Goal: Task Accomplishment & Management: Manage account settings

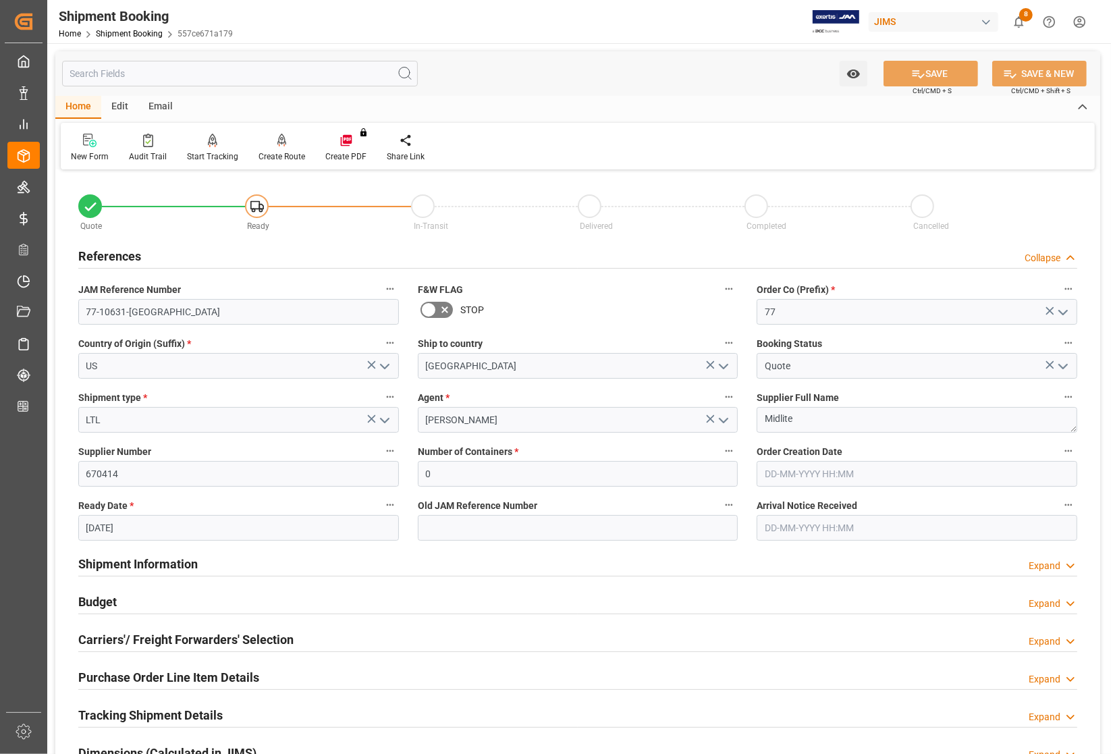
click at [231, 636] on h2 "Carriers'/ Freight Forwarders' Selection" at bounding box center [185, 639] width 215 height 18
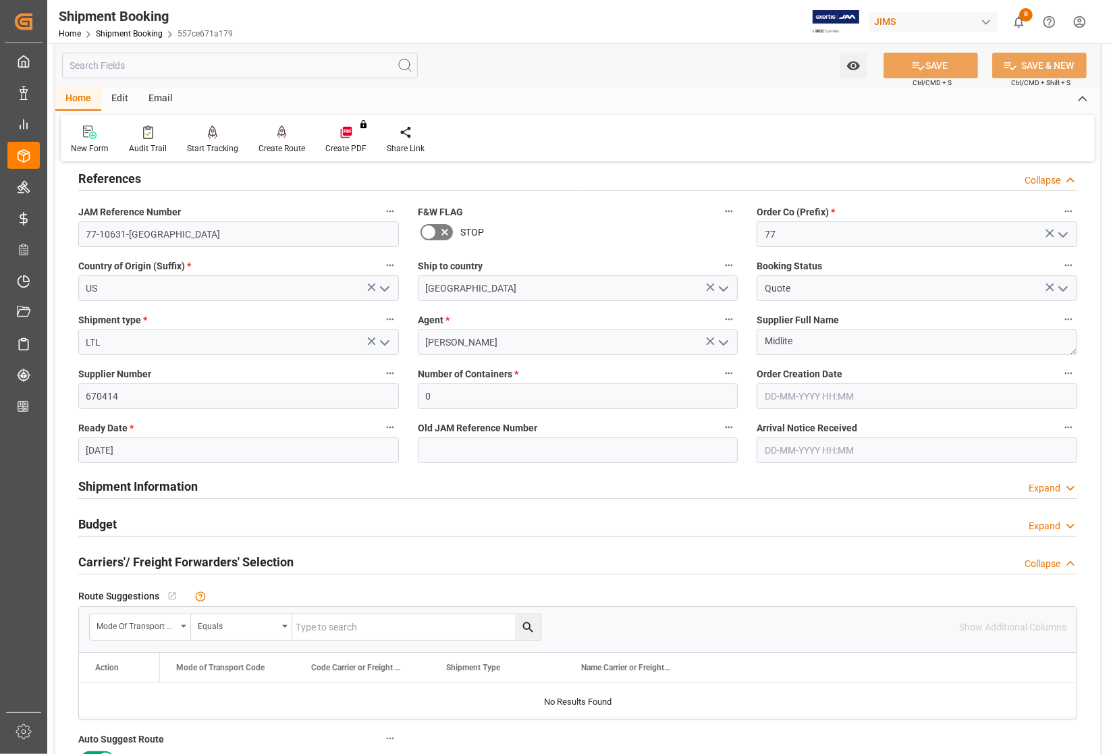
scroll to position [253, 0]
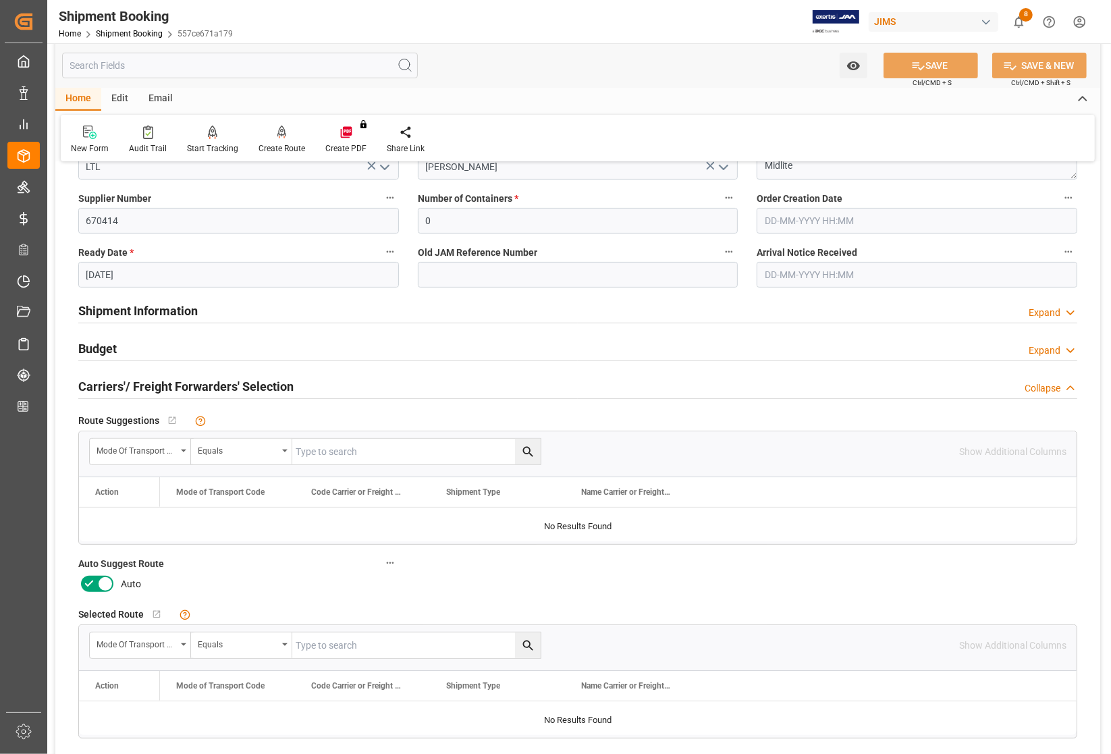
click at [105, 582] on icon at bounding box center [105, 584] width 16 height 16
click at [0, 0] on input "checkbox" at bounding box center [0, 0] width 0 height 0
click at [943, 59] on button "SAVE" at bounding box center [930, 66] width 94 height 26
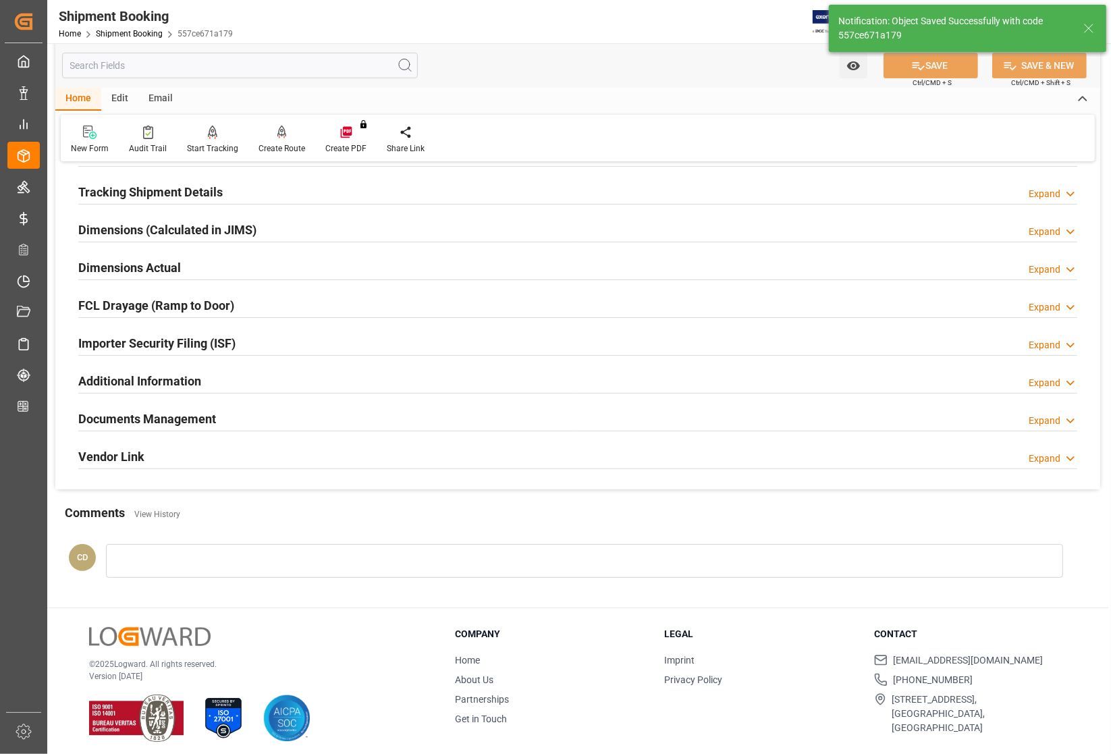
scroll to position [0, 0]
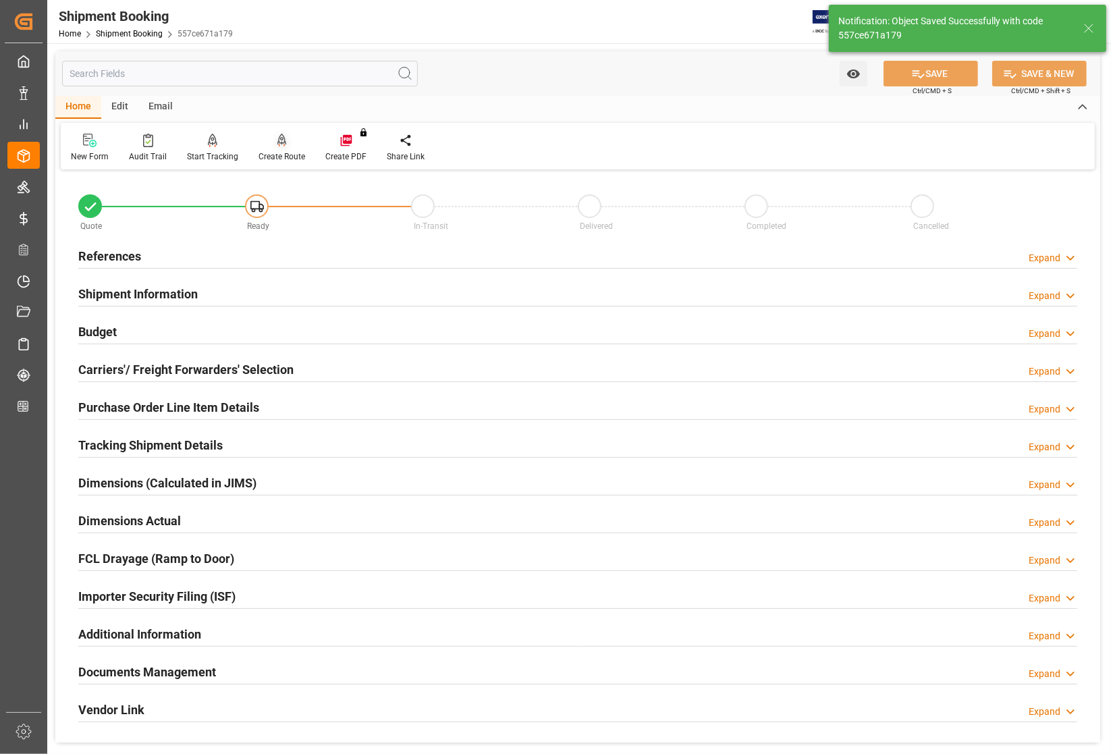
click at [277, 155] on div "Create Route" at bounding box center [281, 156] width 47 height 12
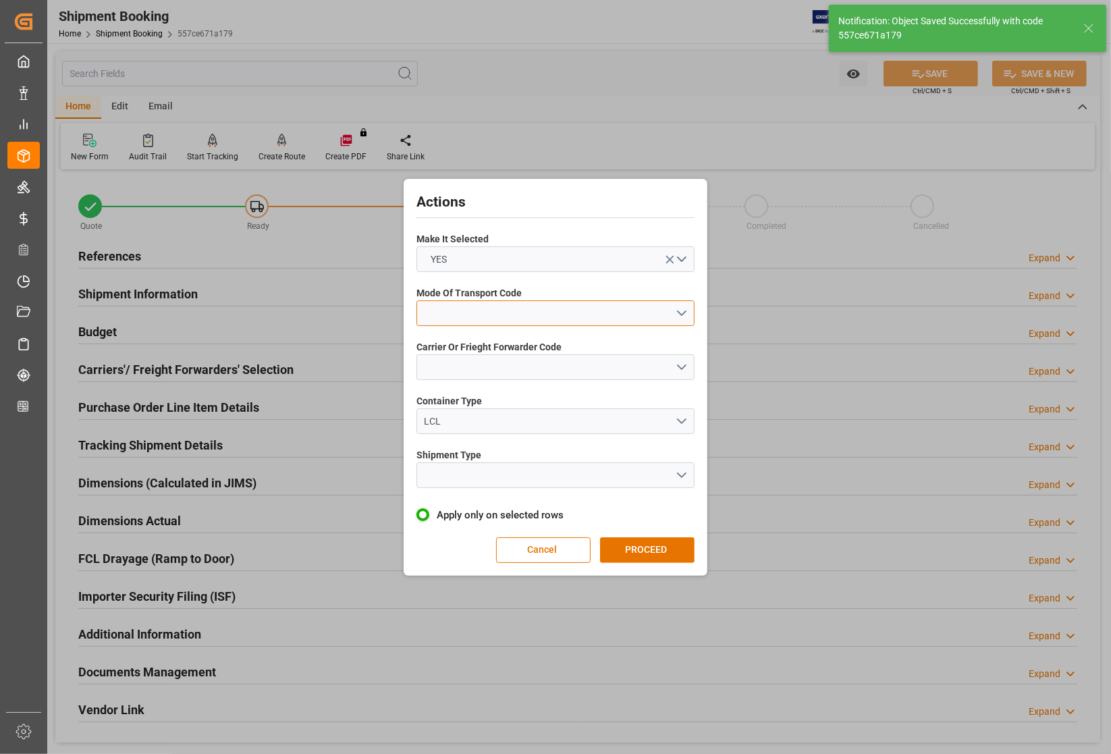
click at [534, 311] on button "open menu" at bounding box center [555, 313] width 278 height 26
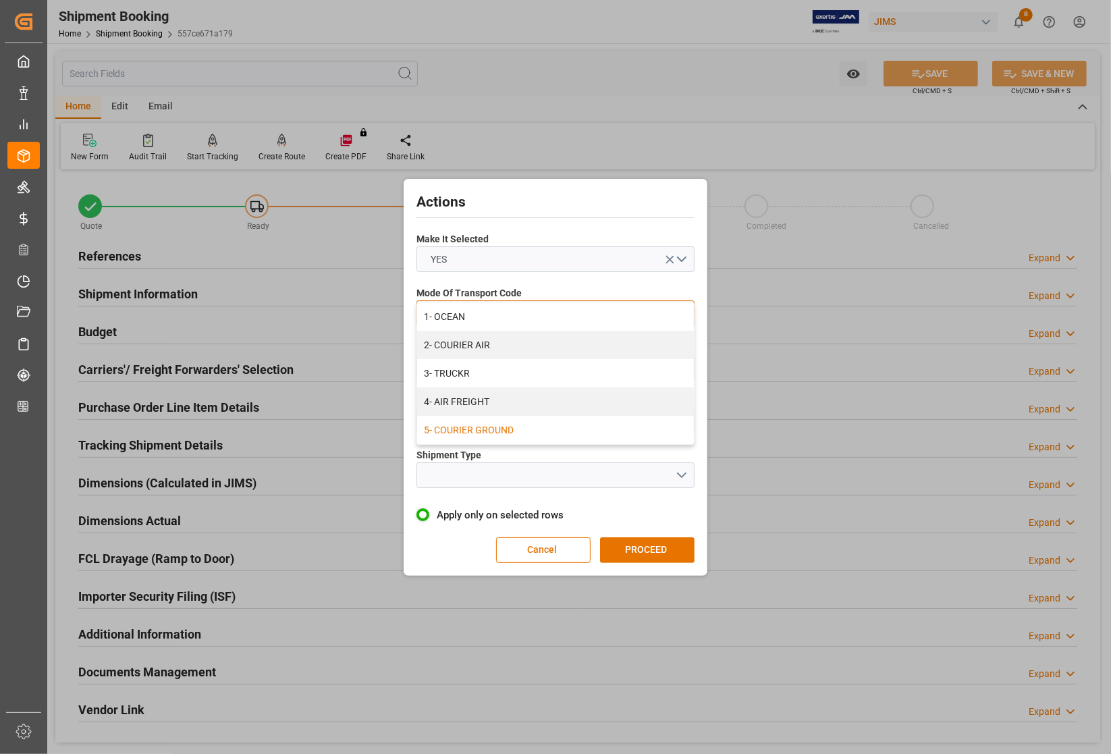
click at [516, 427] on div "5- COURIER GROUND" at bounding box center [555, 430] width 277 height 28
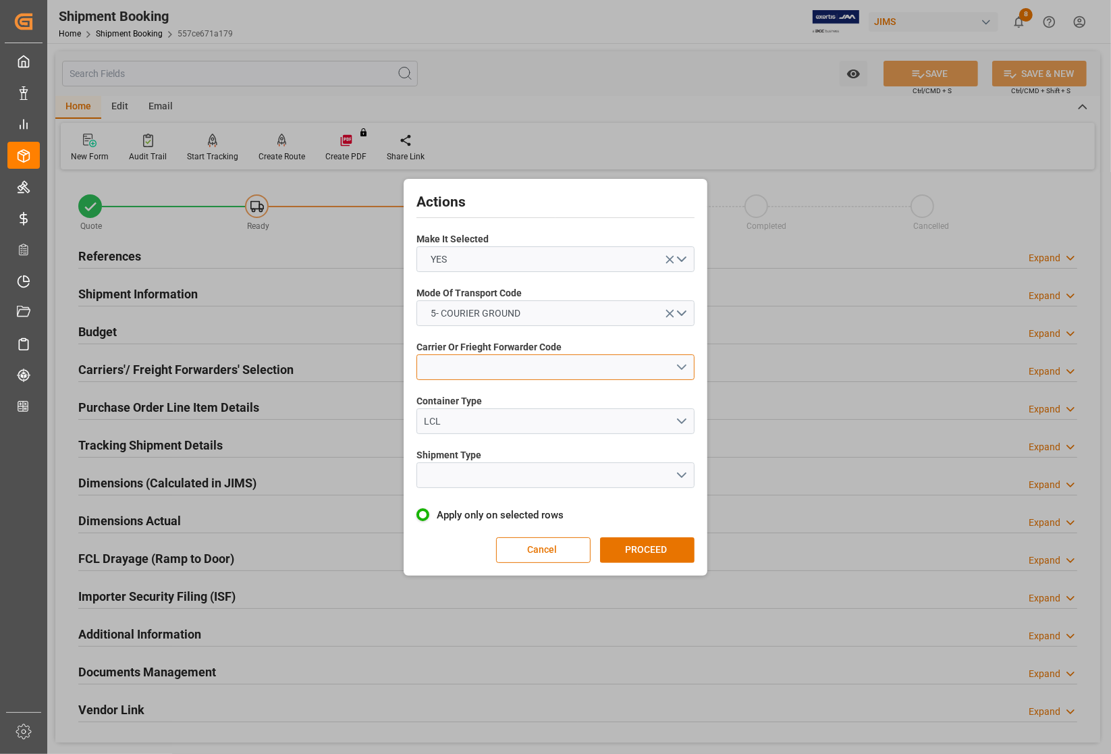
click at [512, 360] on button "open menu" at bounding box center [555, 367] width 278 height 26
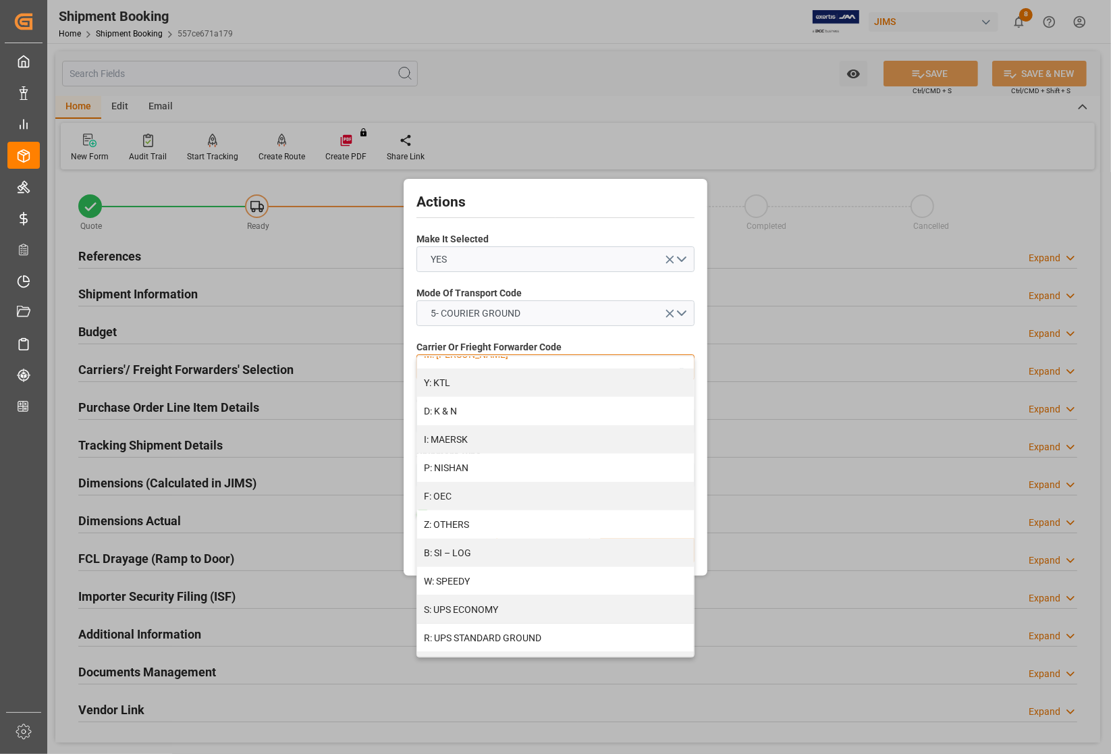
scroll to position [676, 0]
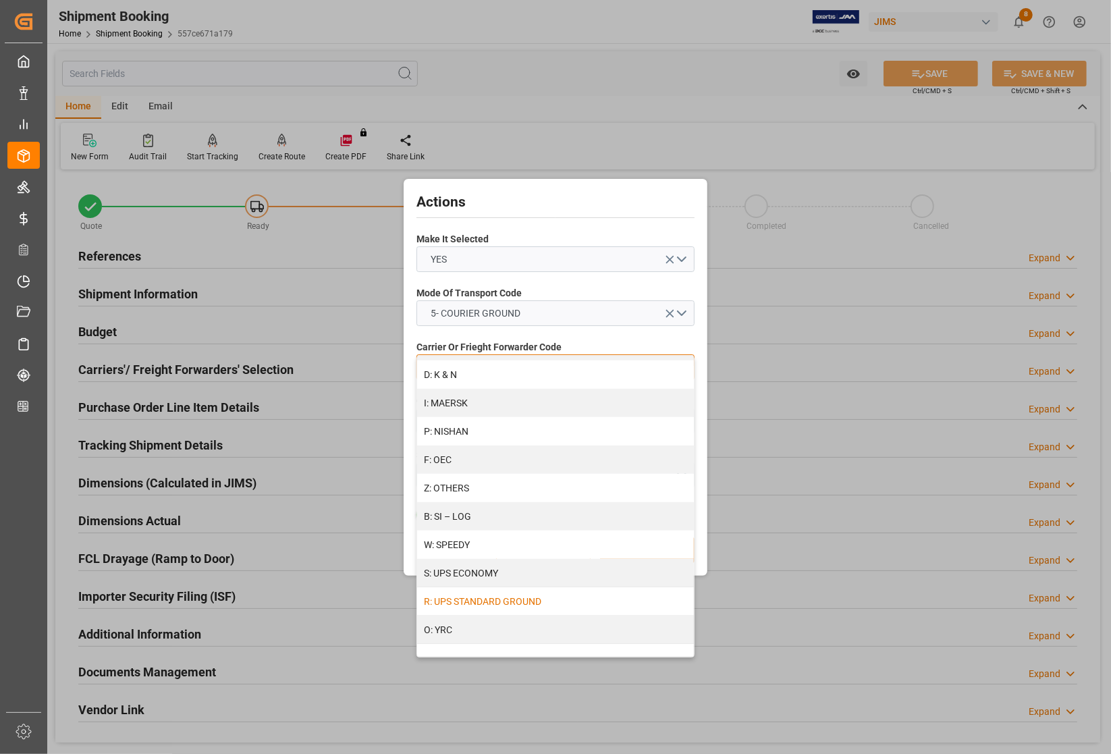
click at [518, 597] on div "R: UPS STANDARD GROUND" at bounding box center [555, 601] width 277 height 28
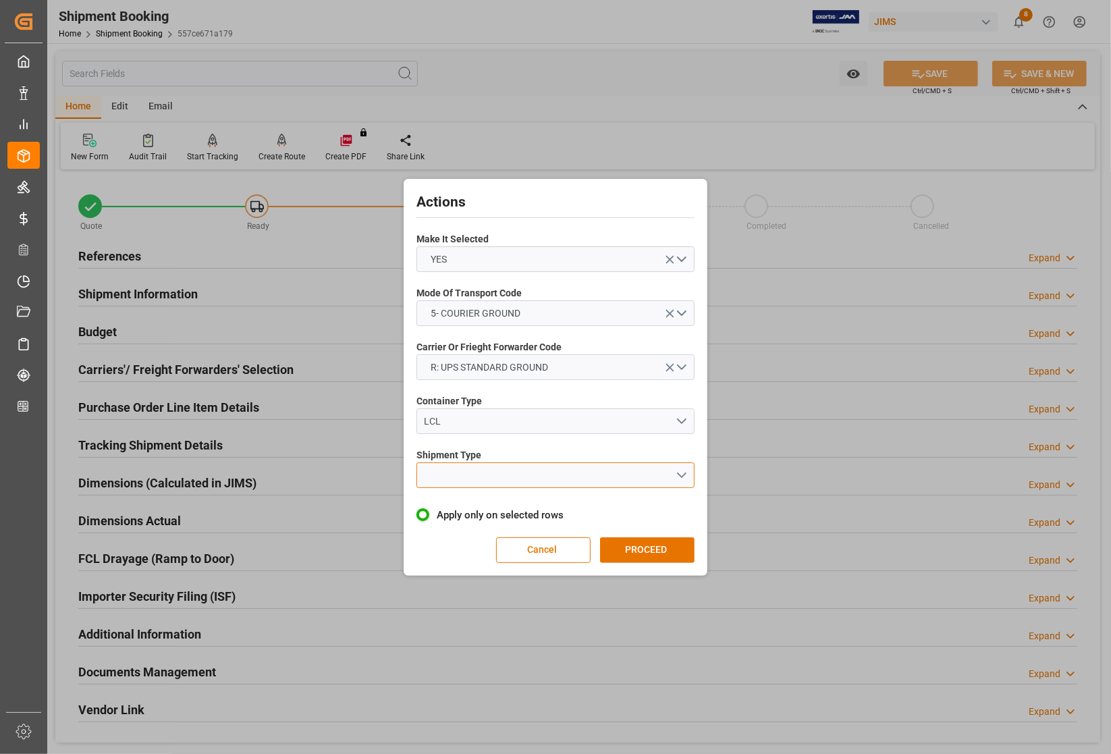
click at [464, 467] on button "open menu" at bounding box center [555, 475] width 278 height 26
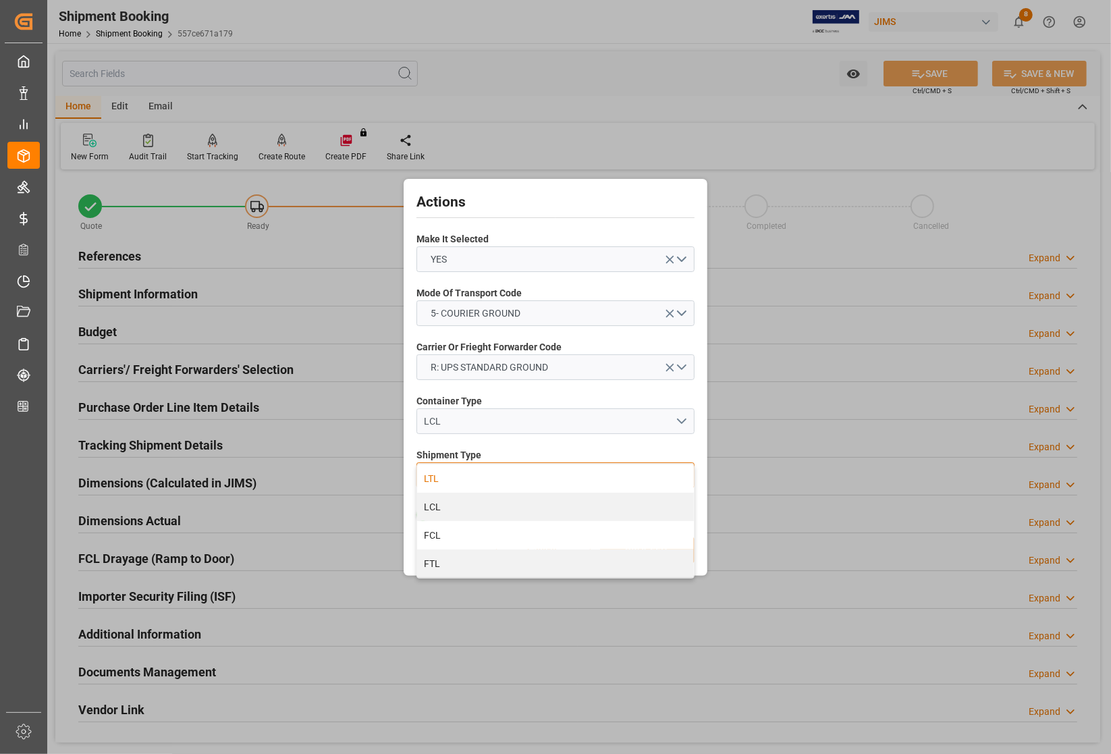
click at [463, 474] on div "LTL" at bounding box center [555, 478] width 277 height 28
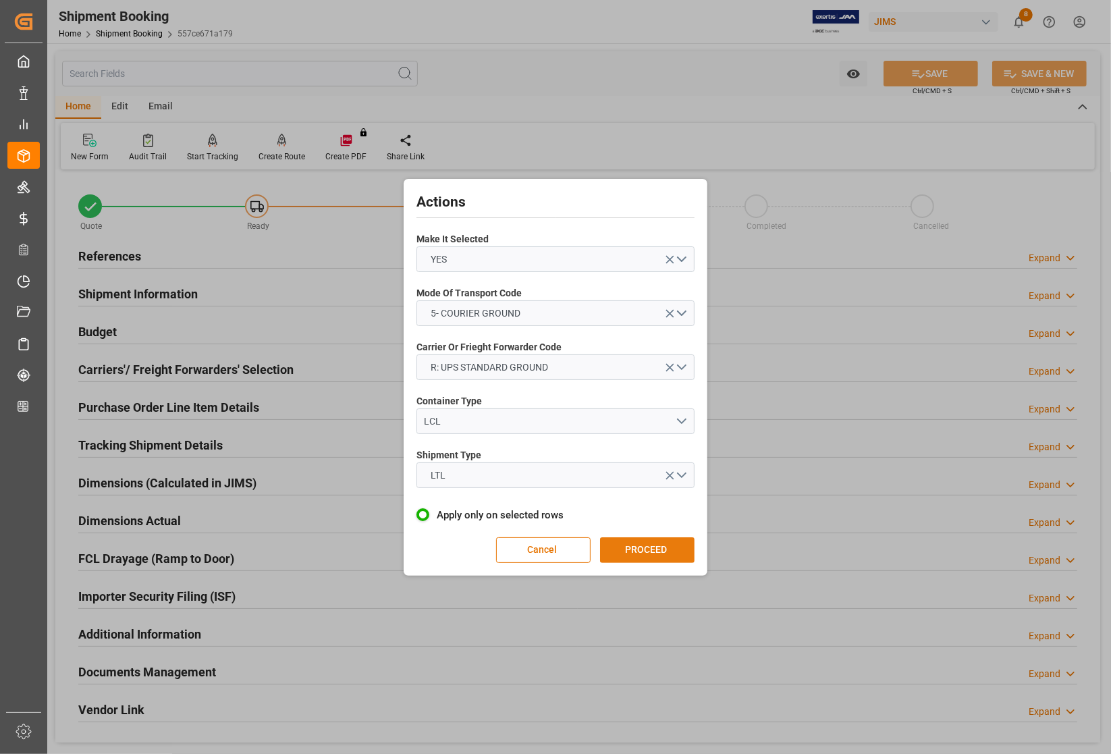
click at [631, 551] on button "PROCEED" at bounding box center [647, 550] width 94 height 26
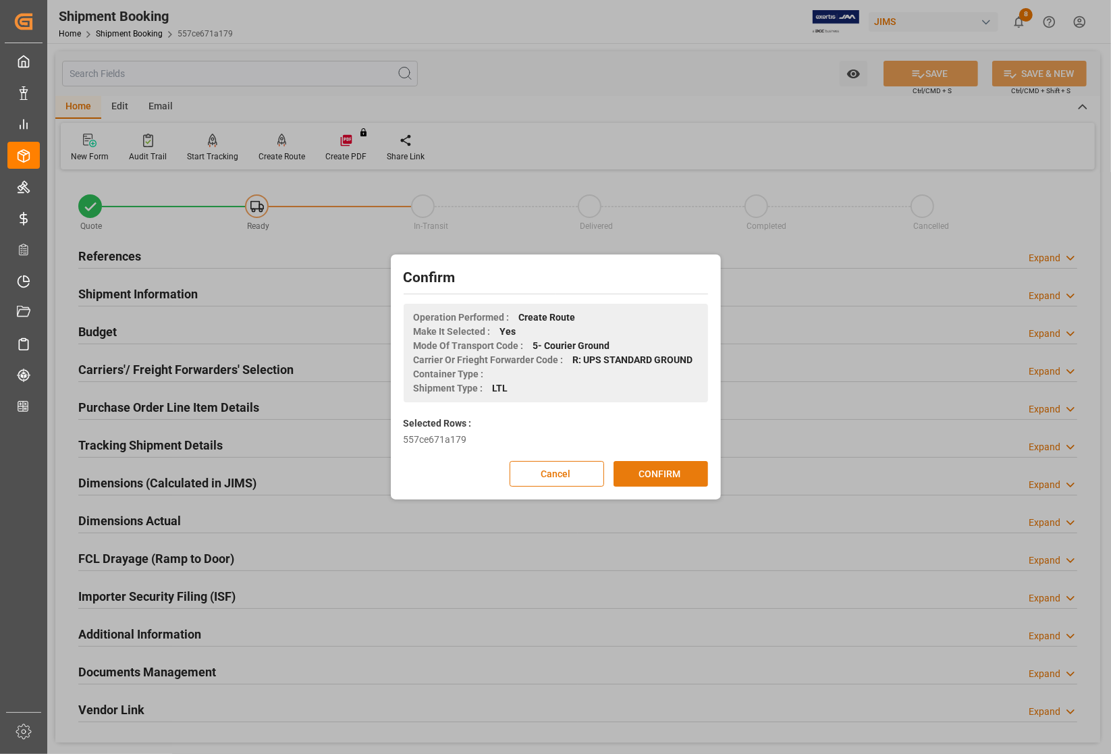
click at [661, 474] on button "CONFIRM" at bounding box center [660, 474] width 94 height 26
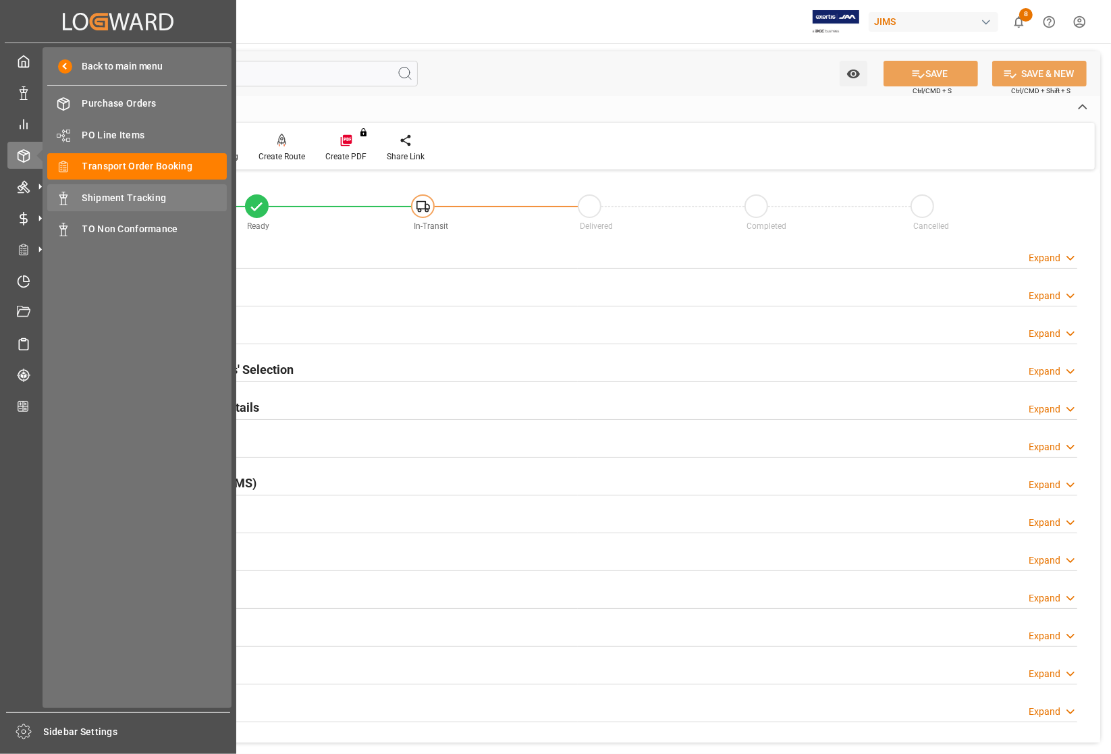
click at [100, 194] on span "Shipment Tracking" at bounding box center [154, 198] width 145 height 14
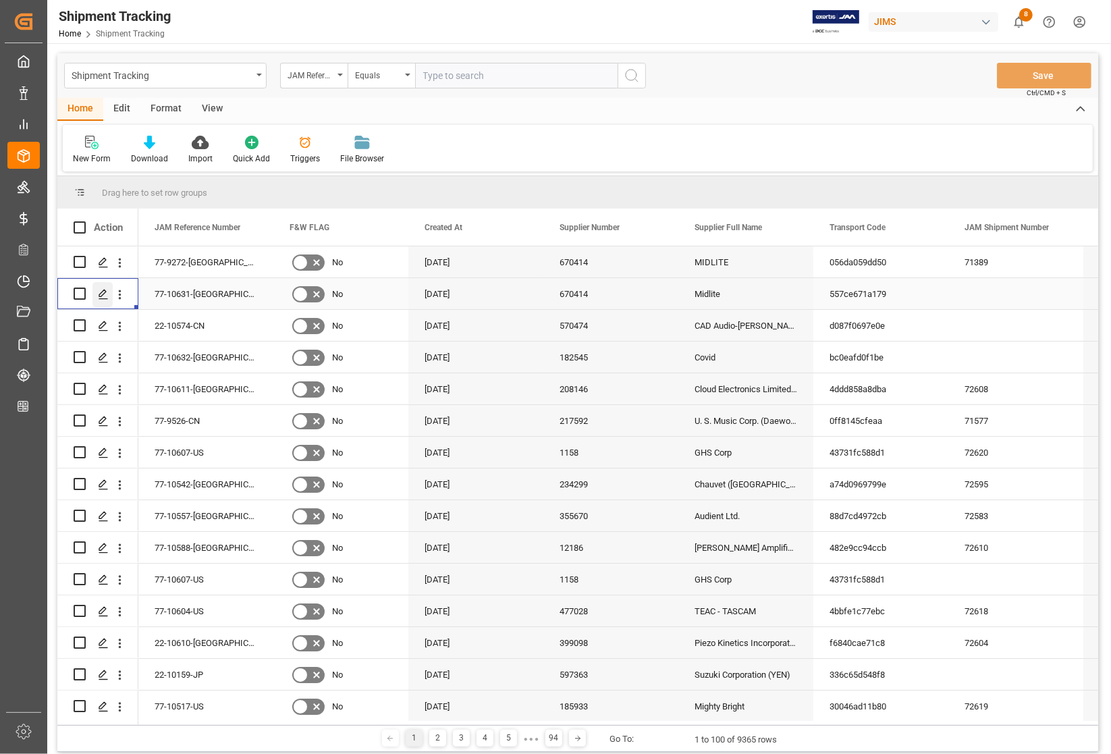
click at [102, 294] on icon "Press SPACE to select this row." at bounding box center [103, 294] width 11 height 11
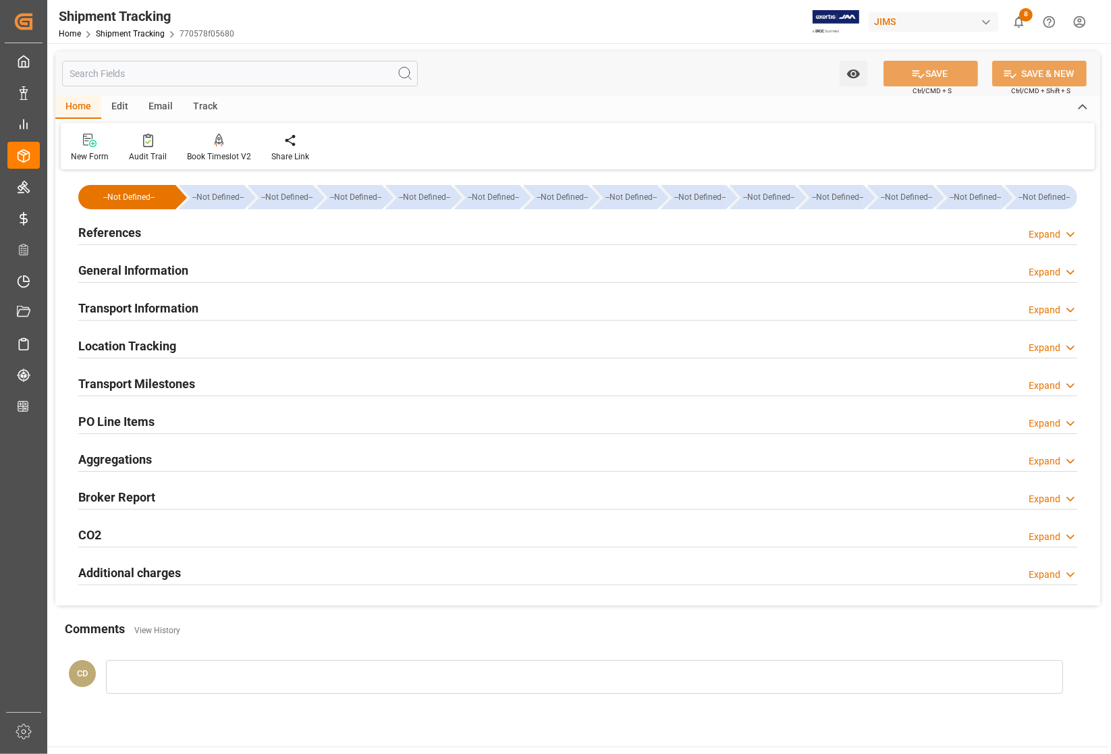
click at [117, 382] on h2 "Transport Milestones" at bounding box center [136, 384] width 117 height 18
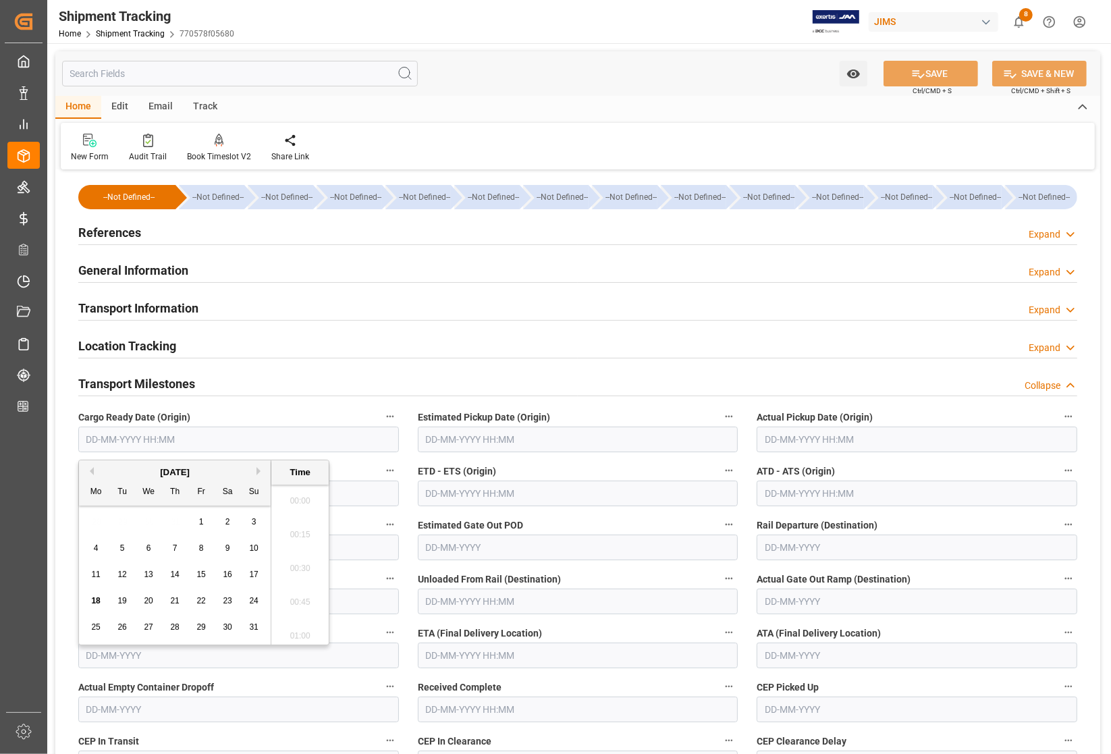
click at [184, 439] on input "text" at bounding box center [238, 440] width 321 height 26
click at [86, 565] on div "11 12 13 14 15 16 17" at bounding box center [175, 574] width 184 height 26
click at [122, 602] on span "19" at bounding box center [121, 600] width 9 height 9
type input "19-08-2025 00:00"
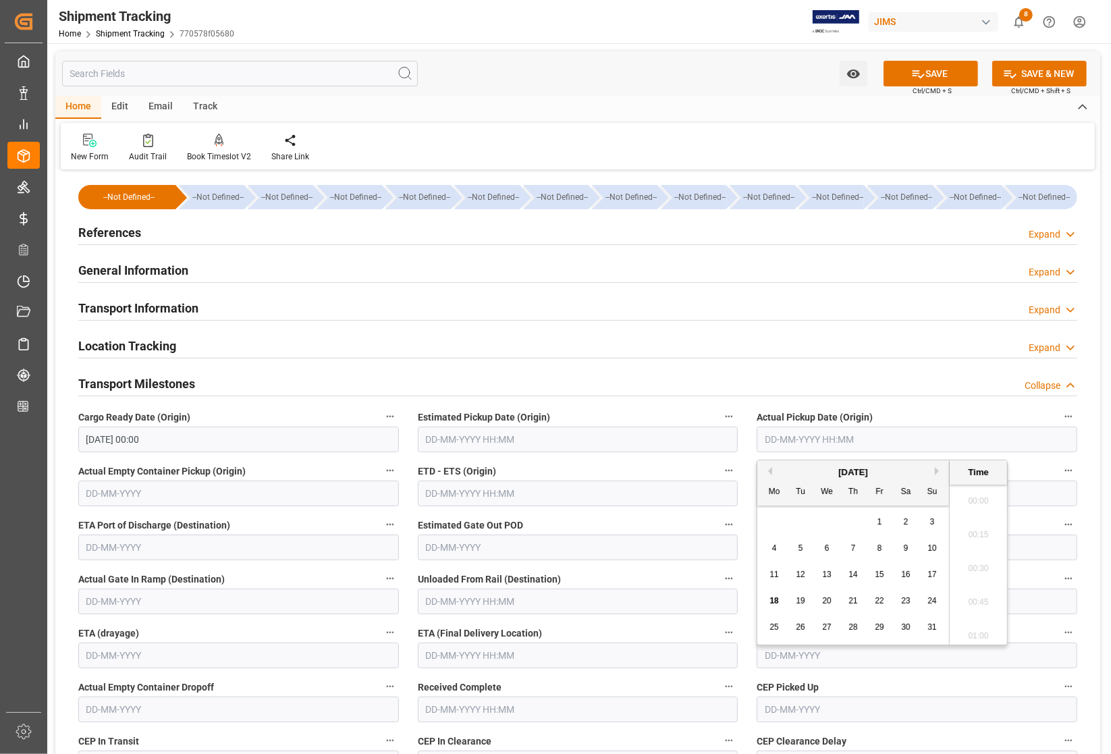
click at [788, 443] on input "text" at bounding box center [917, 440] width 321 height 26
click at [771, 617] on div "25 26 27 28 29 30 31" at bounding box center [853, 627] width 184 height 26
click at [804, 605] on span "19" at bounding box center [800, 600] width 9 height 9
type input "19-08-2025 00:00"
click at [514, 652] on input "text" at bounding box center [578, 655] width 321 height 26
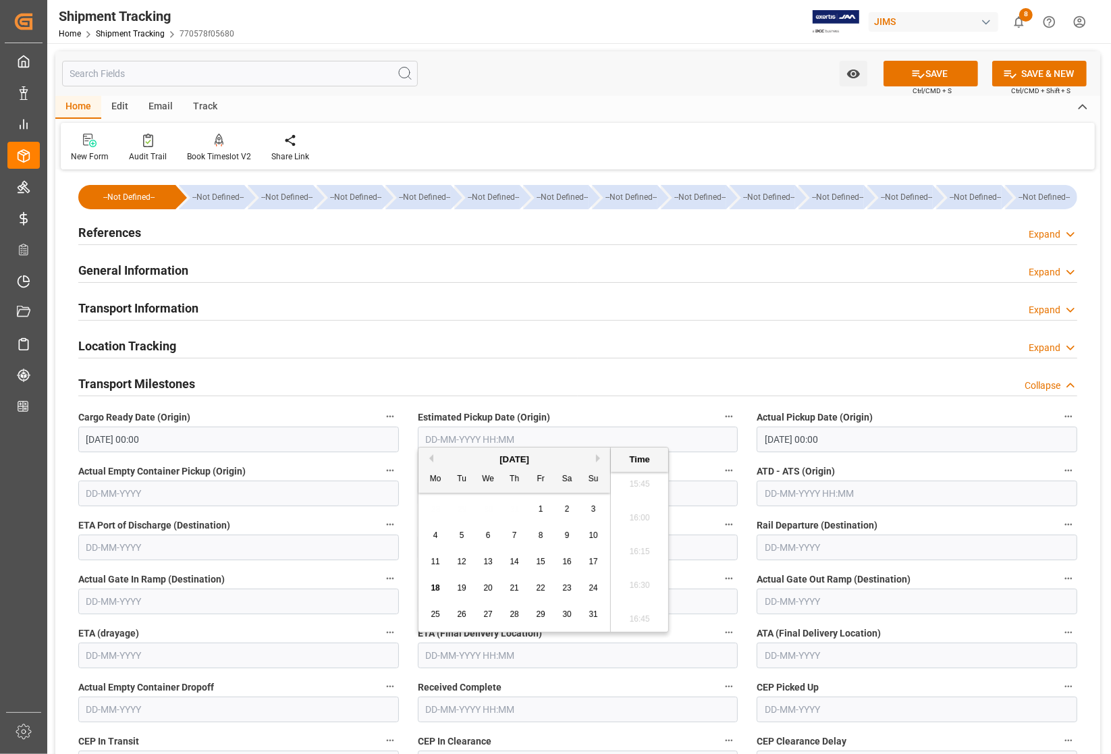
click at [426, 595] on div "18 19 20 21 22 23 24" at bounding box center [514, 588] width 184 height 26
click at [534, 585] on div "22" at bounding box center [540, 588] width 17 height 16
type input "22-08-2025 00:00"
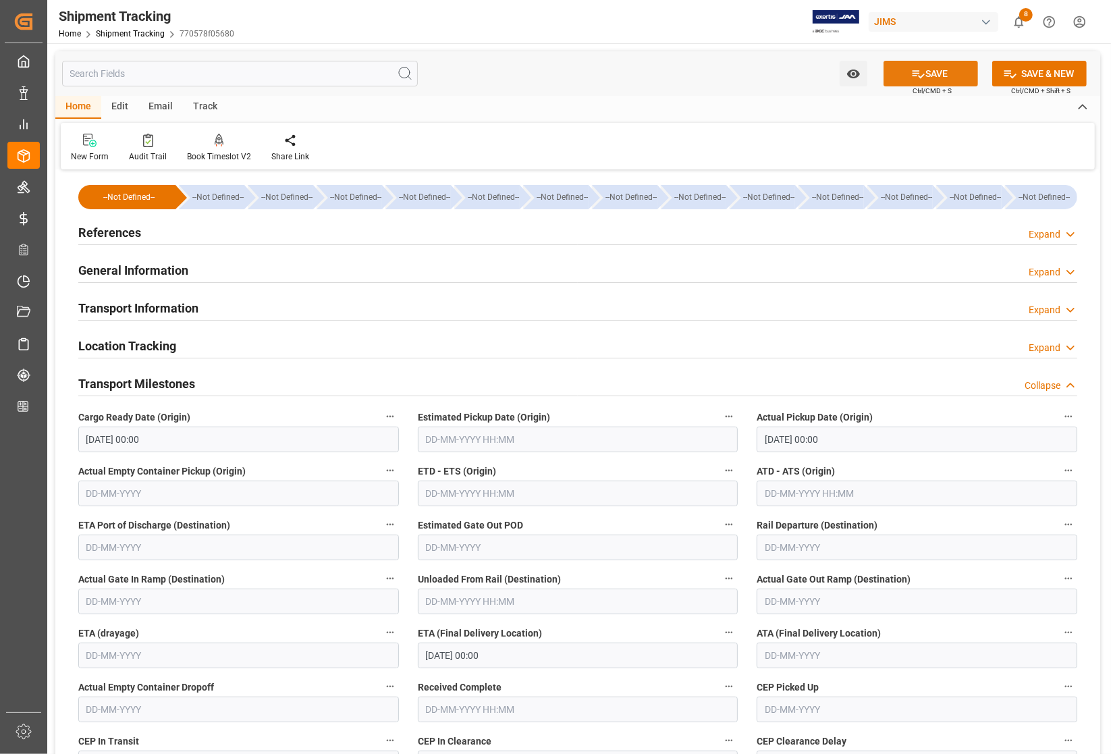
click at [923, 63] on button "SAVE" at bounding box center [930, 74] width 94 height 26
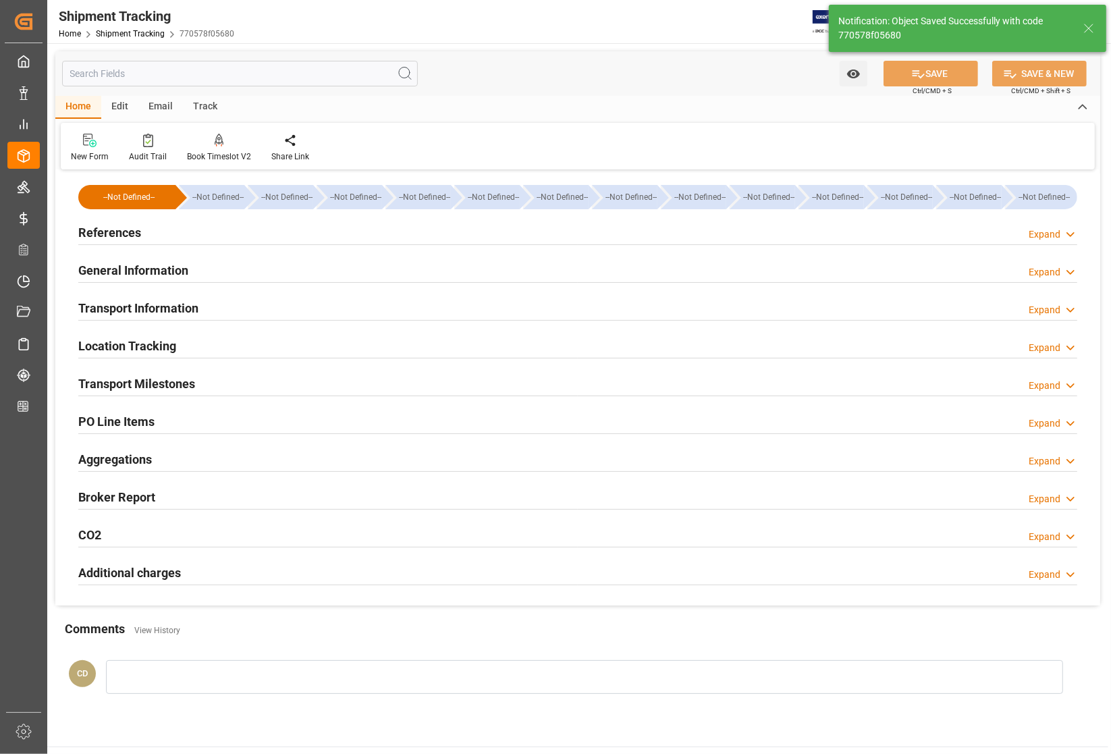
click at [96, 230] on h2 "References" at bounding box center [109, 232] width 63 height 18
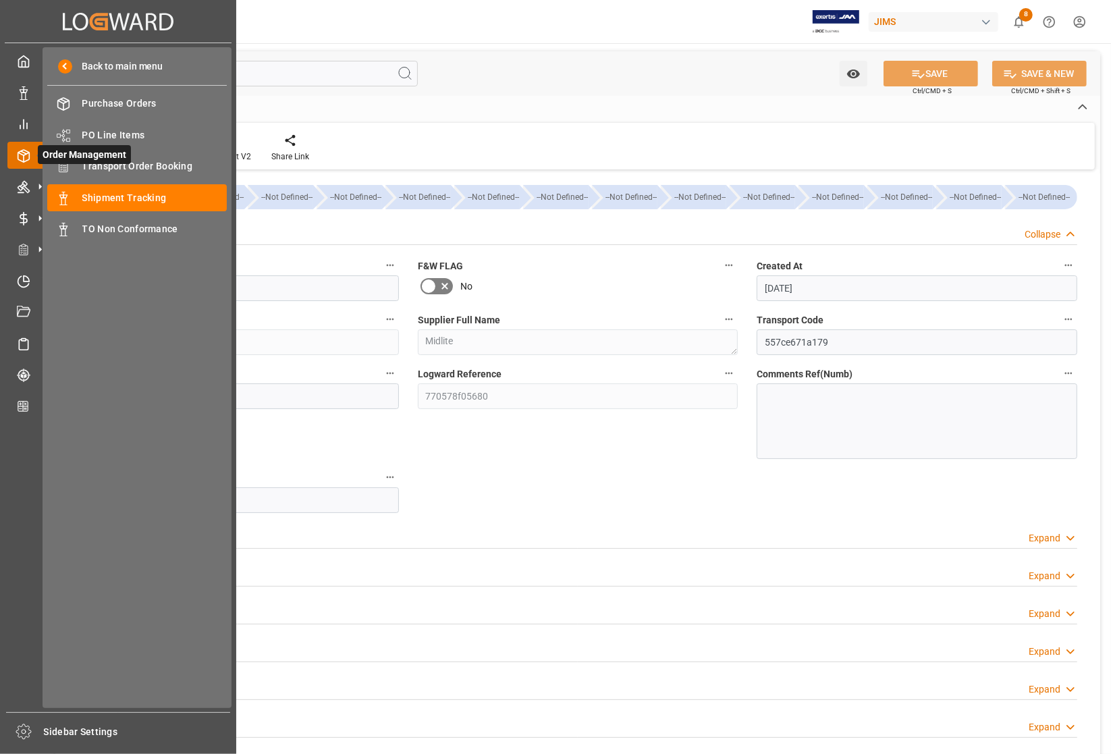
click at [105, 163] on span "Order Management" at bounding box center [84, 154] width 93 height 19
click at [163, 166] on span "Transport Order Booking" at bounding box center [154, 166] width 145 height 14
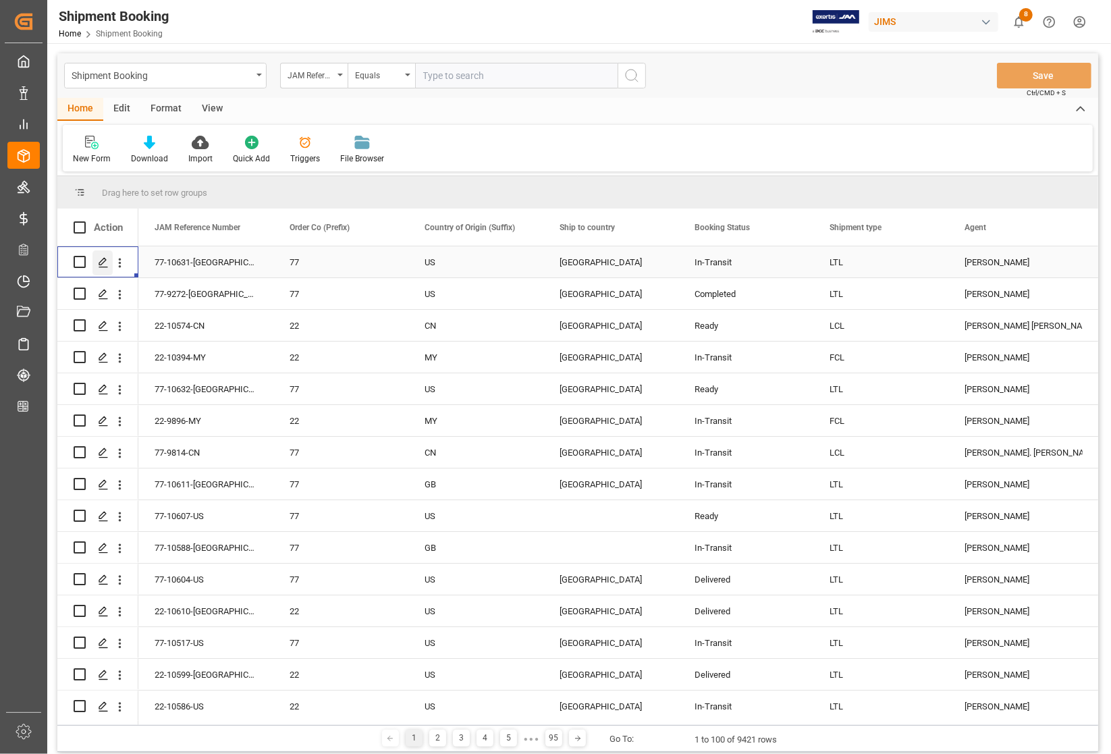
click at [102, 260] on polygon "Press SPACE to select this row." at bounding box center [102, 261] width 7 height 7
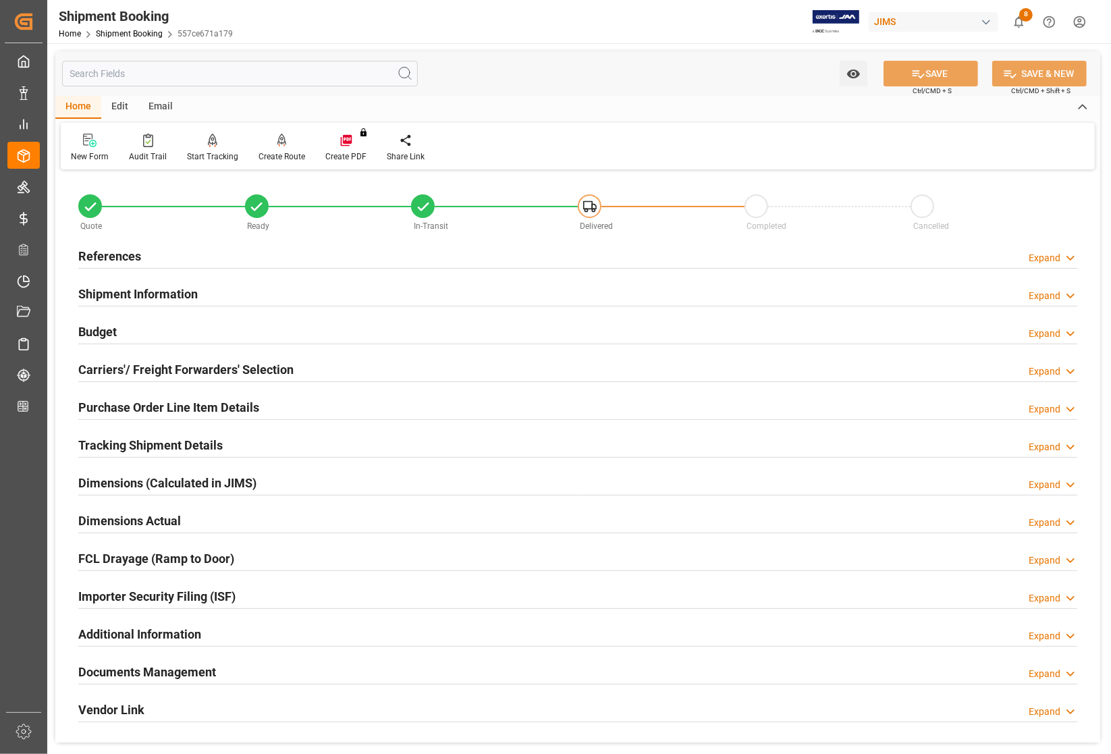
click at [96, 328] on h2 "Budget" at bounding box center [97, 332] width 38 height 18
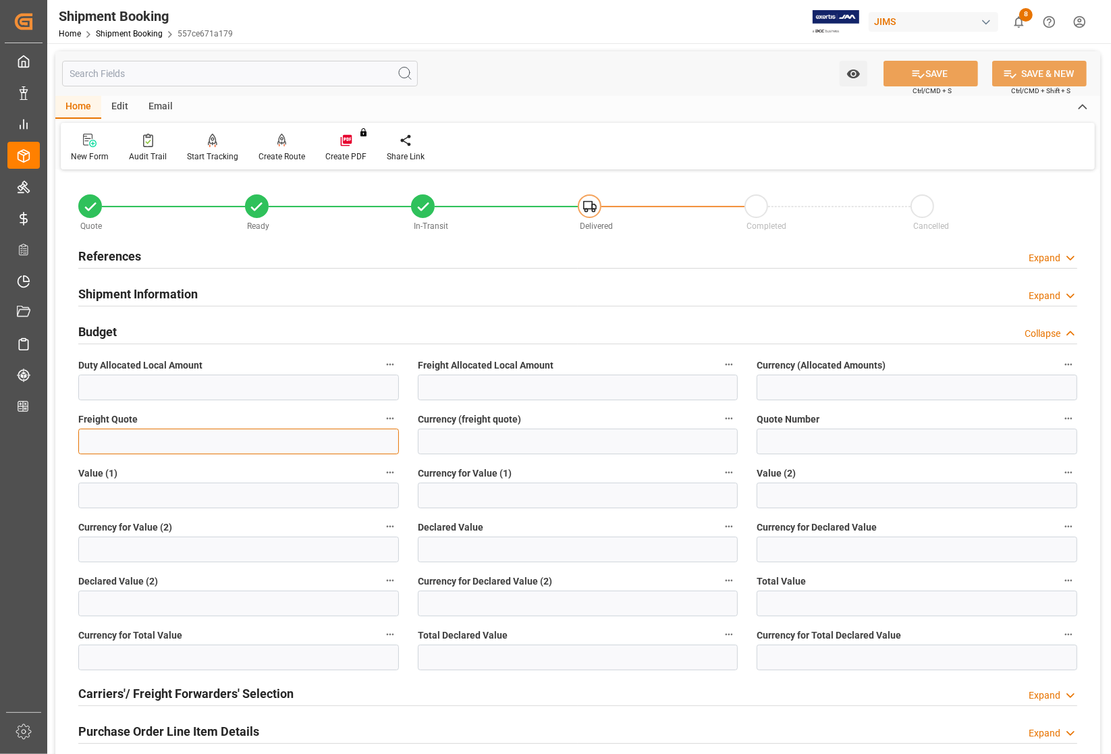
click at [112, 437] on input "text" at bounding box center [238, 442] width 321 height 26
type input "55"
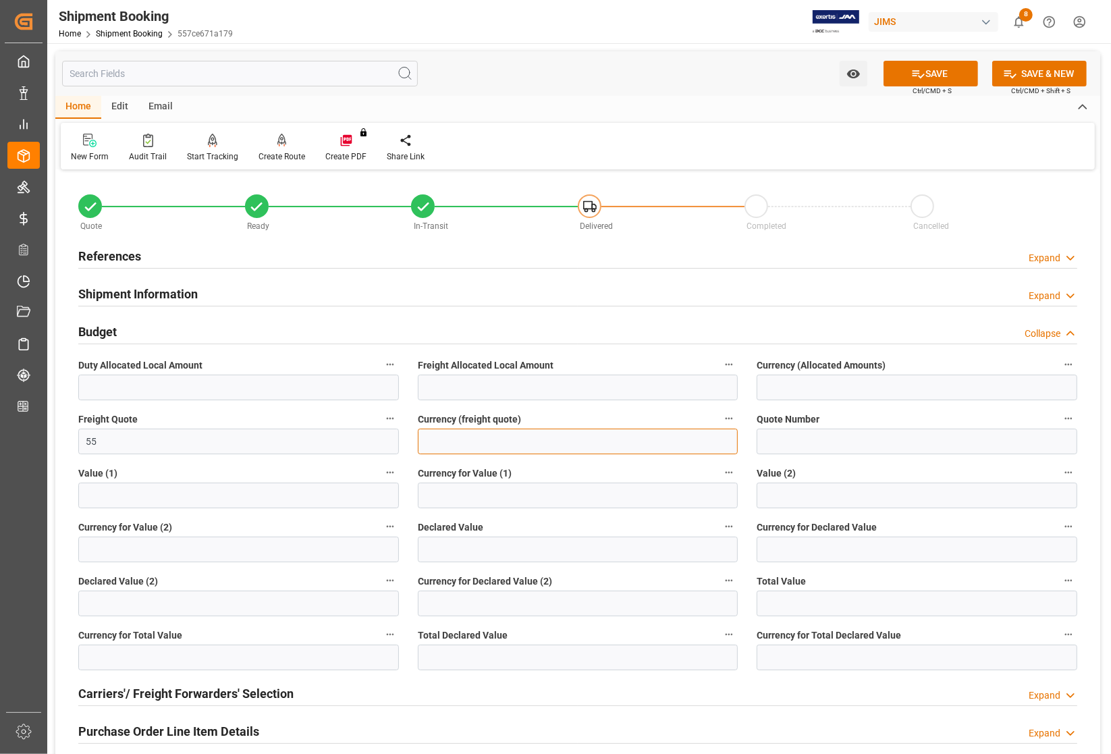
click at [484, 441] on input at bounding box center [578, 442] width 321 height 26
type input "CAD"
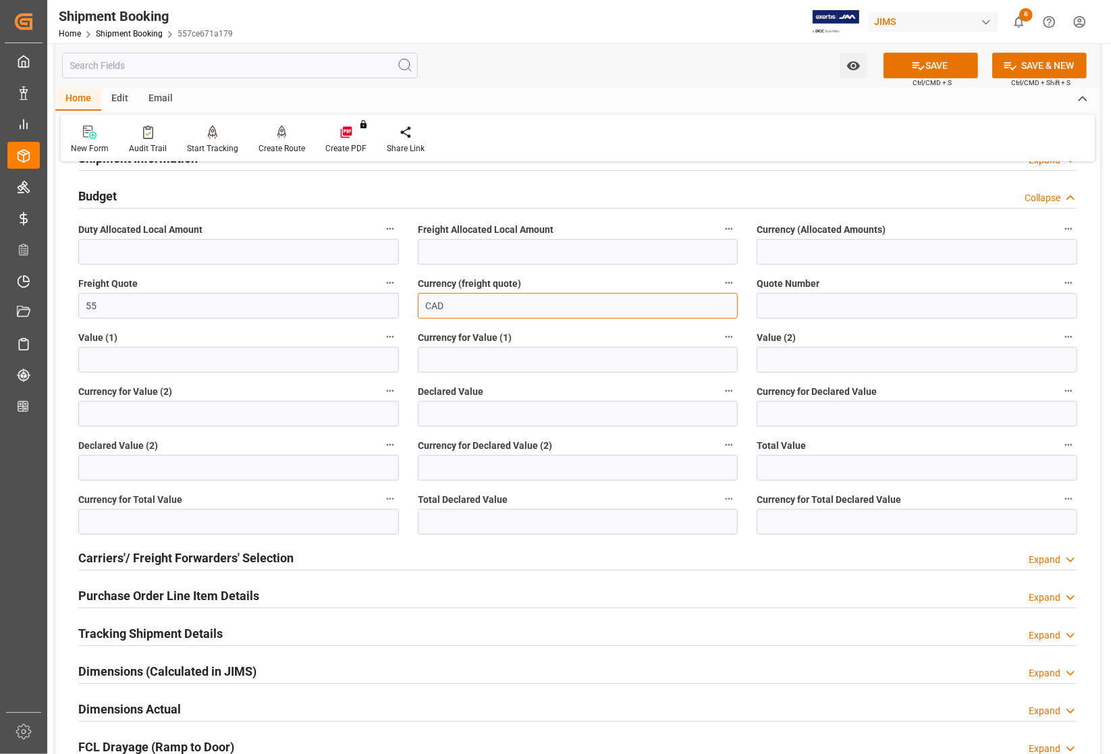
scroll to position [169, 0]
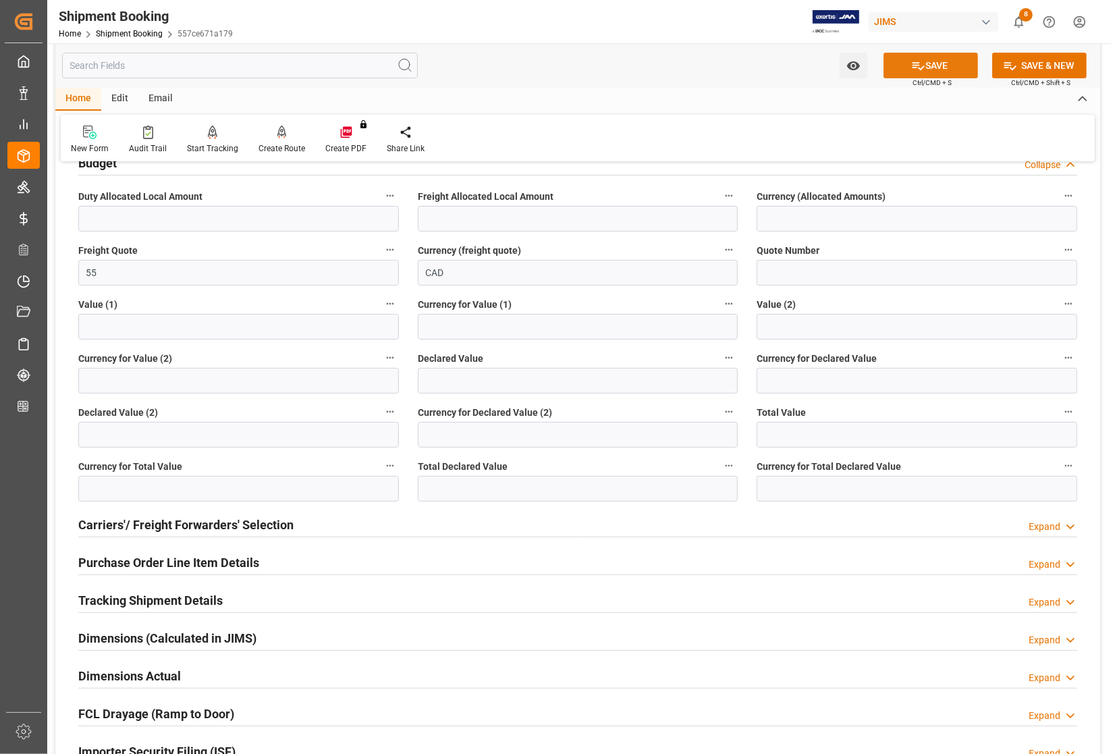
click at [921, 63] on icon at bounding box center [918, 66] width 14 height 14
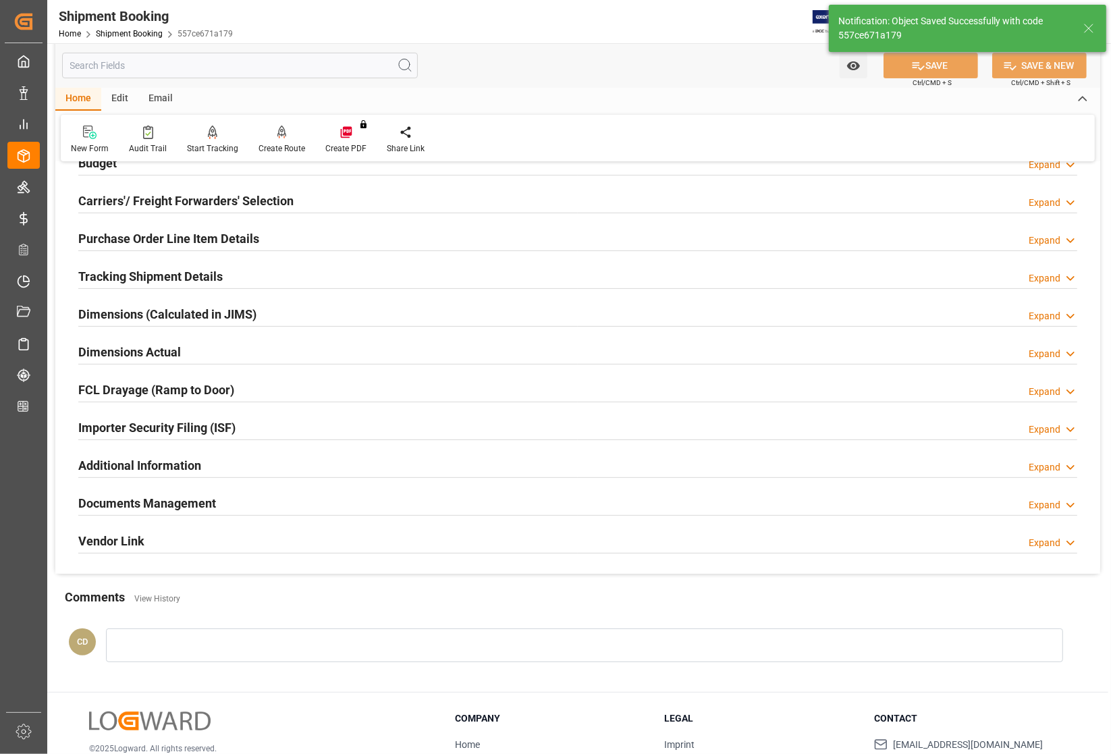
click at [105, 352] on h2 "Dimensions Actual" at bounding box center [129, 352] width 103 height 18
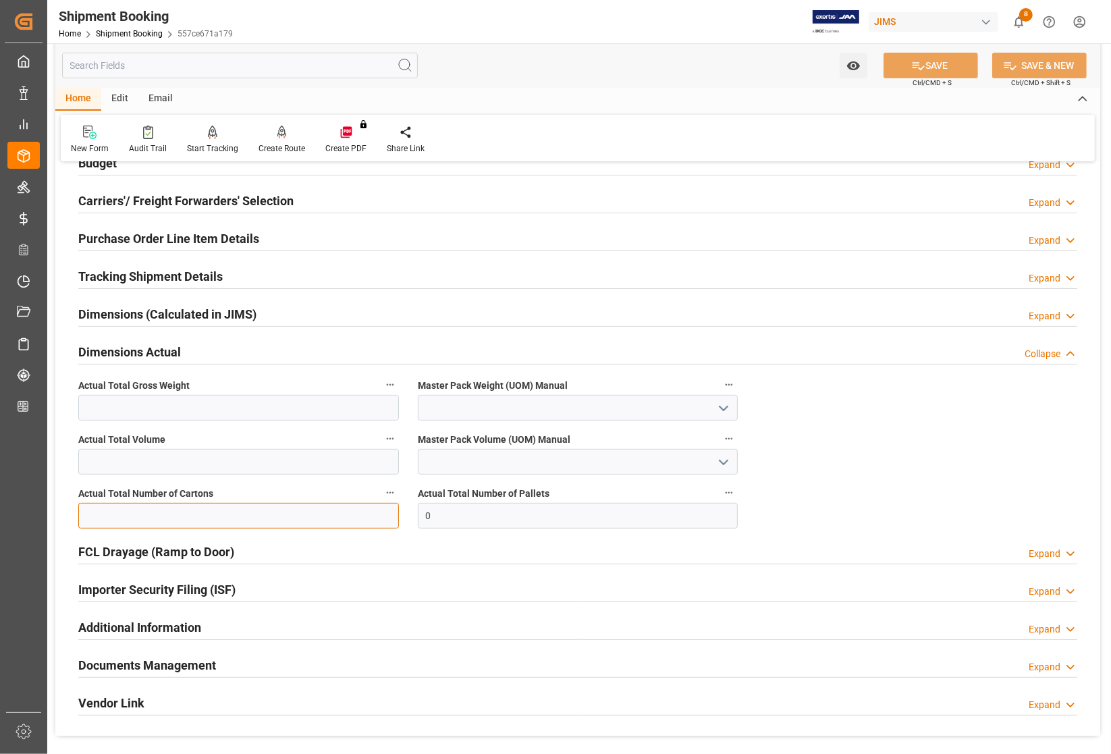
click at [167, 517] on input "text" at bounding box center [238, 516] width 321 height 26
type input "2"
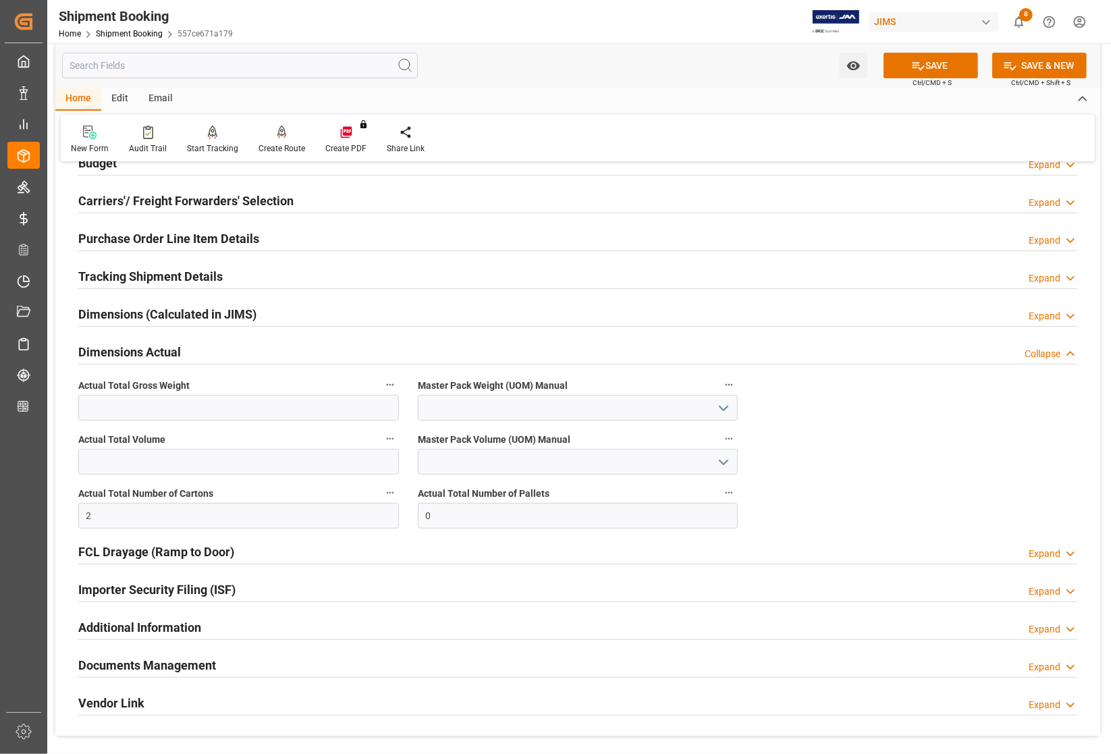
click at [167, 423] on div "Actual Total Gross Weight" at bounding box center [238, 398] width 339 height 54
click at [180, 415] on input "text" at bounding box center [238, 408] width 321 height 26
type input "22"
click at [726, 413] on icon "open menu" at bounding box center [723, 408] width 16 height 16
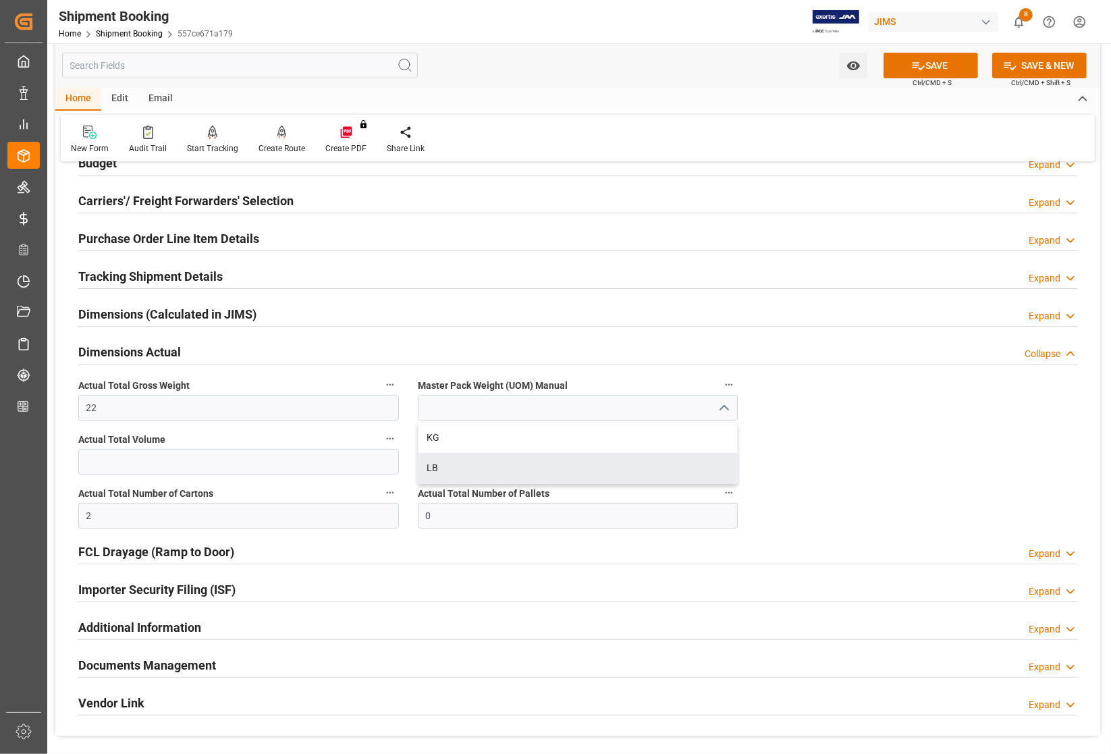
click at [514, 470] on div "LB" at bounding box center [577, 468] width 319 height 30
type input "LB"
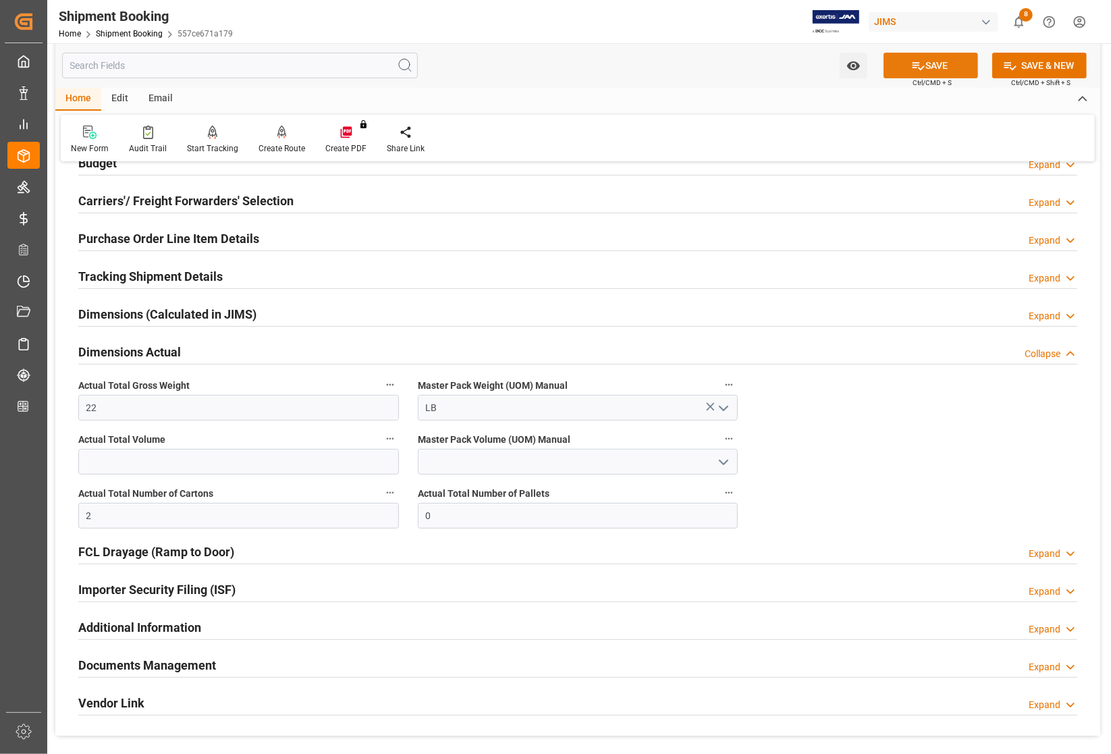
click at [939, 62] on button "SAVE" at bounding box center [930, 66] width 94 height 26
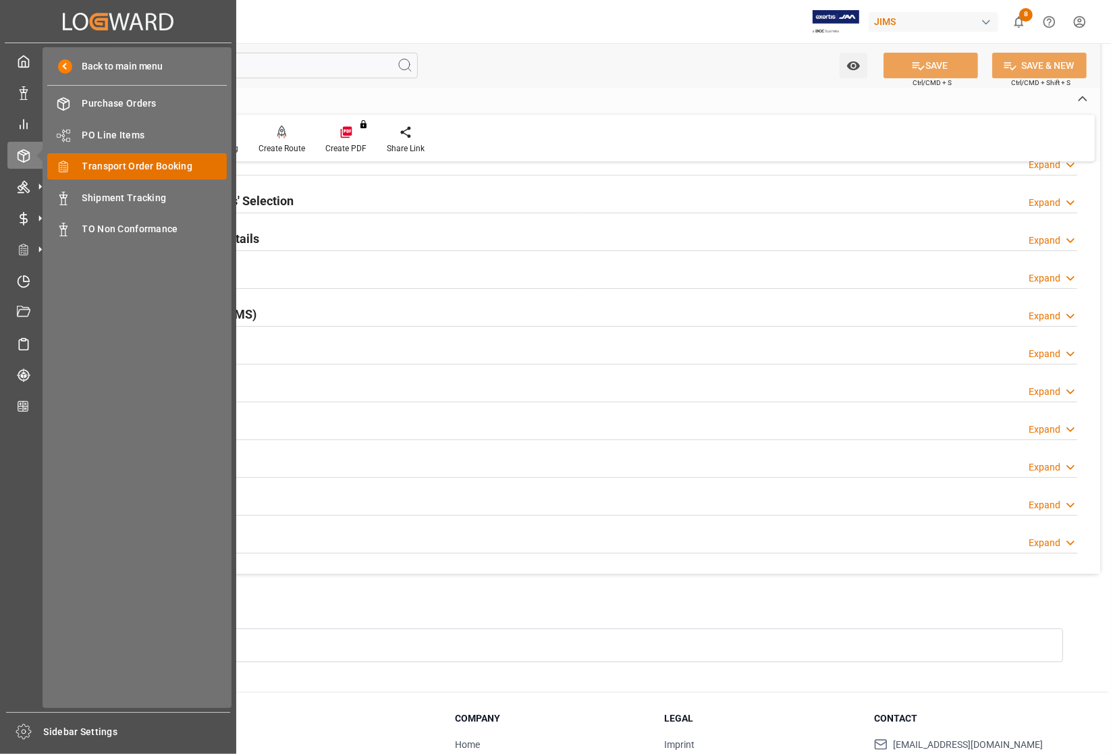
click at [135, 173] on span "Transport Order Booking" at bounding box center [154, 166] width 145 height 14
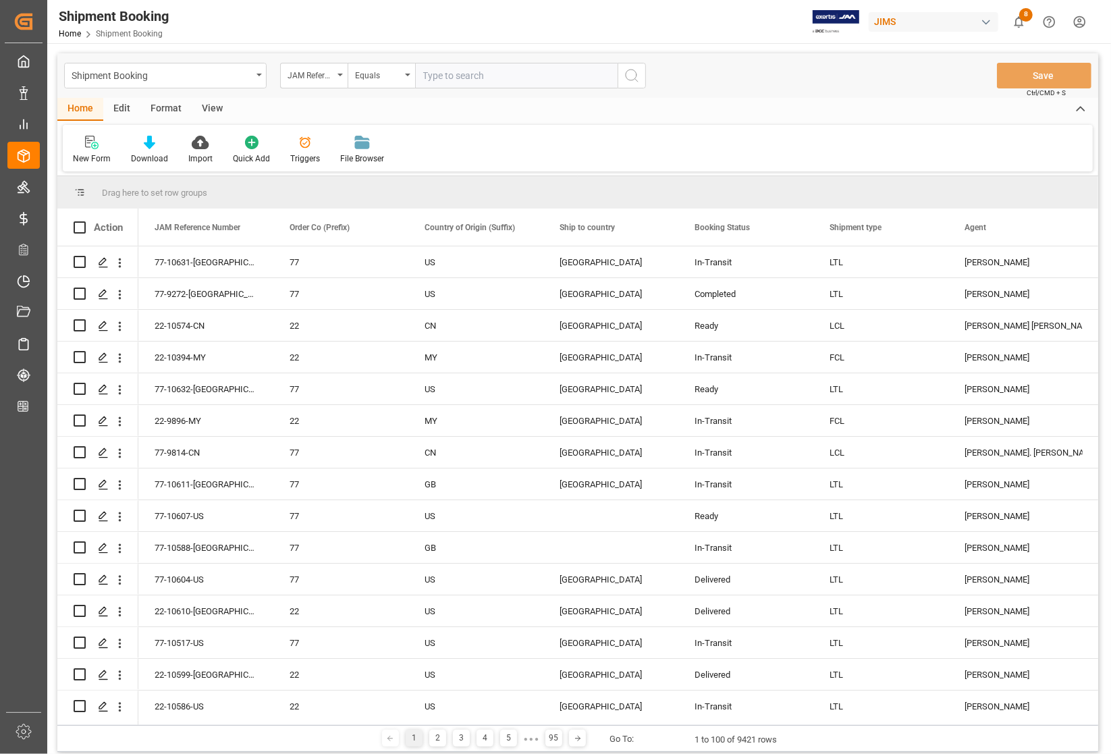
click at [493, 67] on input "text" at bounding box center [516, 76] width 202 height 26
paste input "22-1770-US"
type input "22-1770-US"
click at [631, 76] on icon "search button" at bounding box center [632, 75] width 16 height 16
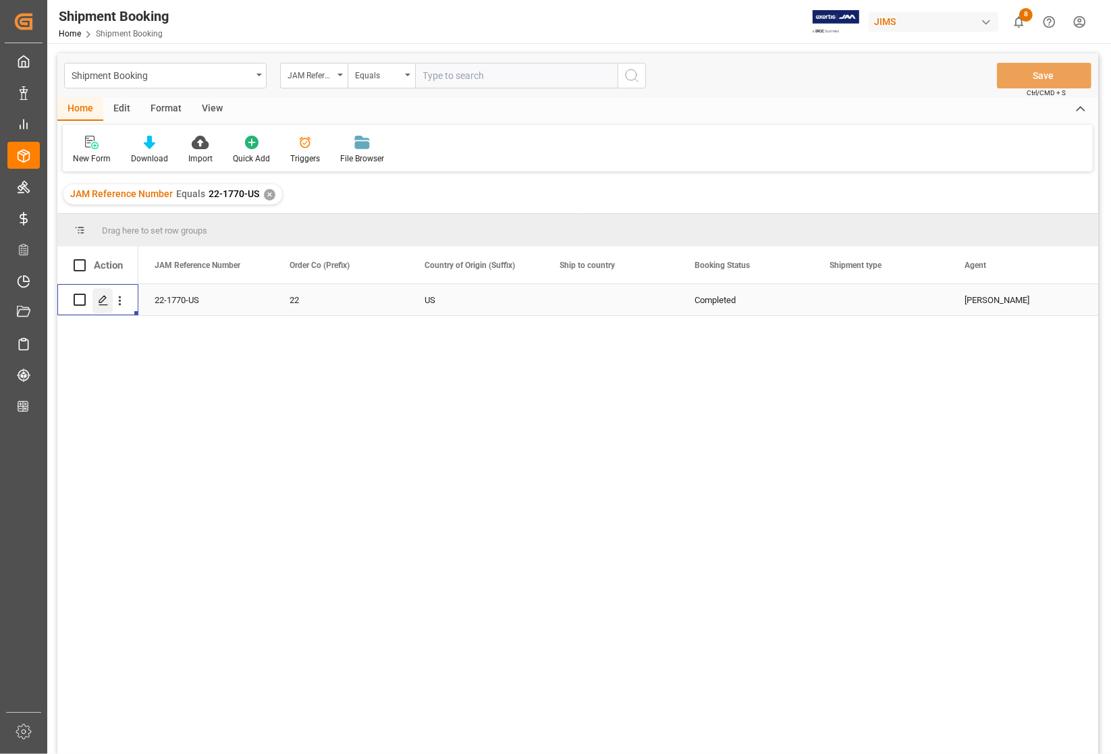
click at [103, 297] on icon "Press SPACE to select this row." at bounding box center [103, 300] width 11 height 11
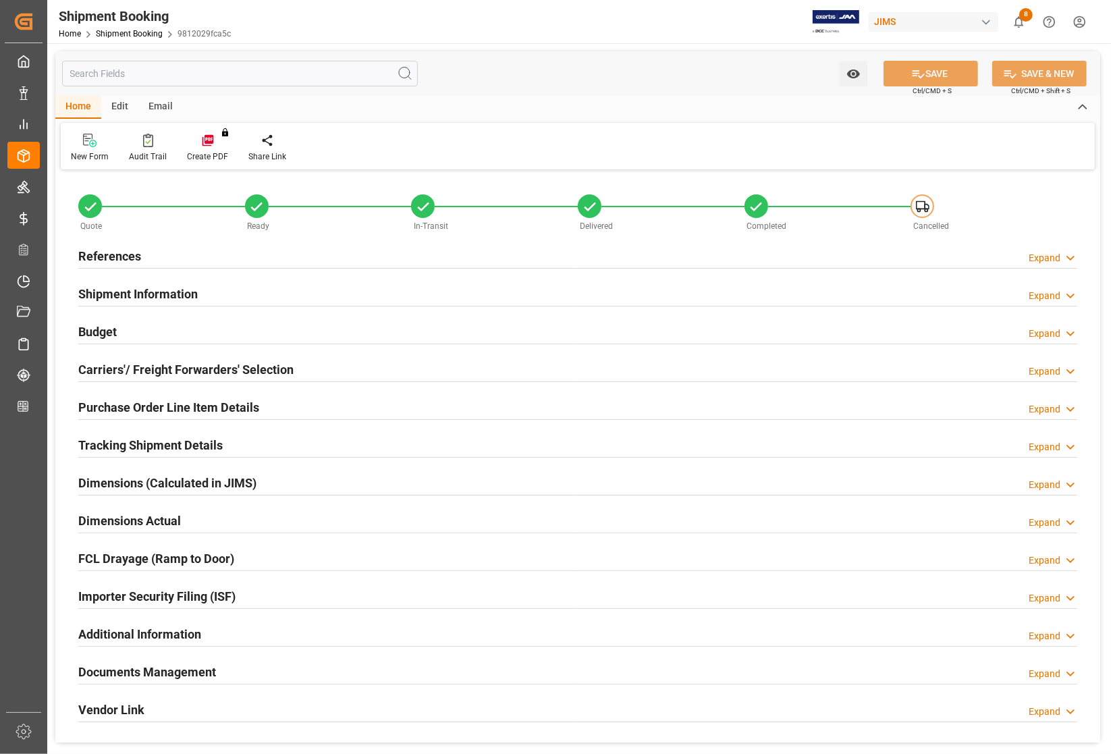
type input "0"
type input "16800"
click at [94, 318] on div "Budget" at bounding box center [97, 331] width 38 height 26
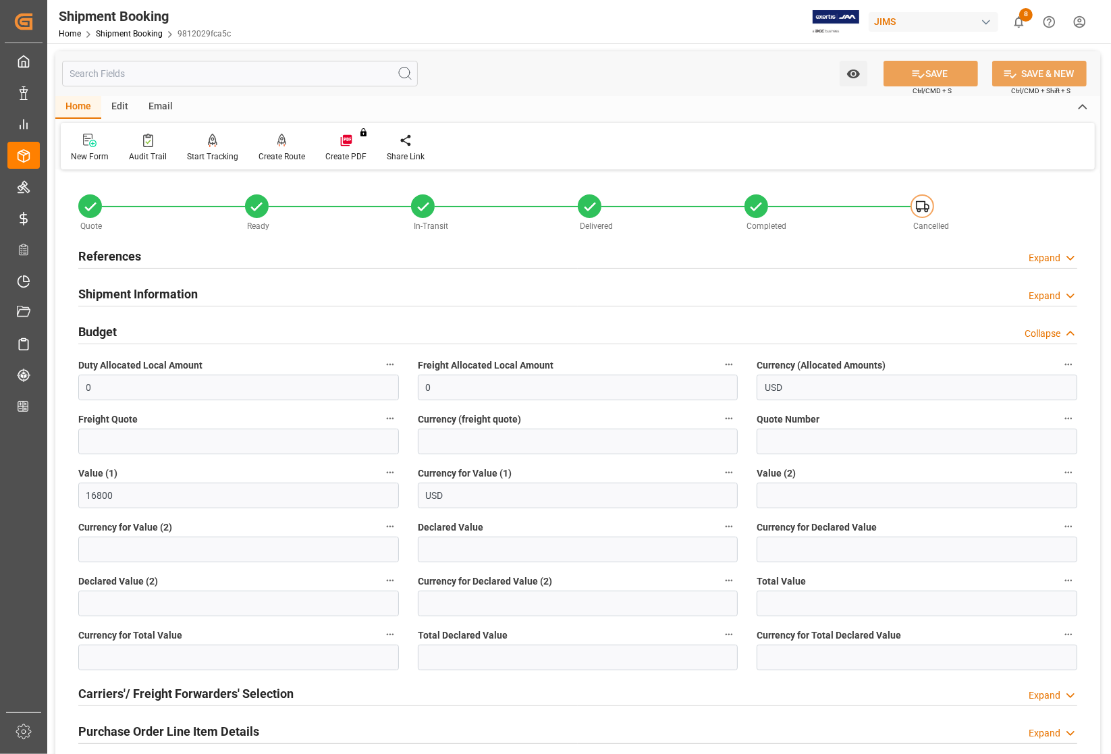
click at [94, 329] on h2 "Budget" at bounding box center [97, 332] width 38 height 18
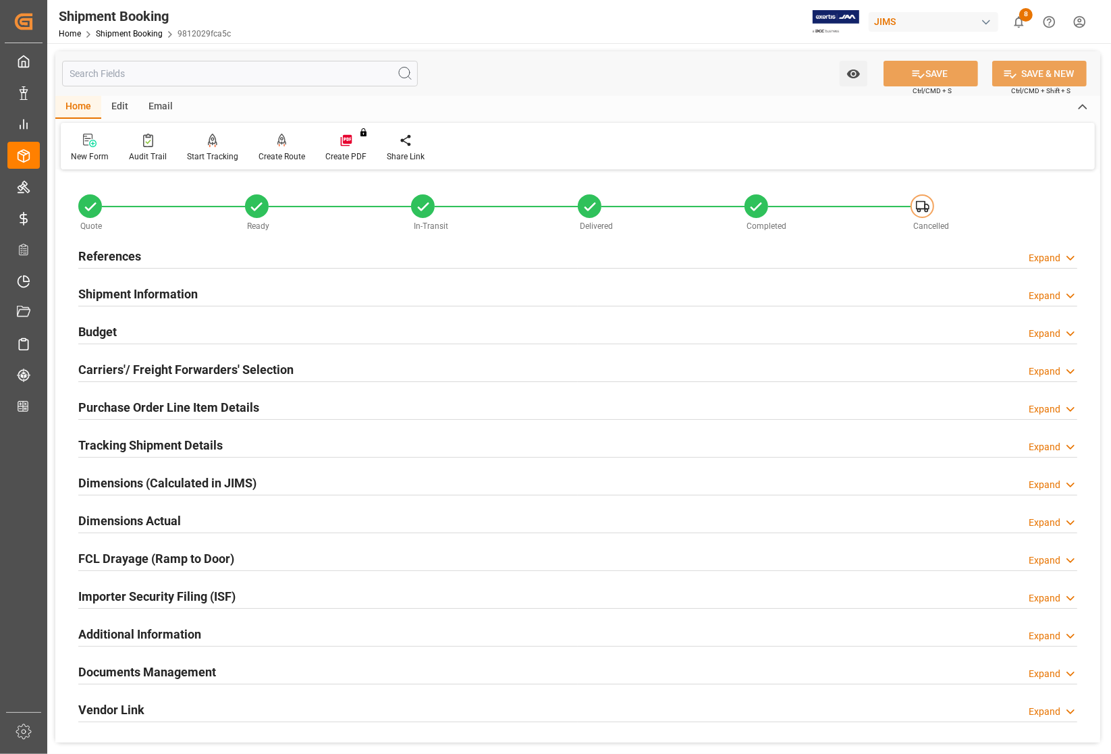
click at [99, 260] on h2 "References" at bounding box center [109, 256] width 63 height 18
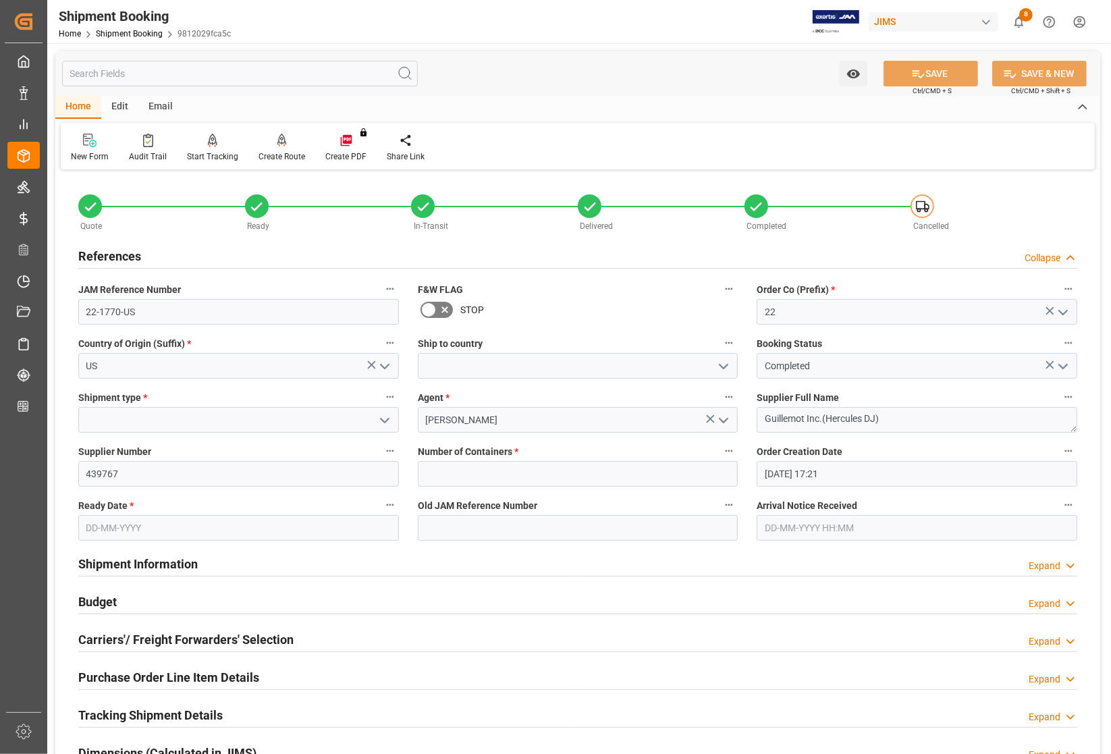
click at [99, 258] on h2 "References" at bounding box center [109, 256] width 63 height 18
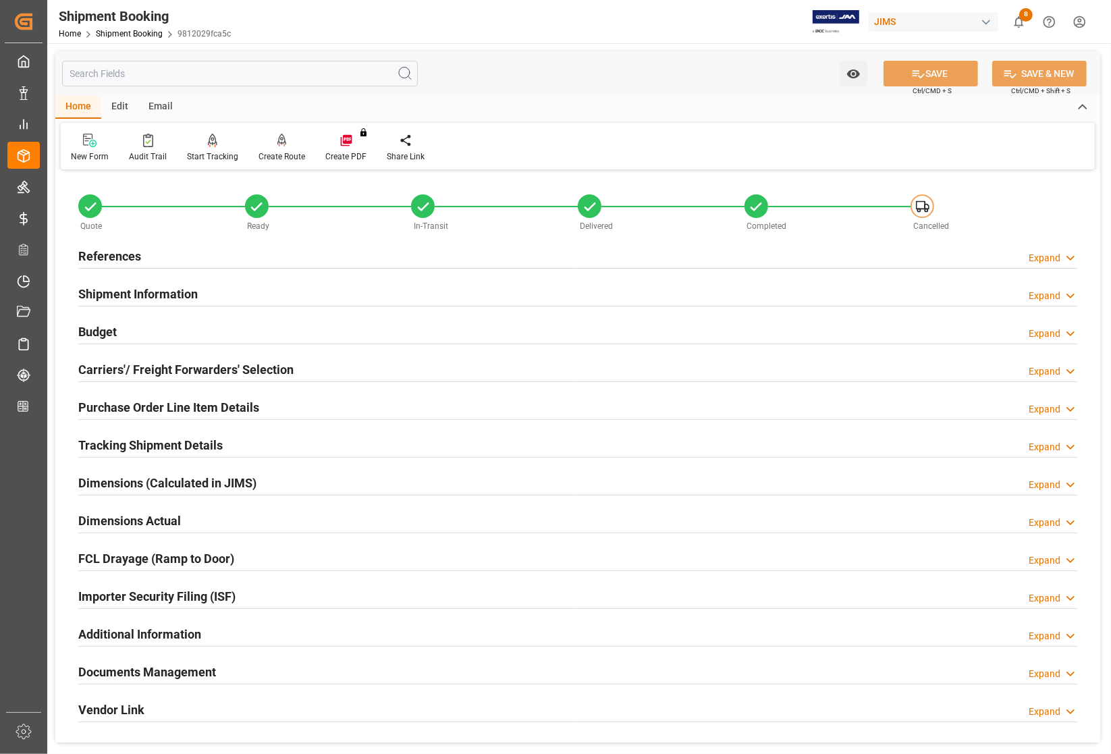
click at [86, 331] on h2 "Budget" at bounding box center [97, 332] width 38 height 18
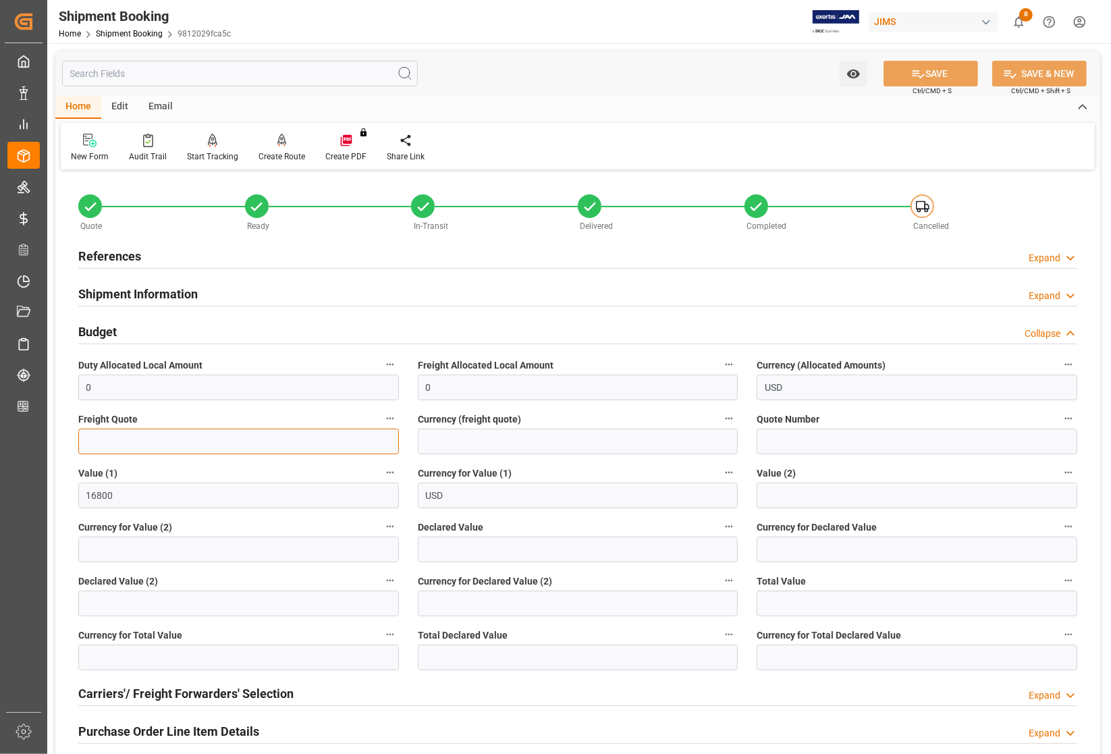
click at [121, 443] on input "text" at bounding box center [238, 442] width 321 height 26
type input "0"
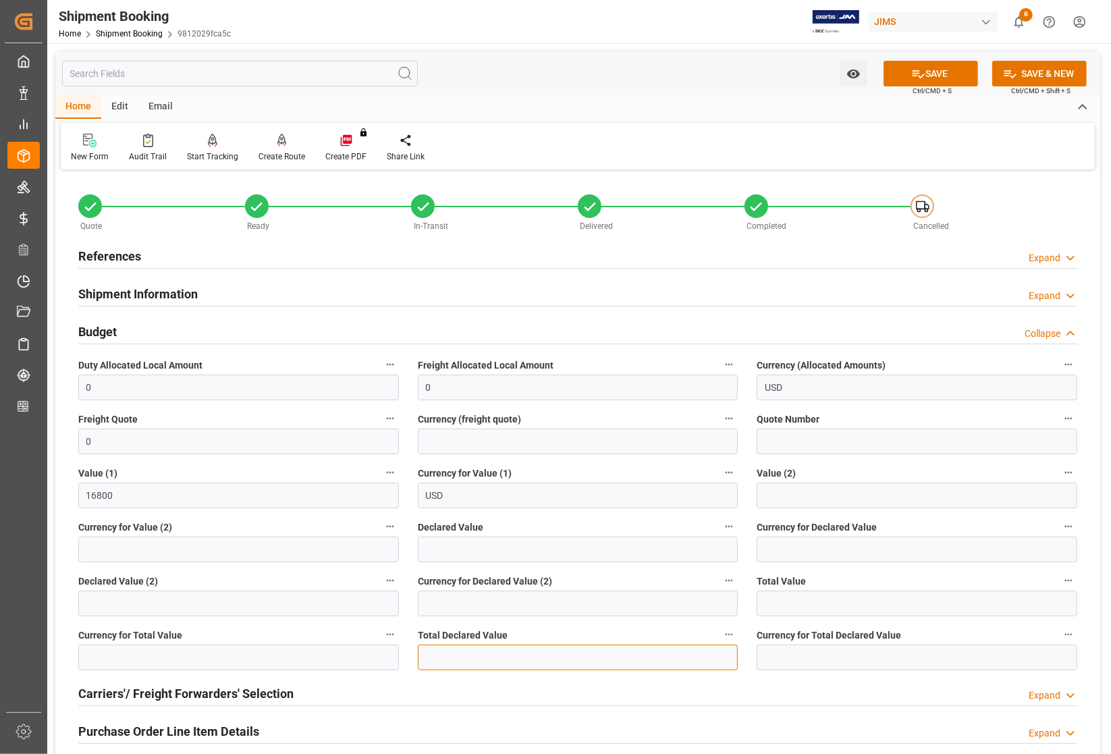
click at [507, 666] on input "text" at bounding box center [578, 657] width 321 height 26
type input "16800"
click at [788, 660] on input at bounding box center [917, 657] width 321 height 26
type input "usd"
click at [912, 72] on icon at bounding box center [918, 74] width 12 height 8
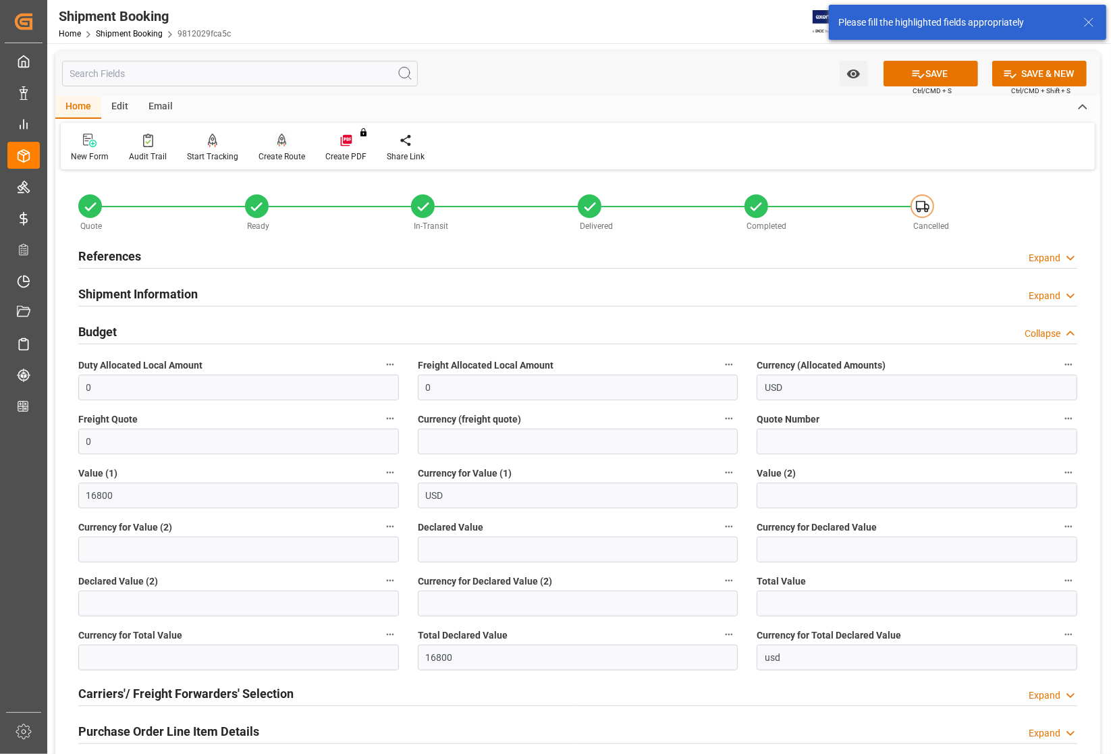
click at [287, 153] on div "Create Route" at bounding box center [281, 156] width 47 height 12
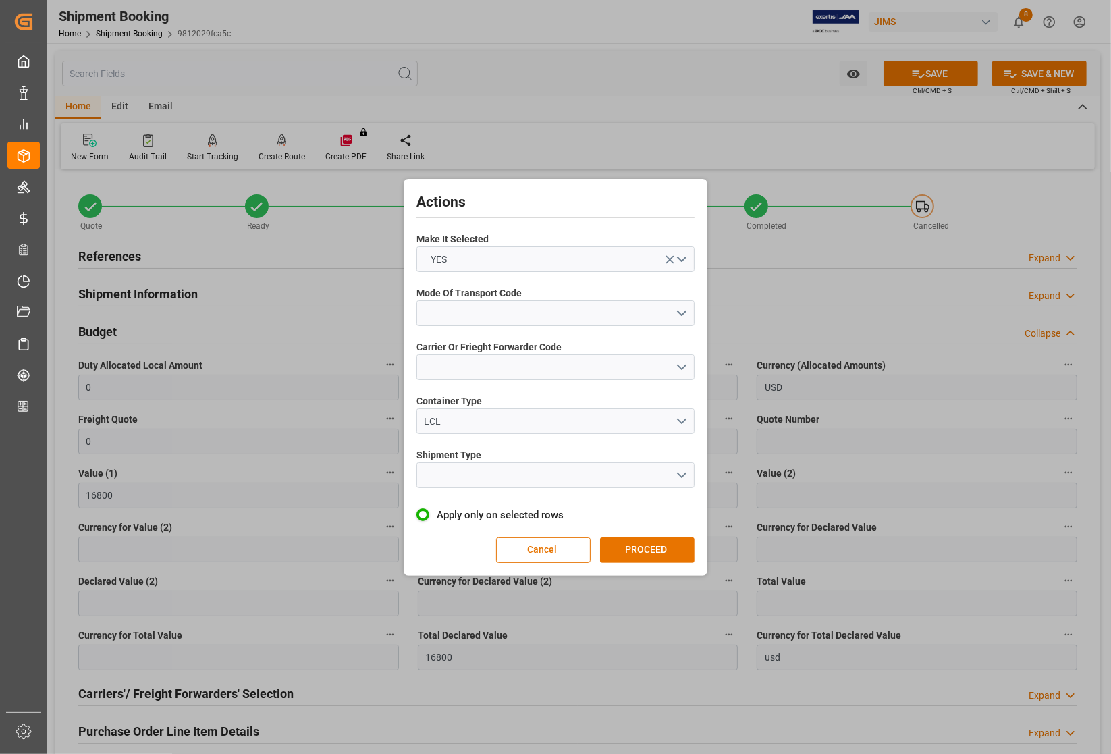
click at [543, 547] on button "Cancel" at bounding box center [543, 550] width 94 height 26
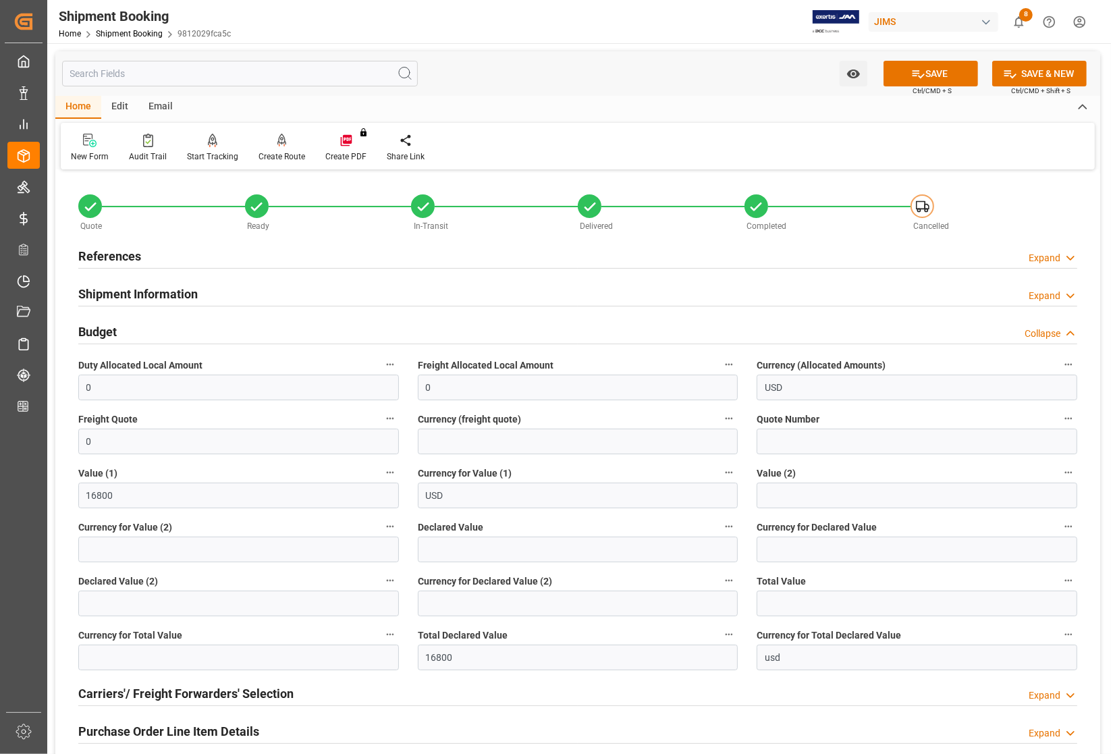
click at [97, 250] on h2 "References" at bounding box center [109, 256] width 63 height 18
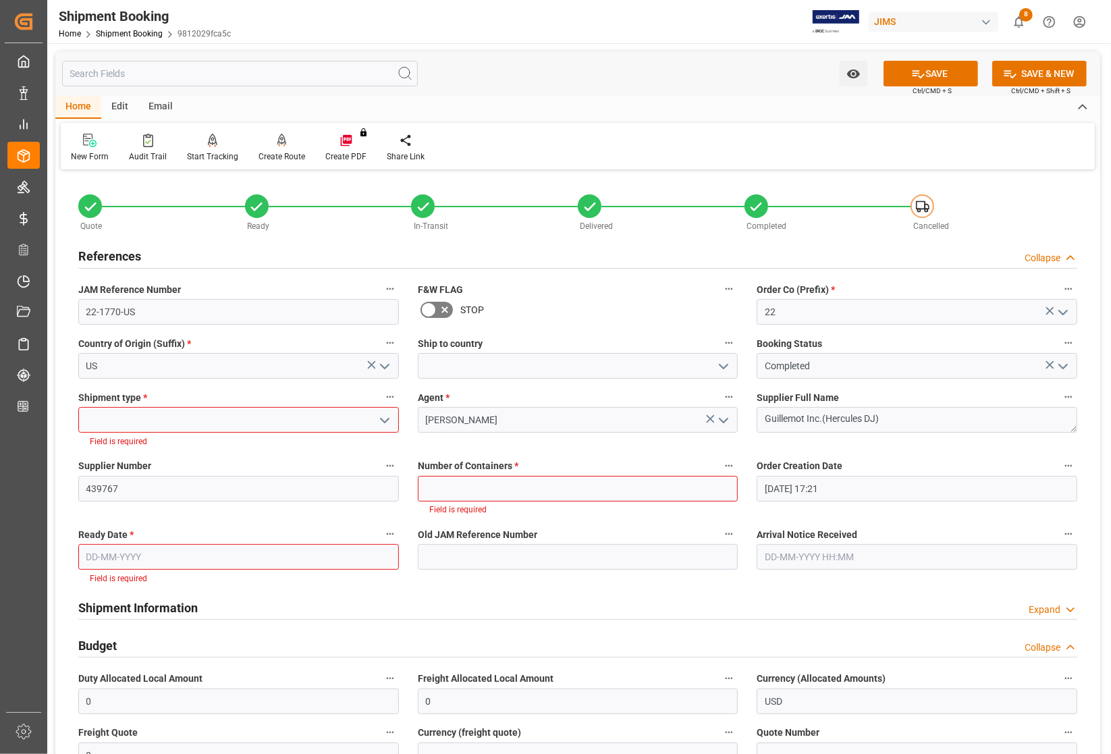
click at [173, 412] on input at bounding box center [238, 420] width 321 height 26
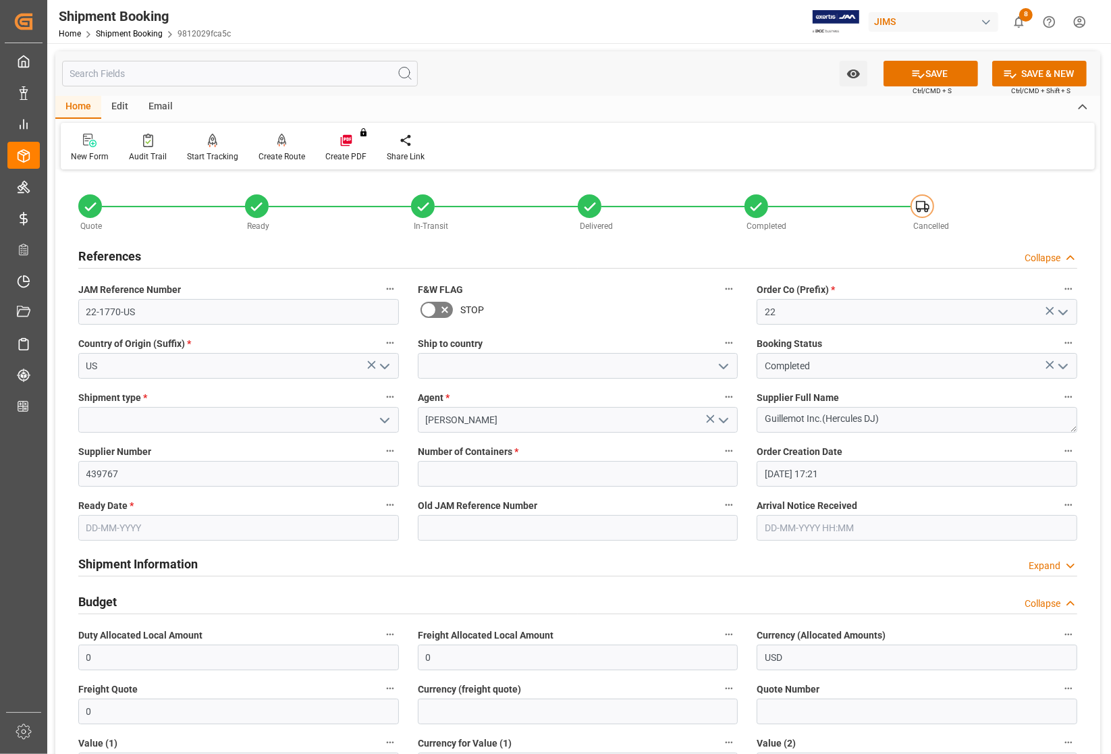
click at [386, 415] on icon "open menu" at bounding box center [385, 420] width 16 height 16
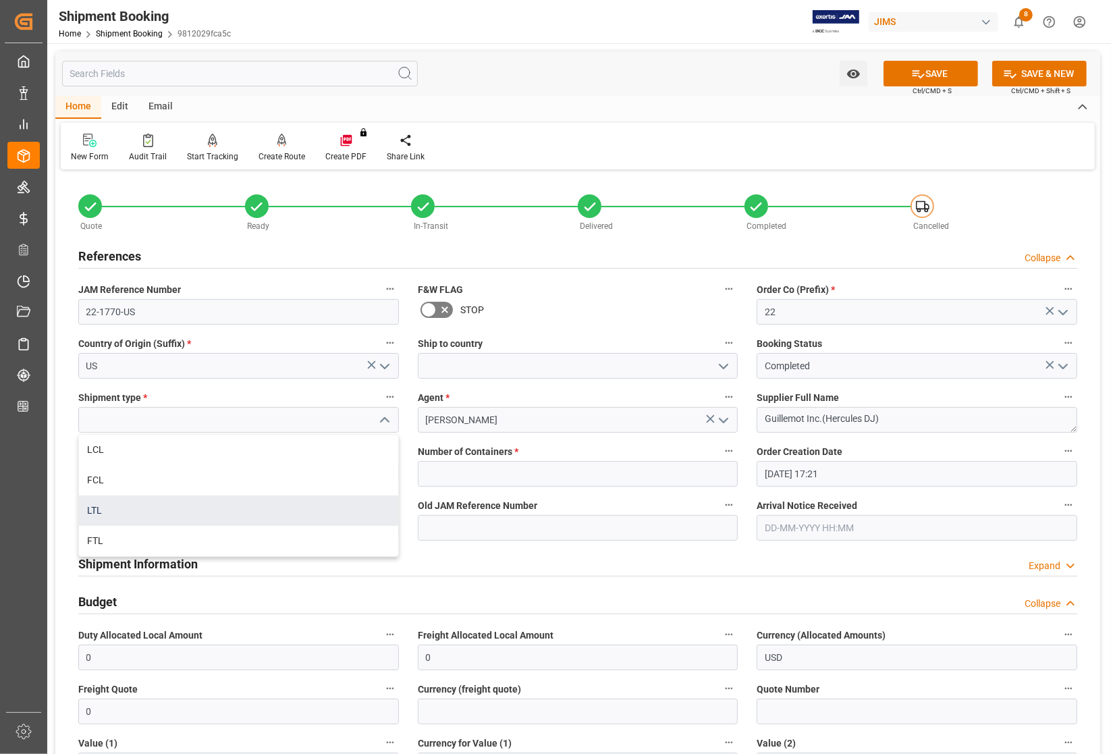
click at [159, 505] on div "LTL" at bounding box center [238, 510] width 319 height 30
type input "LTL"
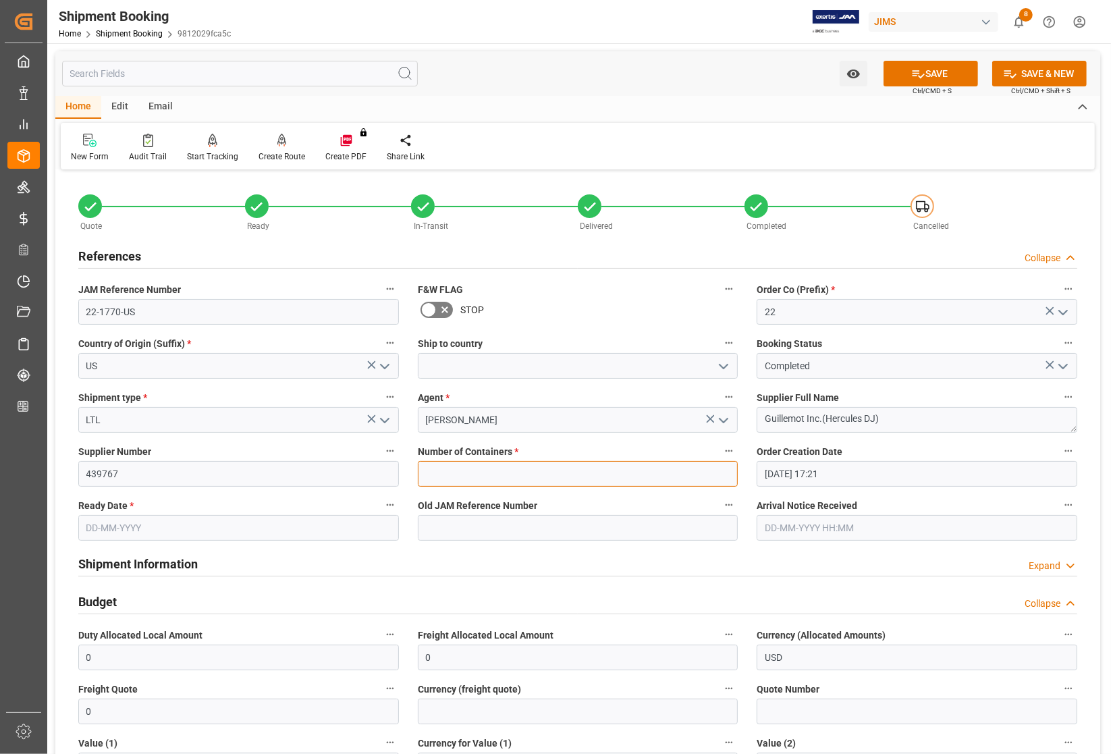
click at [485, 461] on input "text" at bounding box center [578, 474] width 321 height 26
type input "0"
click at [923, 68] on button "SAVE" at bounding box center [930, 74] width 94 height 26
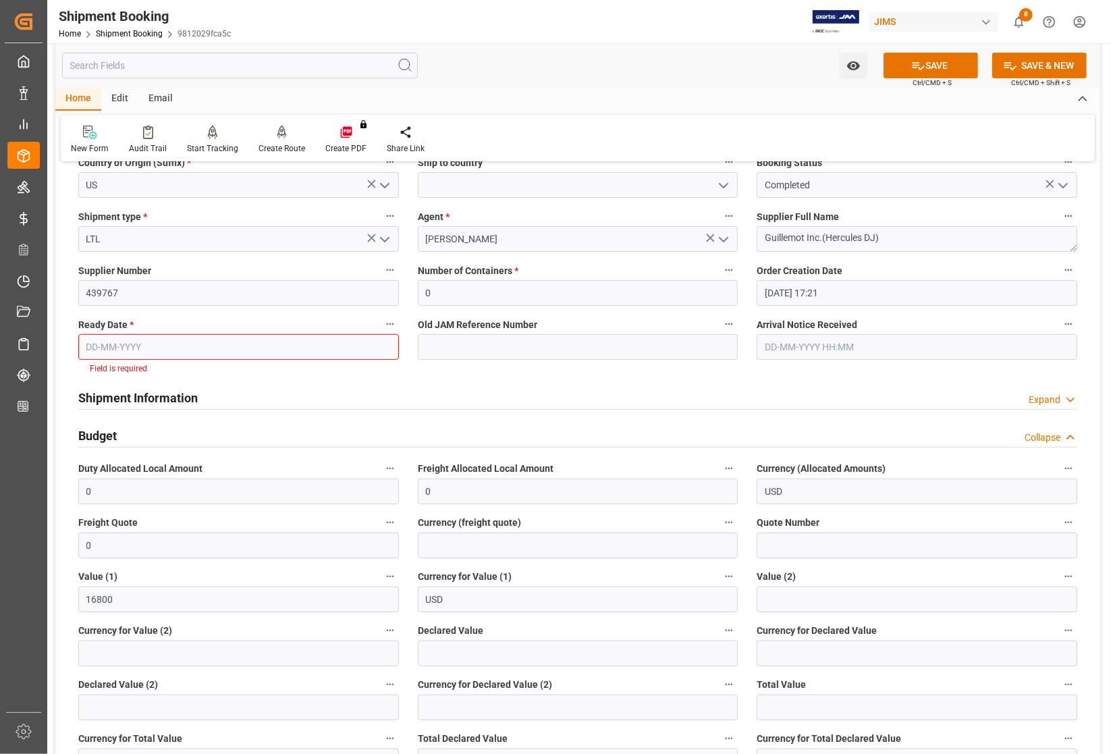
scroll to position [128, 0]
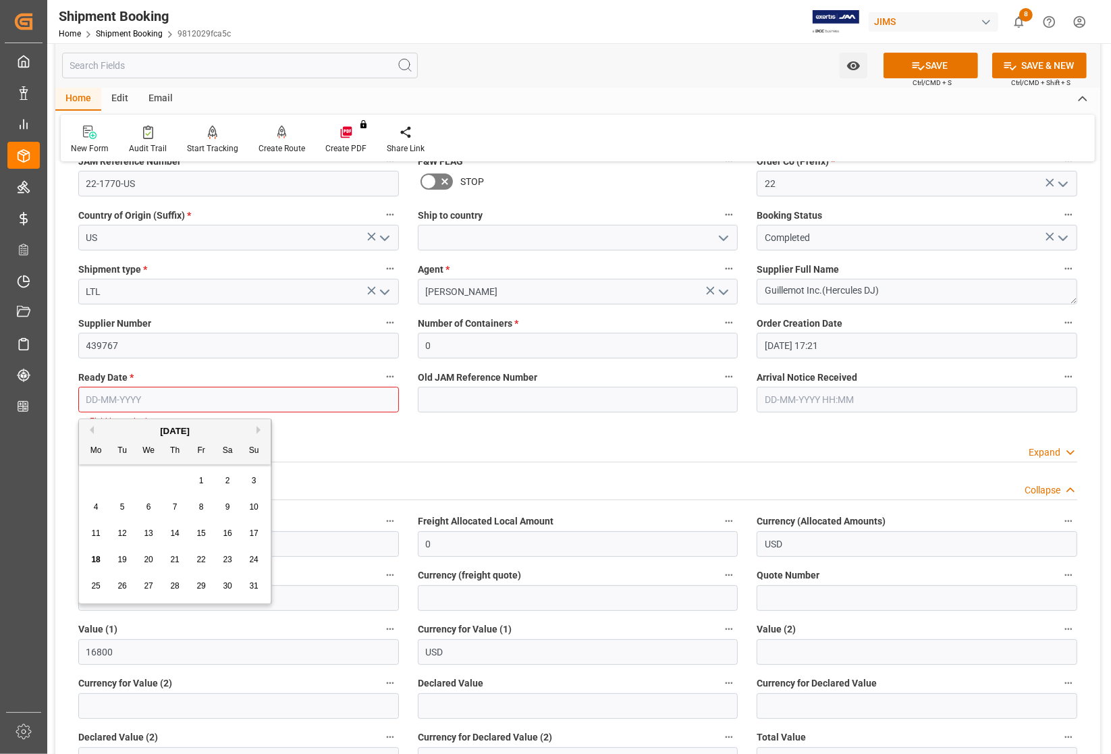
click at [136, 402] on input "text" at bounding box center [238, 400] width 321 height 26
type input "01-01-121523"
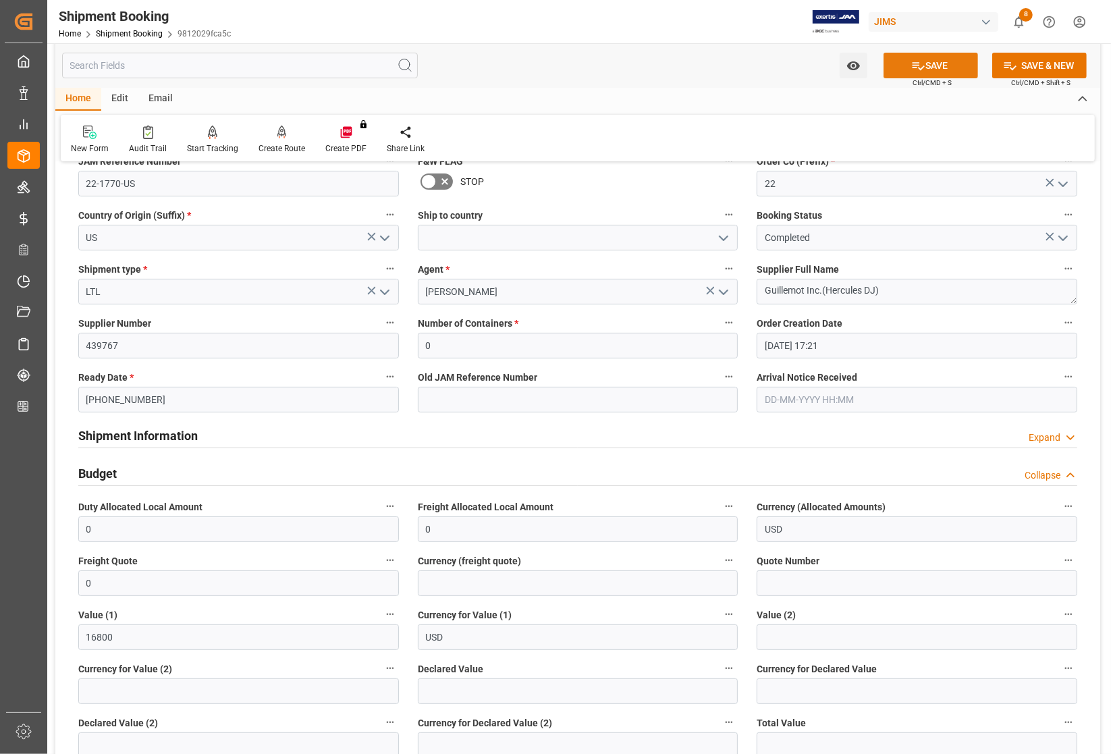
click at [943, 65] on button "SAVE" at bounding box center [930, 66] width 94 height 26
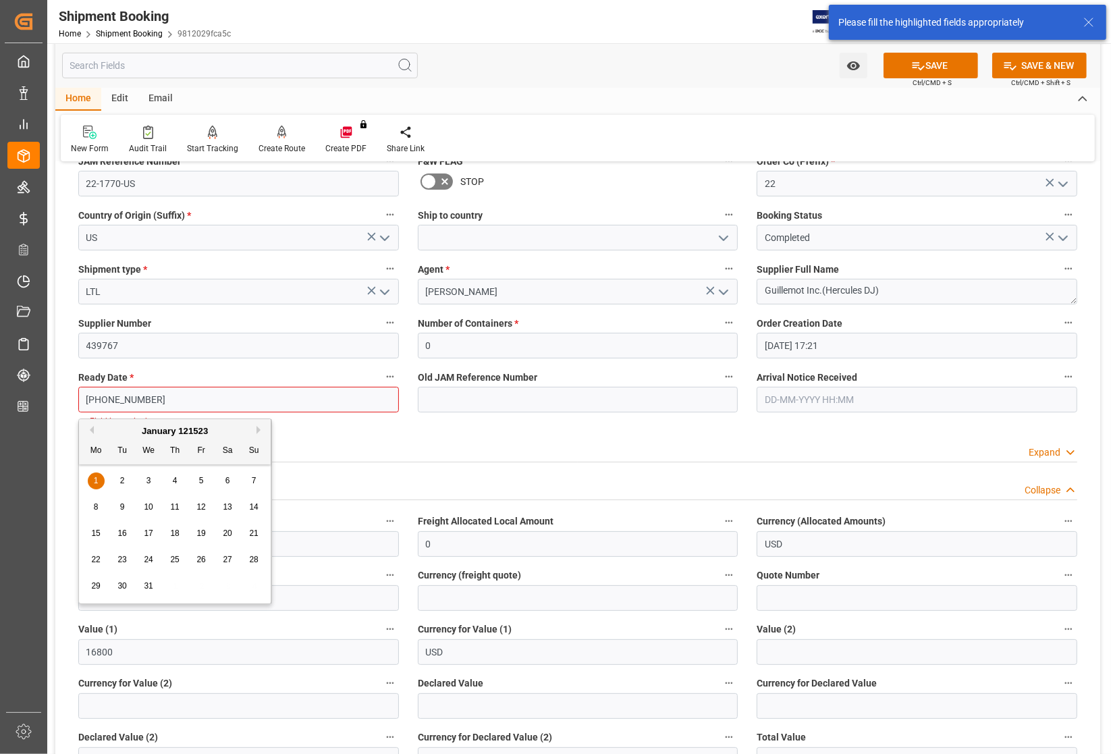
click at [275, 388] on input "01-01-121523" at bounding box center [238, 400] width 321 height 26
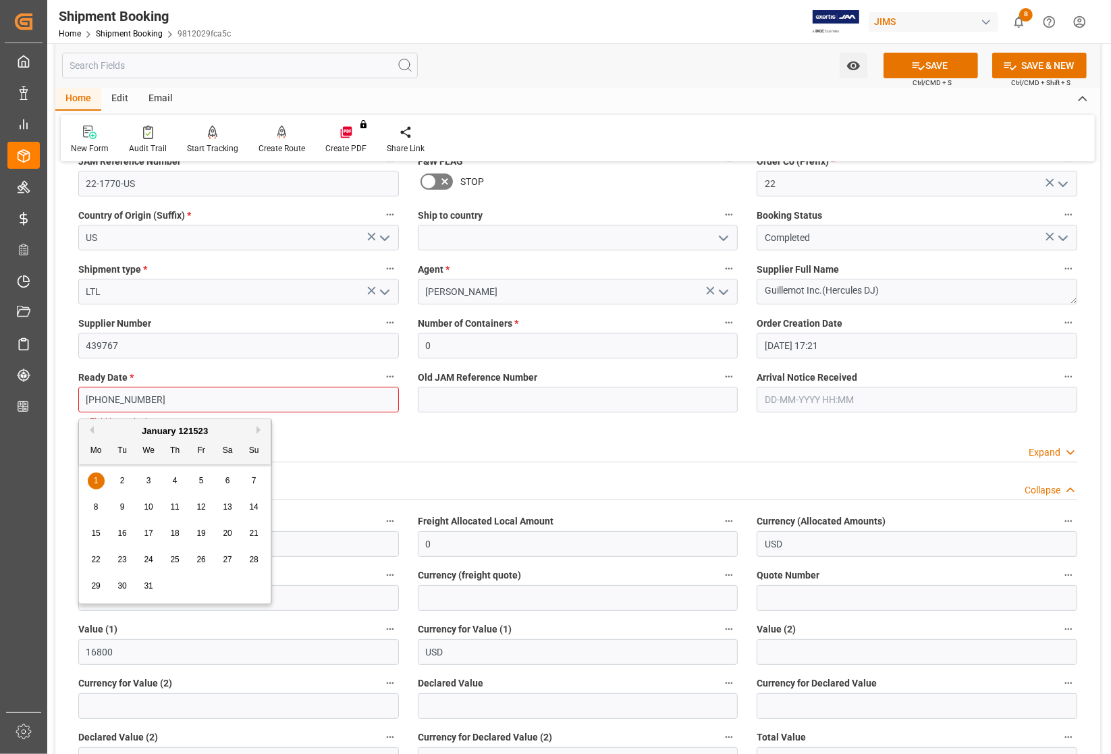
click at [93, 427] on button "Previous Month" at bounding box center [90, 430] width 8 height 8
click at [109, 481] on div "27 28 29 30 1 2 3" at bounding box center [175, 481] width 184 height 26
drag, startPoint x: 159, startPoint y: 399, endPoint x: 46, endPoint y: 396, distance: 112.7
click at [52, 395] on div "Watch Option SAVE Ctrl/CMD + S SAVE & NEW Ctrl/CMD + Shift + S Home Edit Email …" at bounding box center [577, 627] width 1061 height 1425
click at [314, 436] on div "Shipment Information Expand" at bounding box center [578, 451] width 1018 height 38
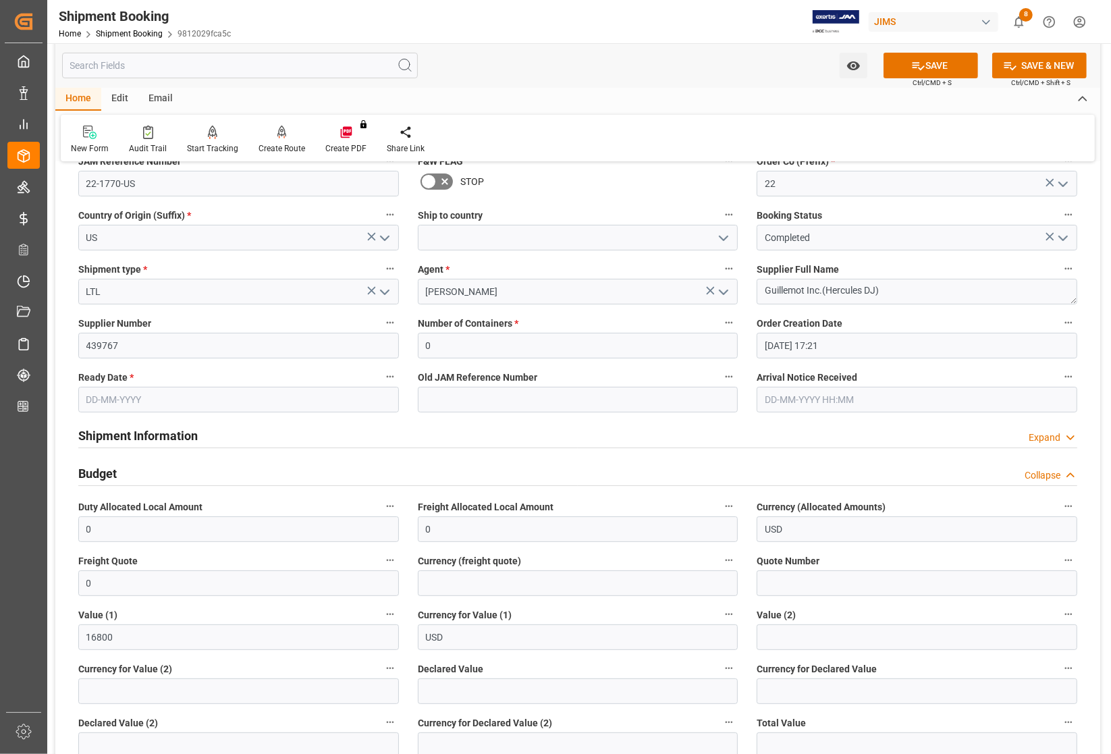
click at [123, 400] on input "text" at bounding box center [238, 400] width 321 height 26
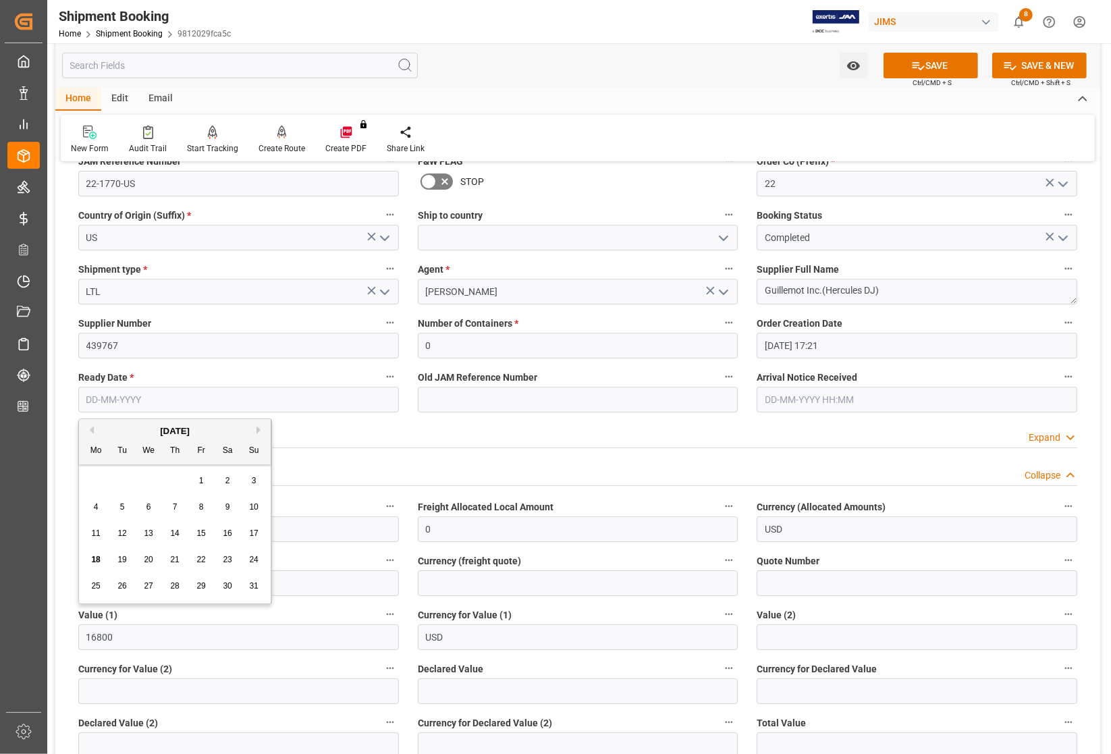
click at [94, 431] on div "August 2025" at bounding box center [175, 430] width 192 height 13
click at [95, 430] on div "August 2025" at bounding box center [175, 430] width 192 height 13
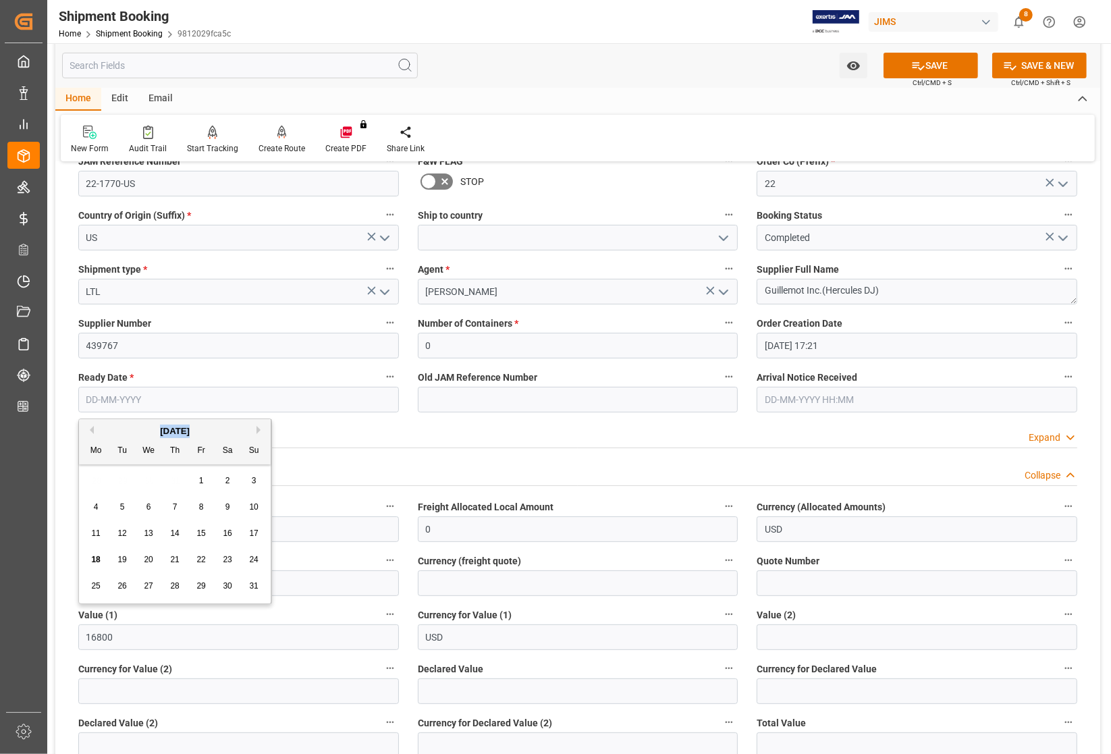
click at [95, 430] on div "August 2025" at bounding box center [175, 430] width 192 height 13
click at [95, 429] on div "August 2025" at bounding box center [175, 430] width 192 height 13
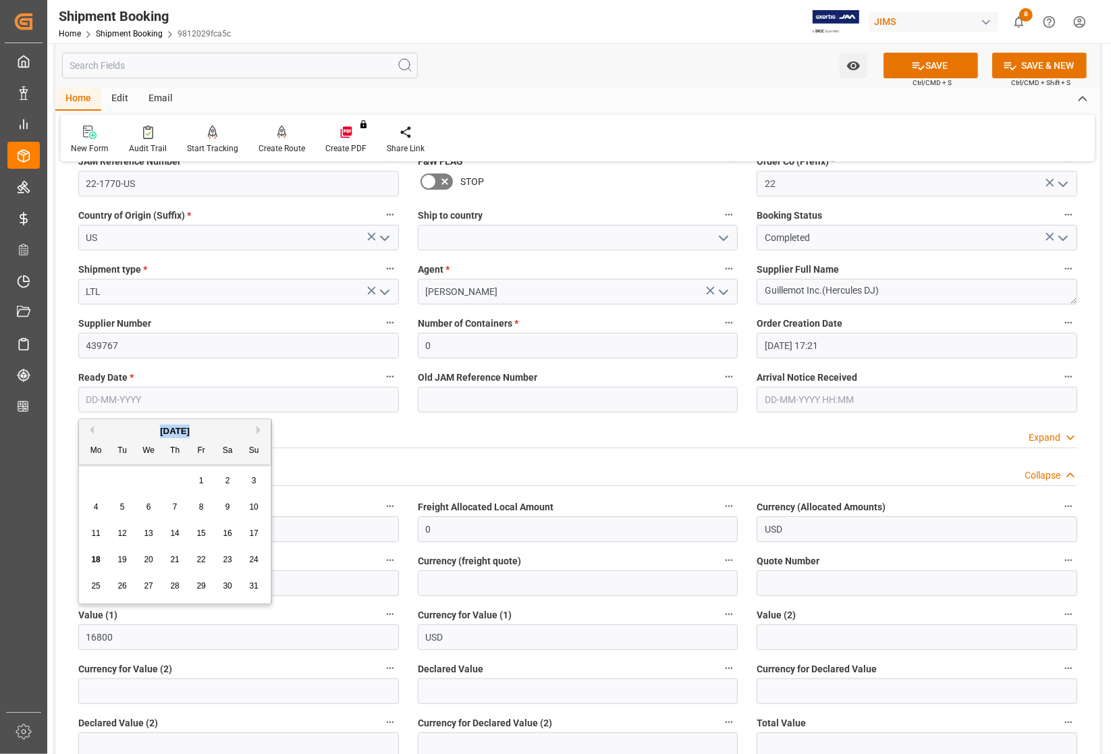
click at [95, 429] on div "August 2025" at bounding box center [175, 430] width 192 height 13
click at [91, 427] on button "Previous Month" at bounding box center [90, 430] width 8 height 8
click at [90, 427] on button "Previous Month" at bounding box center [90, 430] width 8 height 8
click at [91, 426] on button "Previous Month" at bounding box center [90, 430] width 8 height 8
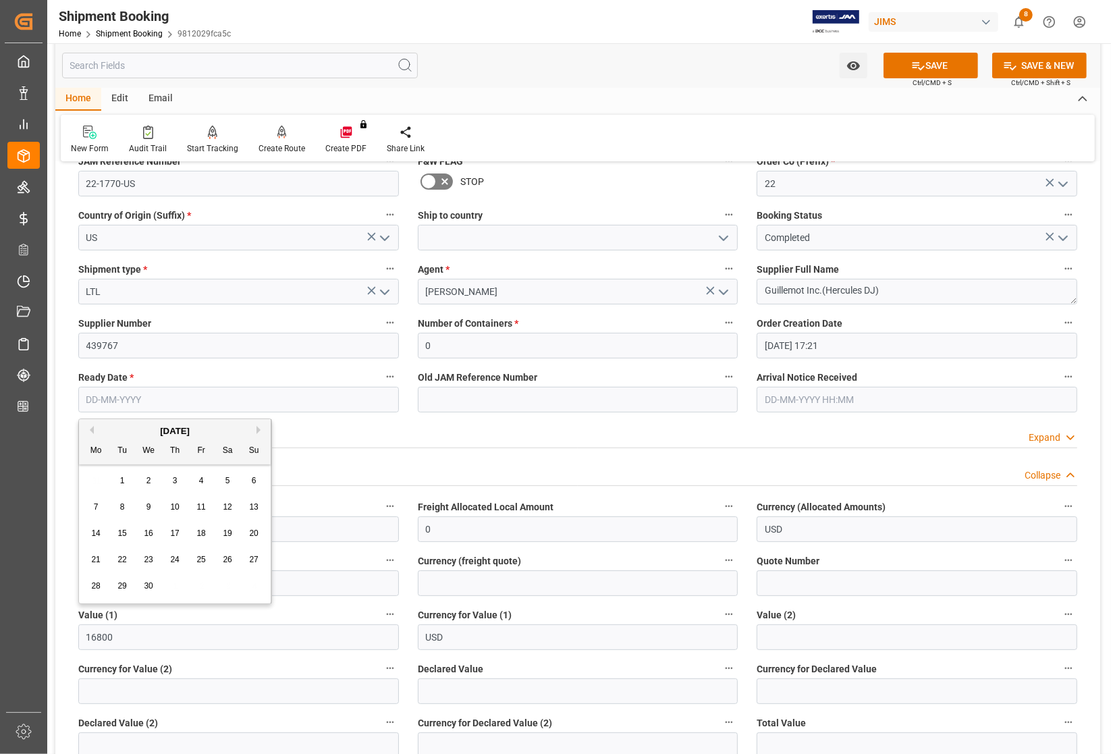
click at [91, 426] on button "Previous Month" at bounding box center [90, 430] width 8 height 8
click at [91, 427] on button "Previous Month" at bounding box center [90, 430] width 8 height 8
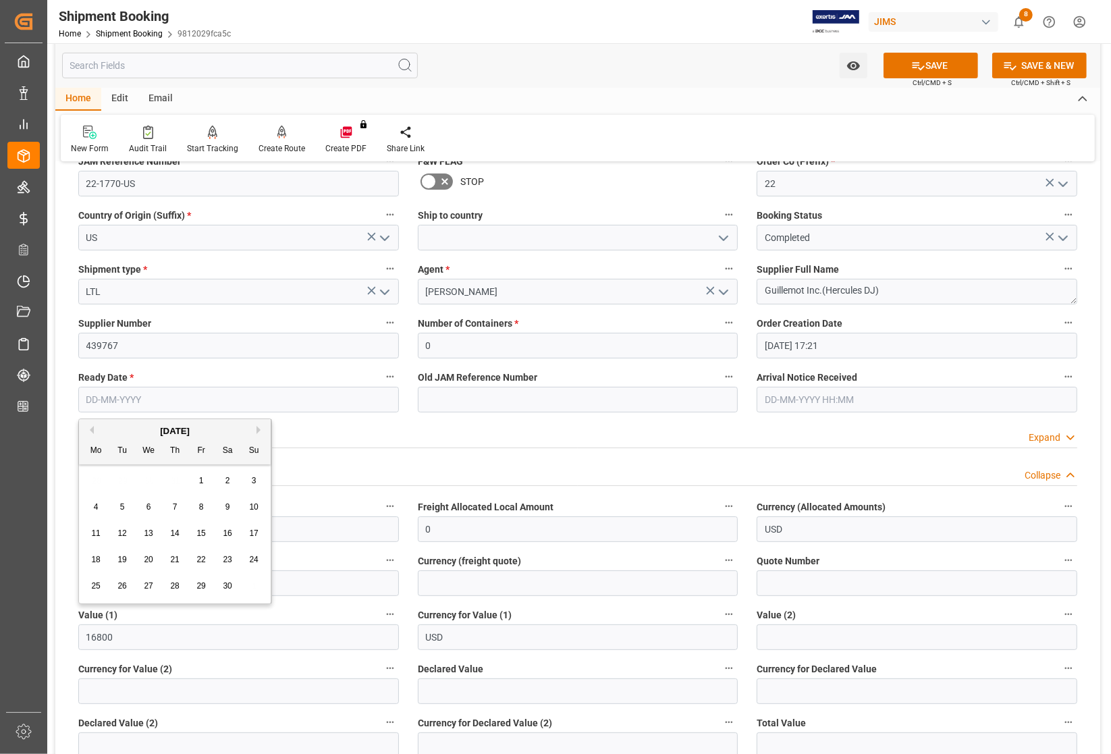
click at [91, 429] on button "Previous Month" at bounding box center [90, 430] width 8 height 8
click at [91, 430] on button "Previous Month" at bounding box center [90, 430] width 8 height 8
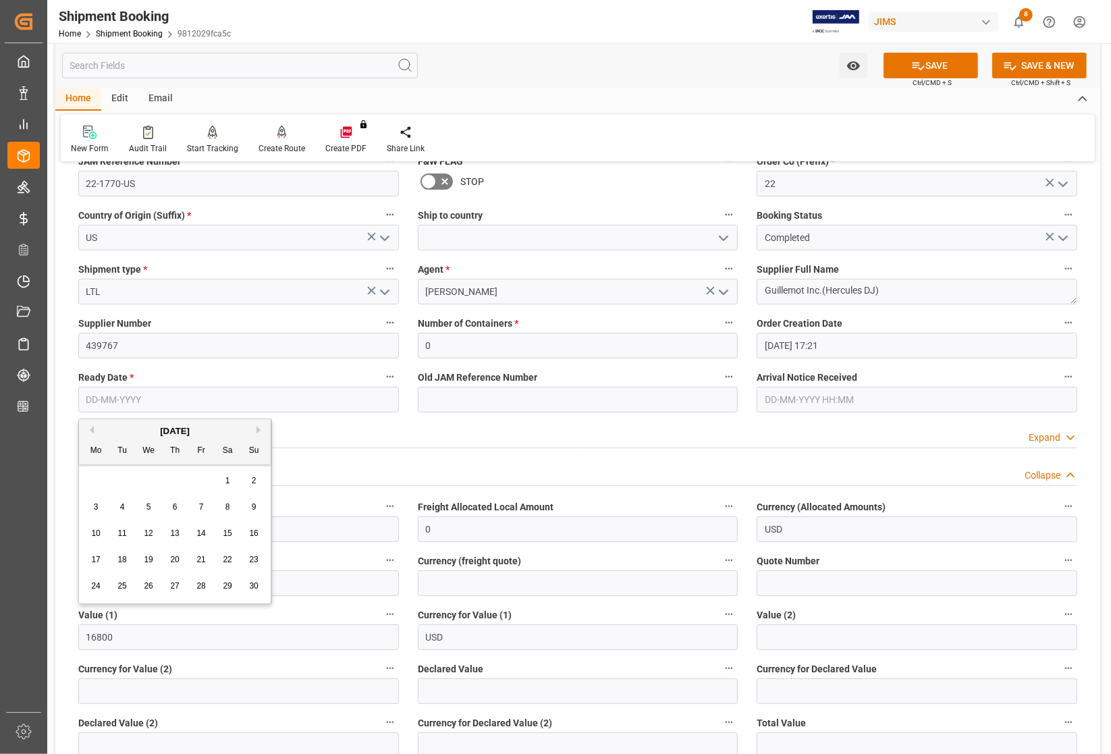
click at [91, 430] on button "Previous Month" at bounding box center [90, 430] width 8 height 8
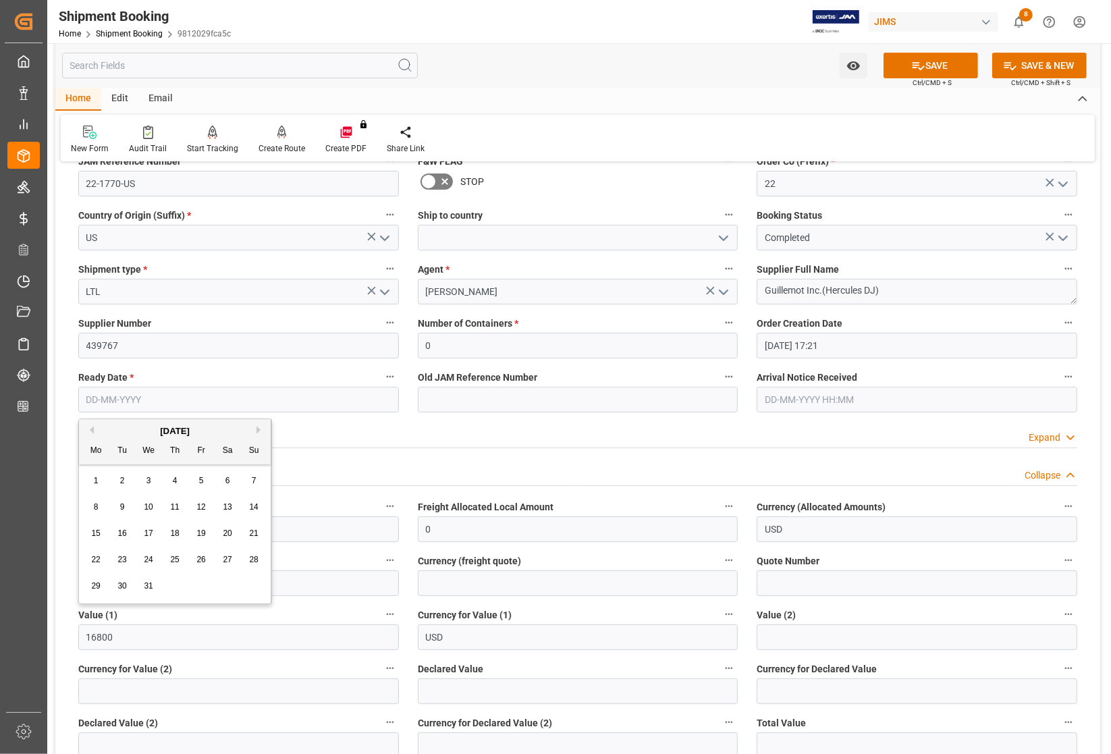
click at [91, 430] on button "Previous Month" at bounding box center [90, 430] width 8 height 8
click at [153, 532] on div "15" at bounding box center [148, 534] width 17 height 16
type input "15-11-2023"
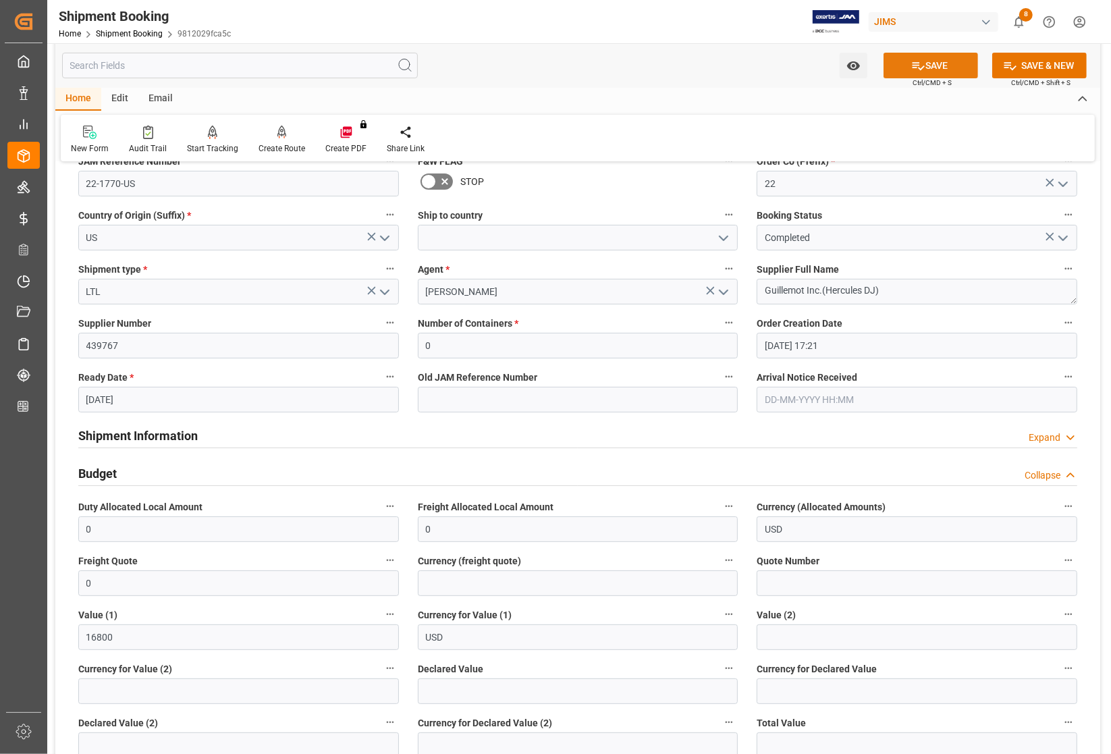
click at [927, 61] on button "SAVE" at bounding box center [930, 66] width 94 height 26
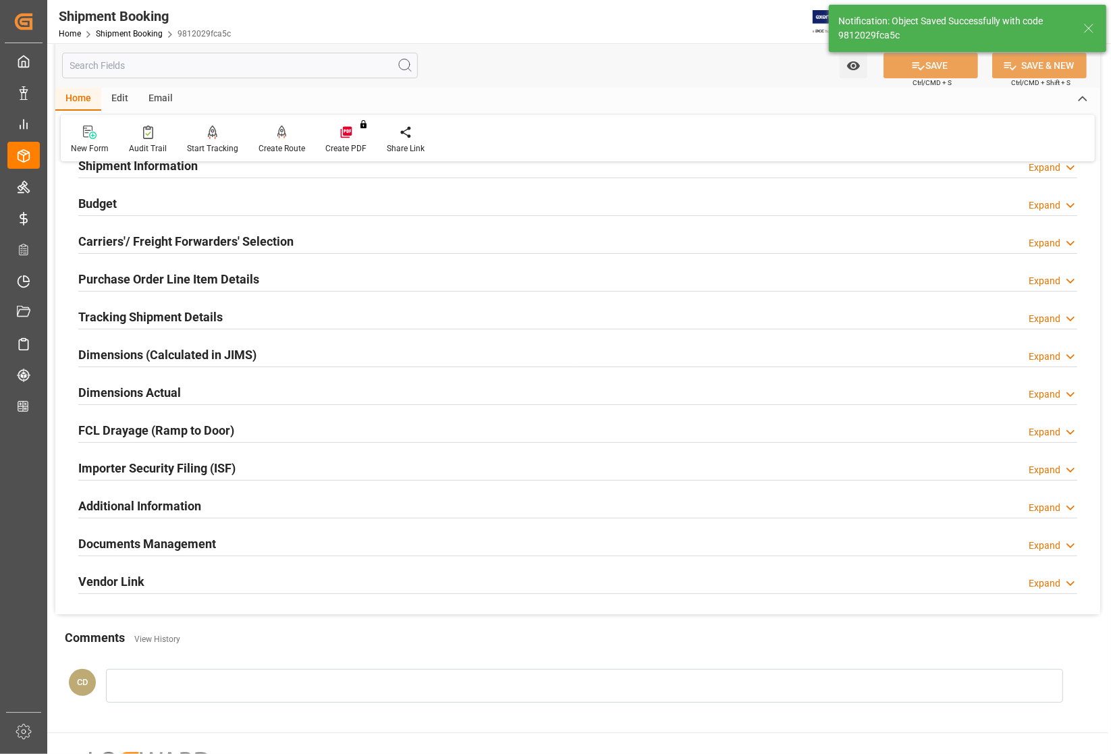
click at [129, 538] on h2 "Documents Management" at bounding box center [147, 543] width 138 height 18
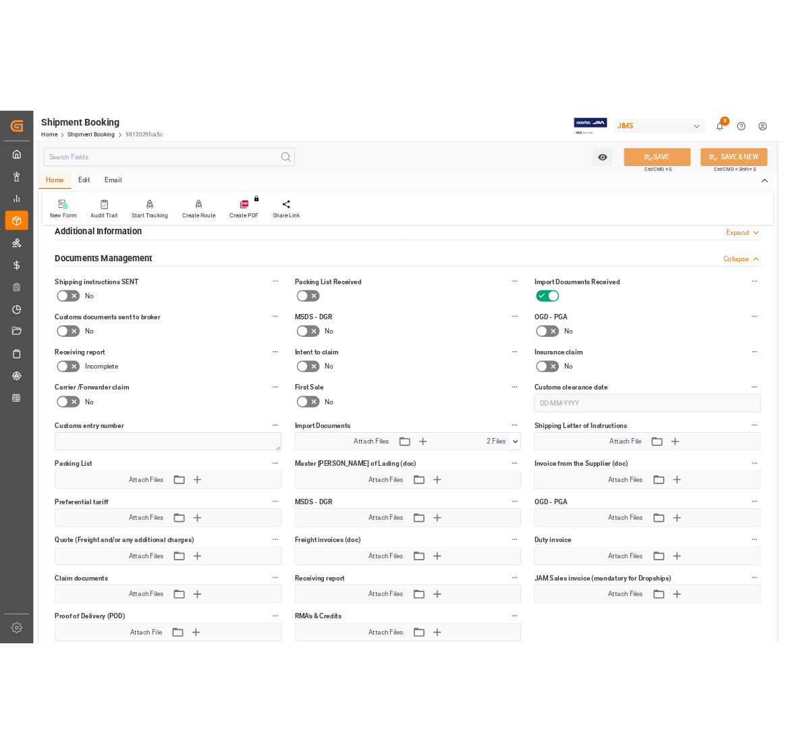
scroll to position [466, 0]
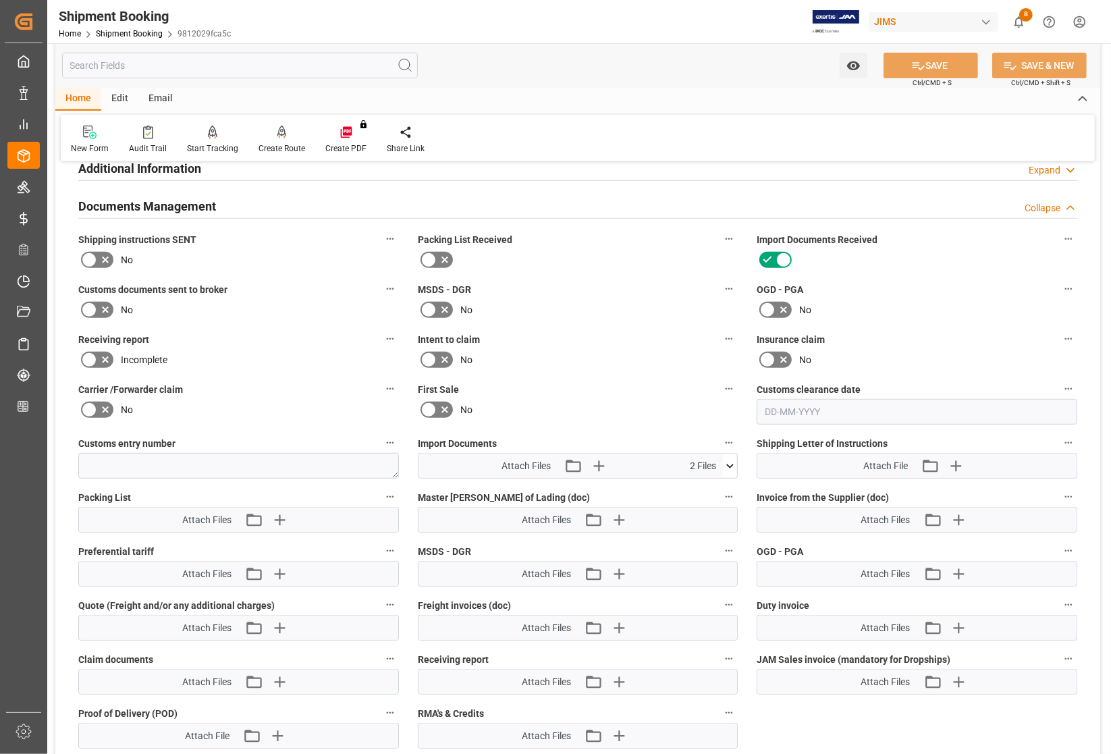
click at [730, 460] on icon at bounding box center [730, 466] width 14 height 14
click at [693, 506] on icon at bounding box center [694, 505] width 14 height 14
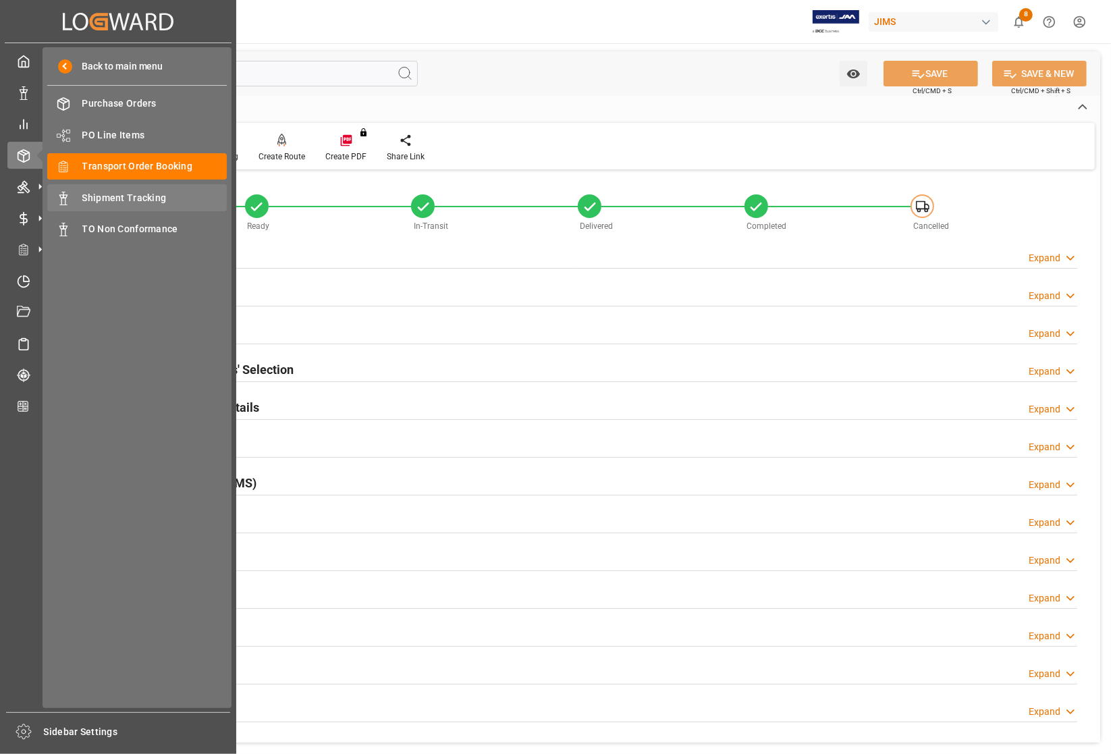
click at [121, 194] on span "Shipment Tracking" at bounding box center [154, 198] width 145 height 14
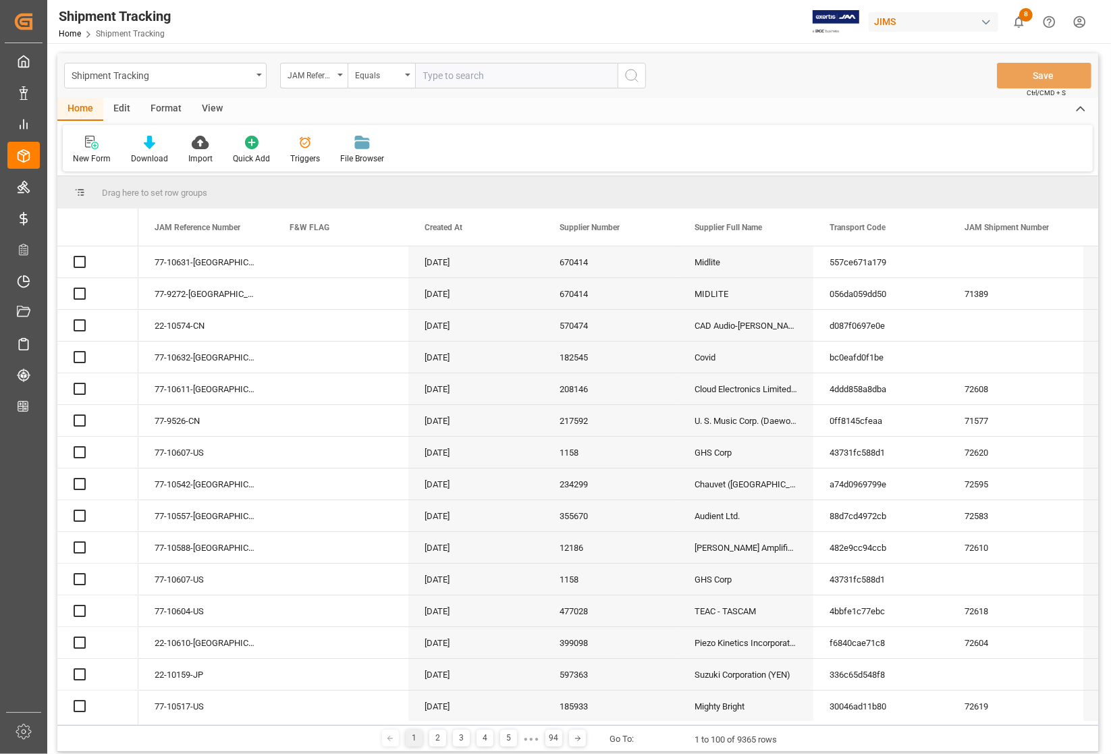
click at [526, 75] on input "text" at bounding box center [516, 76] width 202 height 26
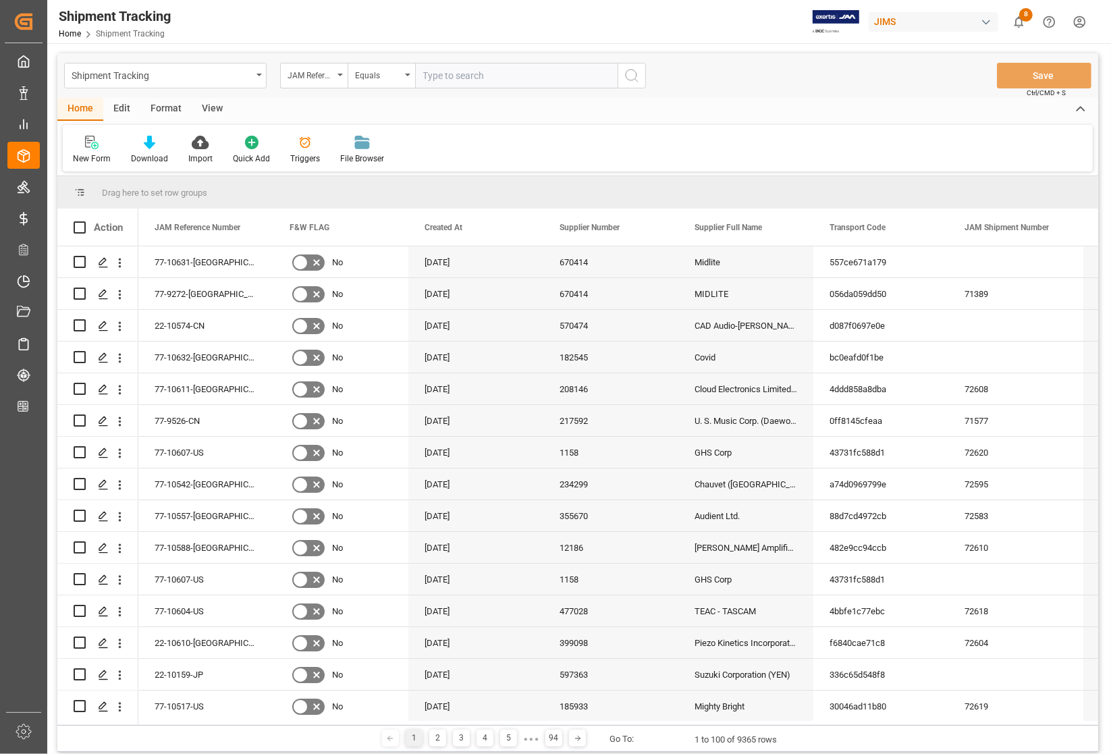
click at [526, 75] on input "text" at bounding box center [516, 76] width 202 height 26
type input "22-1770-US"
click at [635, 74] on icon "search button" at bounding box center [632, 75] width 16 height 16
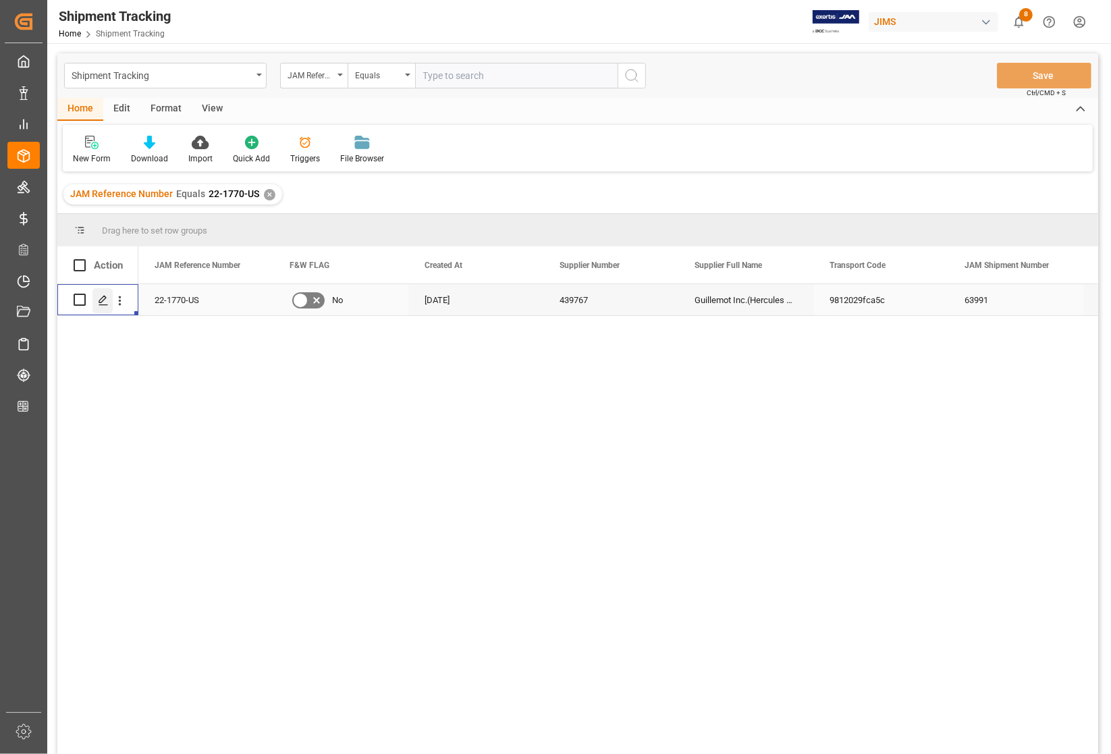
click at [103, 304] on icon "Press SPACE to select this row." at bounding box center [103, 300] width 11 height 11
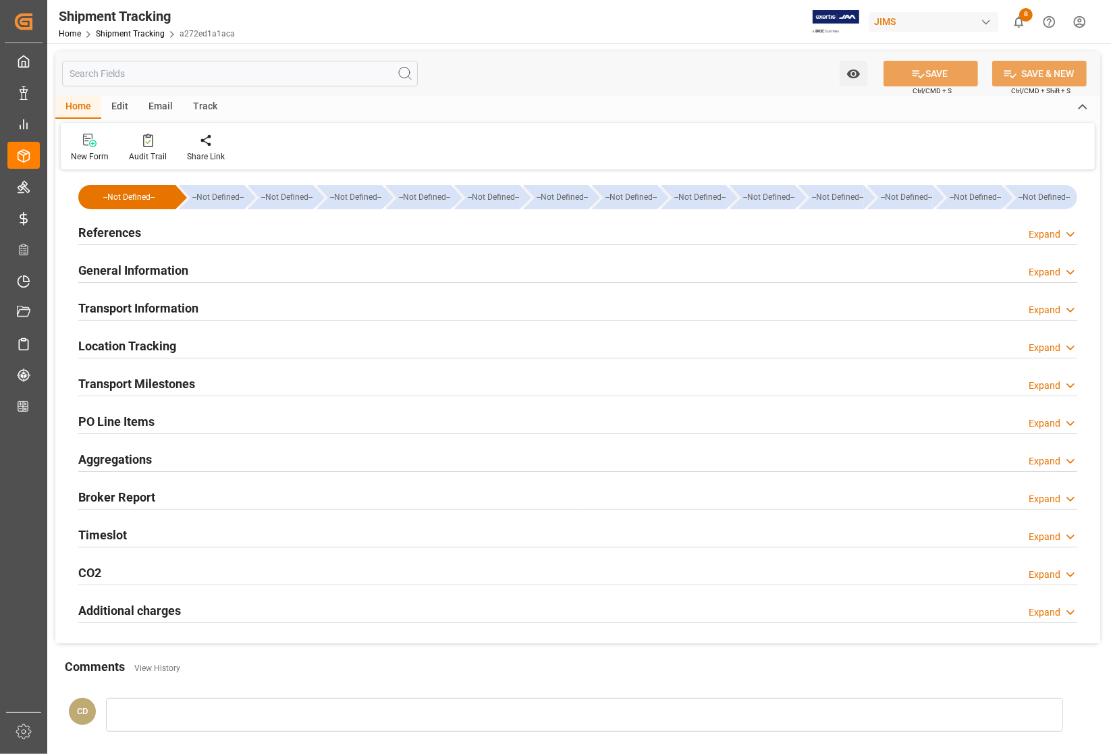
type input "31-01-2024 00:00"
type input "02-02-2024 00:00"
click at [154, 385] on h2 "Transport Milestones" at bounding box center [136, 384] width 117 height 18
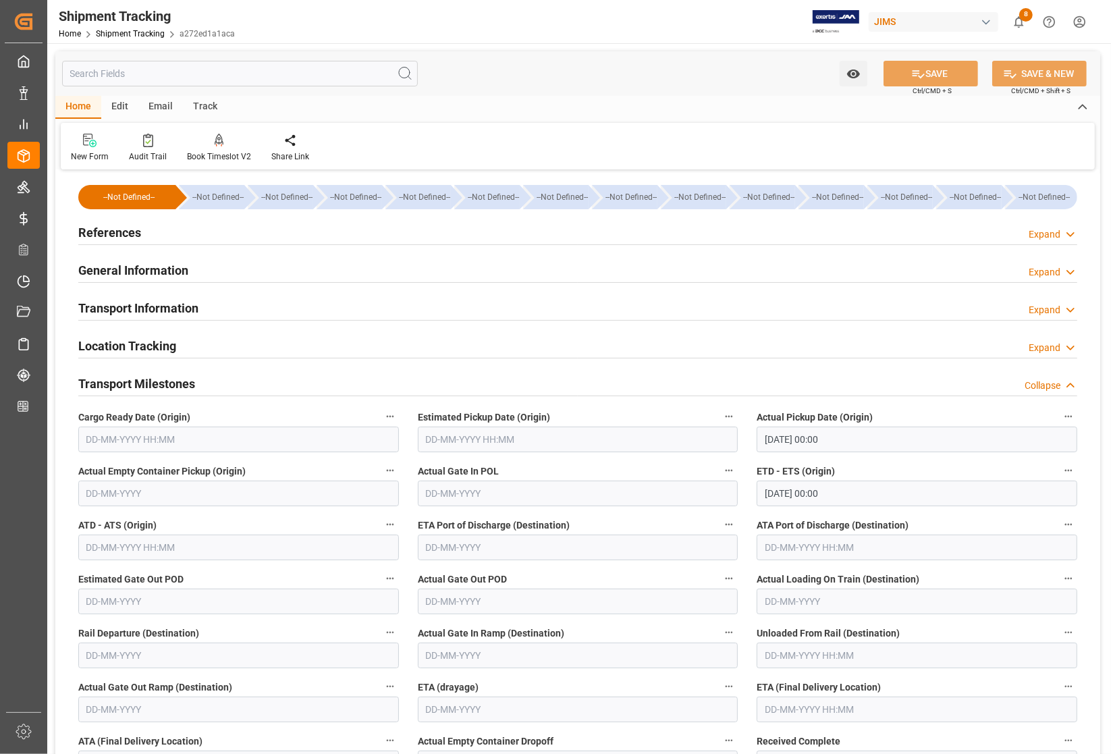
click at [161, 381] on h2 "Transport Milestones" at bounding box center [136, 384] width 117 height 18
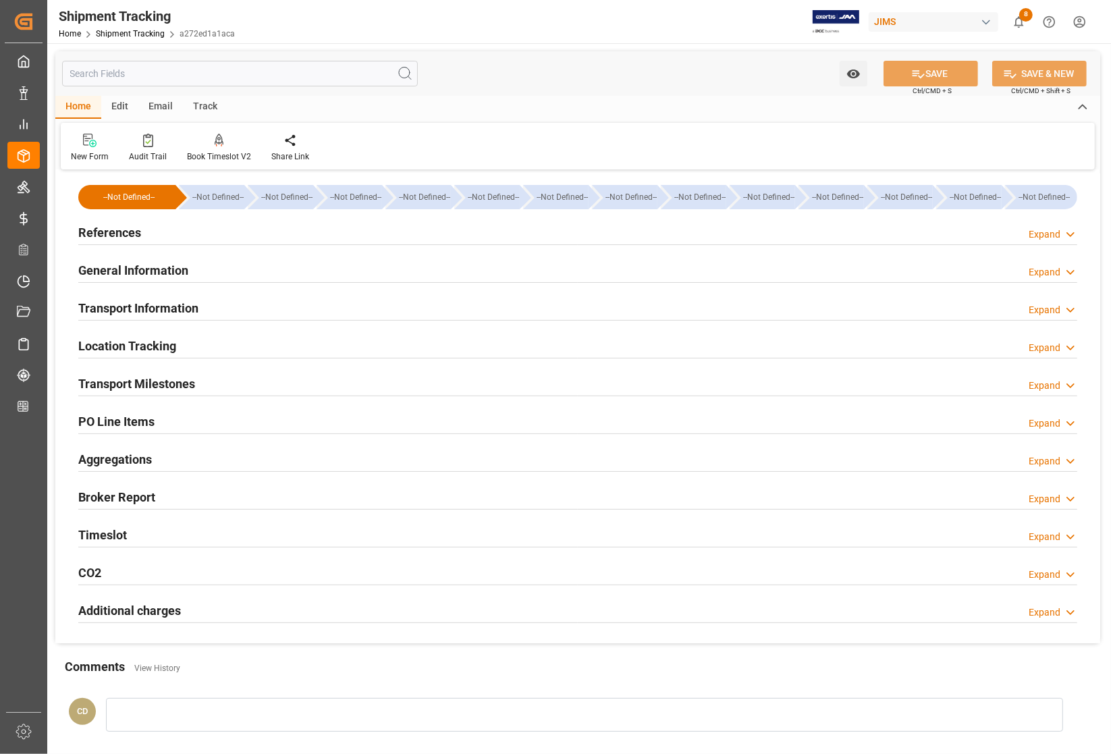
click at [99, 238] on h2 "References" at bounding box center [109, 232] width 63 height 18
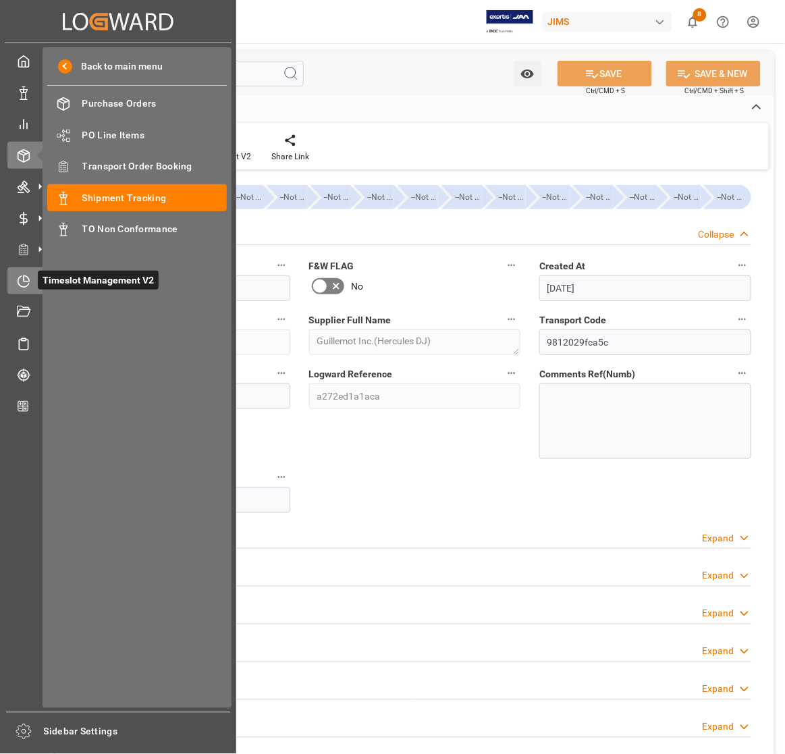
click at [22, 280] on icon at bounding box center [23, 281] width 13 height 13
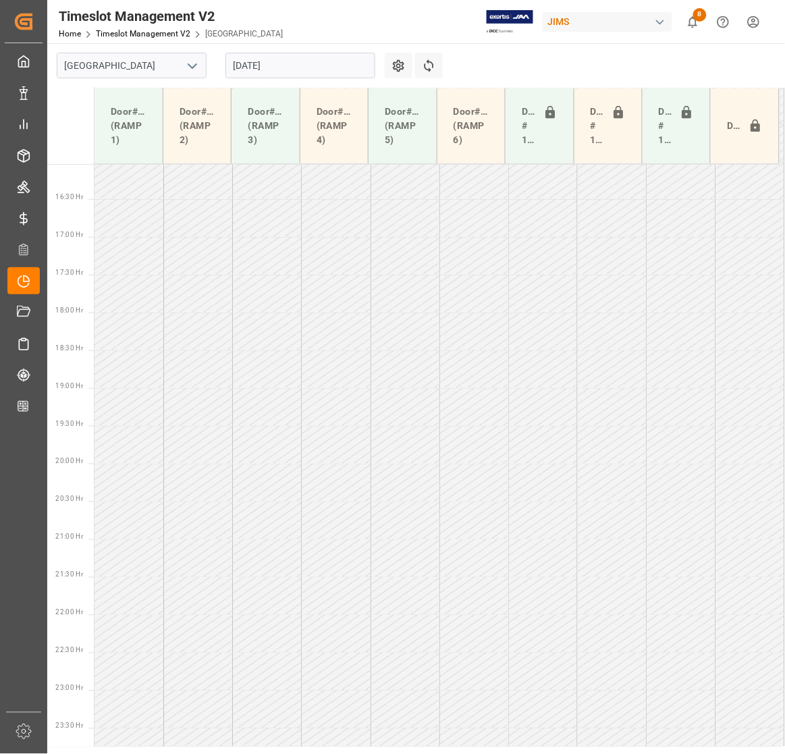
scroll to position [1229, 0]
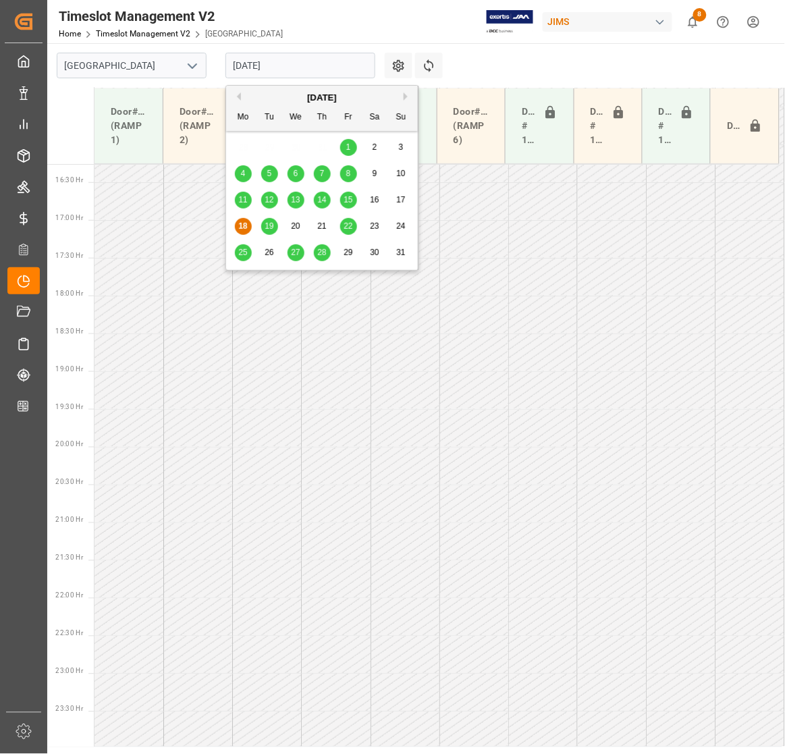
click at [342, 69] on input "[DATE]" at bounding box center [300, 66] width 150 height 26
click at [242, 96] on div "[DATE]" at bounding box center [322, 97] width 192 height 13
click at [242, 100] on div "[DATE]" at bounding box center [322, 97] width 192 height 13
click at [240, 97] on button "Previous Month" at bounding box center [237, 96] width 8 height 8
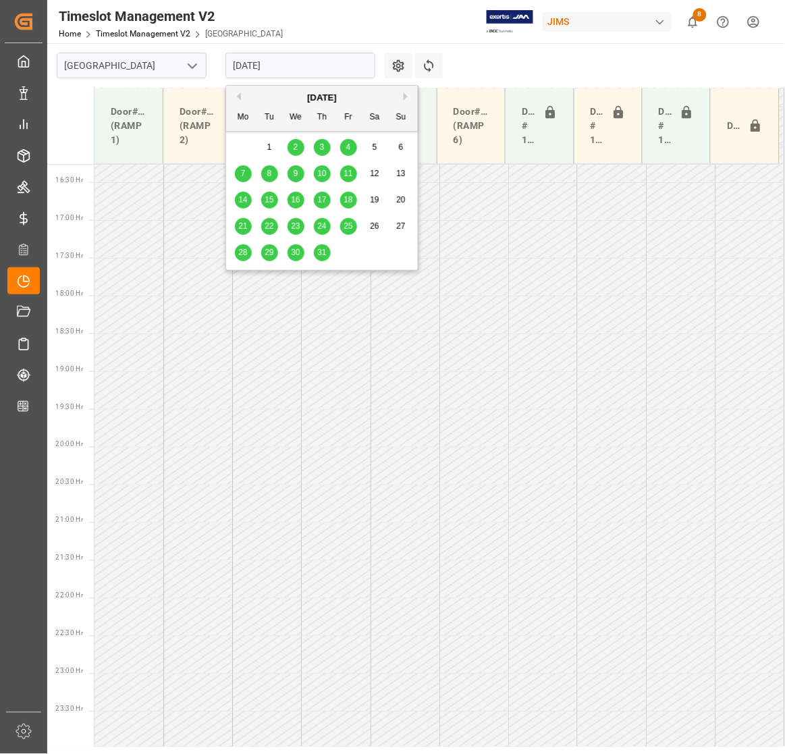
click at [240, 97] on button "Previous Month" at bounding box center [237, 96] width 8 height 8
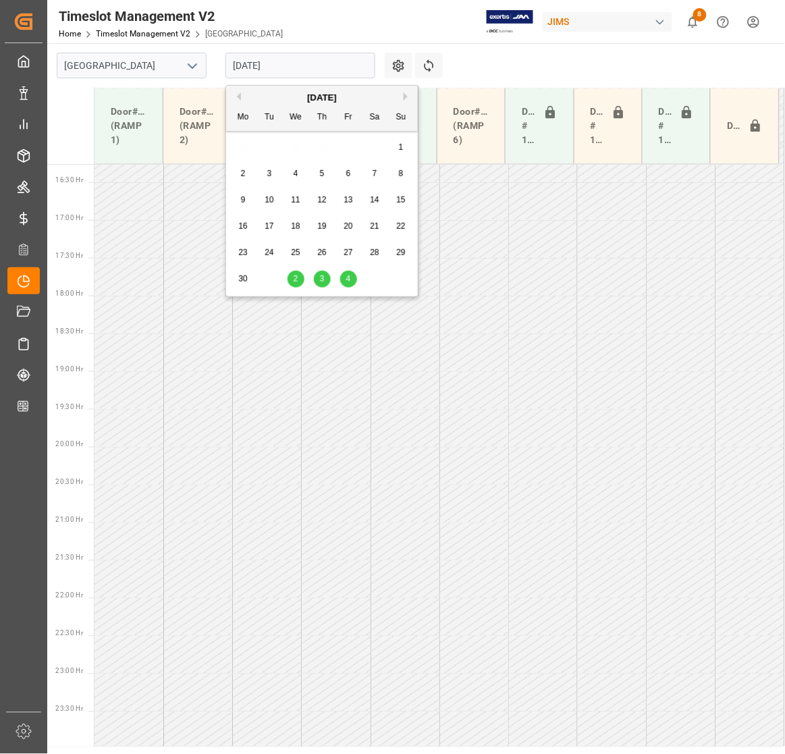
click at [240, 96] on button "Previous Month" at bounding box center [237, 96] width 8 height 8
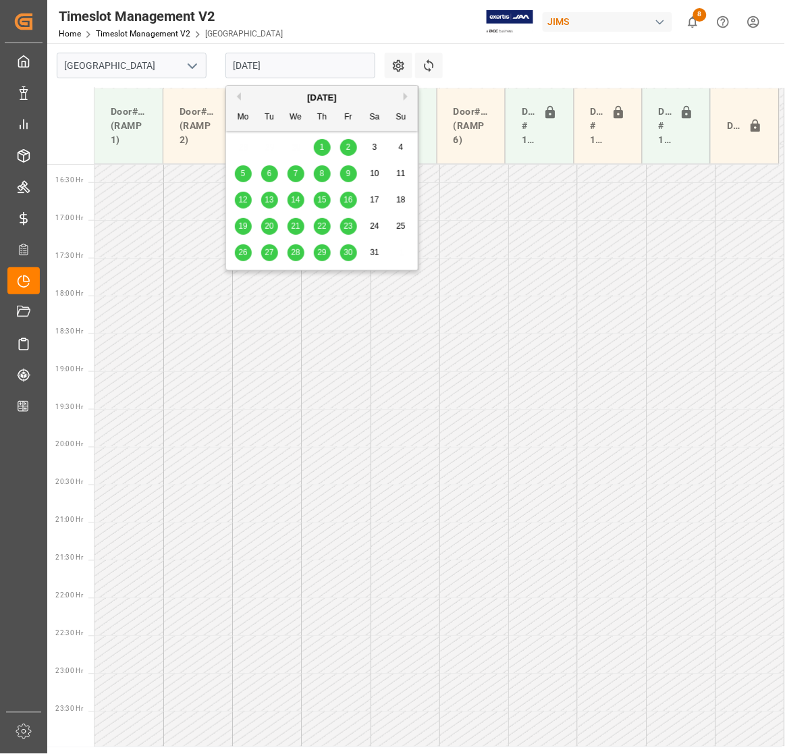
click at [240, 93] on button "Previous Month" at bounding box center [237, 96] width 8 height 8
click at [240, 91] on div "[DATE]" at bounding box center [322, 97] width 192 height 13
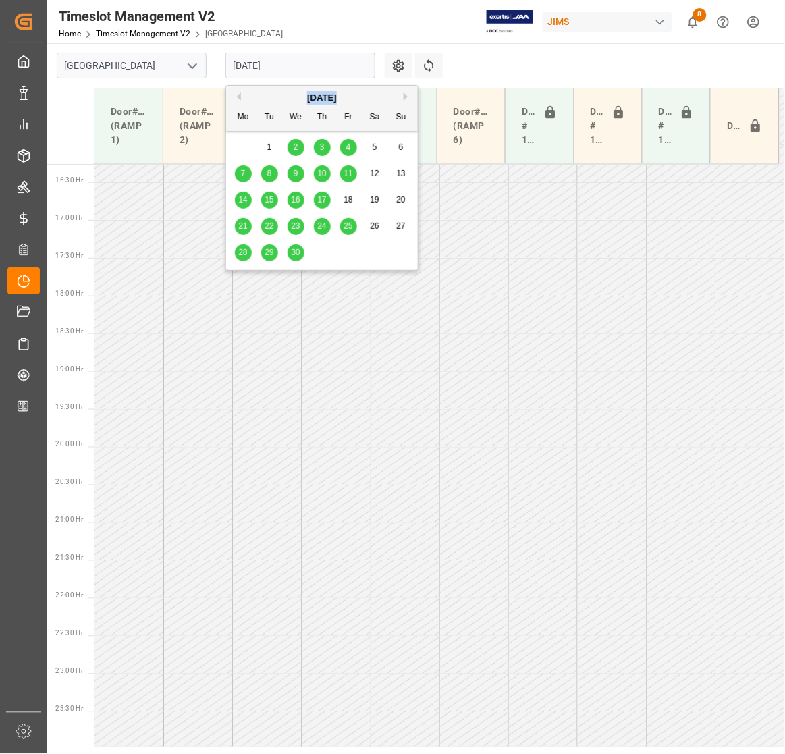
click at [240, 91] on div "[DATE]" at bounding box center [322, 97] width 192 height 13
click at [240, 90] on div "April 2025 Mo Tu We Th Fr Sa Su" at bounding box center [322, 108] width 192 height 45
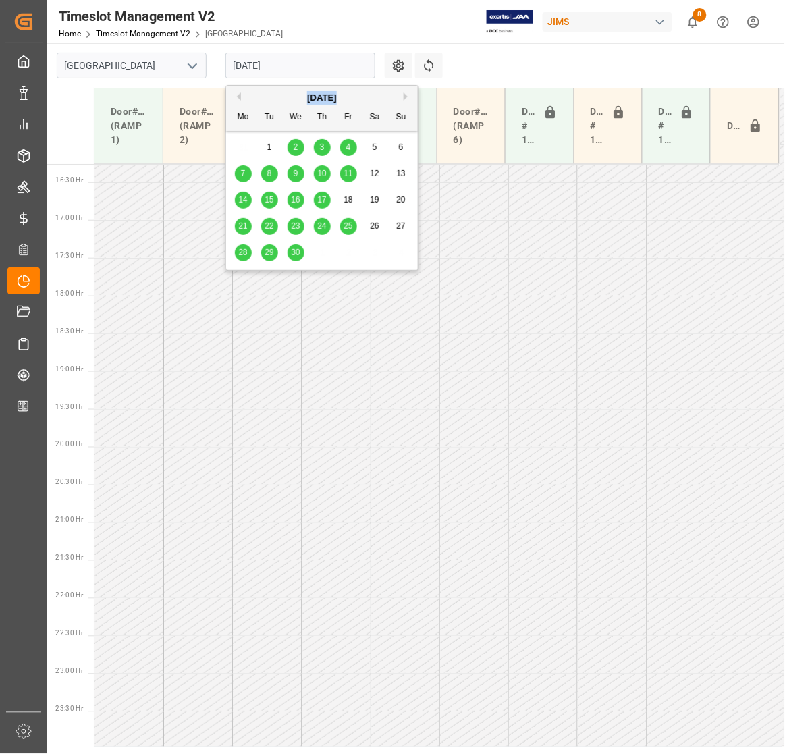
click at [236, 96] on button "Previous Month" at bounding box center [237, 96] width 8 height 8
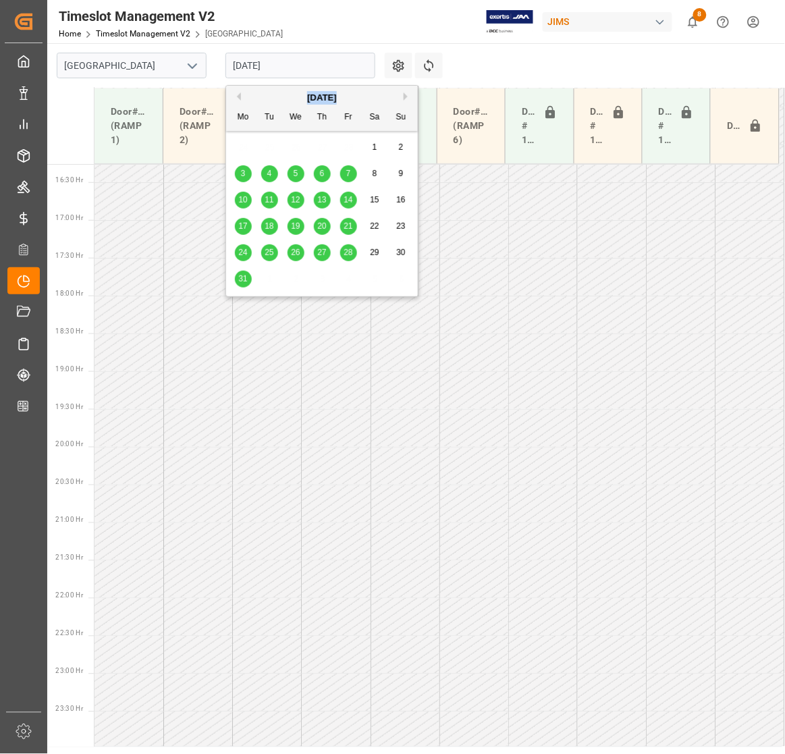
click at [236, 96] on button "Previous Month" at bounding box center [237, 96] width 8 height 8
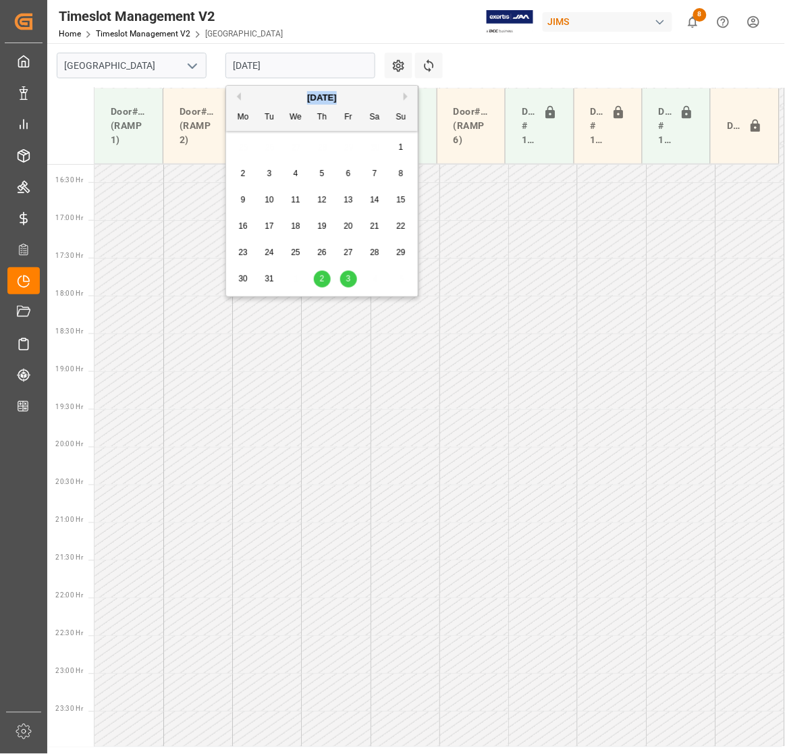
click at [236, 96] on button "Previous Month" at bounding box center [237, 96] width 8 height 8
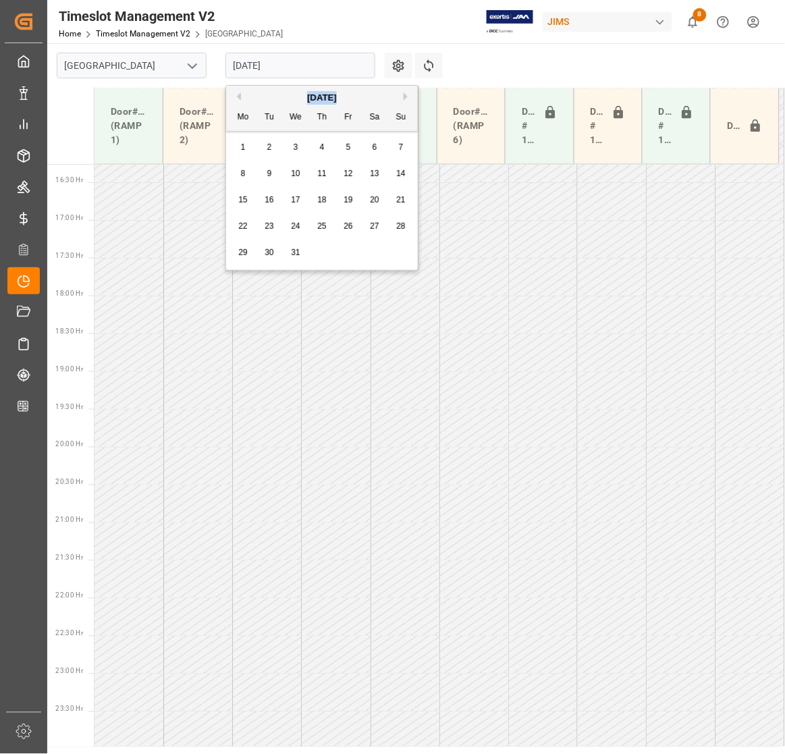
click at [236, 96] on button "Previous Month" at bounding box center [237, 96] width 8 height 8
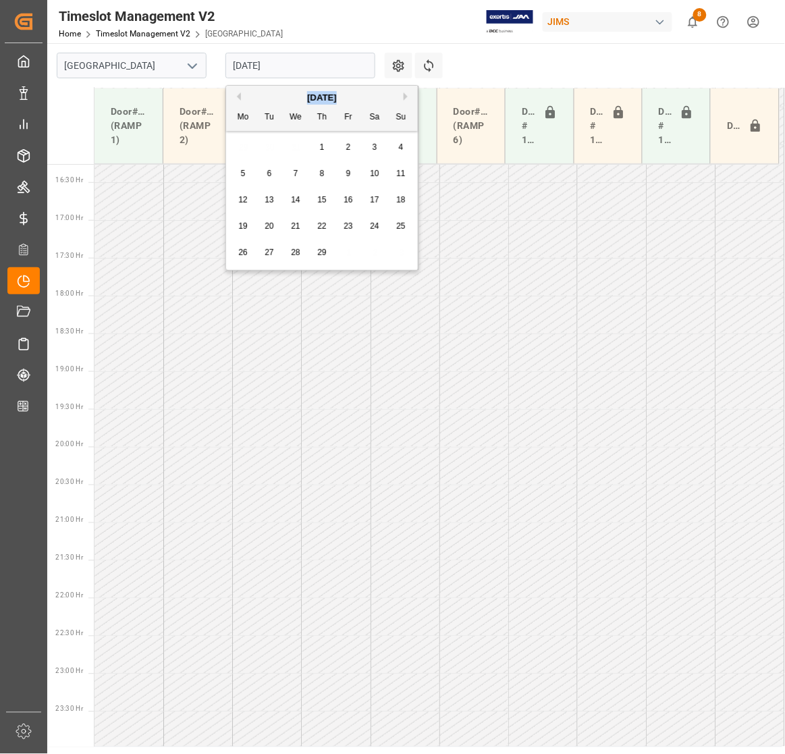
click at [236, 96] on button "Previous Month" at bounding box center [237, 96] width 8 height 8
click at [236, 93] on button "Previous Month" at bounding box center [237, 96] width 8 height 8
click at [408, 93] on button "Next Month" at bounding box center [408, 96] width 8 height 8
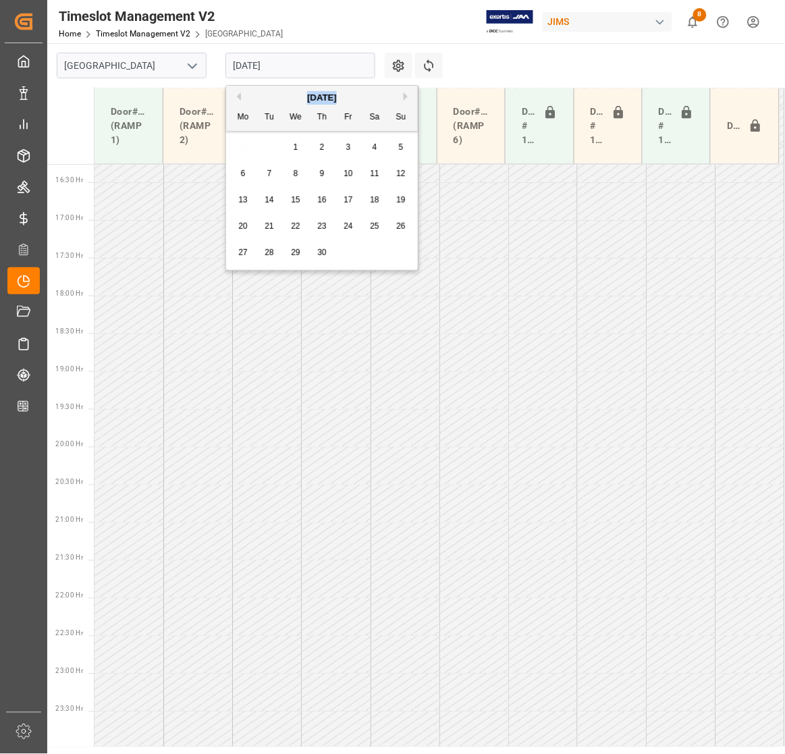
click at [408, 93] on button "Next Month" at bounding box center [408, 96] width 8 height 8
click at [236, 96] on button "Previous Month" at bounding box center [237, 96] width 8 height 8
click at [242, 251] on span "29" at bounding box center [242, 252] width 9 height 9
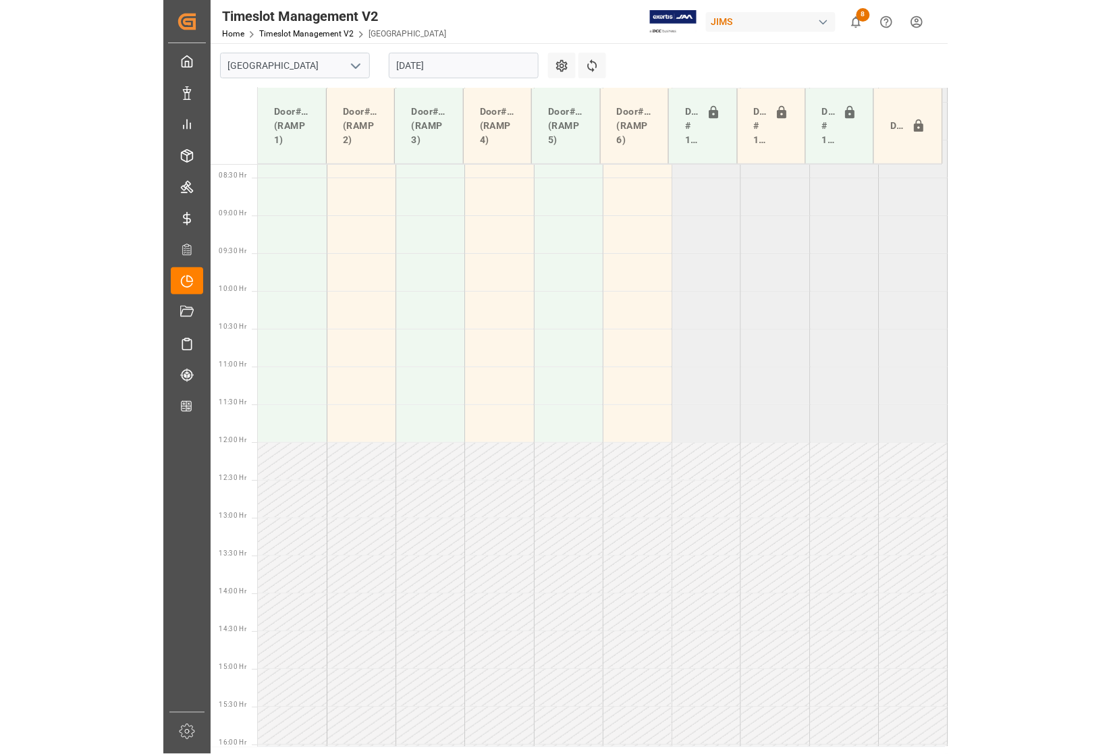
scroll to position [554, 0]
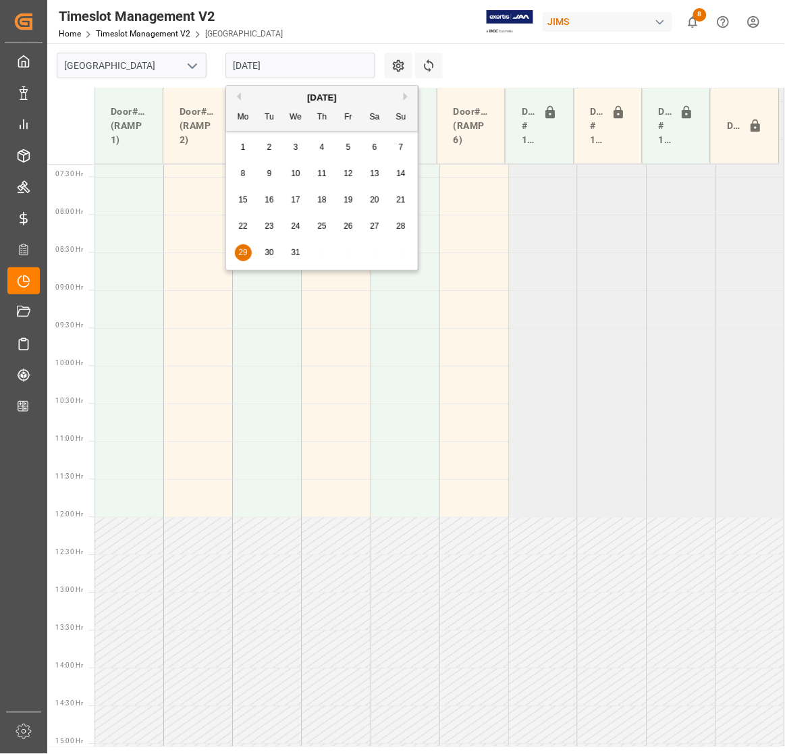
click at [268, 69] on input "29-01-2024" at bounding box center [300, 66] width 150 height 26
click at [406, 98] on button "Next Month" at bounding box center [408, 96] width 8 height 8
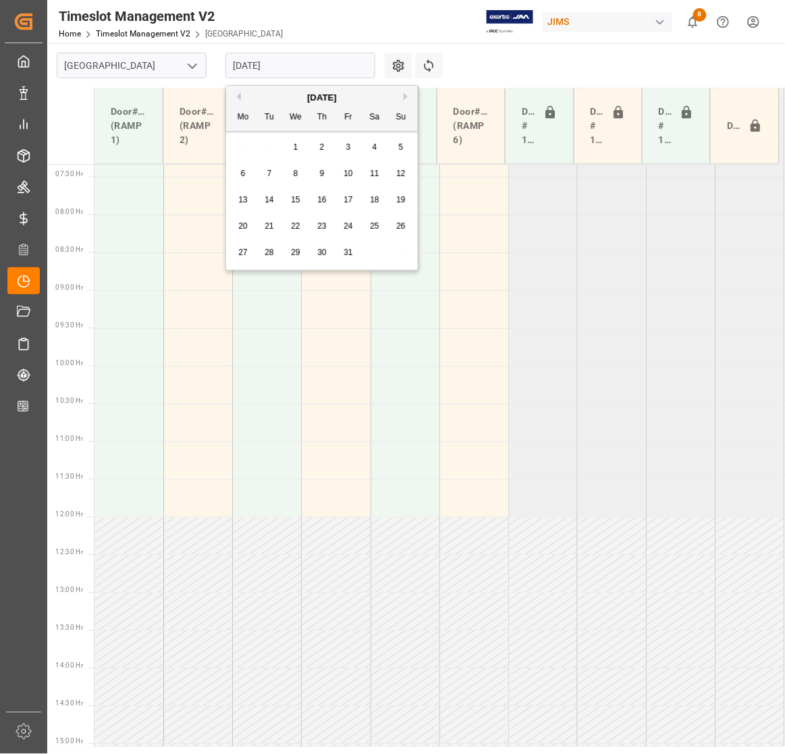
click at [406, 98] on button "Next Month" at bounding box center [408, 96] width 8 height 8
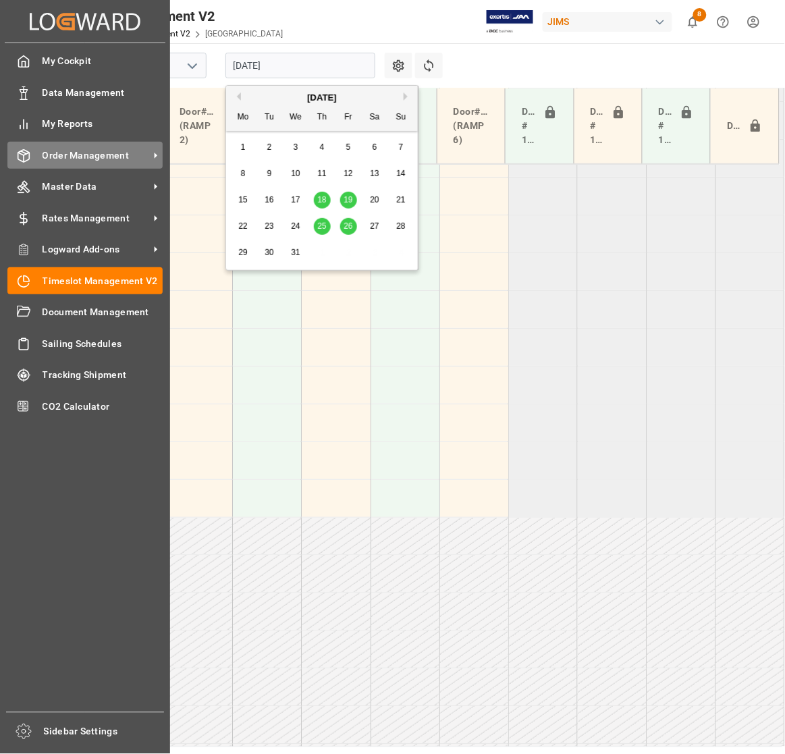
click at [51, 157] on span "Order Management" at bounding box center [96, 155] width 107 height 14
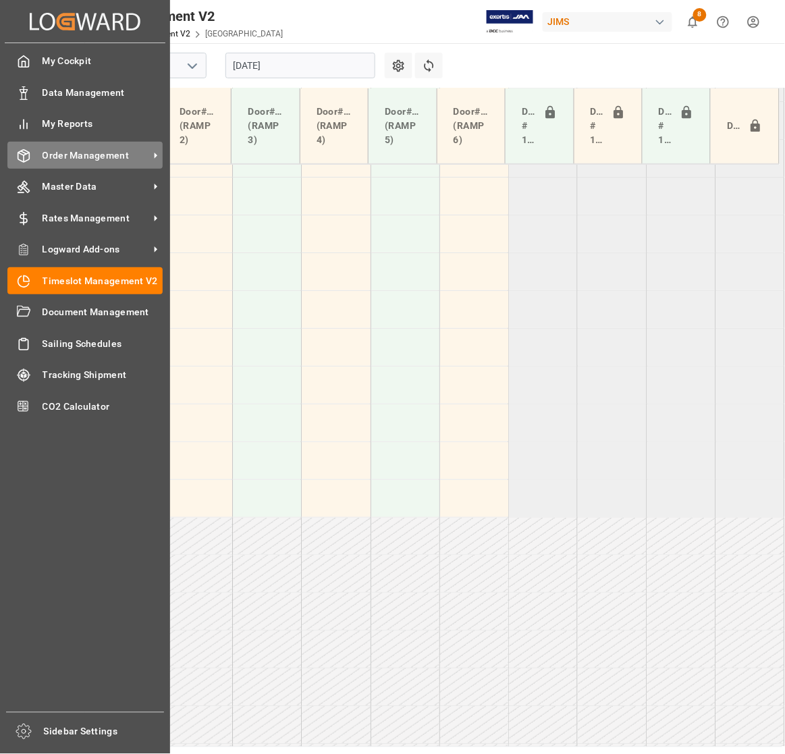
click at [105, 150] on span "Order Management" at bounding box center [96, 155] width 107 height 14
click at [83, 153] on span "Order Management" at bounding box center [96, 155] width 107 height 14
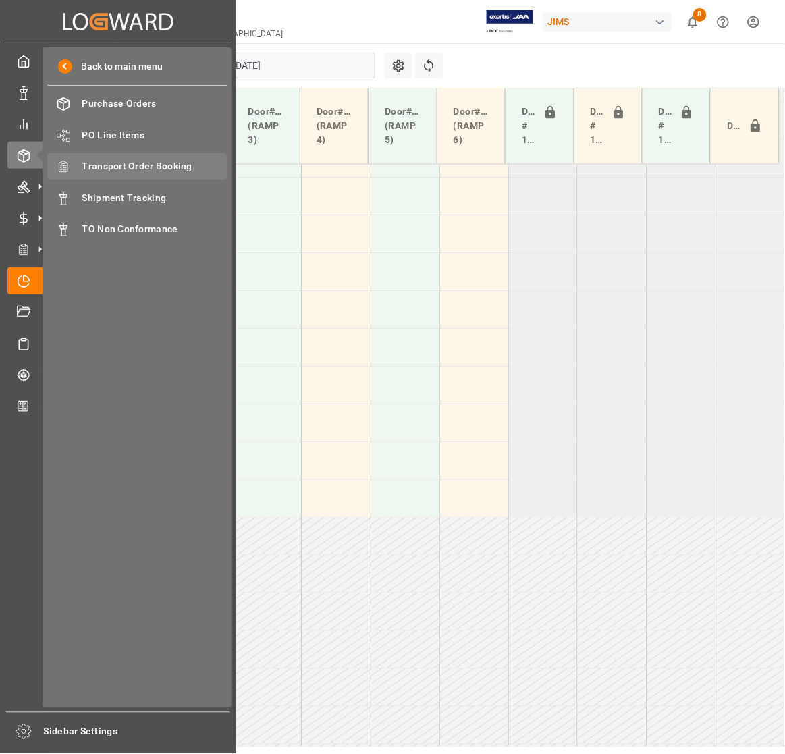
click at [123, 163] on span "Transport Order Booking" at bounding box center [154, 166] width 145 height 14
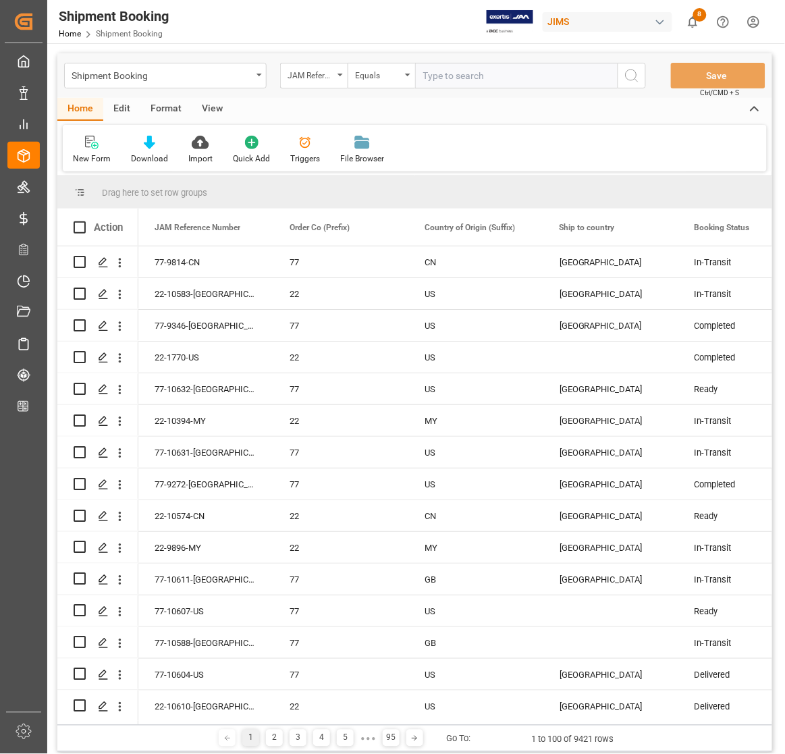
click at [446, 75] on input "text" at bounding box center [516, 76] width 202 height 26
type input "22-1770-US"
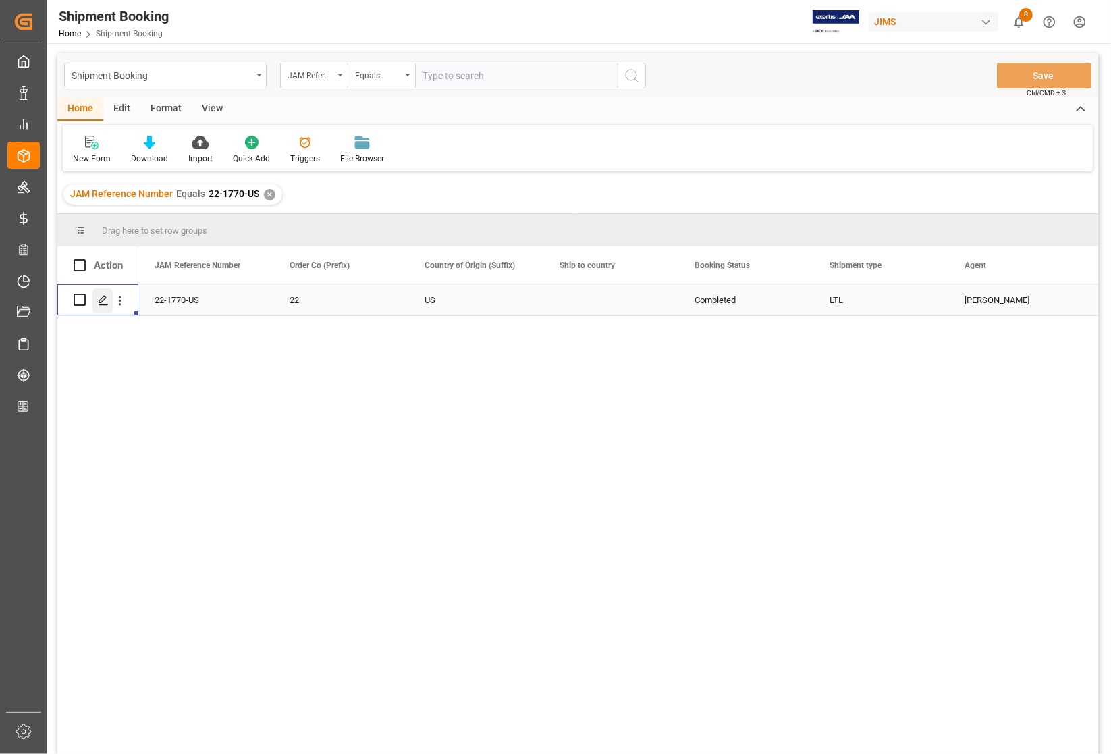
click at [103, 298] on icon "Press SPACE to select this row." at bounding box center [103, 300] width 11 height 11
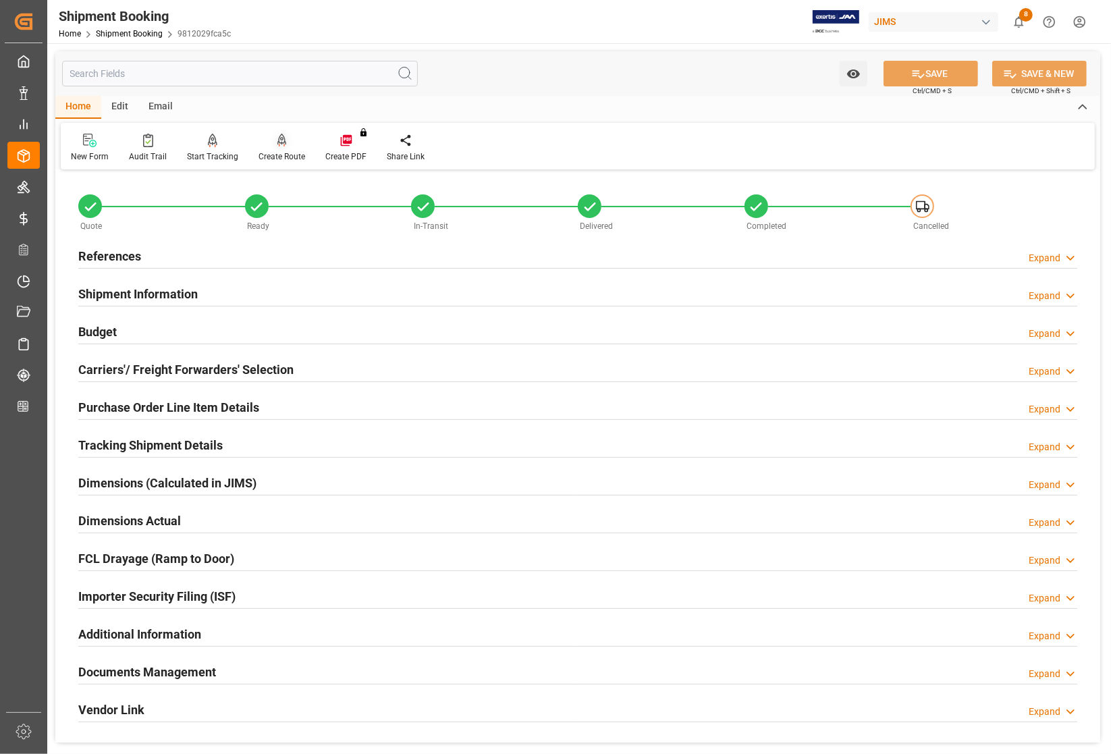
click at [285, 153] on div "Create Route" at bounding box center [281, 156] width 47 height 12
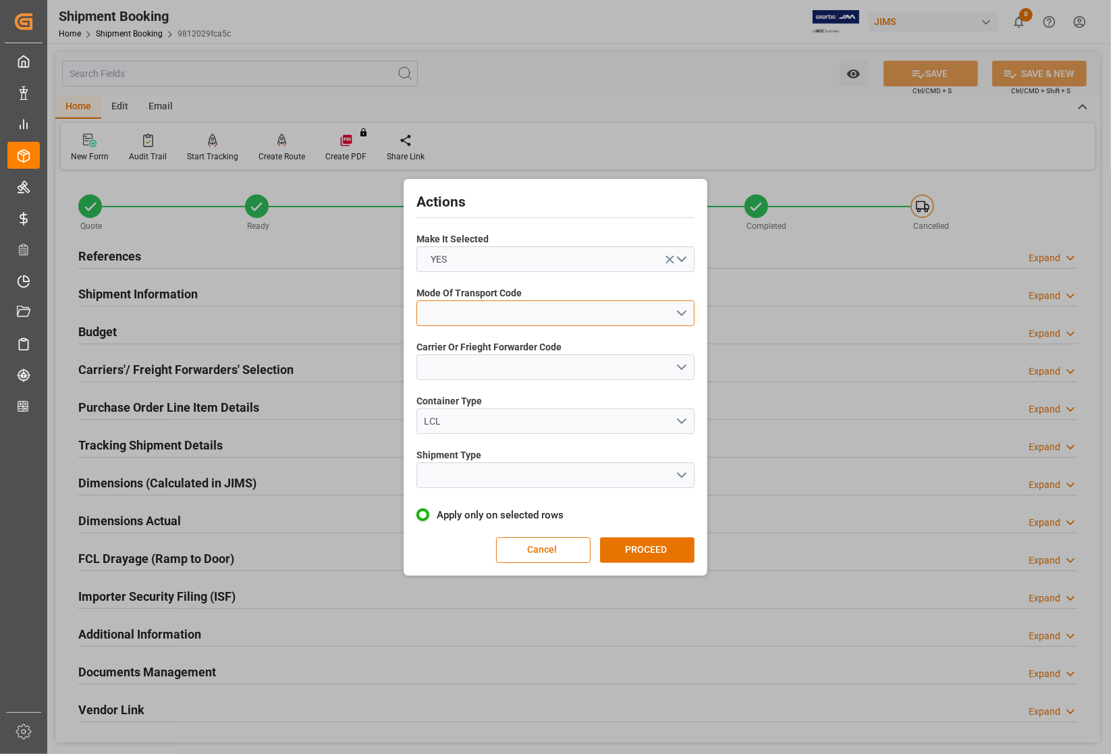
click at [478, 308] on button "open menu" at bounding box center [555, 313] width 278 height 26
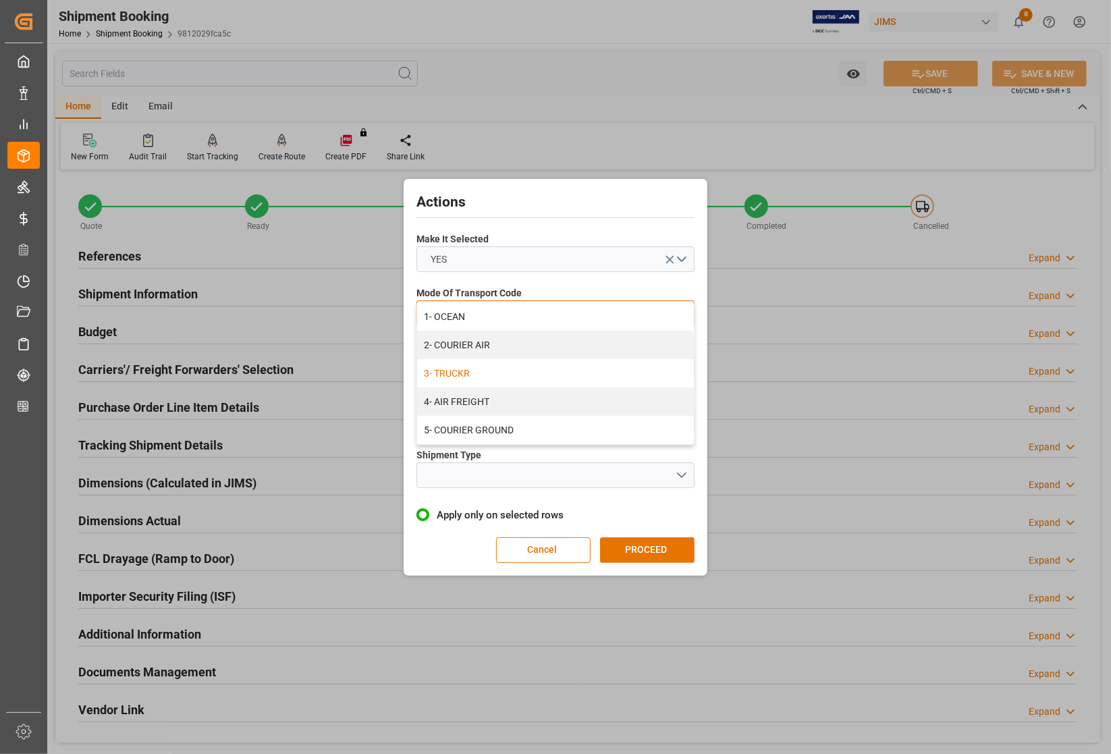
click at [476, 375] on div "3- TRUCKR" at bounding box center [555, 373] width 277 height 28
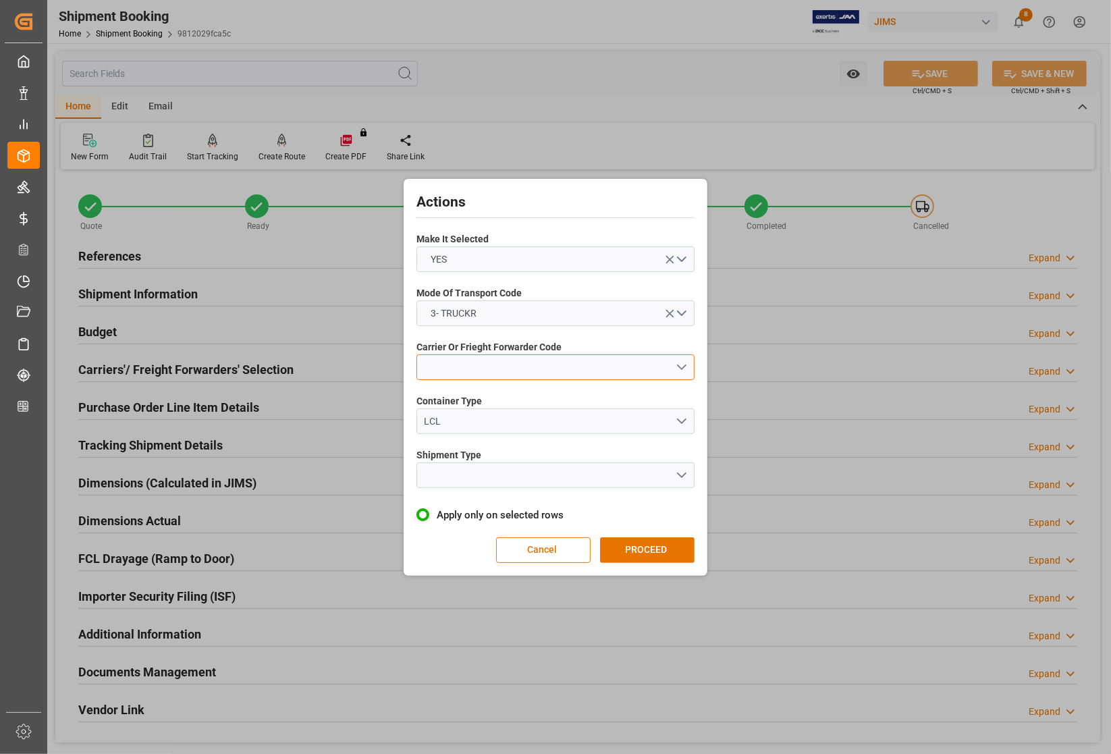
click at [473, 375] on button "open menu" at bounding box center [555, 367] width 278 height 26
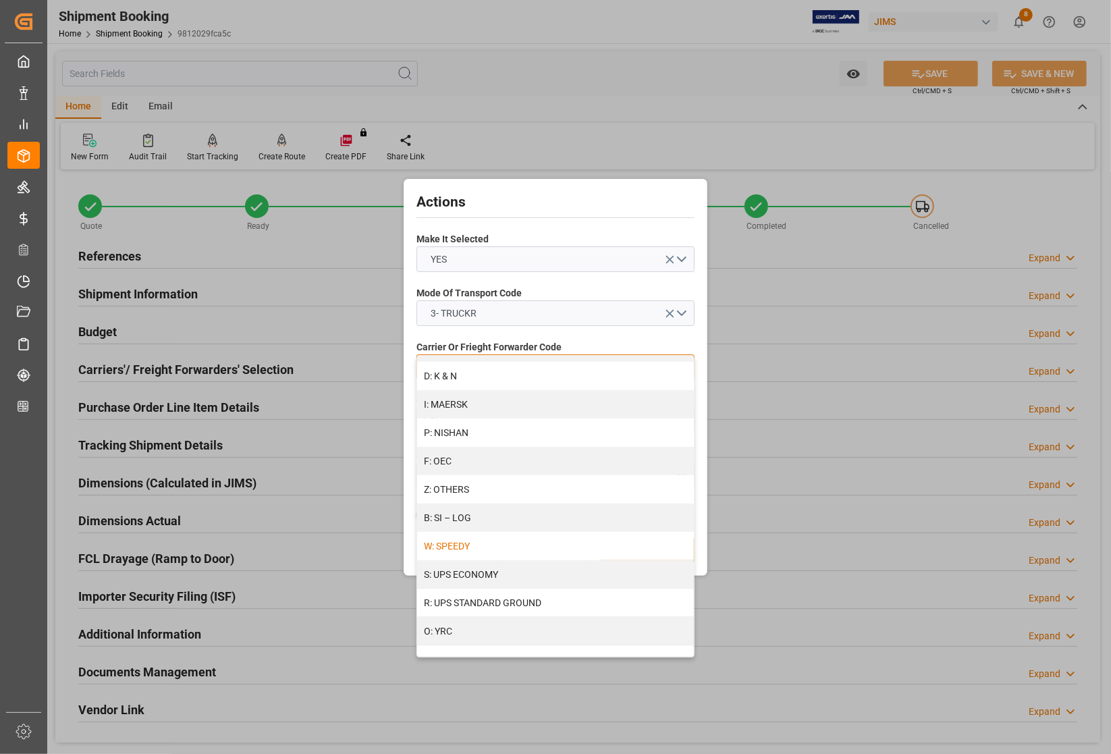
scroll to position [676, 0]
click at [466, 481] on div "Z: OTHERS" at bounding box center [555, 488] width 277 height 28
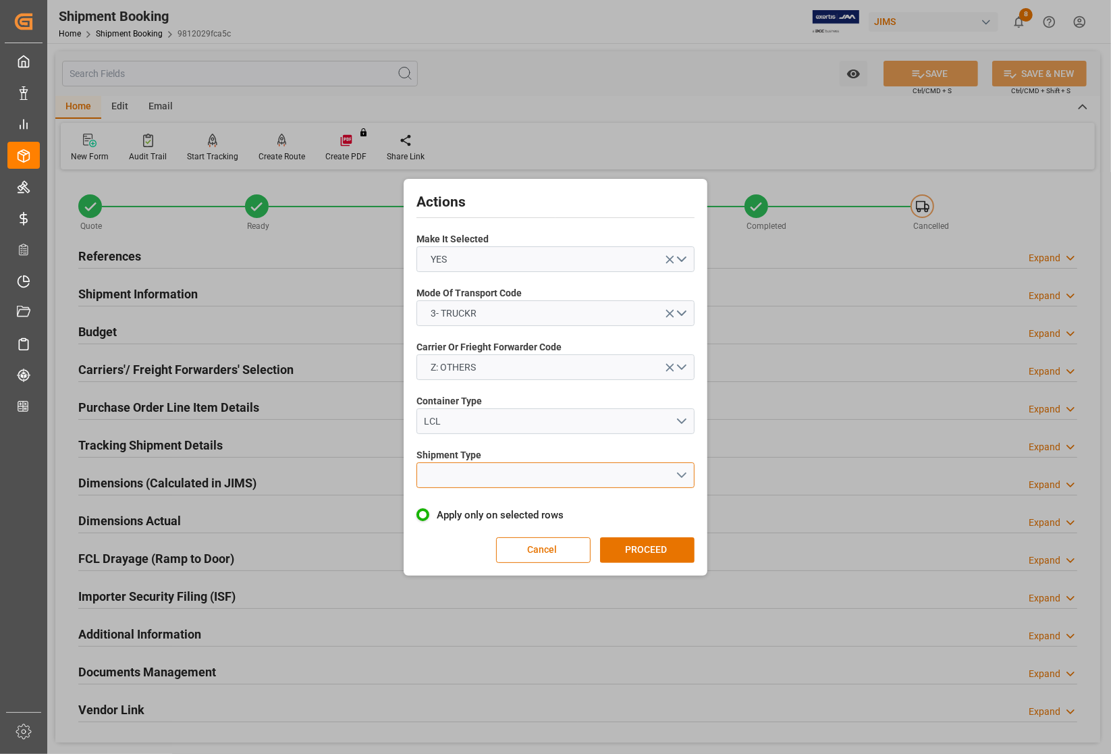
click at [468, 466] on button "open menu" at bounding box center [555, 475] width 278 height 26
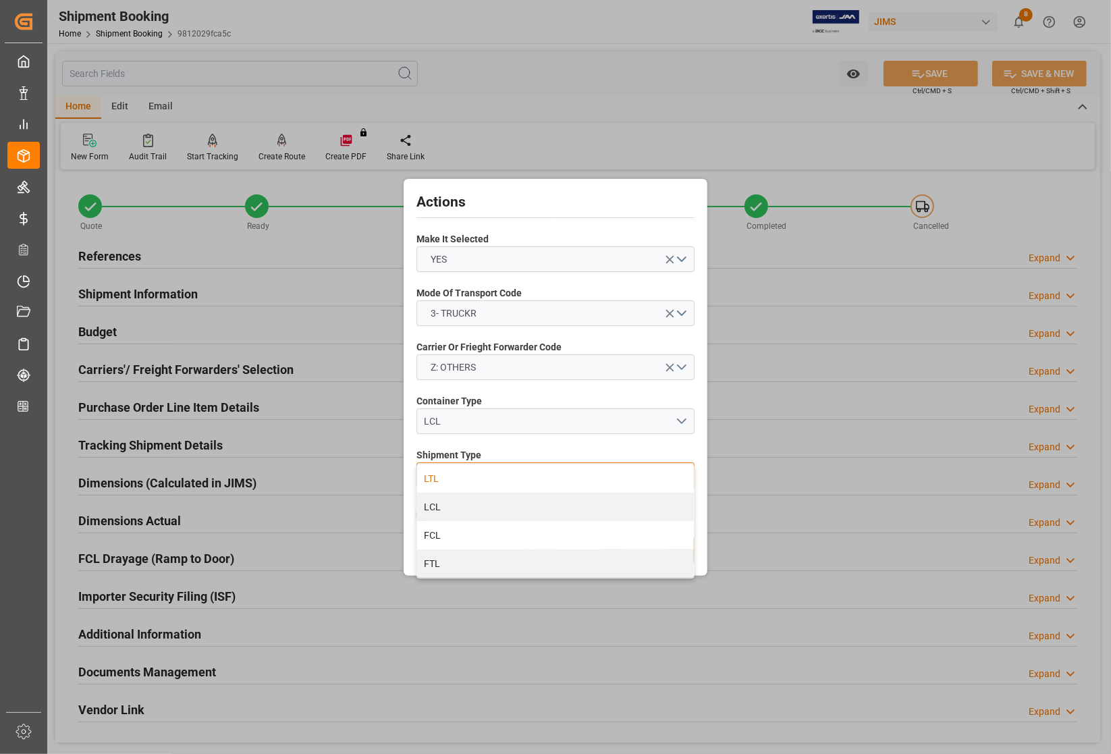
click at [456, 478] on div "LTL" at bounding box center [555, 478] width 277 height 28
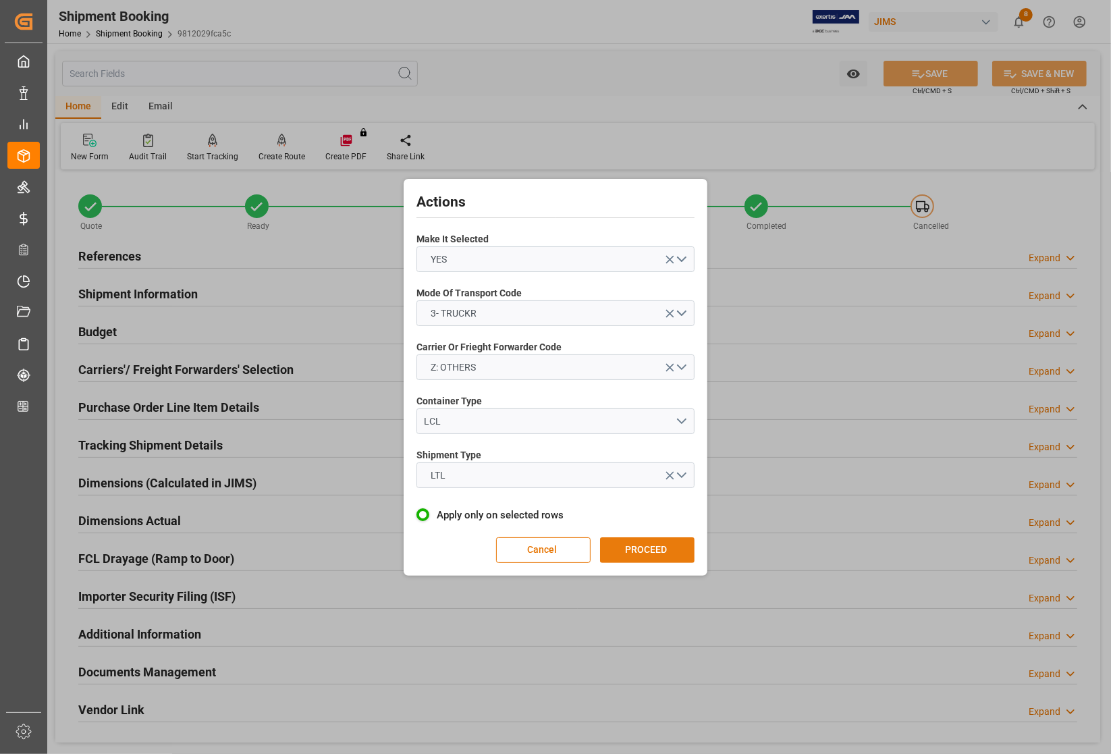
click at [640, 549] on button "PROCEED" at bounding box center [647, 550] width 94 height 26
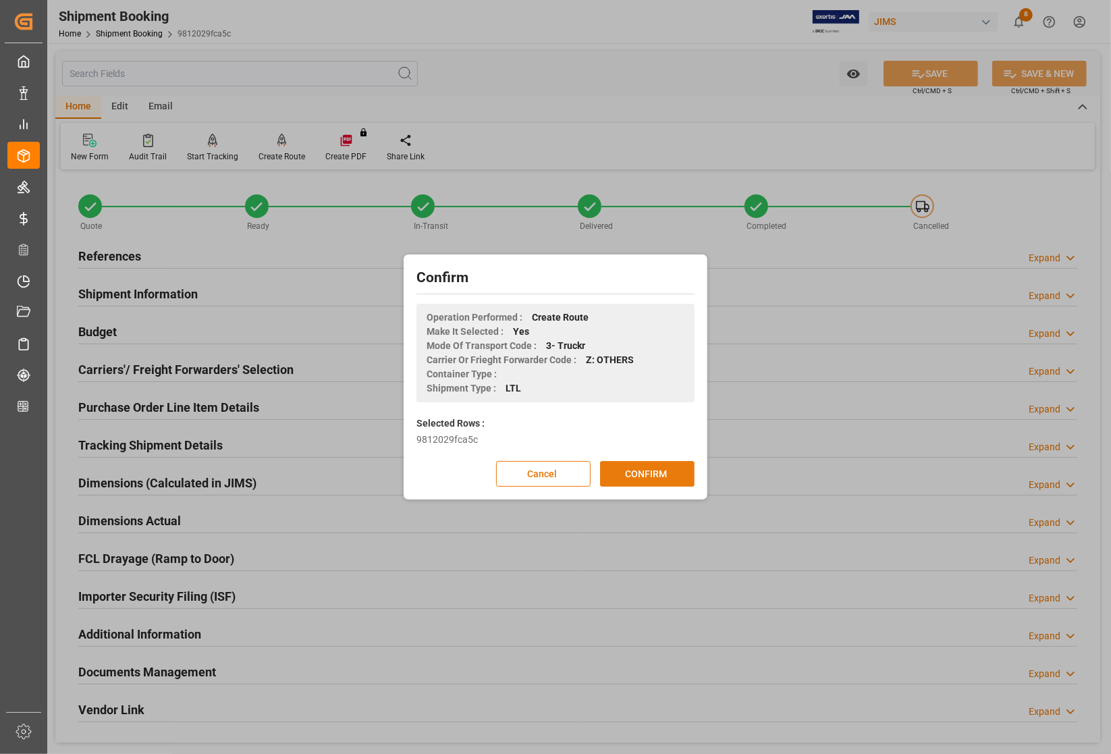
click at [640, 474] on button "CONFIRM" at bounding box center [647, 474] width 94 height 26
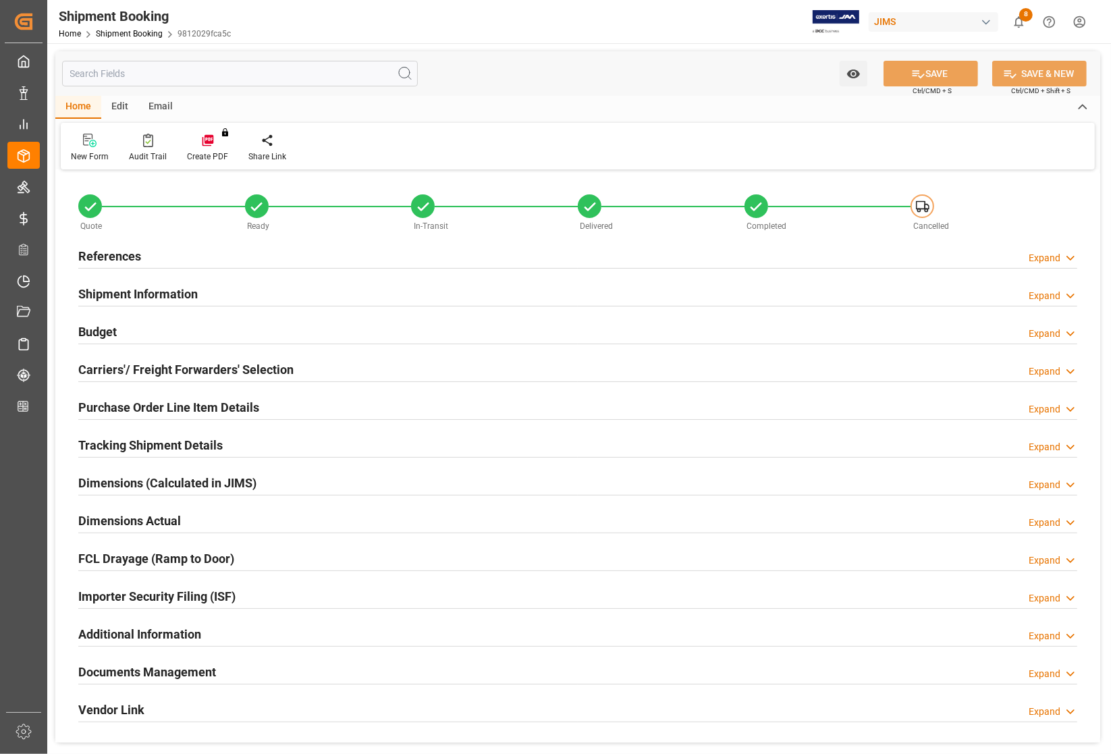
type input "0"
type input "[DATE] 17:21"
click at [96, 253] on h2 "References" at bounding box center [109, 256] width 63 height 18
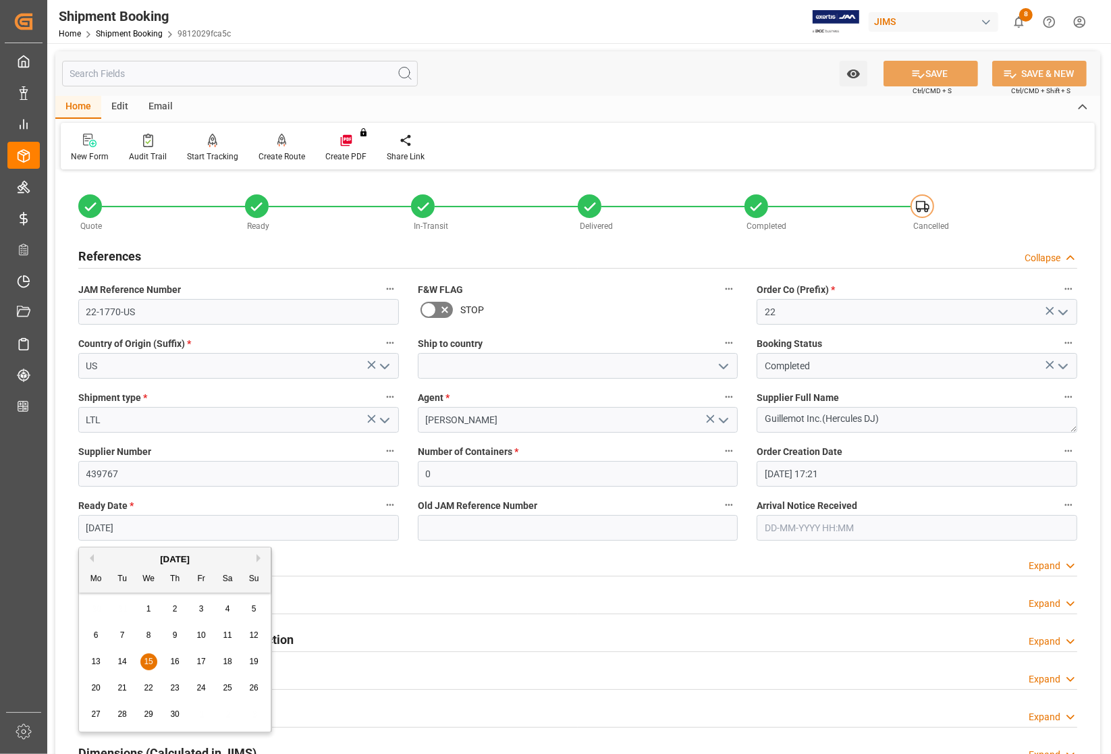
click at [196, 525] on input "[DATE]" at bounding box center [238, 528] width 321 height 26
click at [254, 558] on div "[DATE]" at bounding box center [175, 559] width 192 height 13
click at [138, 565] on div "[DATE]" at bounding box center [175, 559] width 192 height 13
click at [258, 559] on button "Next Month" at bounding box center [260, 558] width 8 height 8
click at [258, 558] on button "Next Month" at bounding box center [260, 558] width 8 height 8
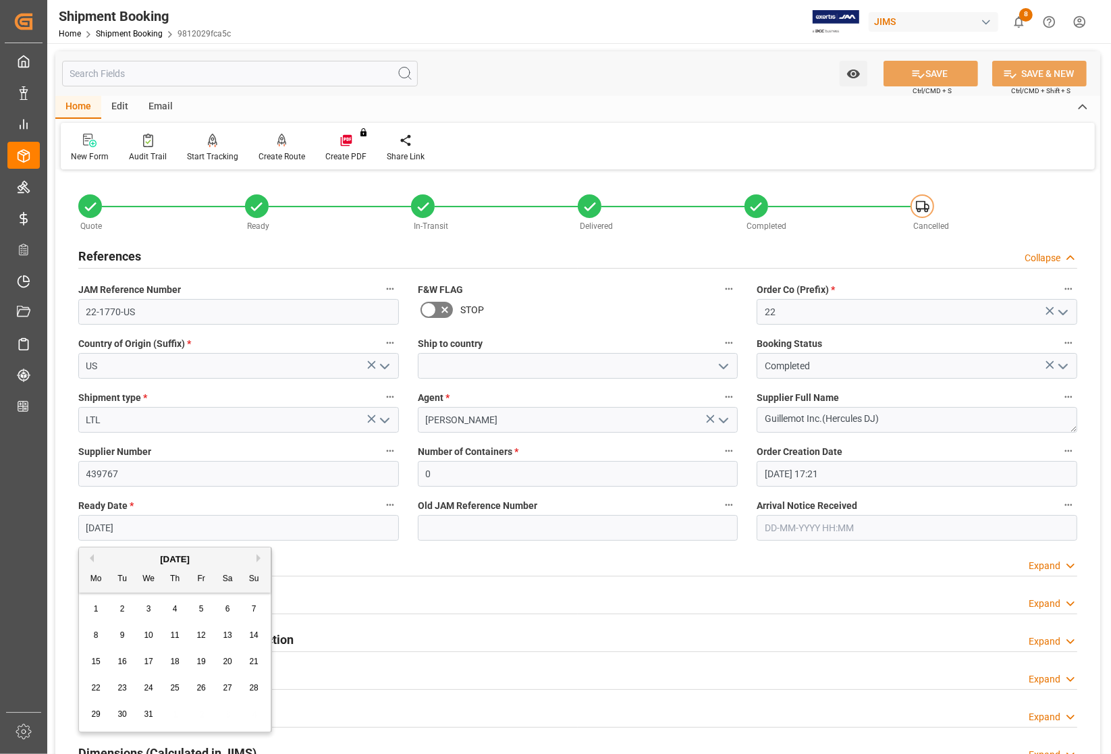
click at [258, 554] on button "Next Month" at bounding box center [260, 558] width 8 height 8
click at [177, 611] on span "1" at bounding box center [175, 608] width 5 height 9
type input "[DATE]"
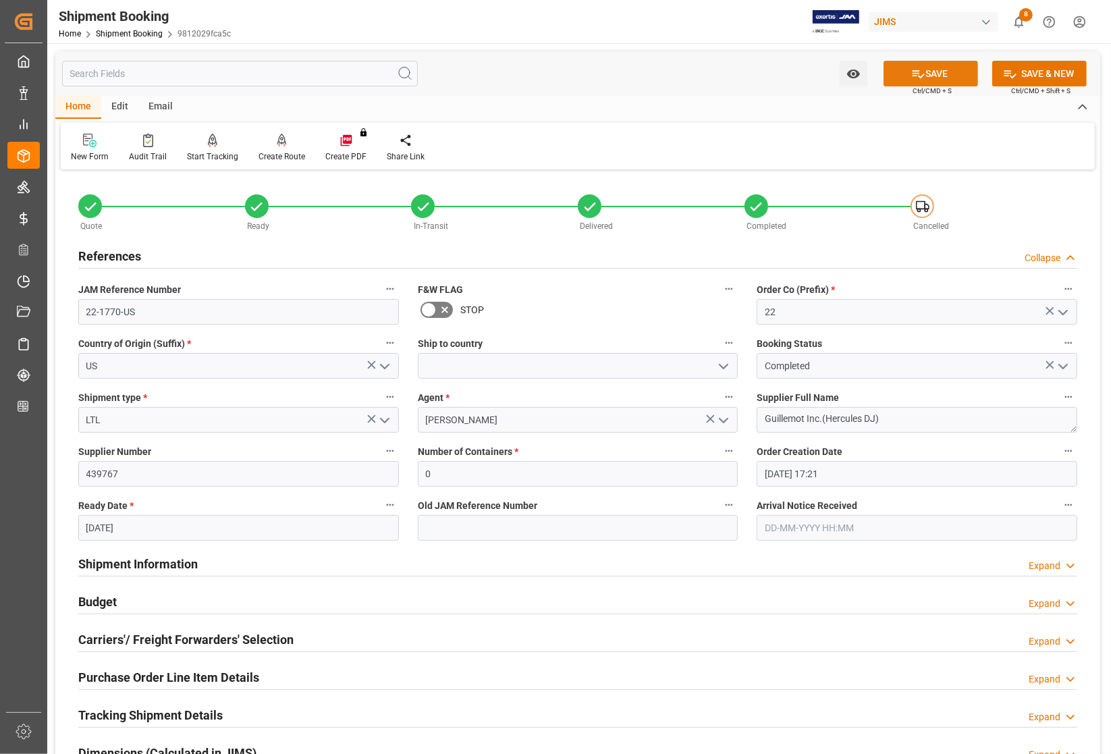
click at [937, 72] on button "SAVE" at bounding box center [930, 74] width 94 height 26
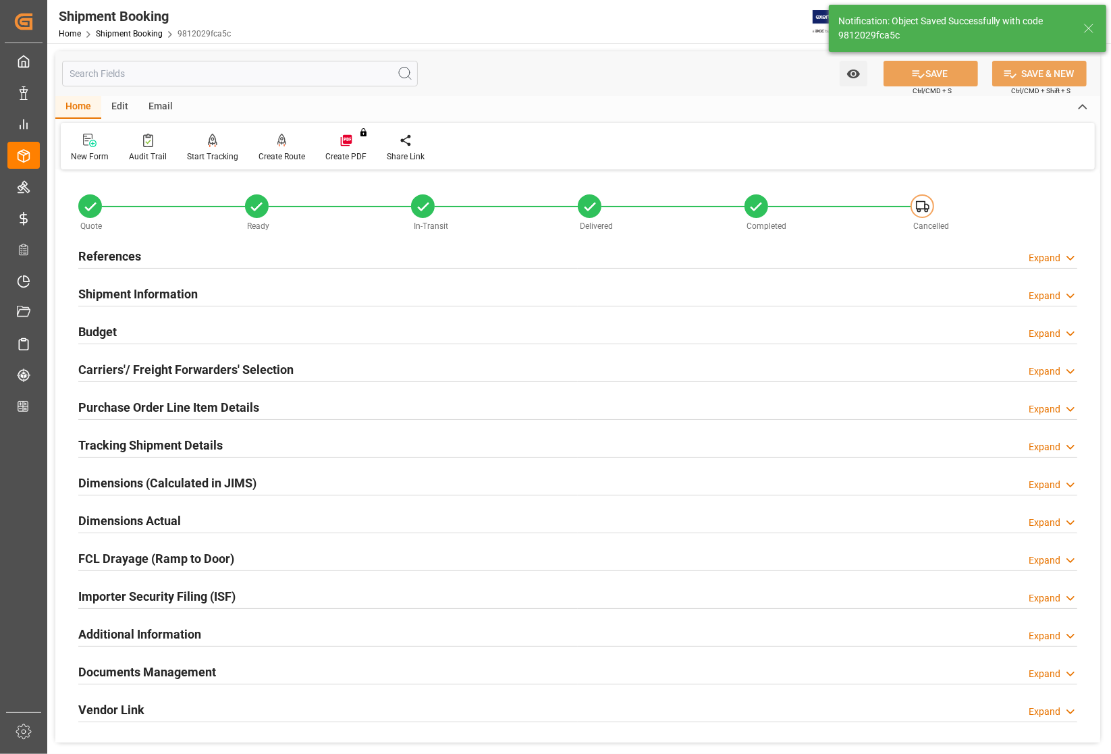
click at [97, 331] on h2 "Budget" at bounding box center [97, 332] width 38 height 18
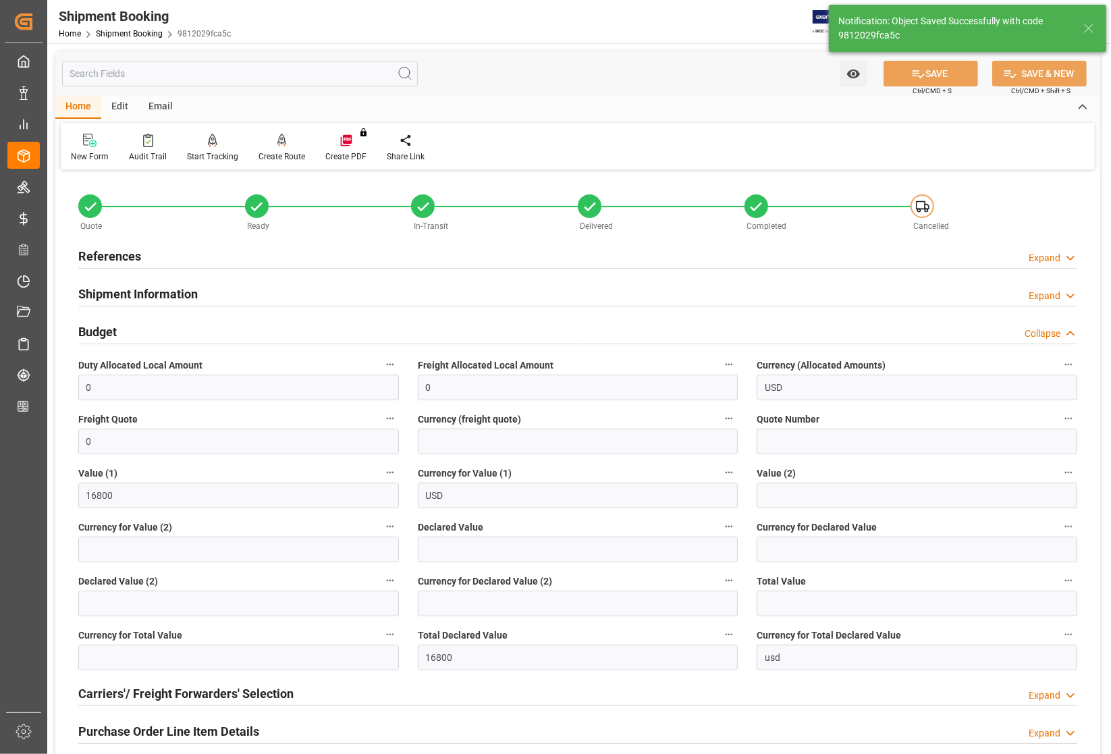
click at [97, 331] on h2 "Budget" at bounding box center [97, 332] width 38 height 18
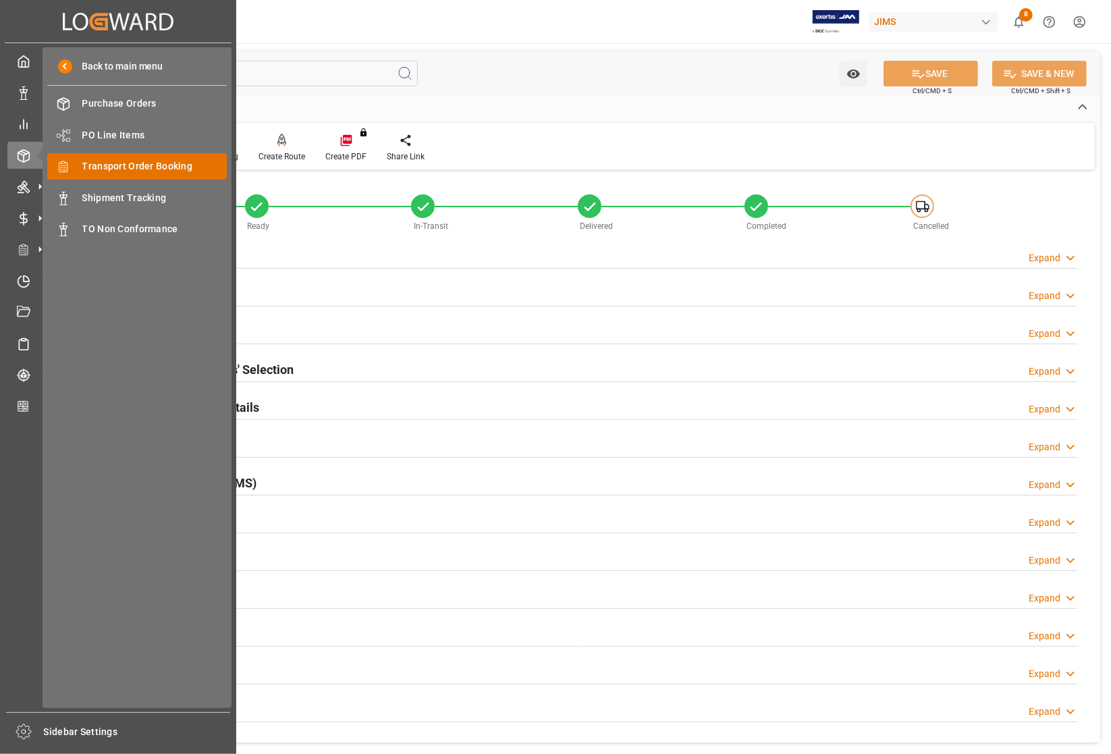
click at [110, 167] on span "Transport Order Booking" at bounding box center [154, 166] width 145 height 14
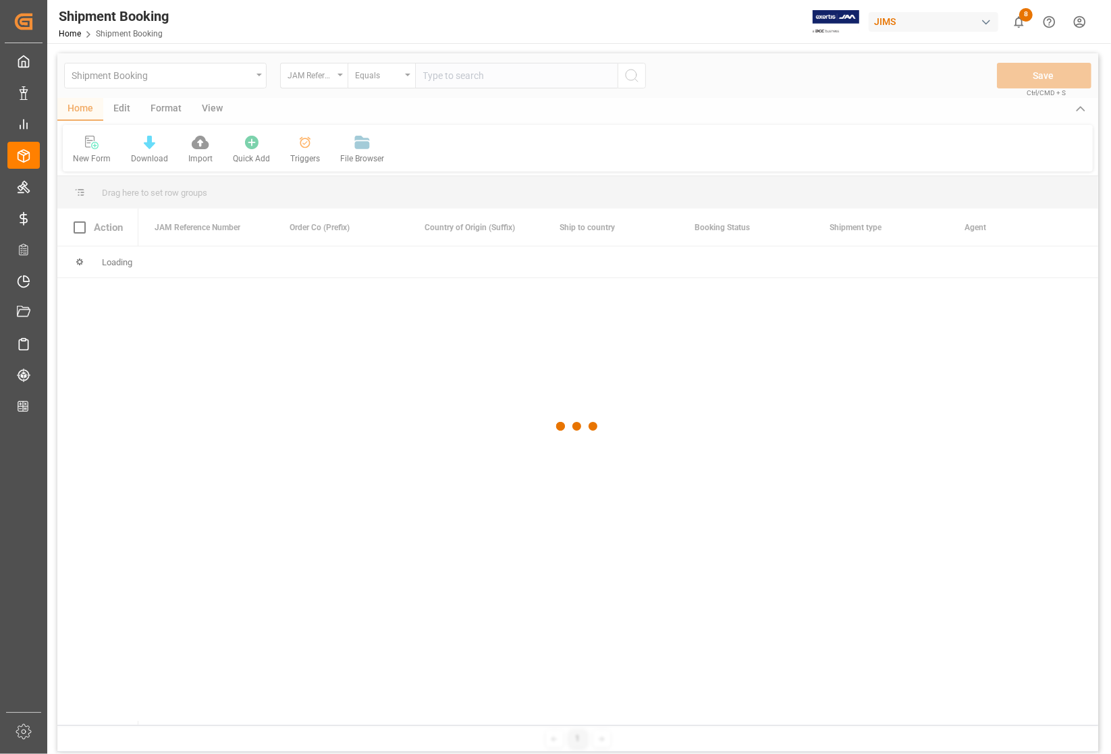
click at [463, 88] on div at bounding box center [577, 426] width 1041 height 746
click at [463, 83] on div at bounding box center [577, 426] width 1041 height 746
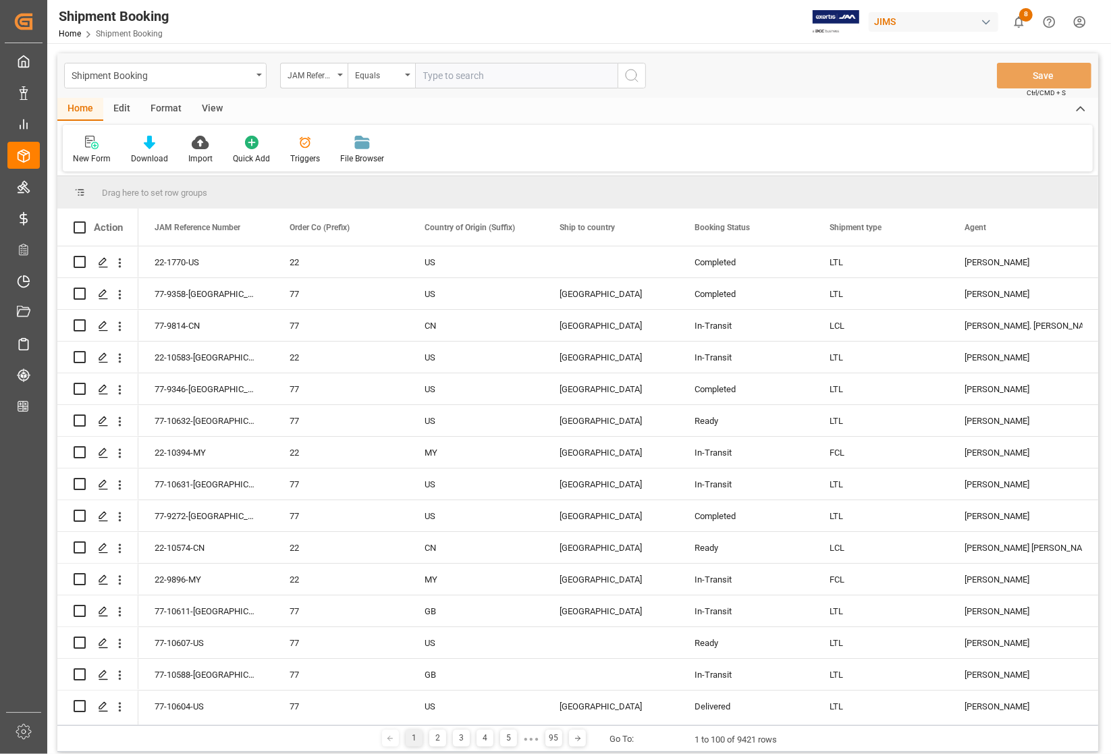
click at [461, 81] on input "text" at bounding box center [516, 76] width 202 height 26
paste input "22-2768-[GEOGRAPHIC_DATA]"
type input "22-2768-[GEOGRAPHIC_DATA]"
click at [632, 71] on icon "search button" at bounding box center [632, 75] width 16 height 16
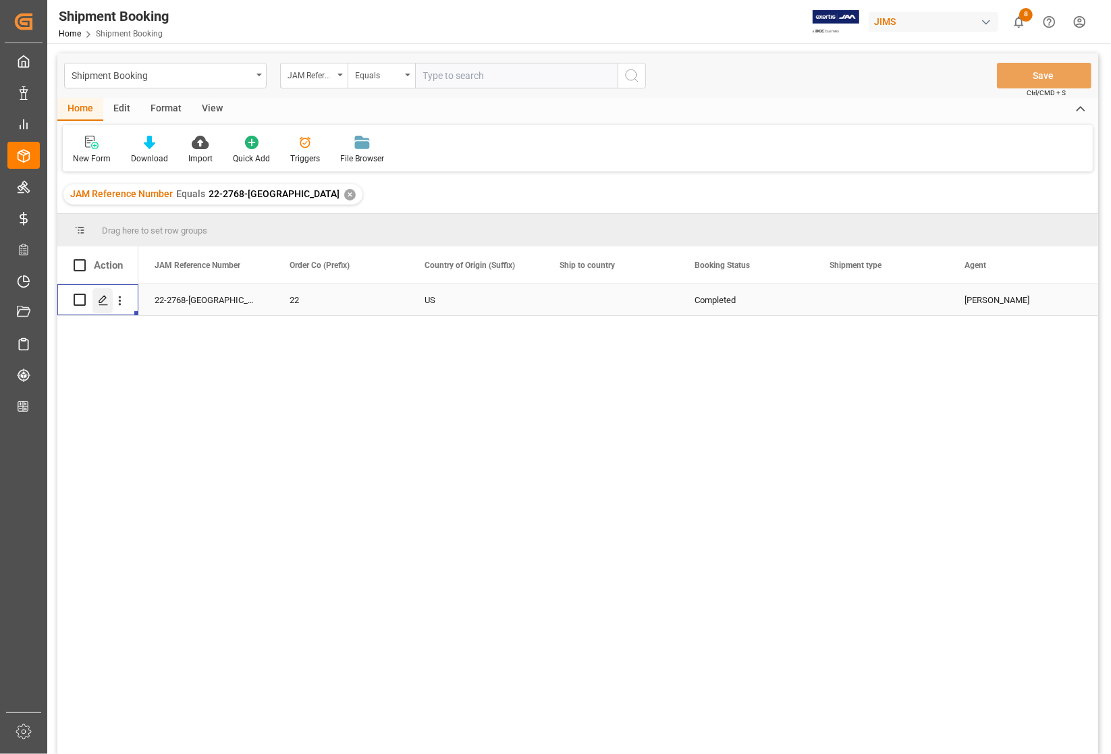
click at [98, 296] on icon "Press SPACE to select this row." at bounding box center [103, 300] width 11 height 11
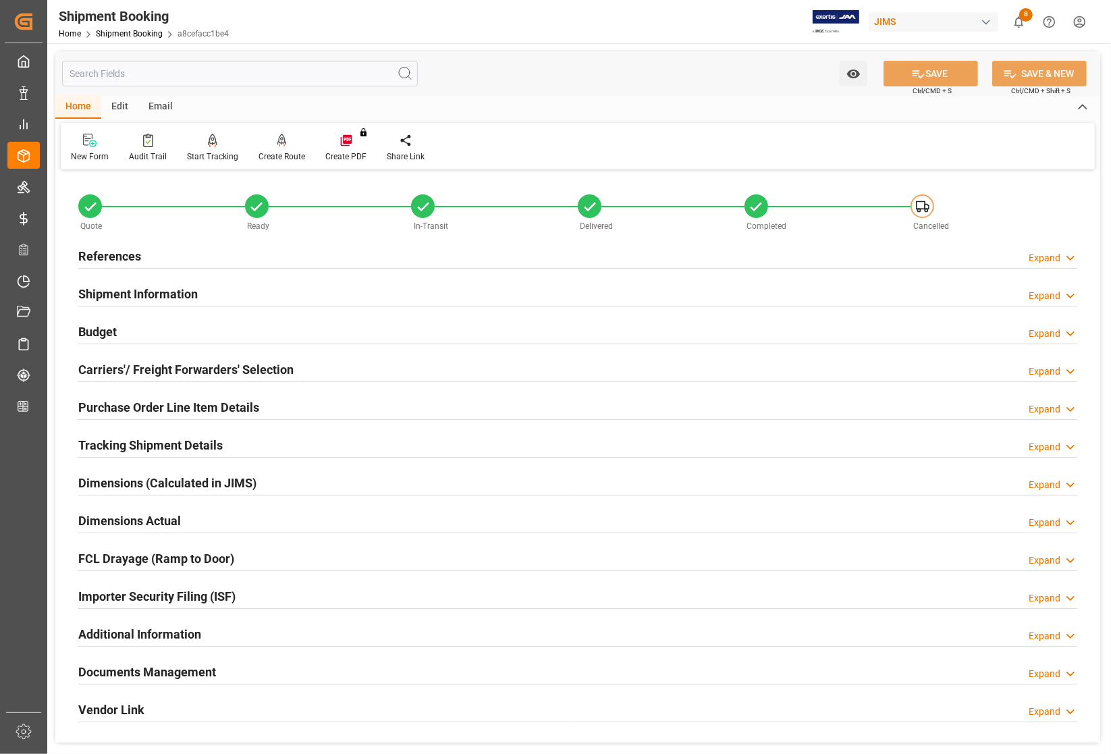
click at [101, 328] on h2 "Budget" at bounding box center [97, 332] width 38 height 18
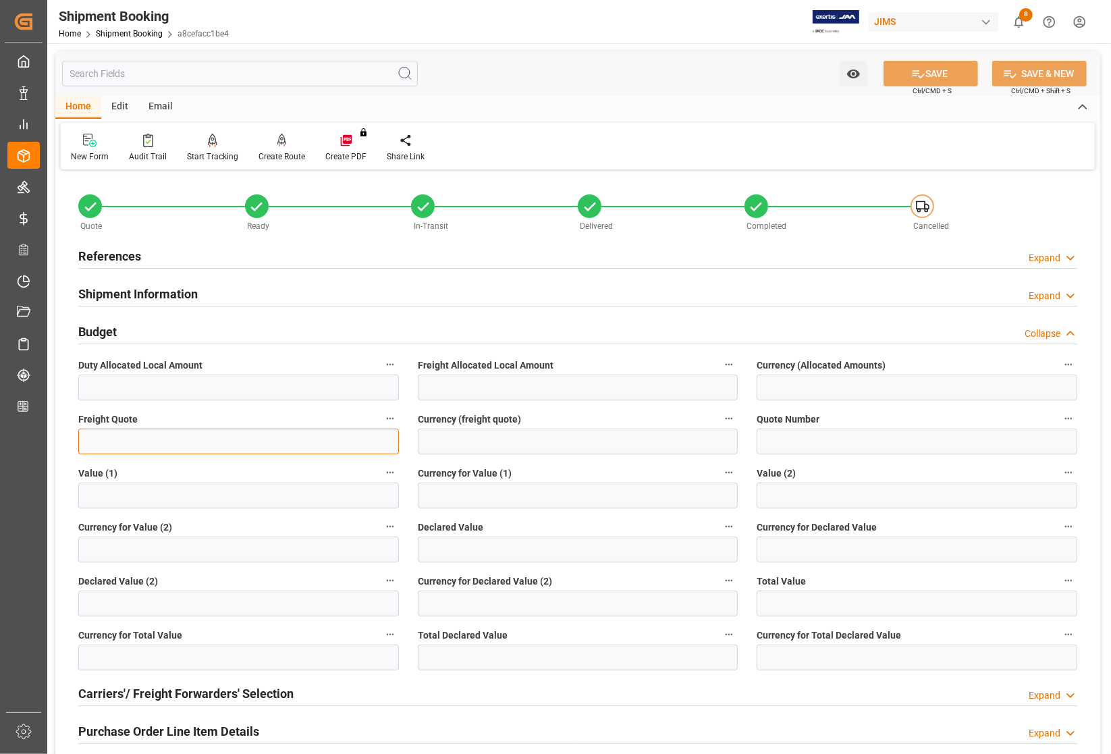
click at [120, 435] on input "text" at bounding box center [238, 442] width 321 height 26
click at [102, 254] on h2 "References" at bounding box center [109, 256] width 63 height 18
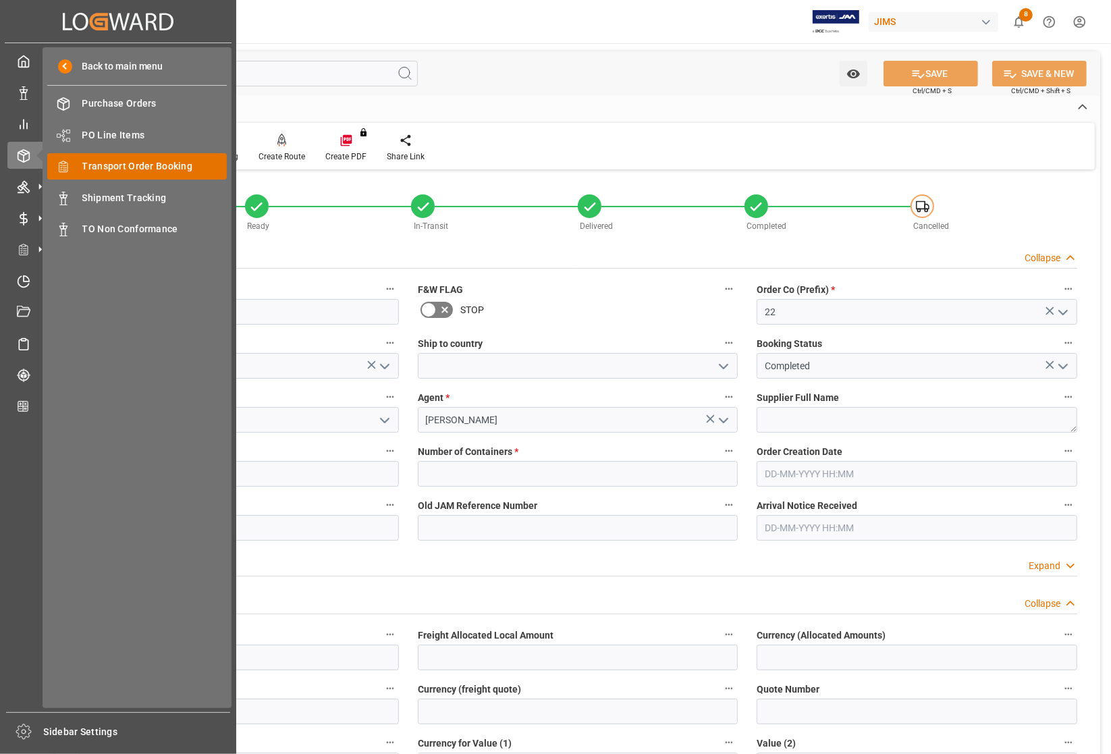
click at [123, 165] on span "Transport Order Booking" at bounding box center [154, 166] width 145 height 14
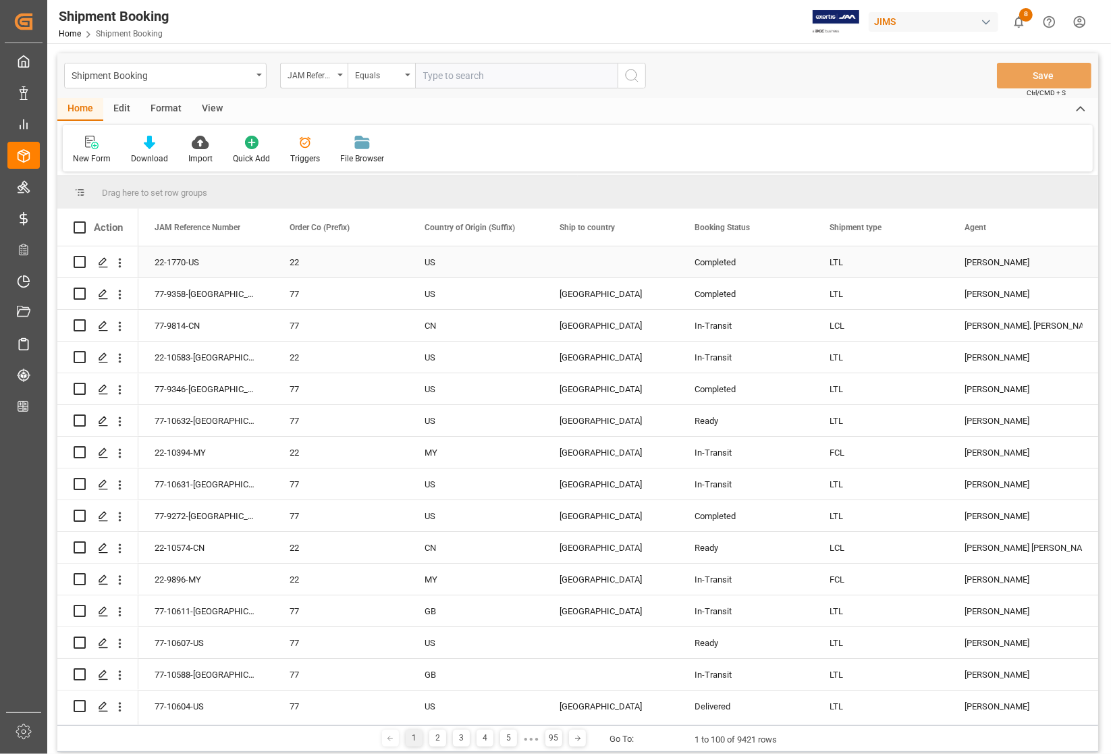
click at [568, 272] on div "Press SPACE to select this row." at bounding box center [610, 261] width 135 height 31
click at [466, 75] on input "text" at bounding box center [516, 76] width 202 height 26
paste input "22-2768-[GEOGRAPHIC_DATA]"
type input "22-2768-[GEOGRAPHIC_DATA]"
click at [631, 78] on icon "search button" at bounding box center [632, 75] width 16 height 16
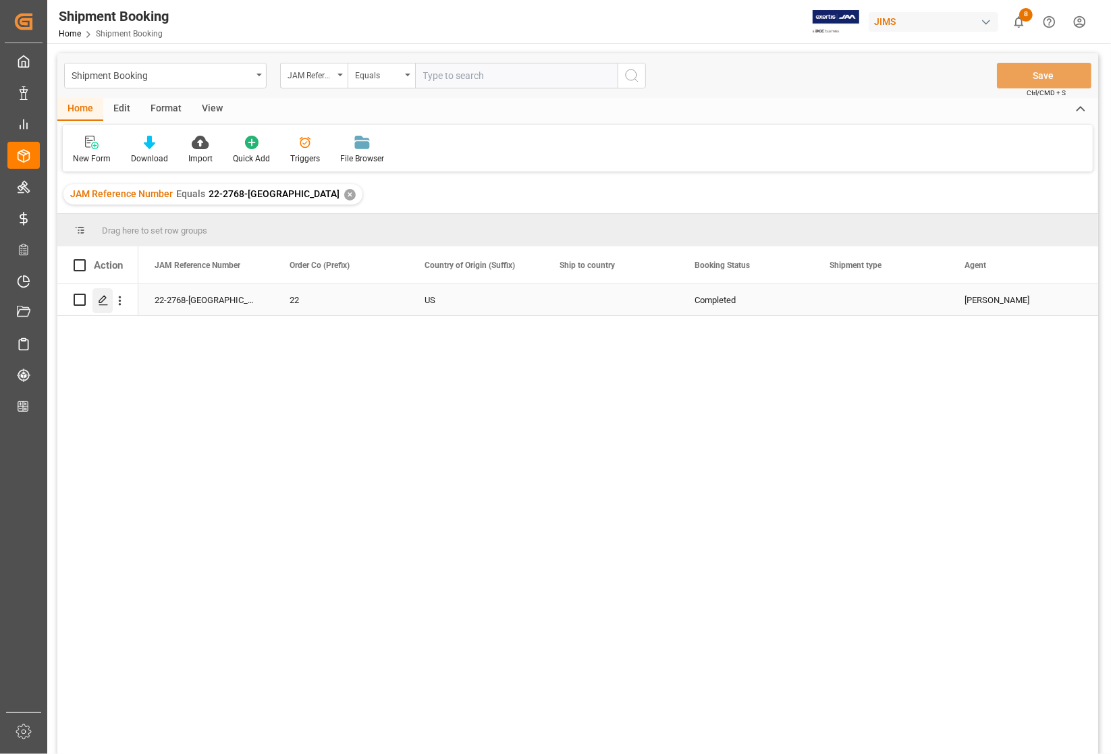
click at [103, 302] on icon "Press SPACE to select this row." at bounding box center [103, 300] width 11 height 11
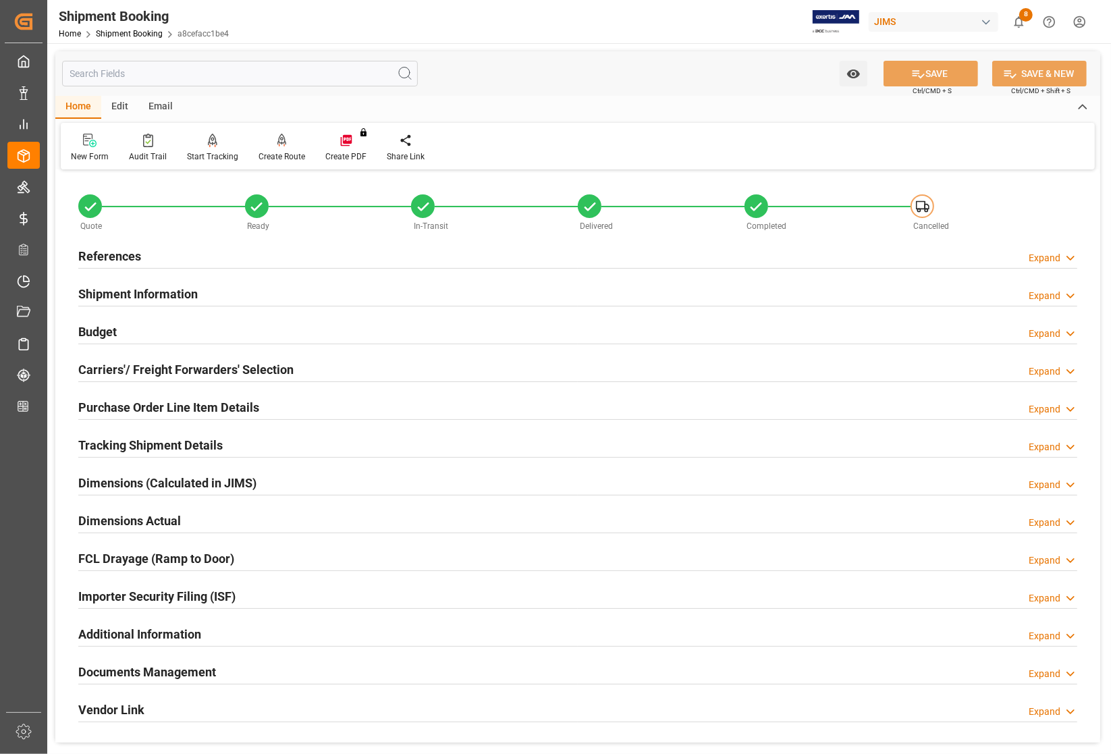
click at [99, 250] on h2 "References" at bounding box center [109, 256] width 63 height 18
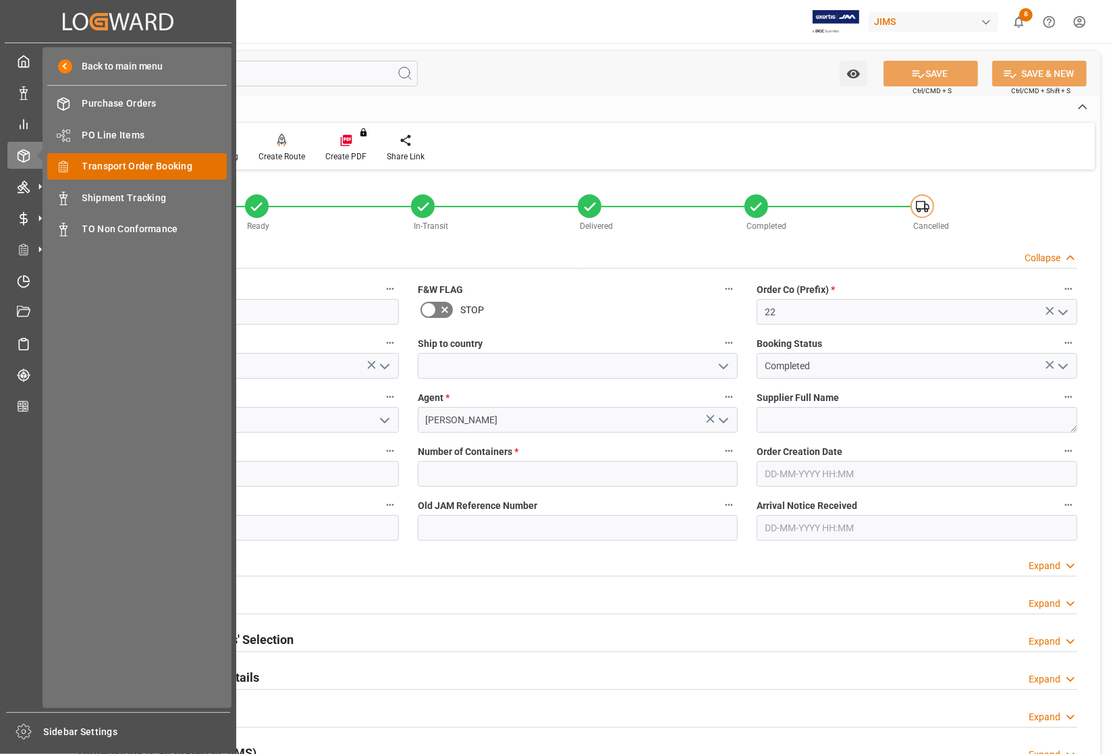
click at [86, 166] on span "Transport Order Booking" at bounding box center [154, 166] width 145 height 14
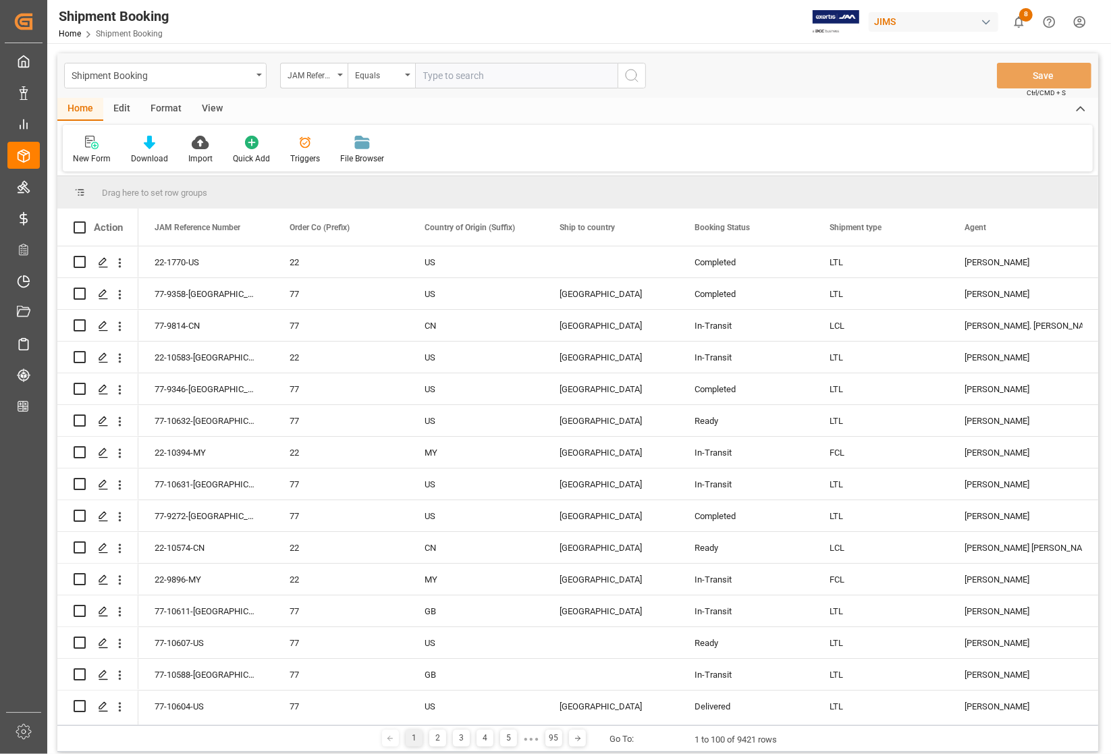
click at [458, 75] on input "text" at bounding box center [516, 76] width 202 height 26
type input "22-2768-[GEOGRAPHIC_DATA]"
click at [632, 78] on icon "search button" at bounding box center [632, 75] width 16 height 16
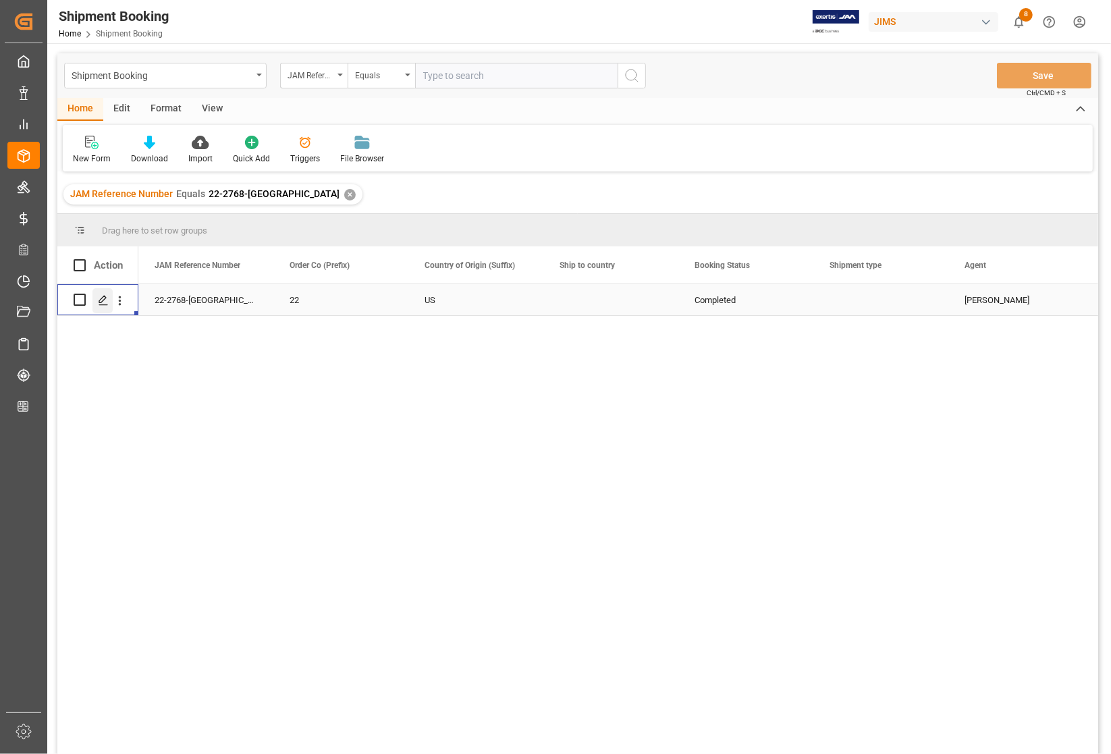
click at [105, 301] on icon "Press SPACE to select this row." at bounding box center [103, 300] width 11 height 11
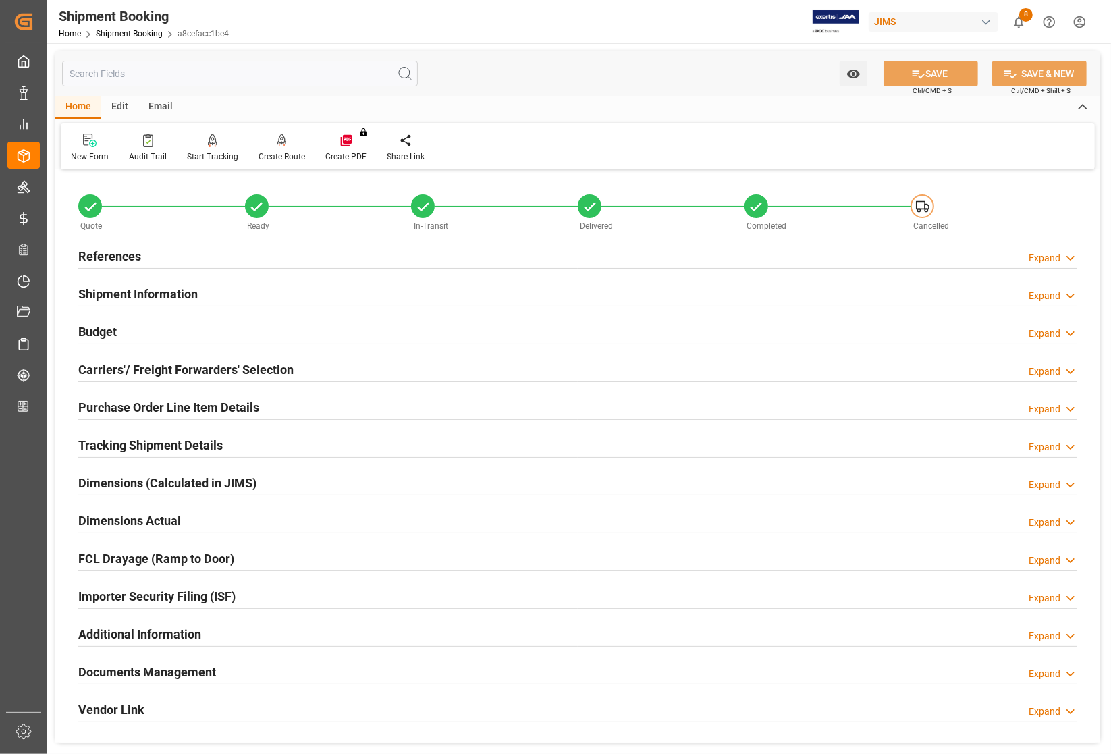
click at [113, 248] on h2 "References" at bounding box center [109, 256] width 63 height 18
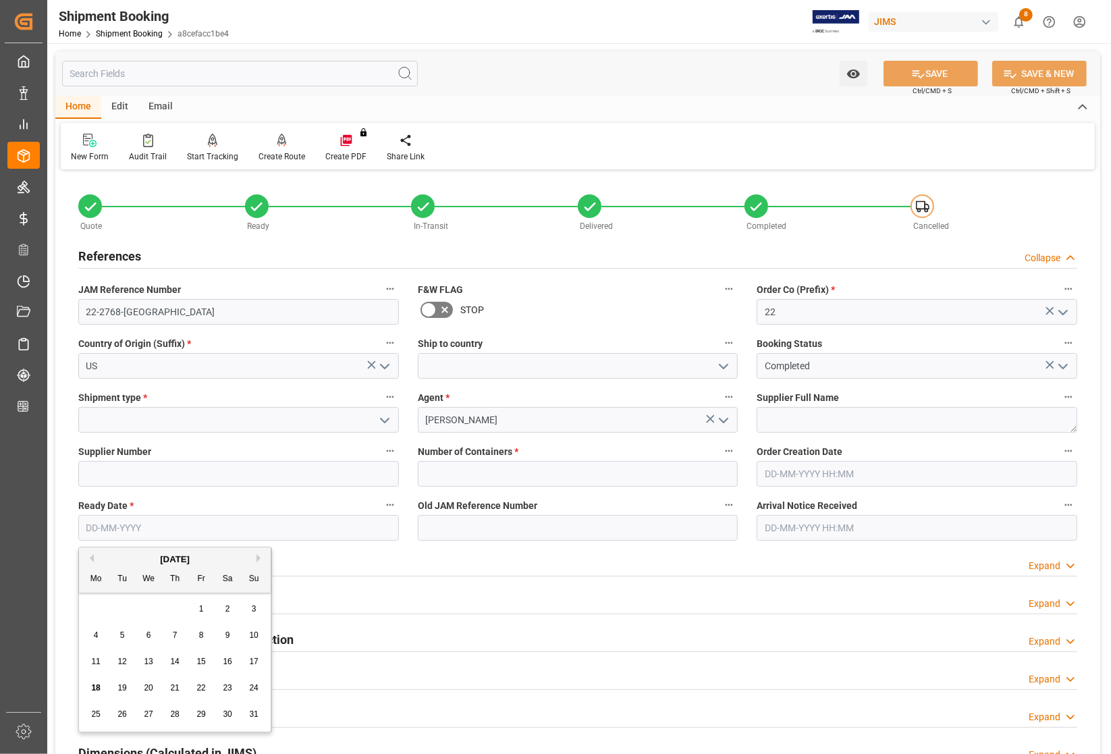
click at [149, 527] on input "text" at bounding box center [238, 528] width 321 height 26
click at [95, 558] on div "August 2025" at bounding box center [175, 559] width 192 height 13
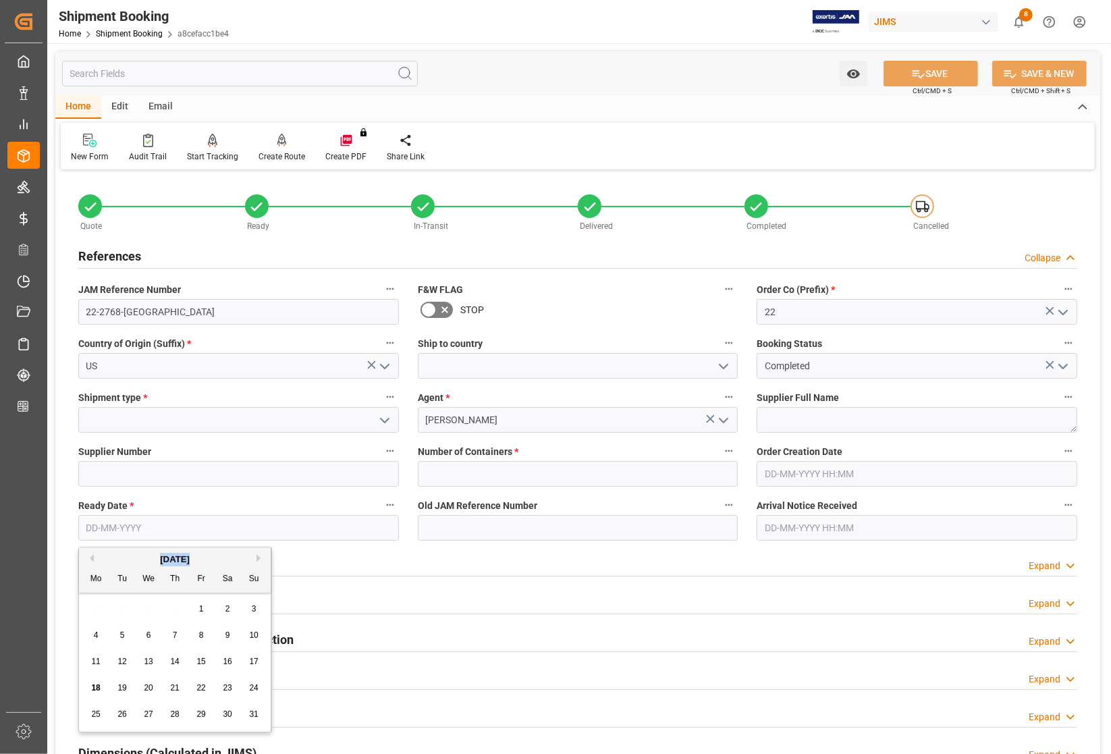
click at [95, 558] on div "August 2025" at bounding box center [175, 559] width 192 height 13
click at [94, 558] on div "August 2025" at bounding box center [175, 559] width 192 height 13
click at [91, 558] on button "Previous Month" at bounding box center [90, 558] width 8 height 8
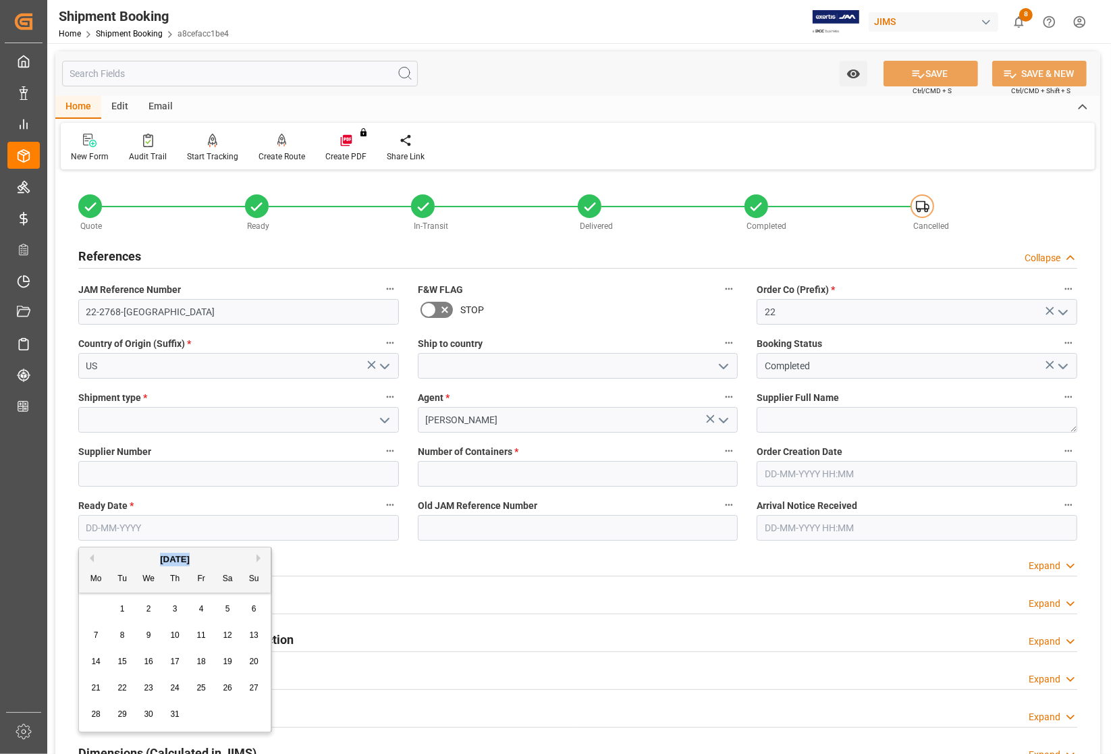
click at [91, 558] on button "Previous Month" at bounding box center [90, 558] width 8 height 8
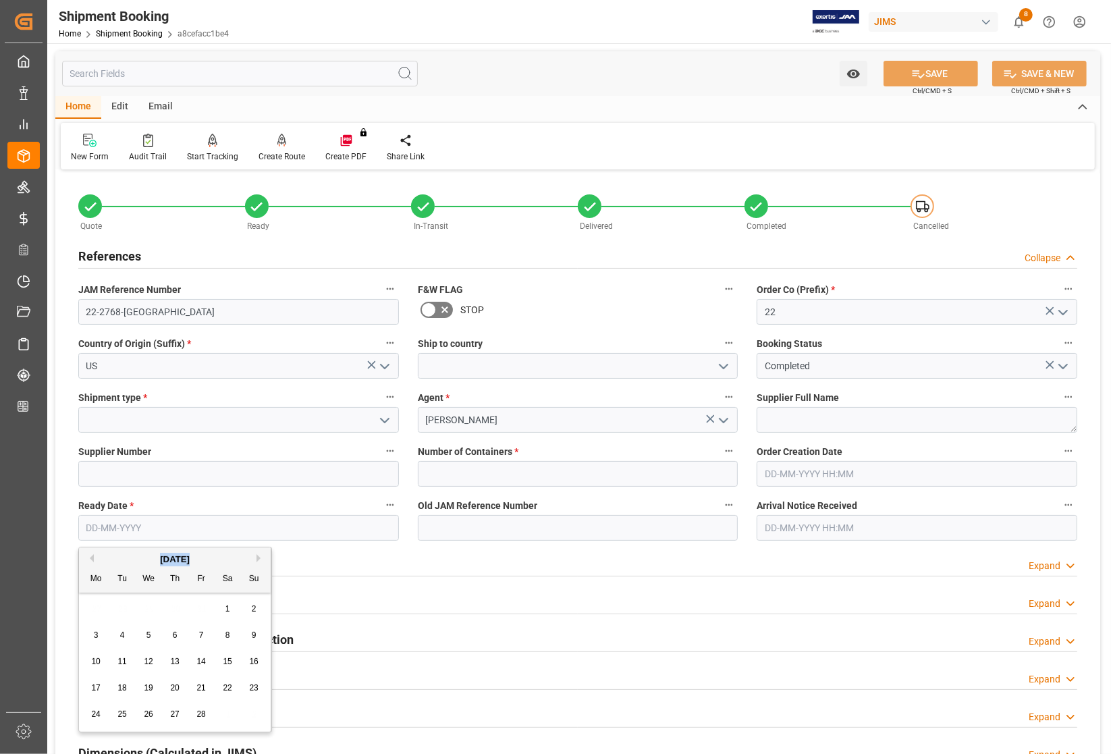
click at [91, 558] on button "Previous Month" at bounding box center [90, 558] width 8 height 8
click at [90, 558] on button "Previous Month" at bounding box center [90, 558] width 8 height 8
click at [88, 558] on button "Previous Month" at bounding box center [90, 558] width 8 height 8
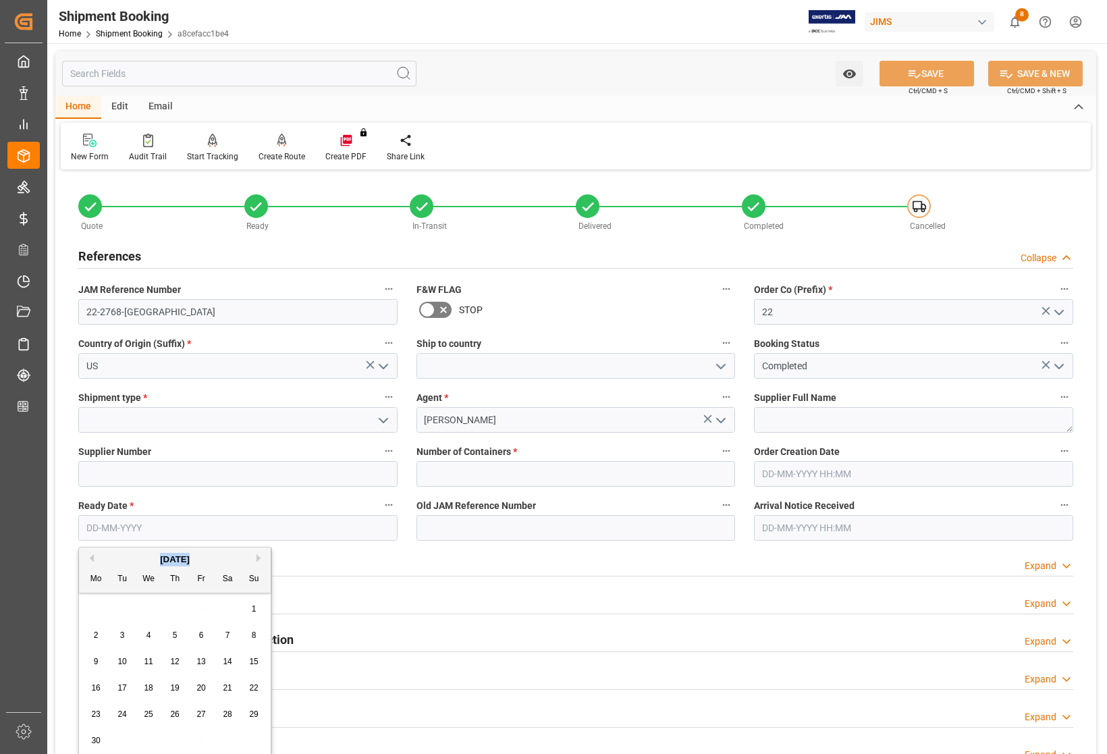
click at [88, 558] on button "Previous Month" at bounding box center [90, 558] width 8 height 8
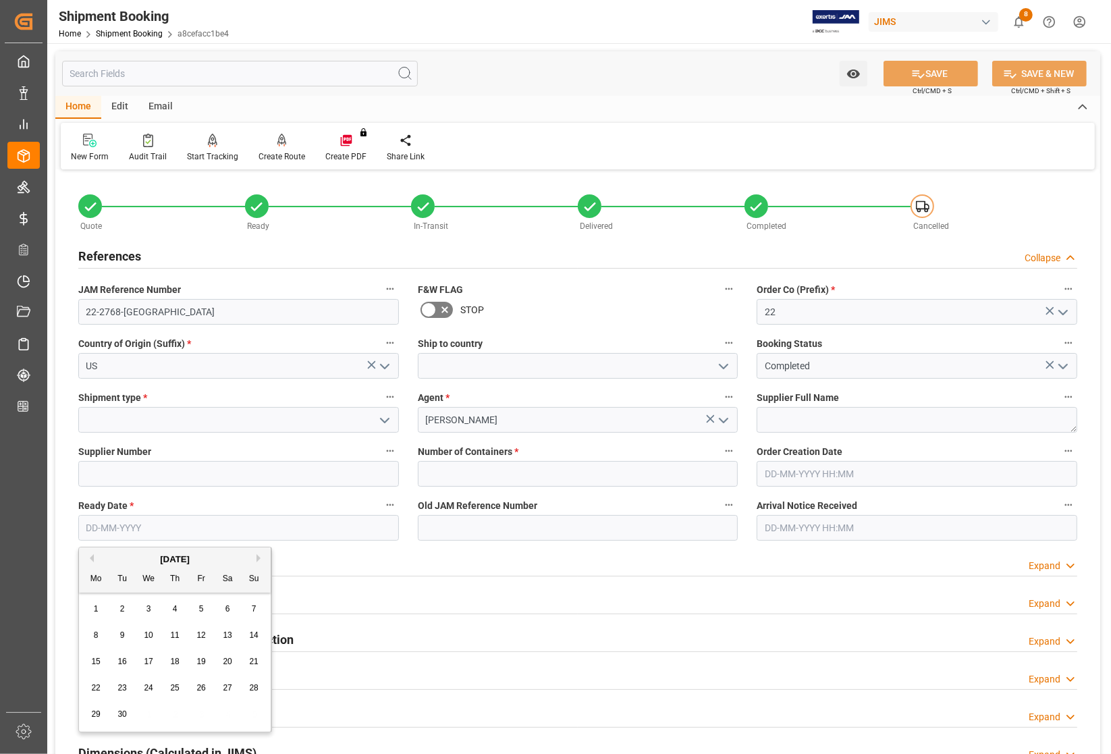
click at [173, 634] on span "11" at bounding box center [174, 634] width 9 height 9
type input "11-04-2024"
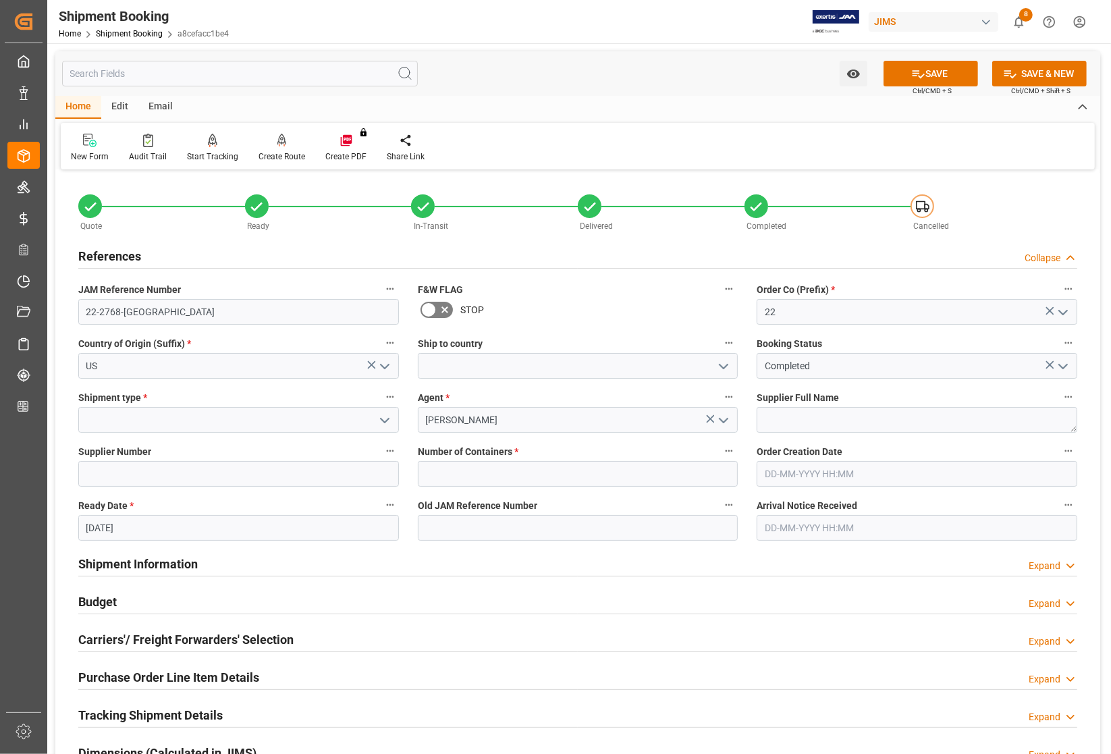
click at [726, 368] on icon "open menu" at bounding box center [723, 366] width 16 height 16
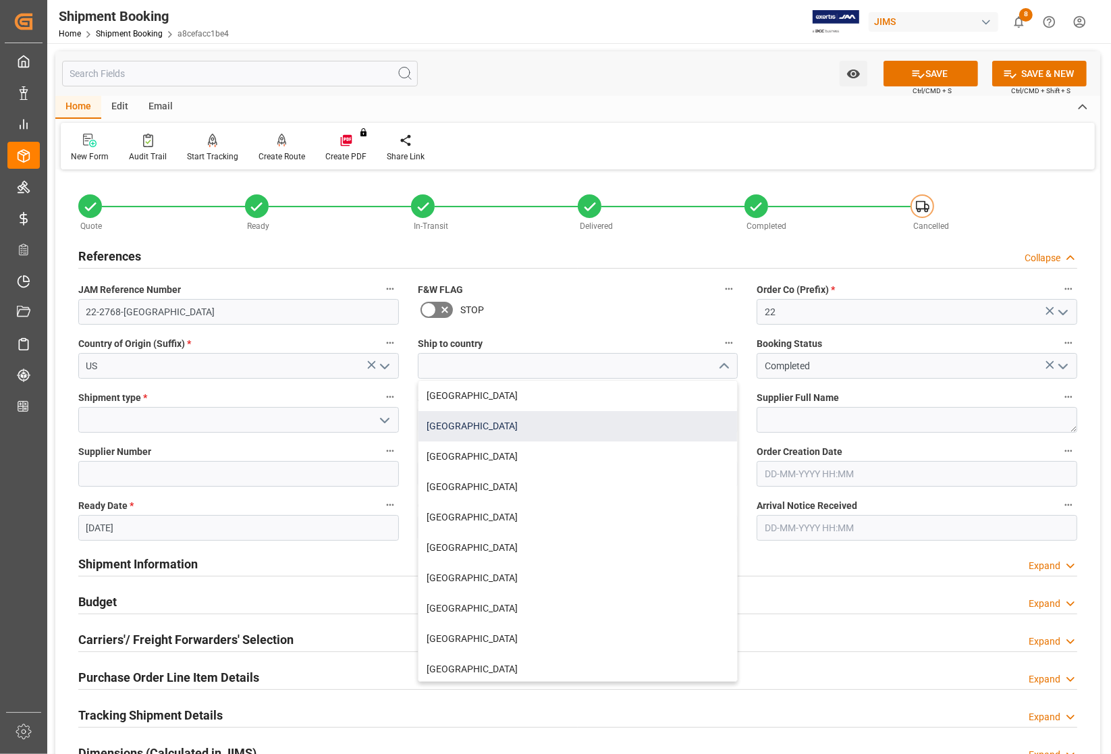
click at [464, 425] on div "United States" at bounding box center [577, 426] width 319 height 30
type input "United States"
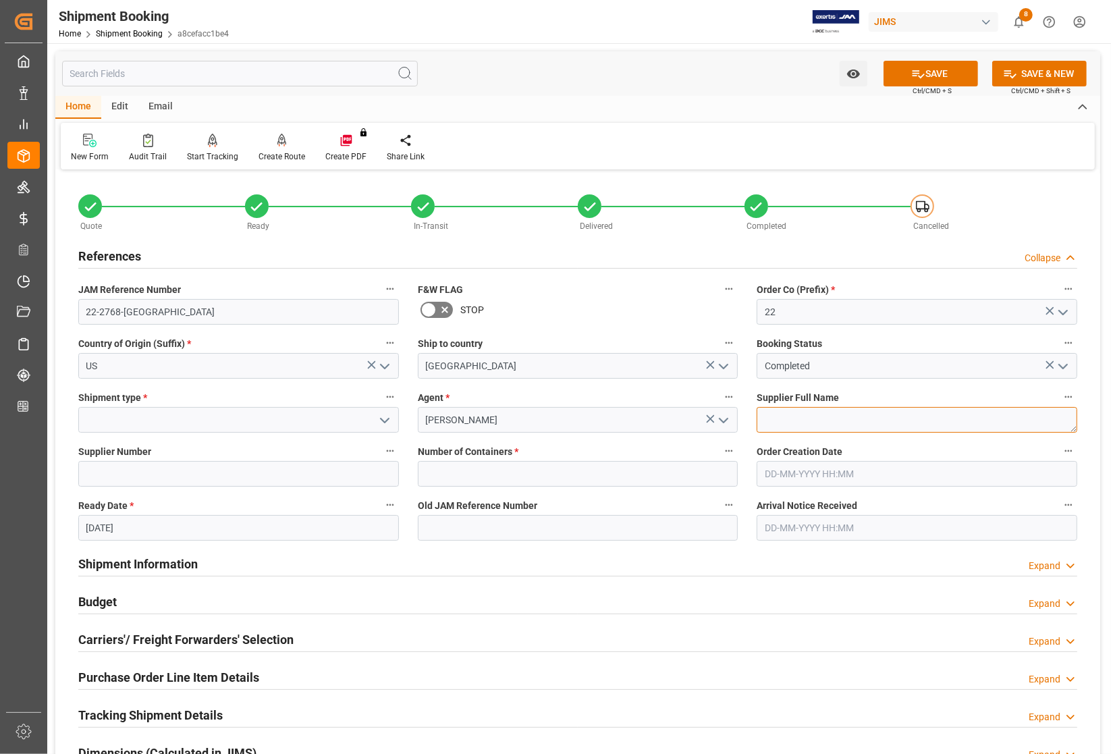
click at [776, 414] on textarea at bounding box center [917, 420] width 321 height 26
type textarea "G.O.M.C."
click at [119, 415] on input at bounding box center [238, 420] width 321 height 26
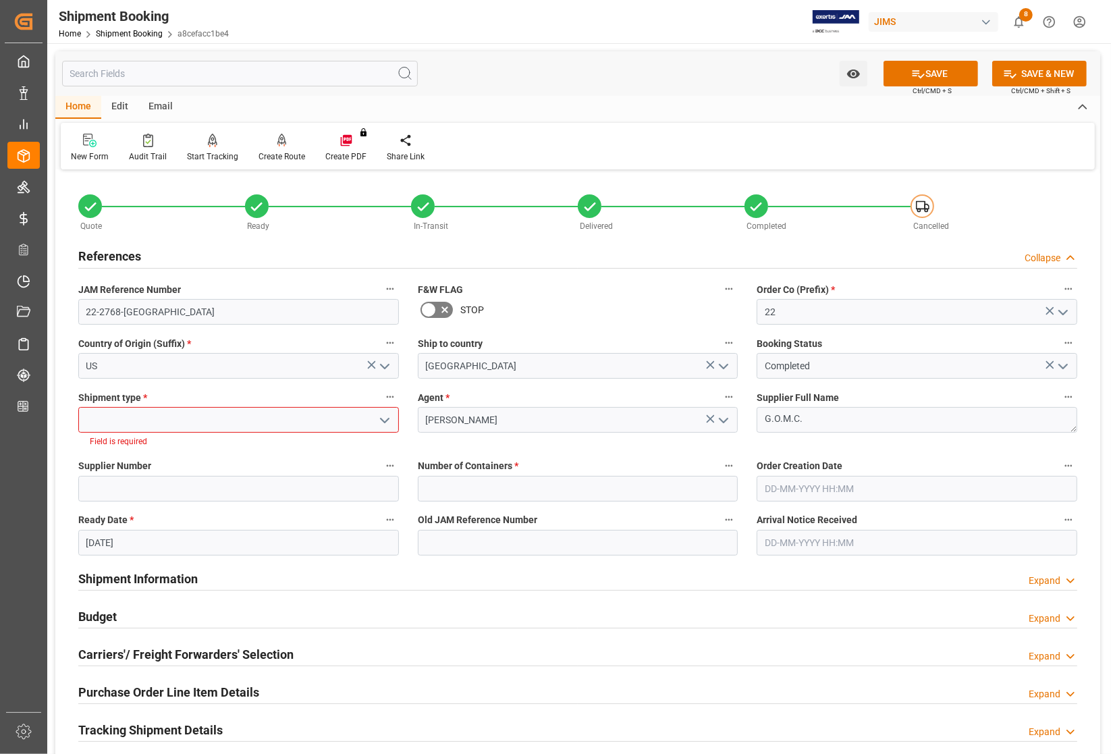
click at [383, 417] on icon "open menu" at bounding box center [385, 420] width 16 height 16
click at [123, 503] on div "LTL" at bounding box center [238, 510] width 319 height 30
type input "LTL"
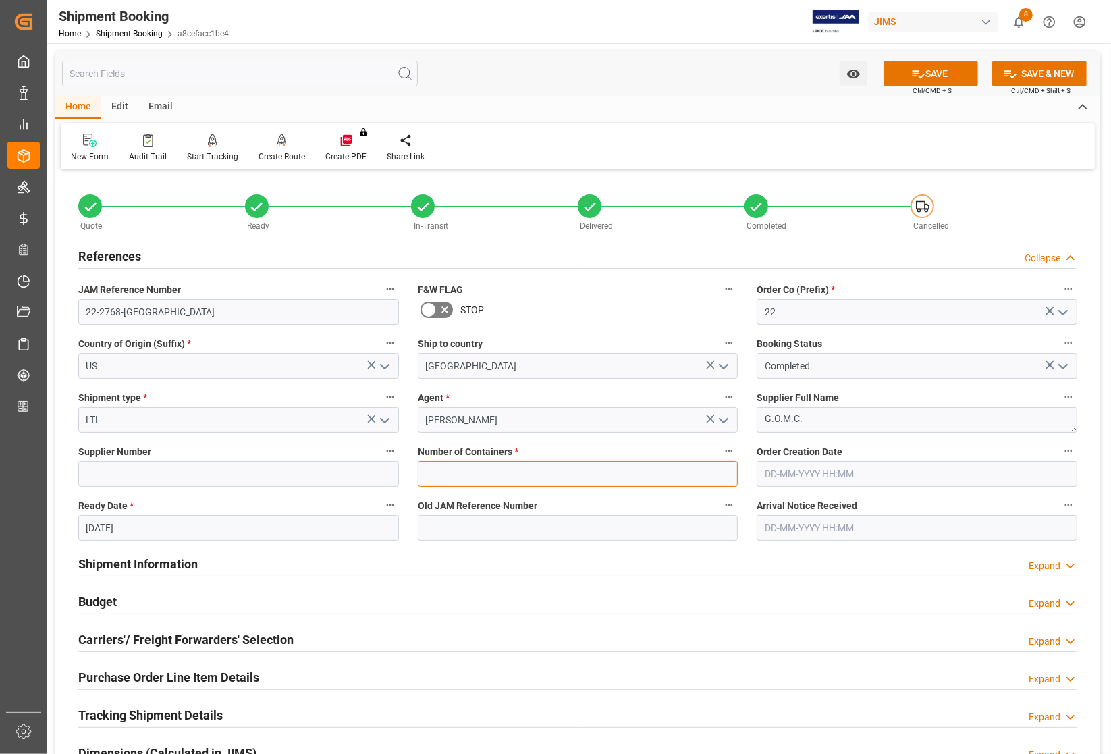
click at [457, 472] on input "text" at bounding box center [578, 474] width 321 height 26
type input "0"
click at [946, 65] on button "SAVE" at bounding box center [930, 74] width 94 height 26
click at [273, 154] on div "Create Route" at bounding box center [281, 156] width 47 height 12
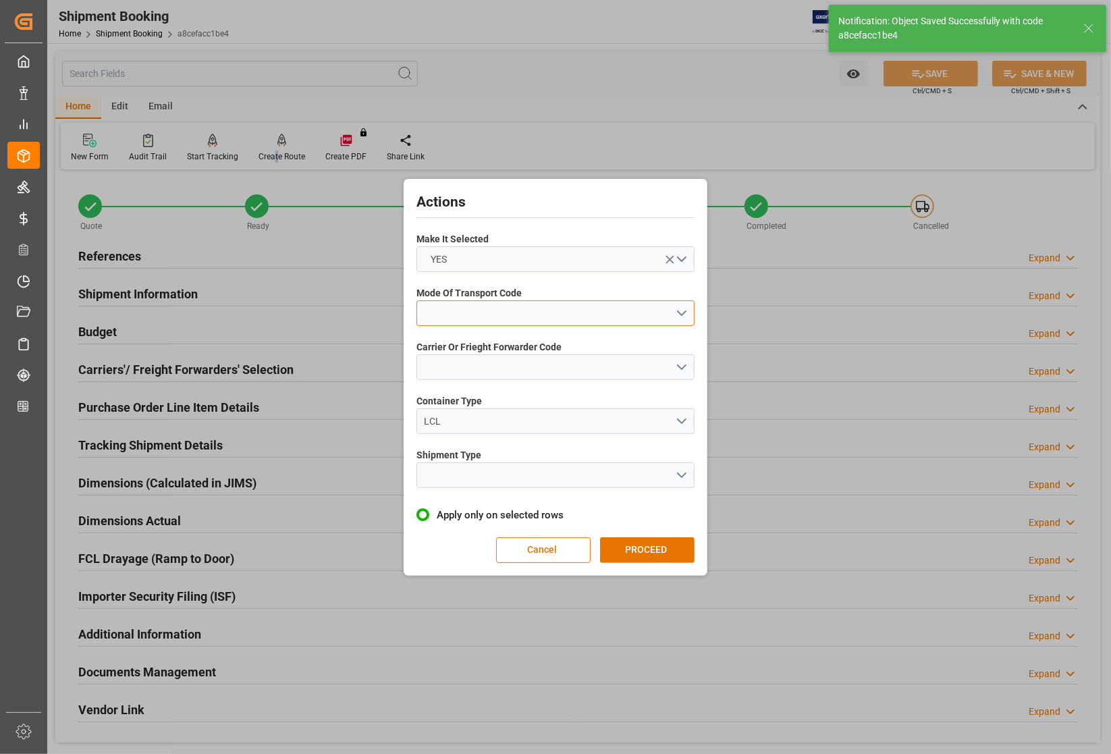
click at [457, 319] on button "open menu" at bounding box center [555, 313] width 278 height 26
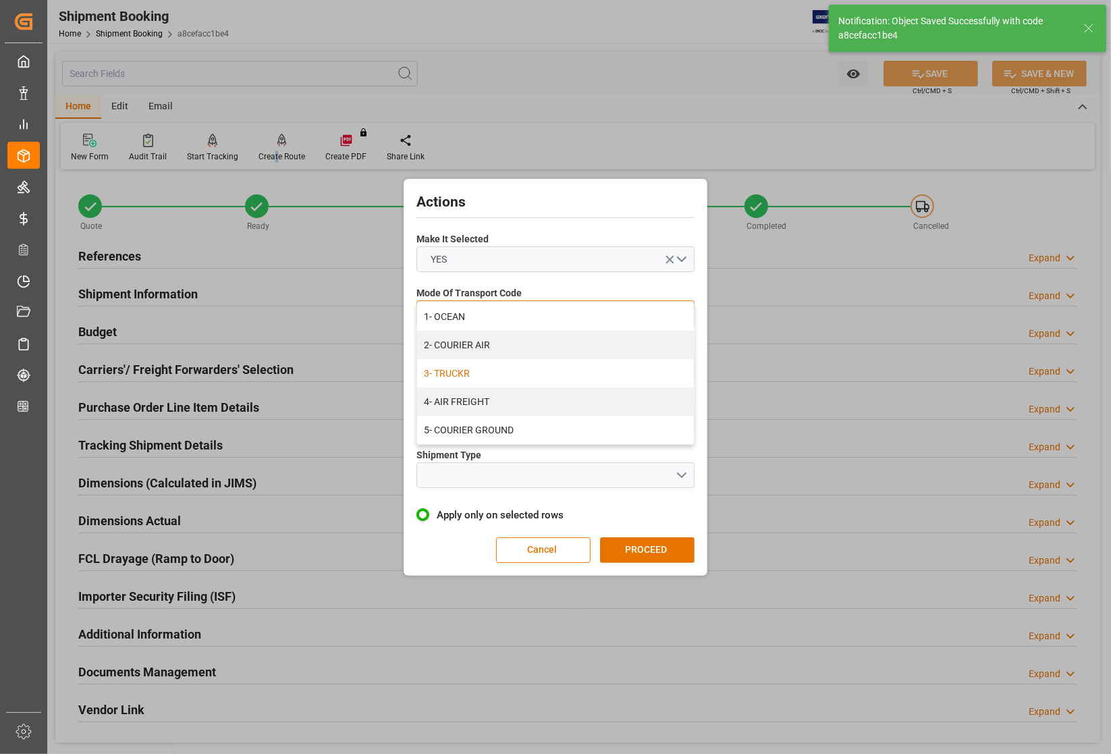
click at [449, 362] on div "3- TRUCKR" at bounding box center [555, 373] width 277 height 28
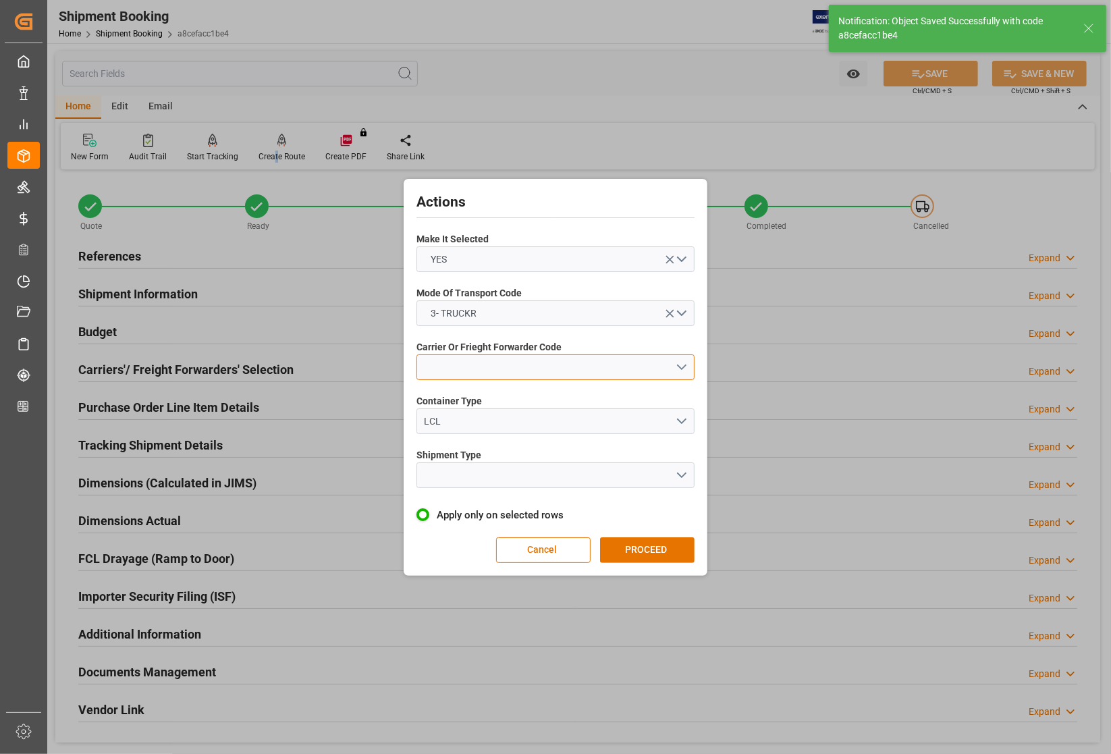
click at [534, 362] on button "open menu" at bounding box center [555, 367] width 278 height 26
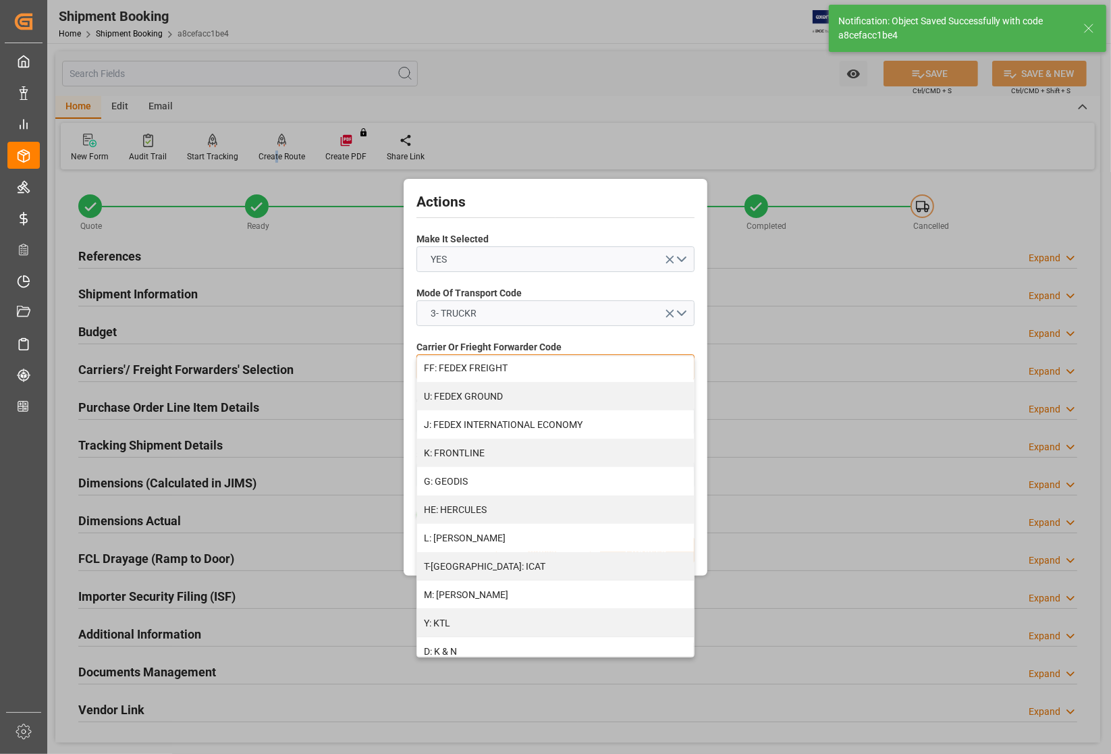
scroll to position [422, 0]
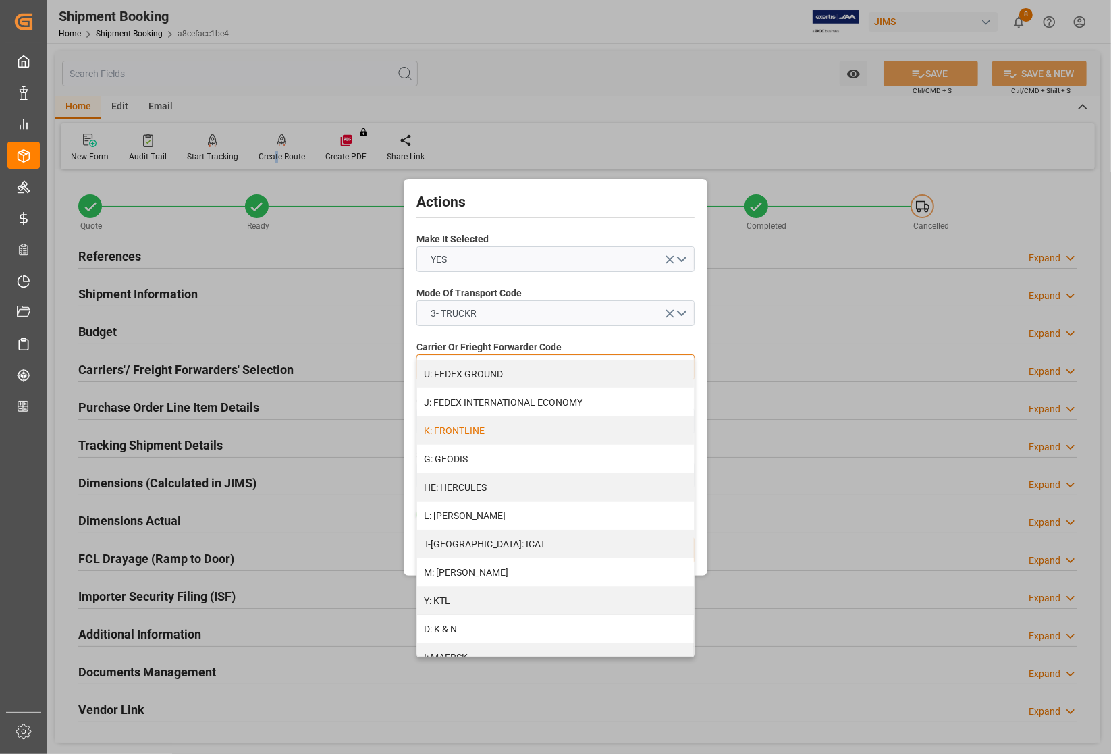
click at [500, 419] on div "K: FRONTLINE" at bounding box center [555, 430] width 277 height 28
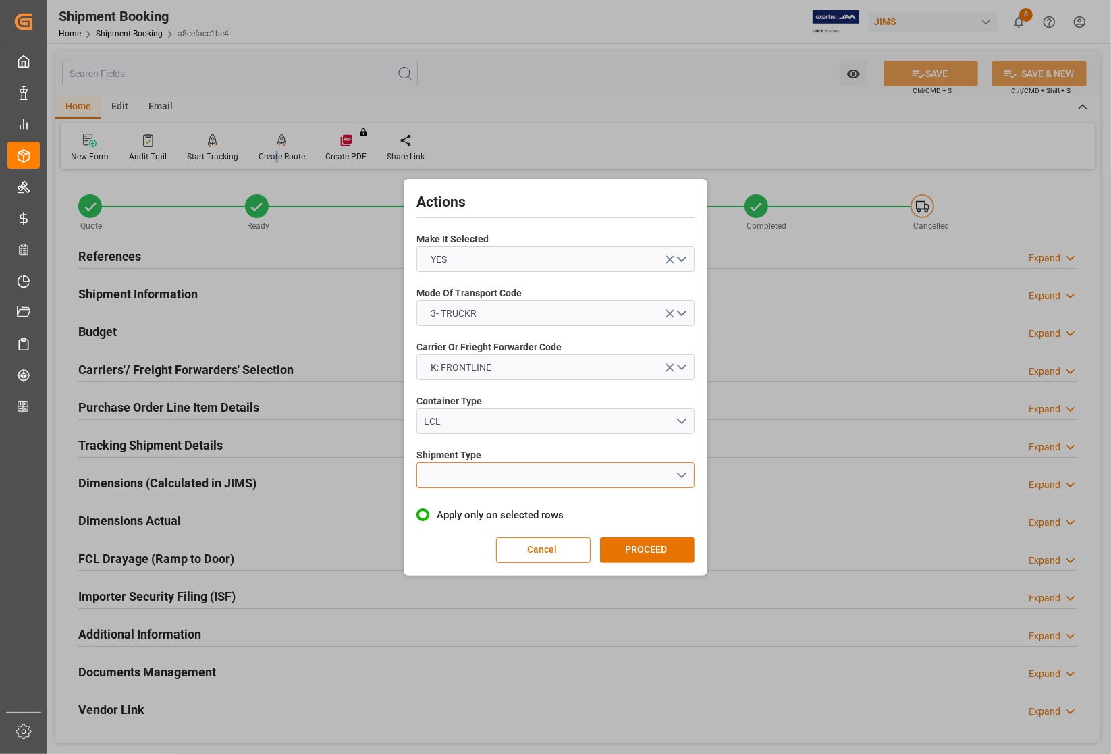
click at [483, 474] on button "open menu" at bounding box center [555, 475] width 278 height 26
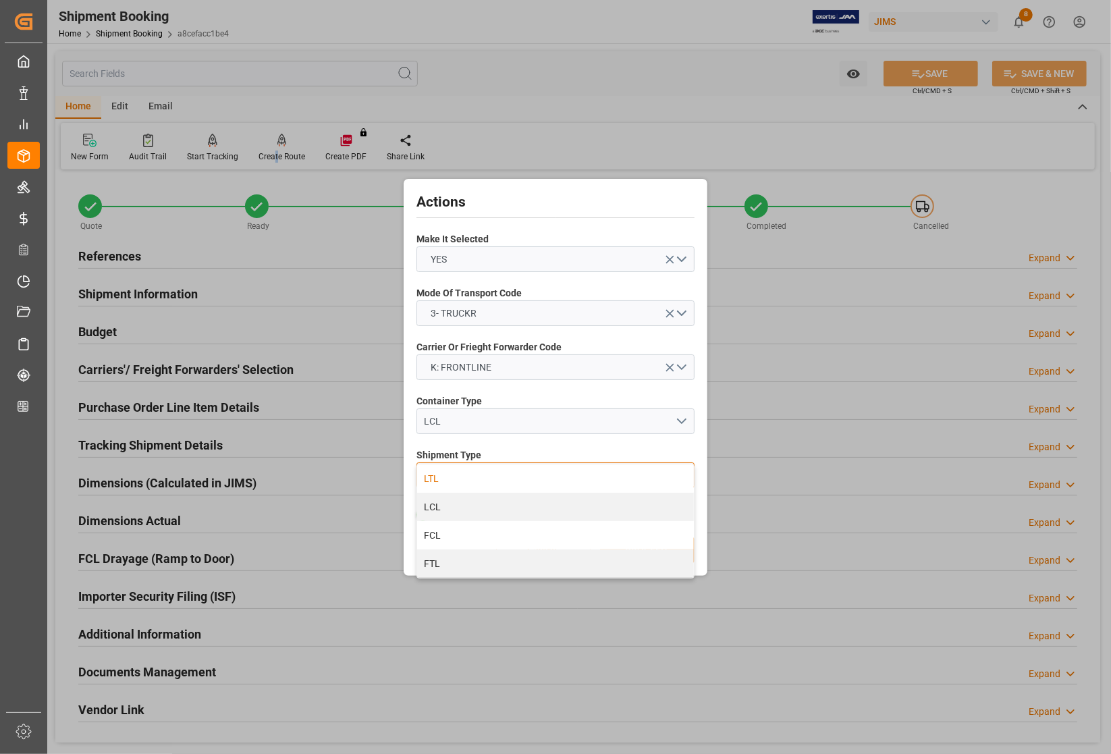
click at [439, 479] on div "LTL" at bounding box center [555, 478] width 277 height 28
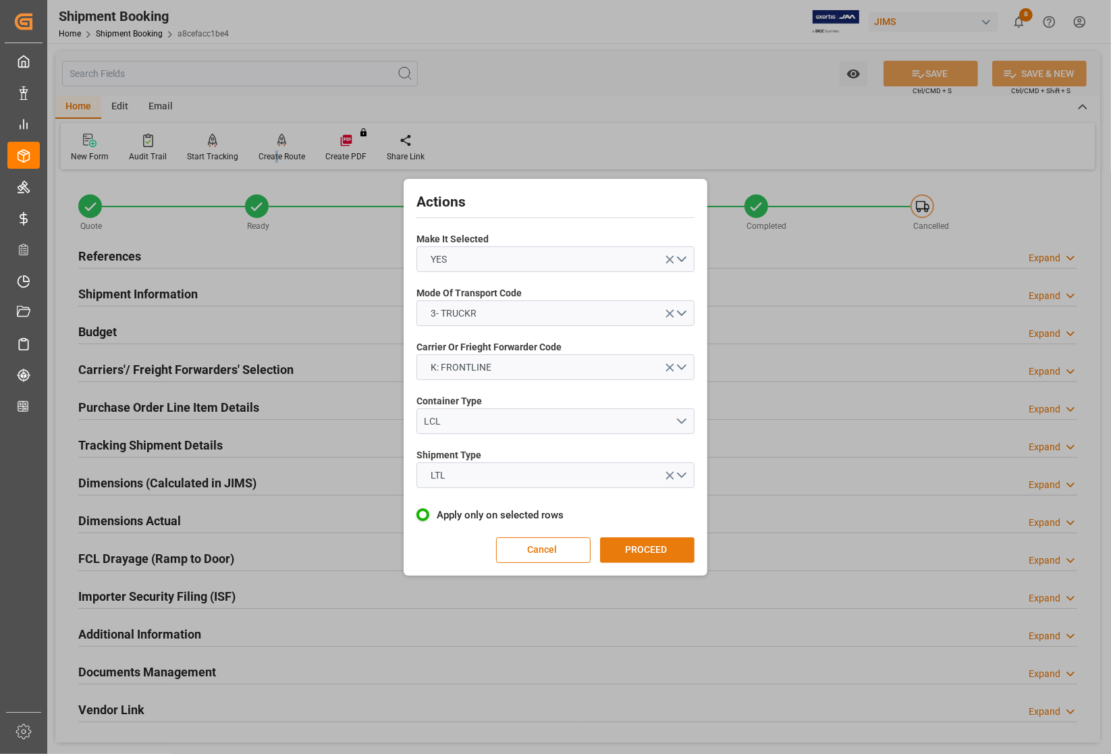
click at [625, 545] on button "PROCEED" at bounding box center [647, 550] width 94 height 26
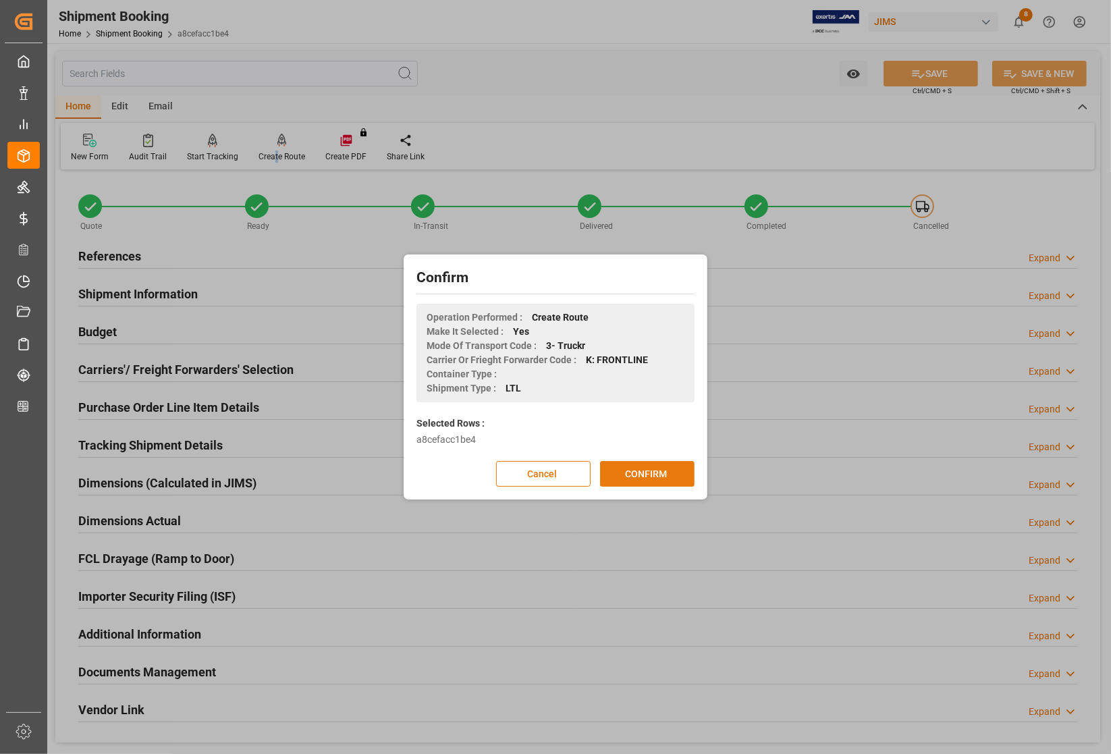
click at [634, 471] on button "CONFIRM" at bounding box center [647, 474] width 94 height 26
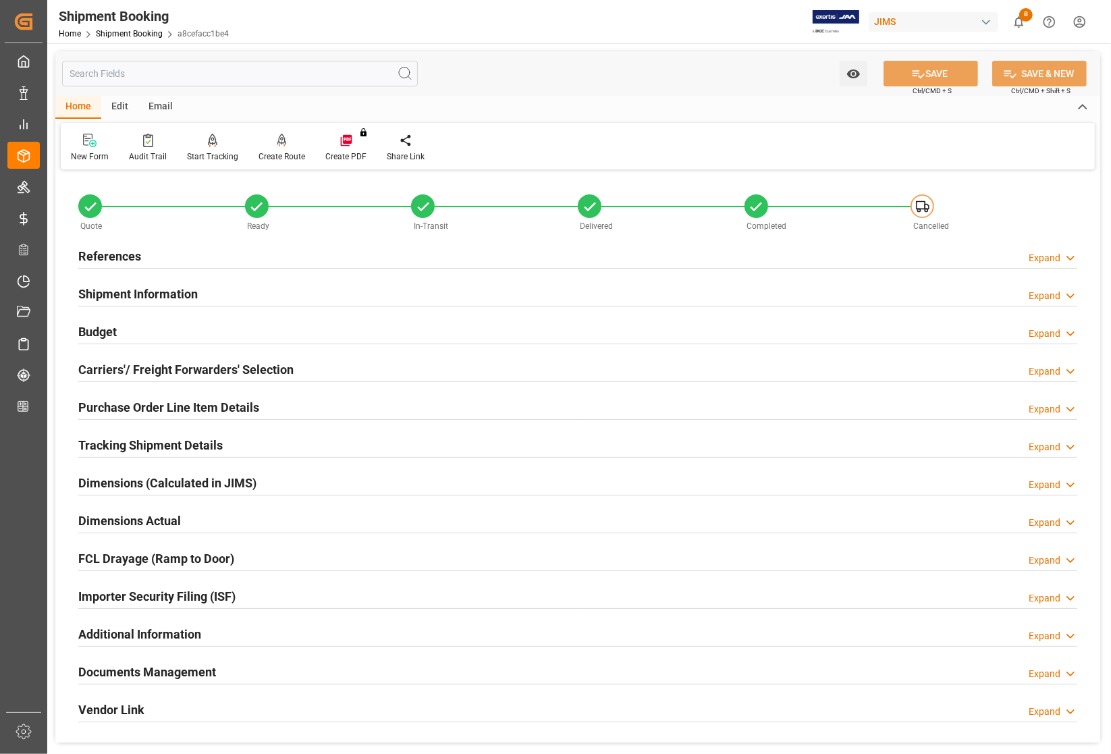
click at [130, 253] on h2 "References" at bounding box center [109, 256] width 63 height 18
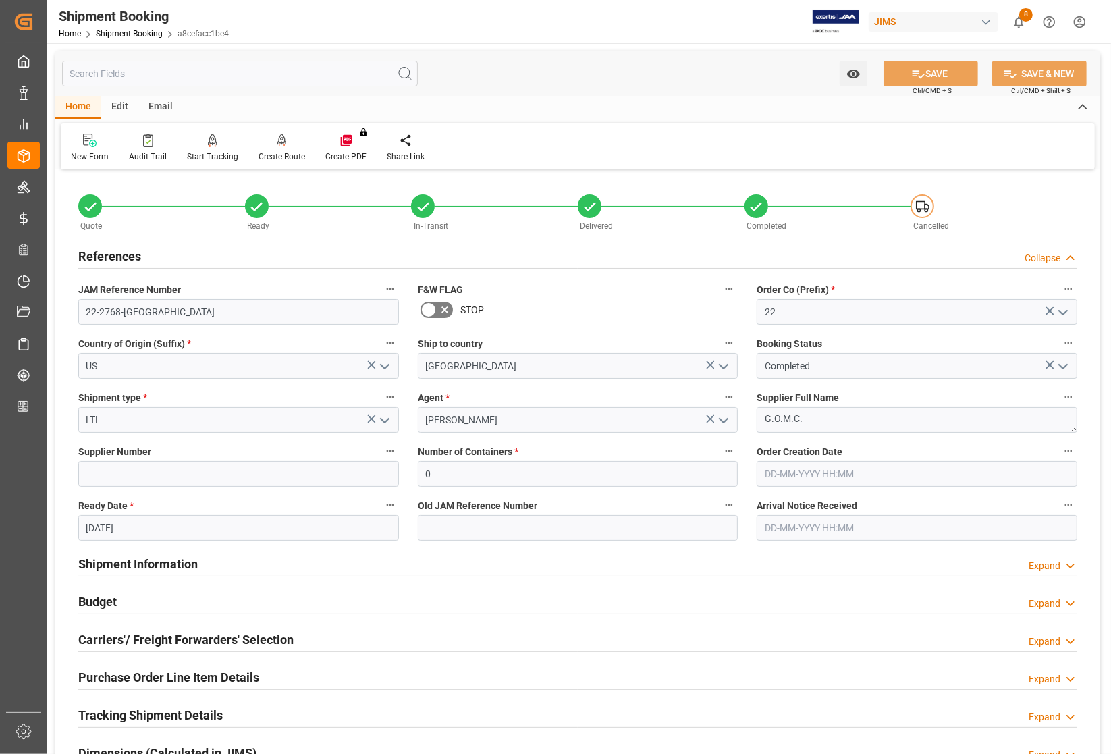
click at [130, 253] on h2 "References" at bounding box center [109, 256] width 63 height 18
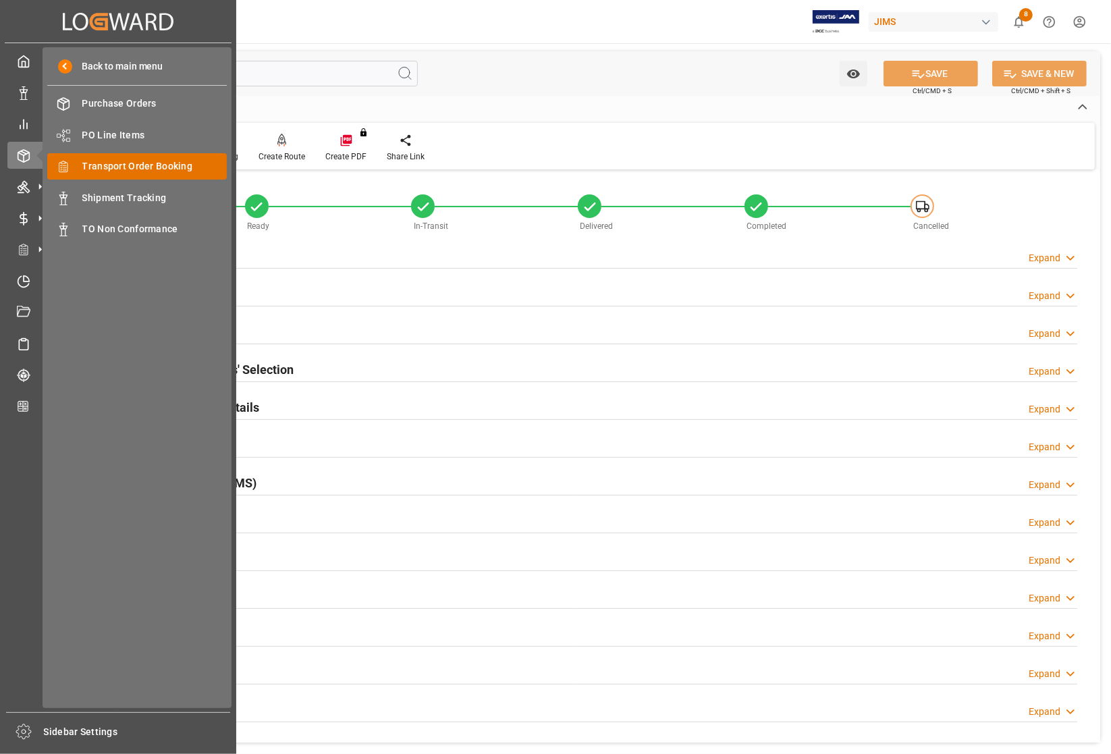
click at [128, 166] on span "Transport Order Booking" at bounding box center [154, 166] width 145 height 14
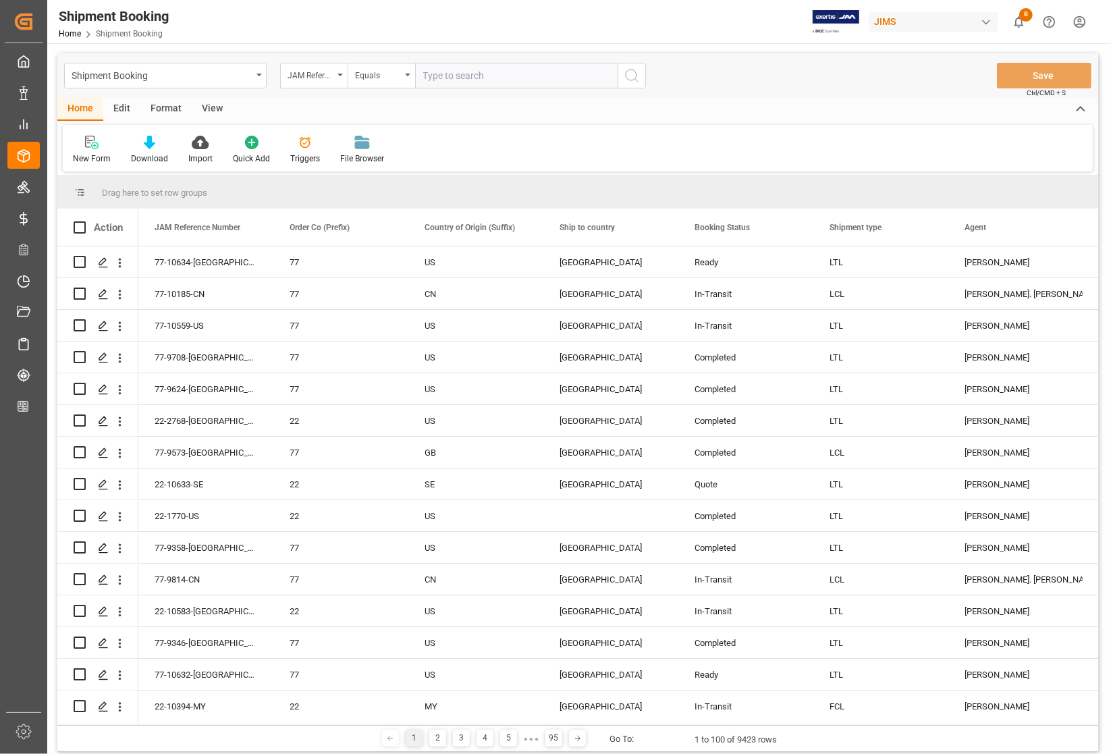
click at [518, 76] on input "text" at bounding box center [516, 76] width 202 height 26
type input "77-10097-CN"
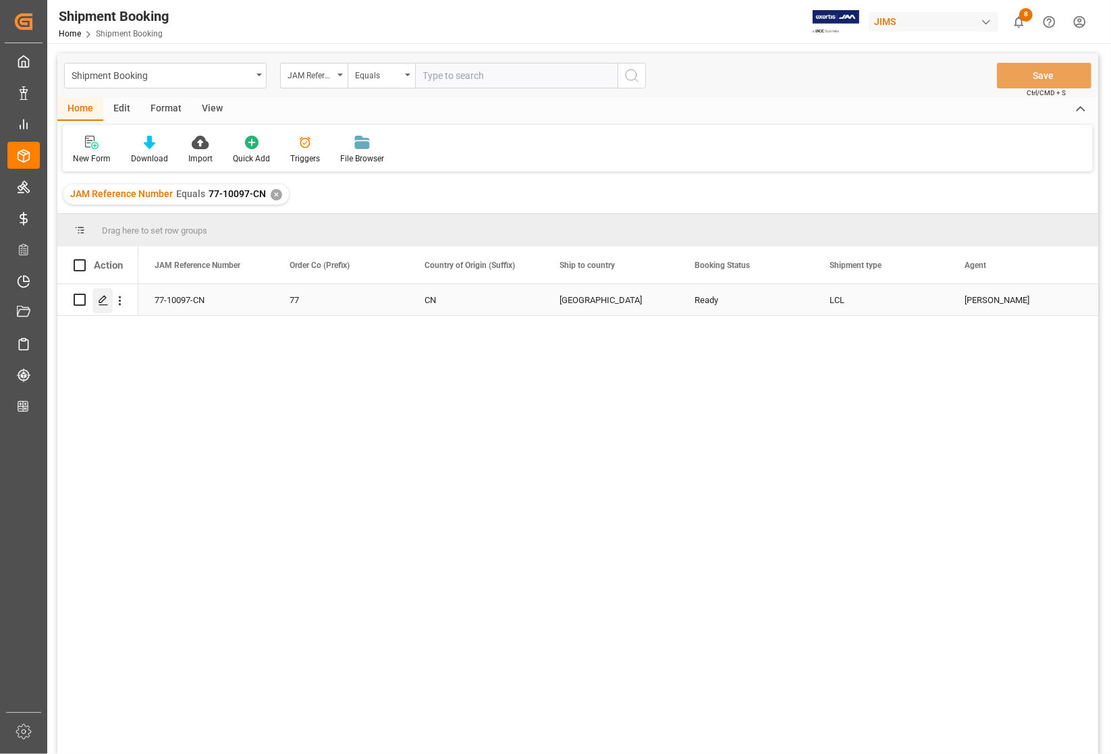
click at [103, 302] on icon "Press SPACE to select this row." at bounding box center [103, 300] width 11 height 11
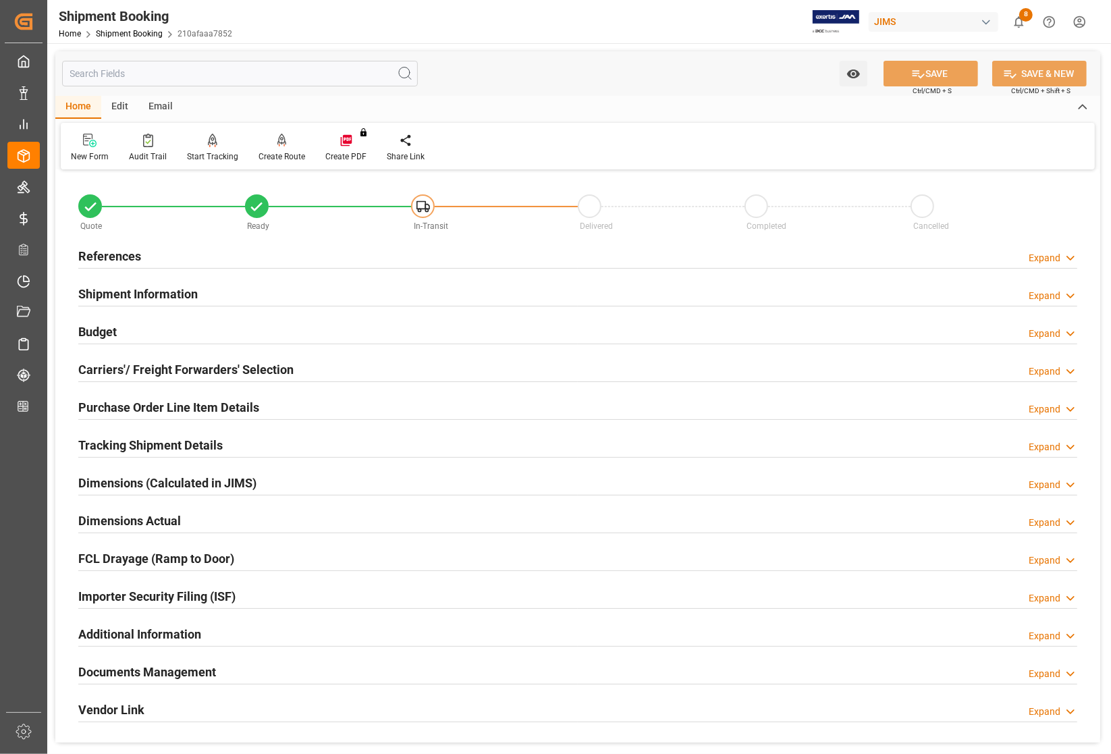
click at [117, 251] on h2 "References" at bounding box center [109, 256] width 63 height 18
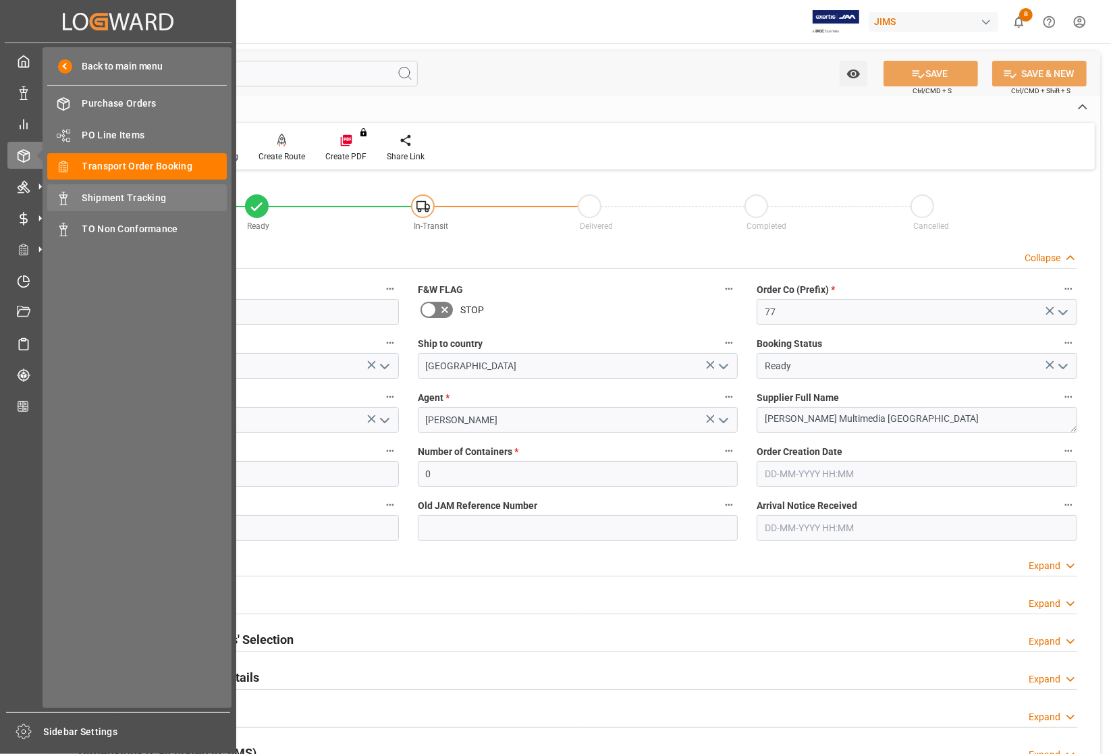
click at [115, 197] on span "Shipment Tracking" at bounding box center [154, 198] width 145 height 14
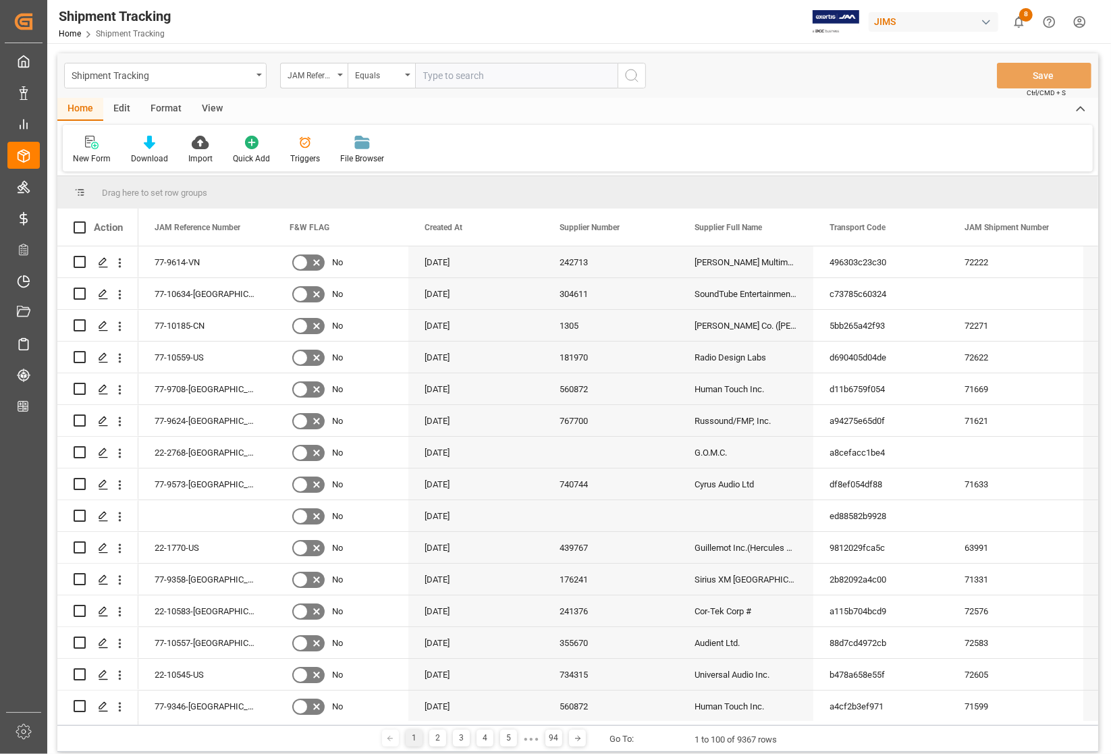
click at [456, 78] on input "text" at bounding box center [516, 76] width 202 height 26
type input "77-10097-CN"
click at [630, 79] on icon "search button" at bounding box center [632, 75] width 16 height 16
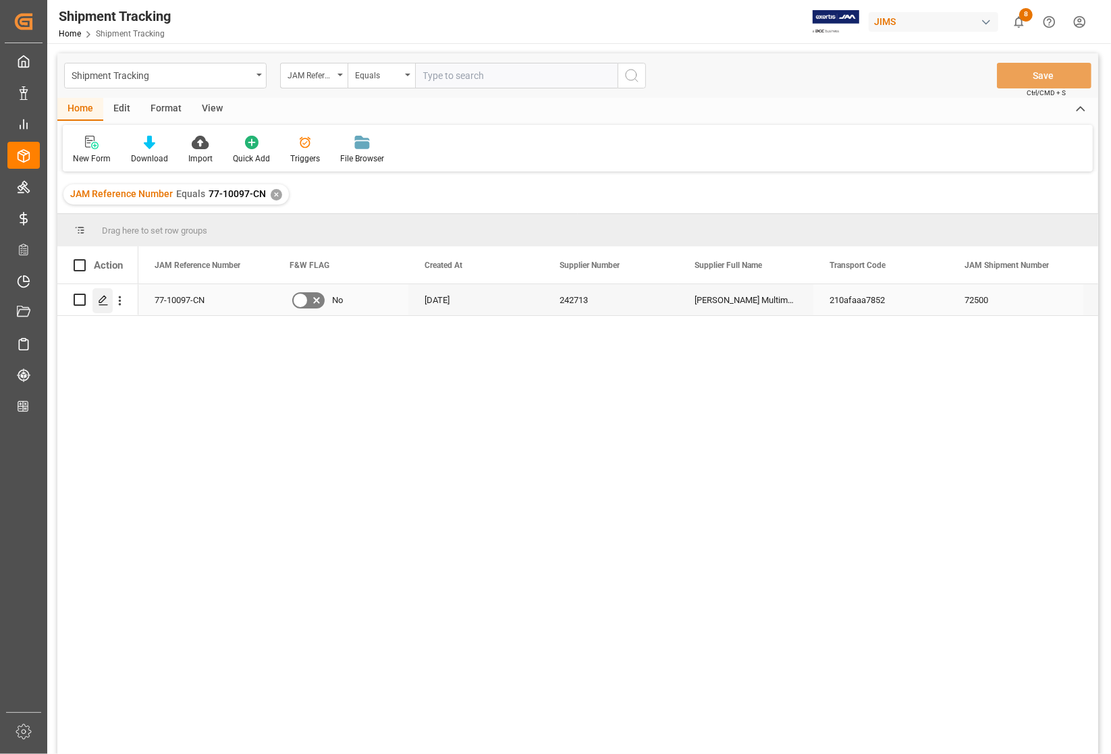
click at [99, 300] on polygon "Press SPACE to select this row." at bounding box center [102, 299] width 7 height 7
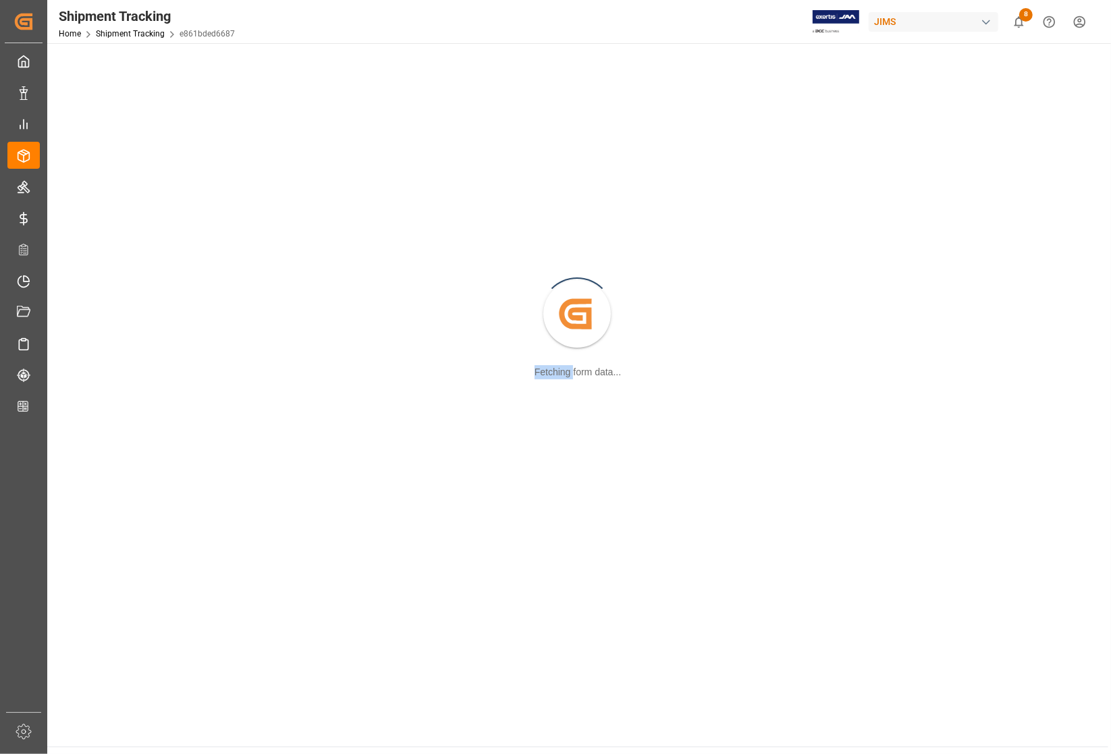
click at [99, 300] on div "Created by potrace 1.15, written by Peter Selinger 2001-2017 Fetching form data…" at bounding box center [577, 315] width 1045 height 528
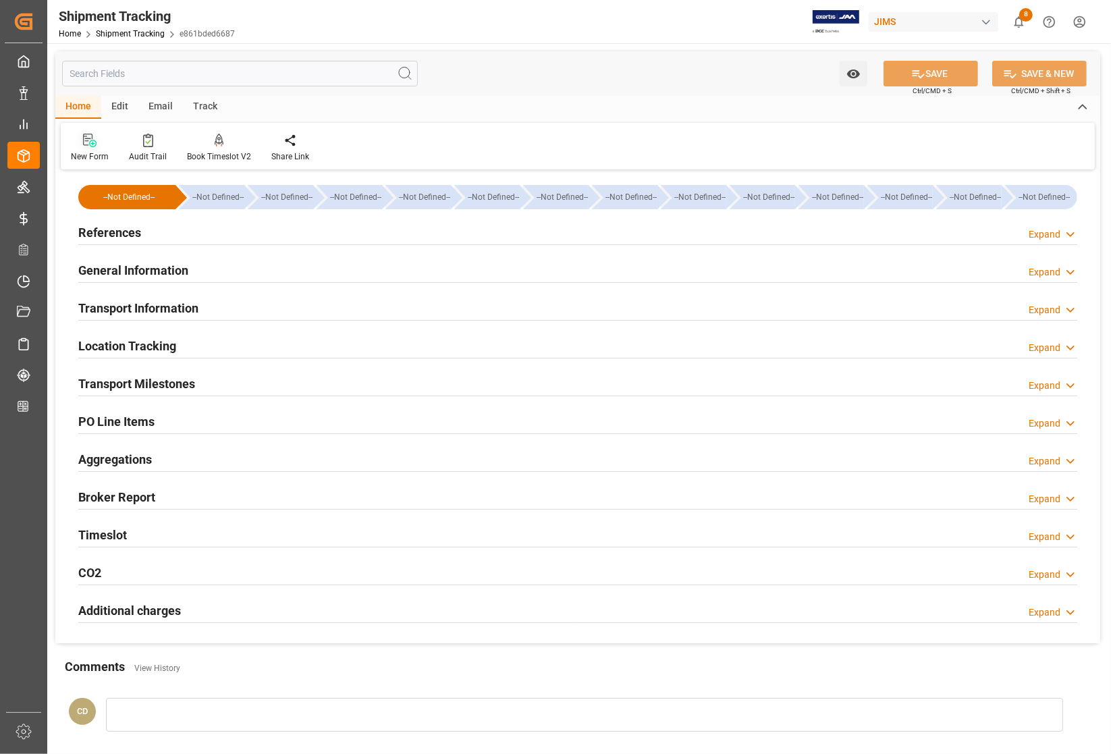
type input "29-07-2025 00:00"
type input "29-09-2025 00:00"
click at [102, 386] on h2 "Transport Milestones" at bounding box center [136, 384] width 117 height 18
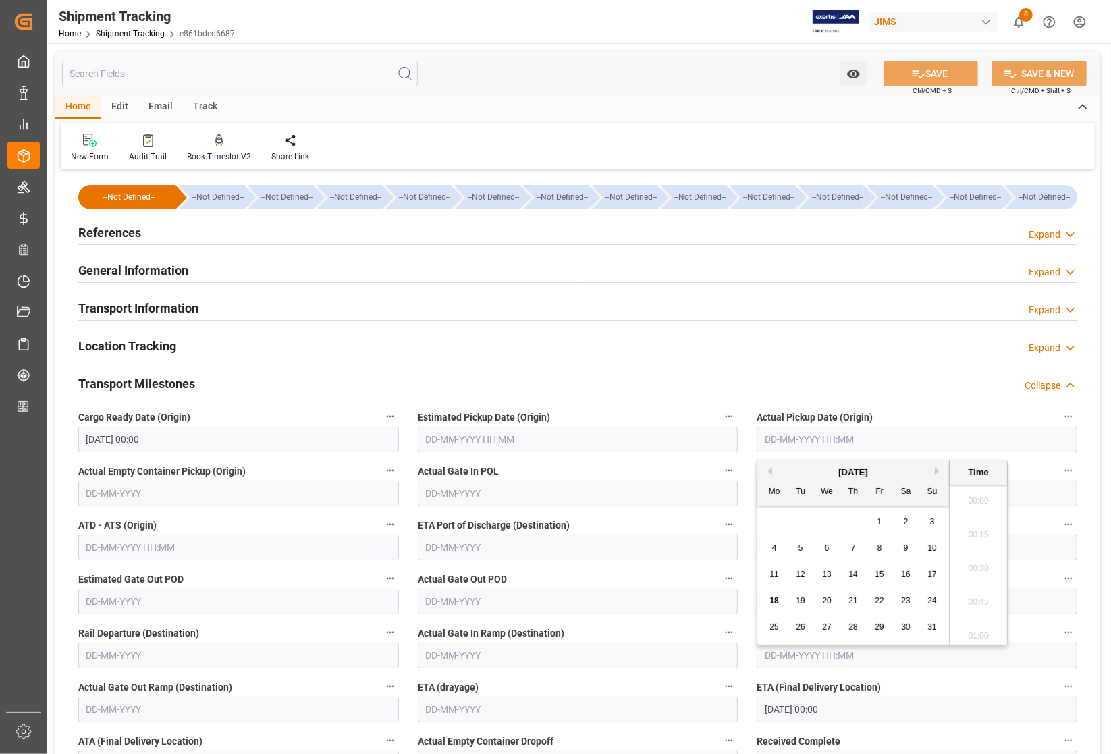
click at [831, 442] on input "text" at bounding box center [917, 440] width 321 height 26
click at [904, 629] on span "30" at bounding box center [905, 626] width 9 height 9
click at [877, 626] on span "29" at bounding box center [879, 626] width 9 height 9
type input "29-08-2025 00:00"
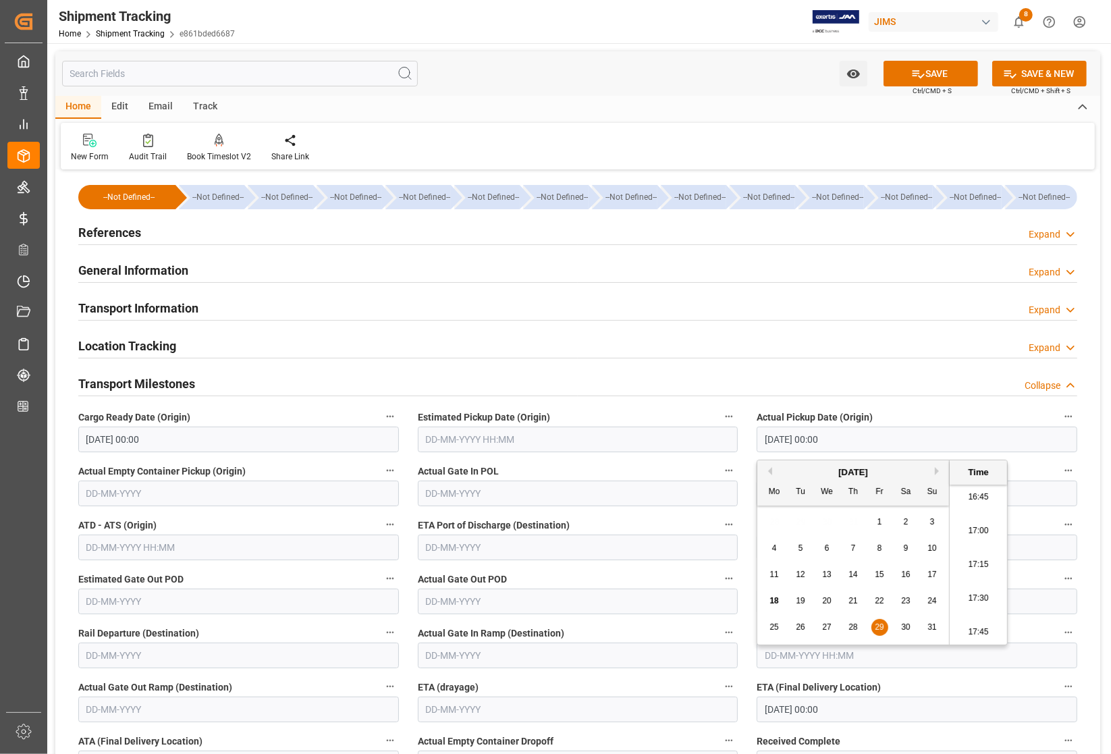
click at [767, 470] on button "Previous Month" at bounding box center [768, 471] width 8 height 8
click at [931, 472] on div "July 2025" at bounding box center [853, 472] width 192 height 13
click at [933, 470] on div "July 2025" at bounding box center [853, 472] width 192 height 13
click at [935, 467] on button "Next Month" at bounding box center [939, 471] width 8 height 8
click at [774, 552] on span "4" at bounding box center [774, 547] width 5 height 9
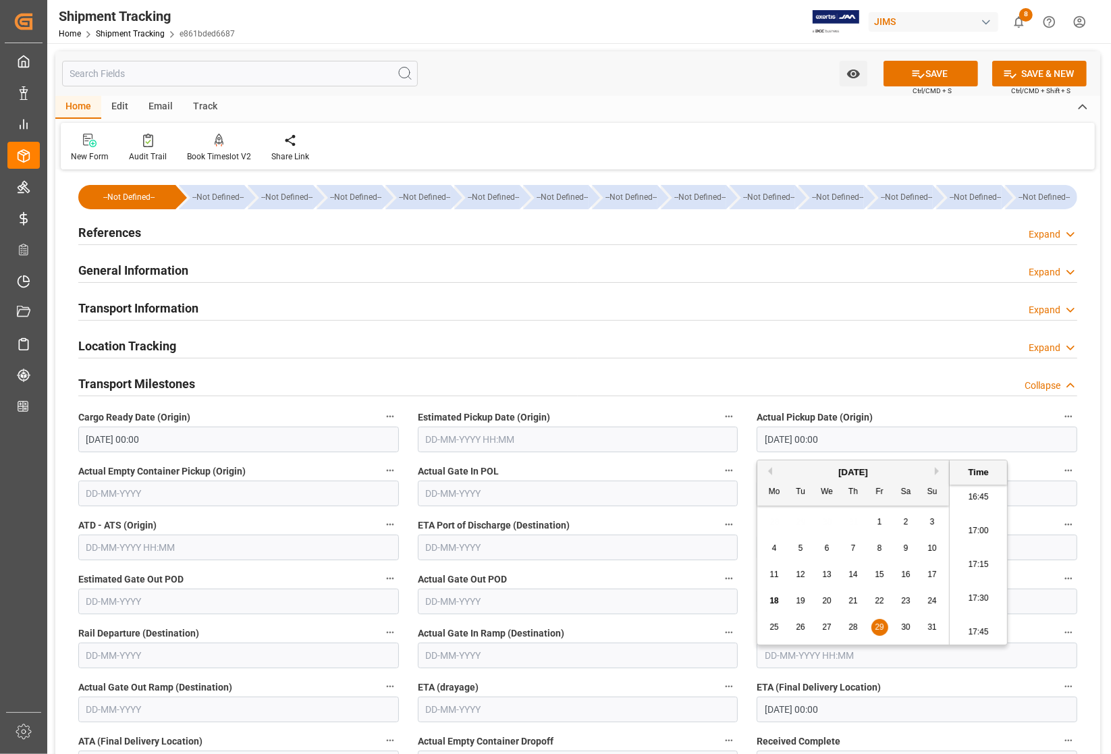
type input "04-08-2025 00:00"
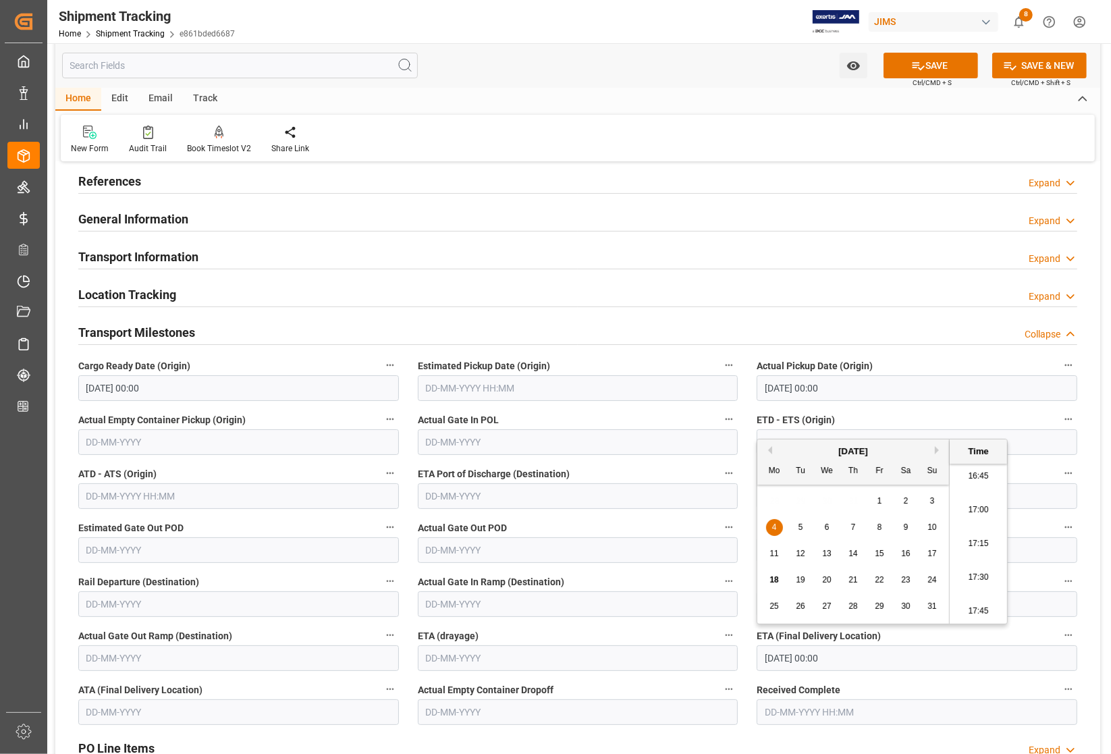
scroll to position [253, 0]
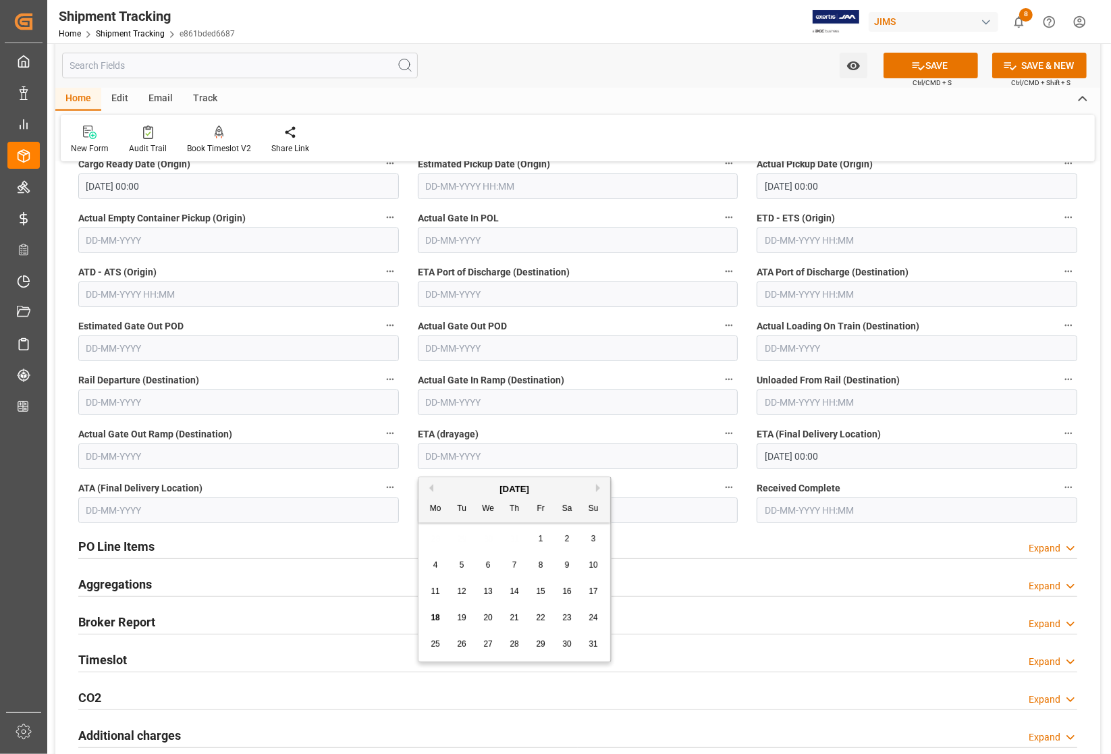
click at [439, 452] on input "text" at bounding box center [578, 456] width 321 height 26
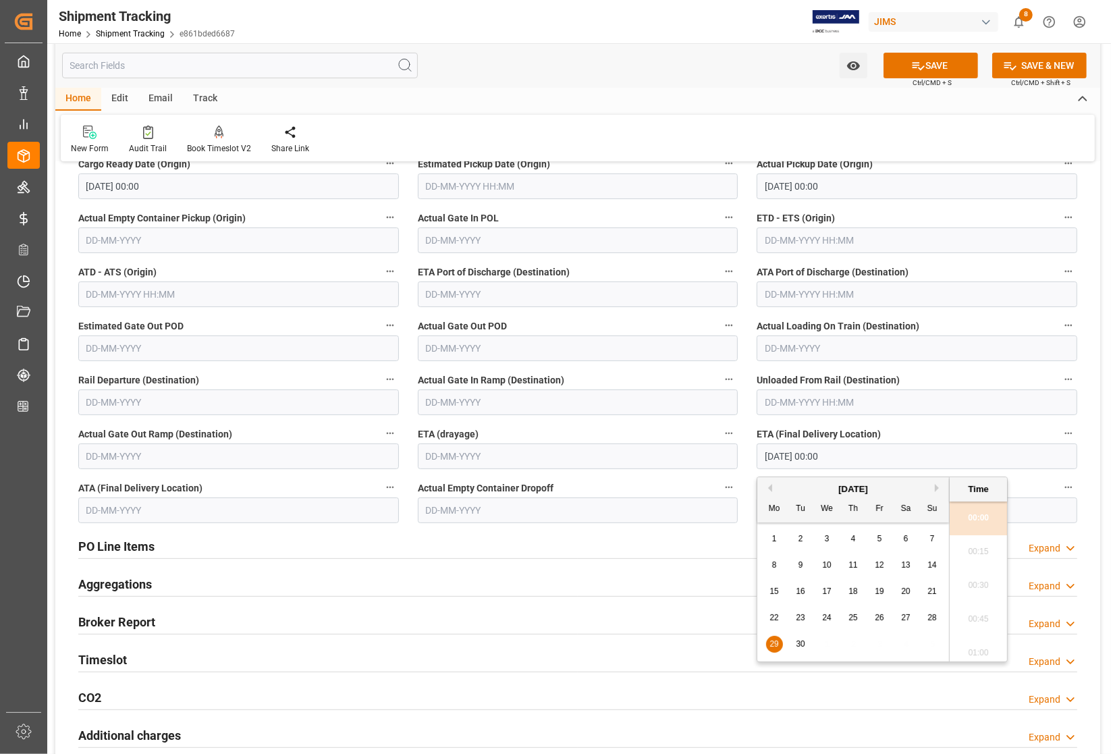
click at [793, 460] on input "29-09-2025 00:00" at bounding box center [917, 456] width 321 height 26
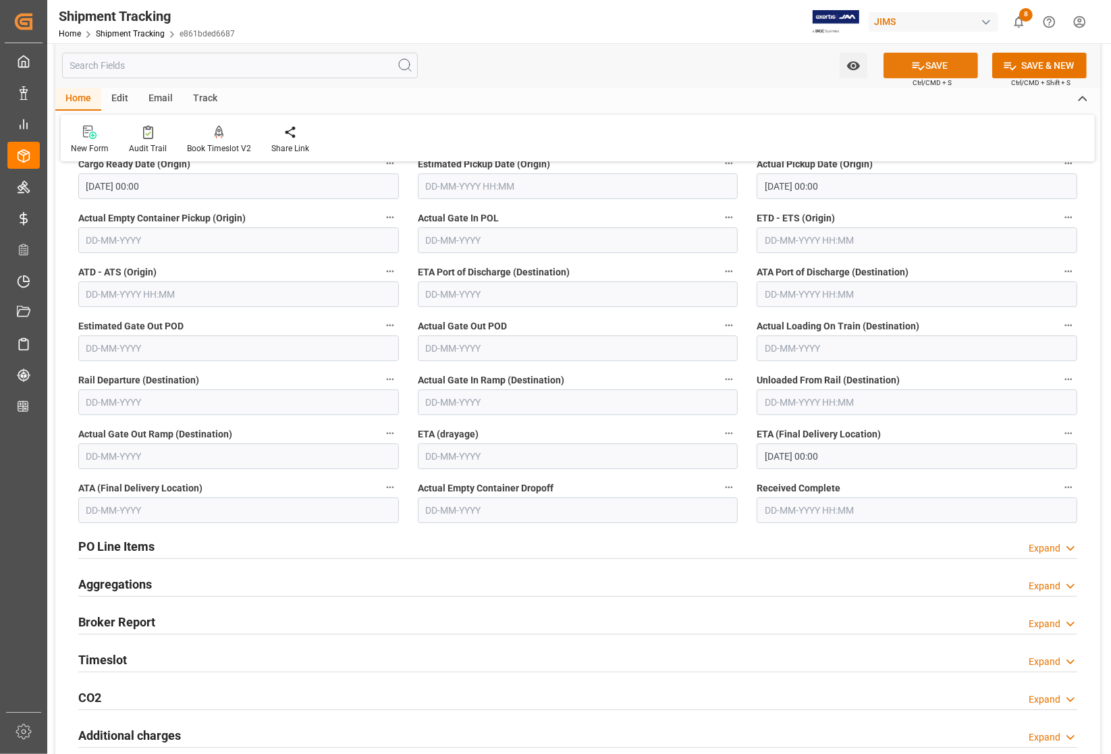
click at [950, 65] on button "SAVE" at bounding box center [930, 66] width 94 height 26
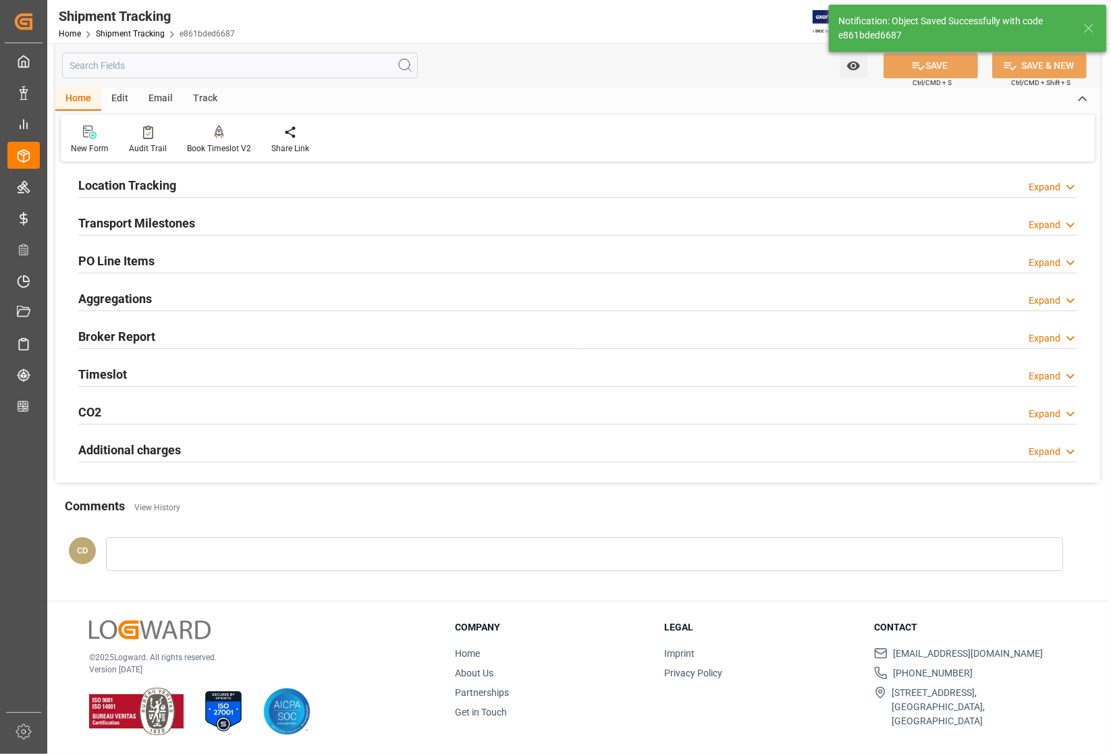
scroll to position [162, 0]
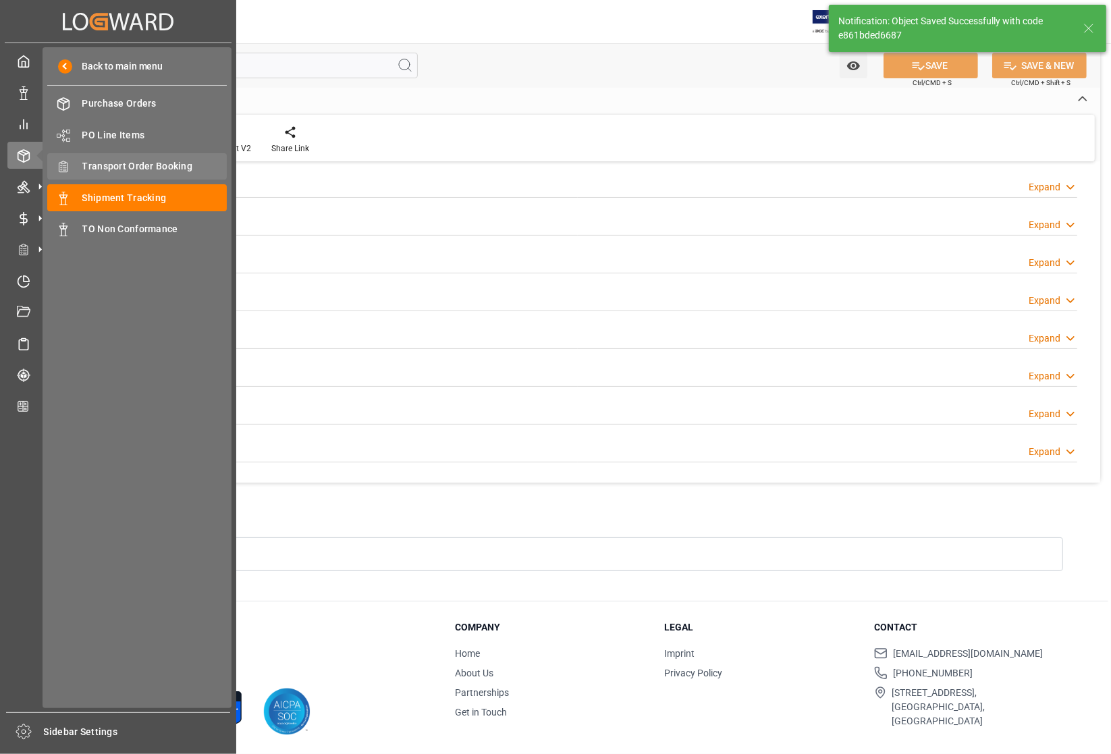
click at [143, 167] on span "Transport Order Booking" at bounding box center [154, 166] width 145 height 14
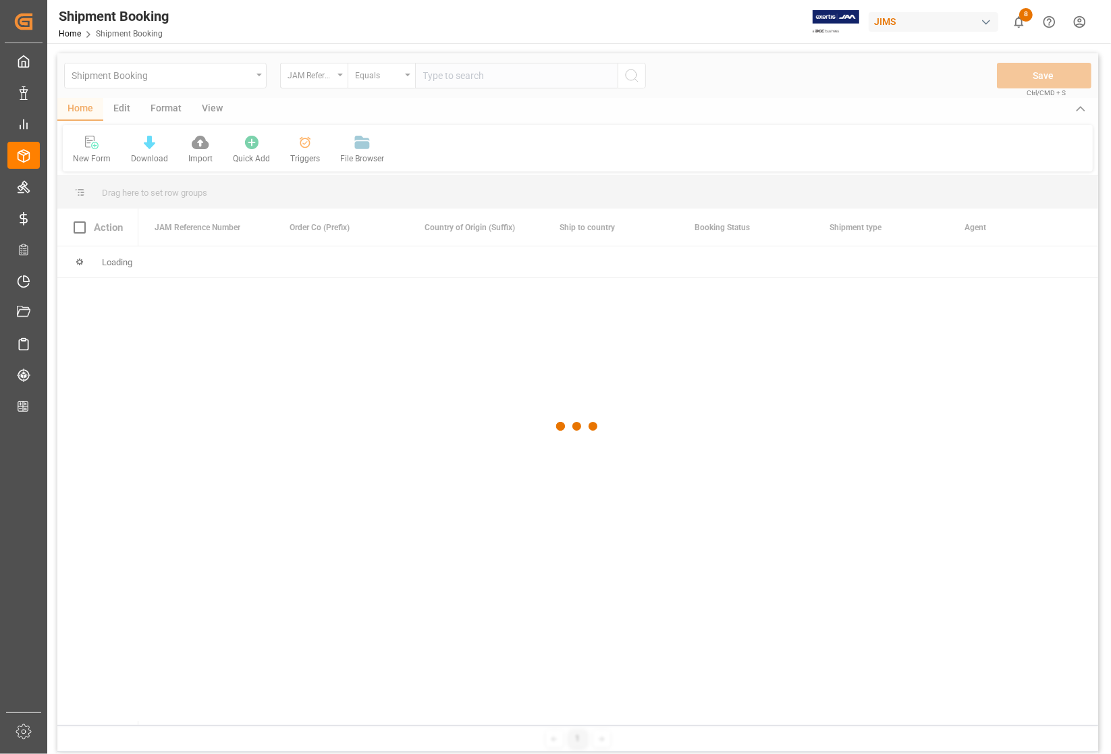
click at [449, 79] on div at bounding box center [577, 426] width 1041 height 746
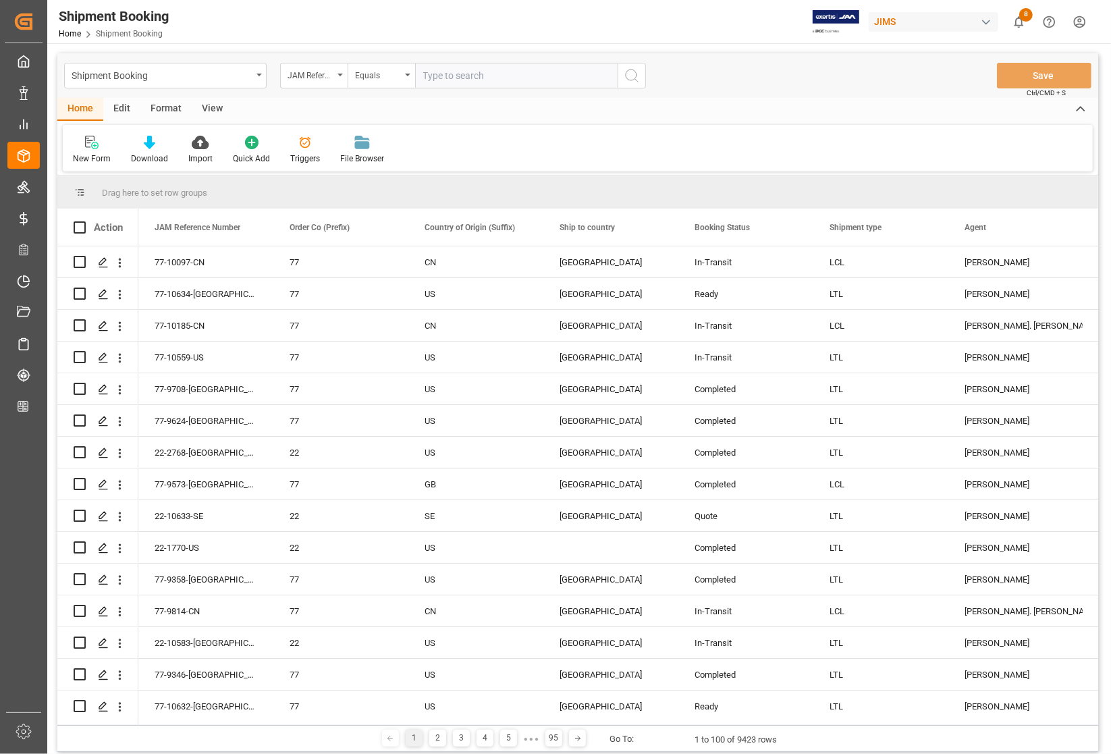
click at [449, 75] on input "text" at bounding box center [516, 76] width 202 height 26
type input "77-10097-CN"
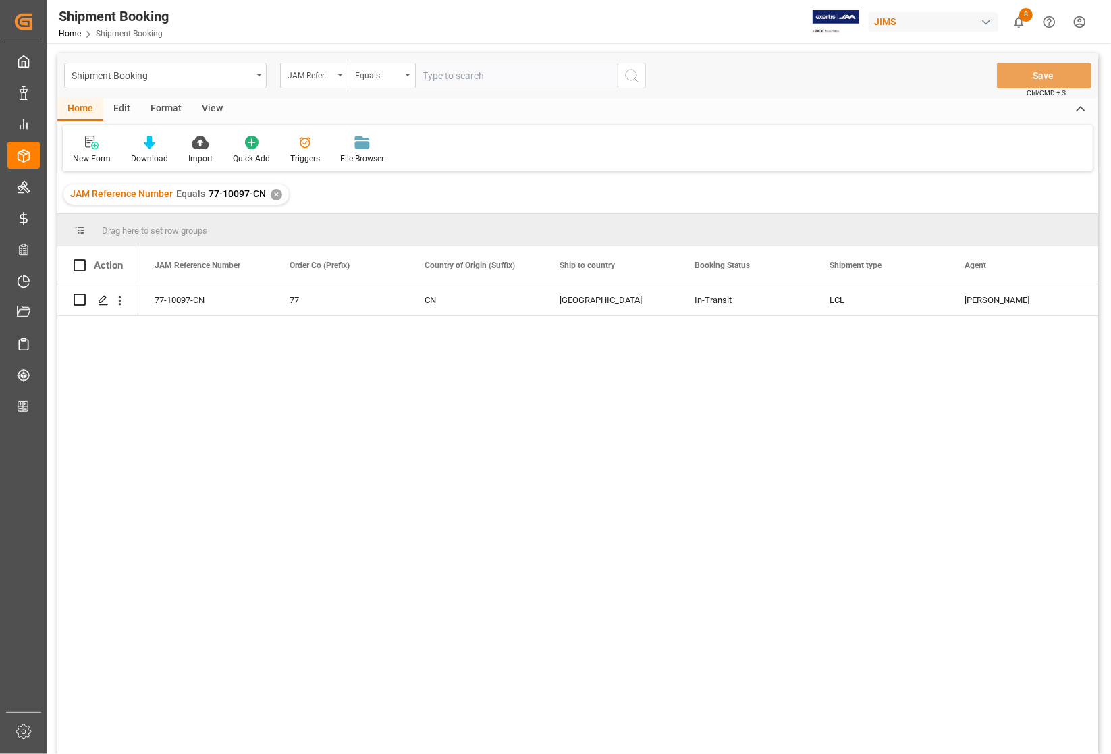
click at [213, 109] on div "View" at bounding box center [212, 109] width 41 height 23
click at [90, 154] on div "Default" at bounding box center [86, 159] width 26 height 12
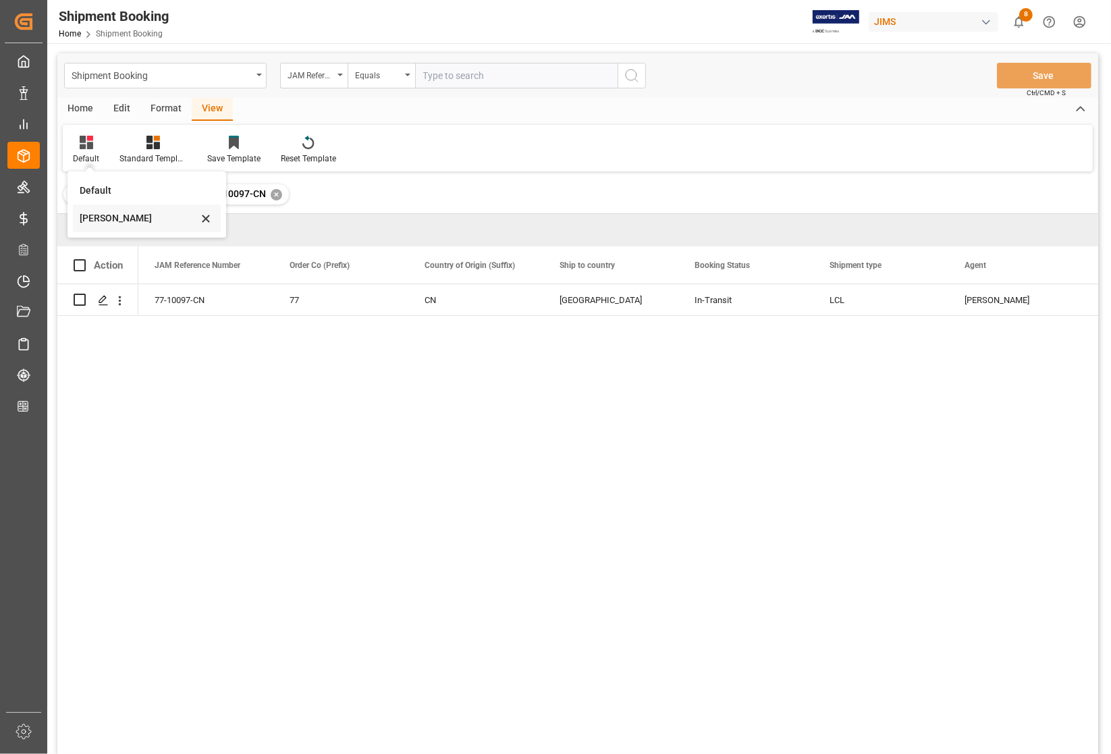
click at [94, 217] on div "Catherine" at bounding box center [139, 218] width 118 height 14
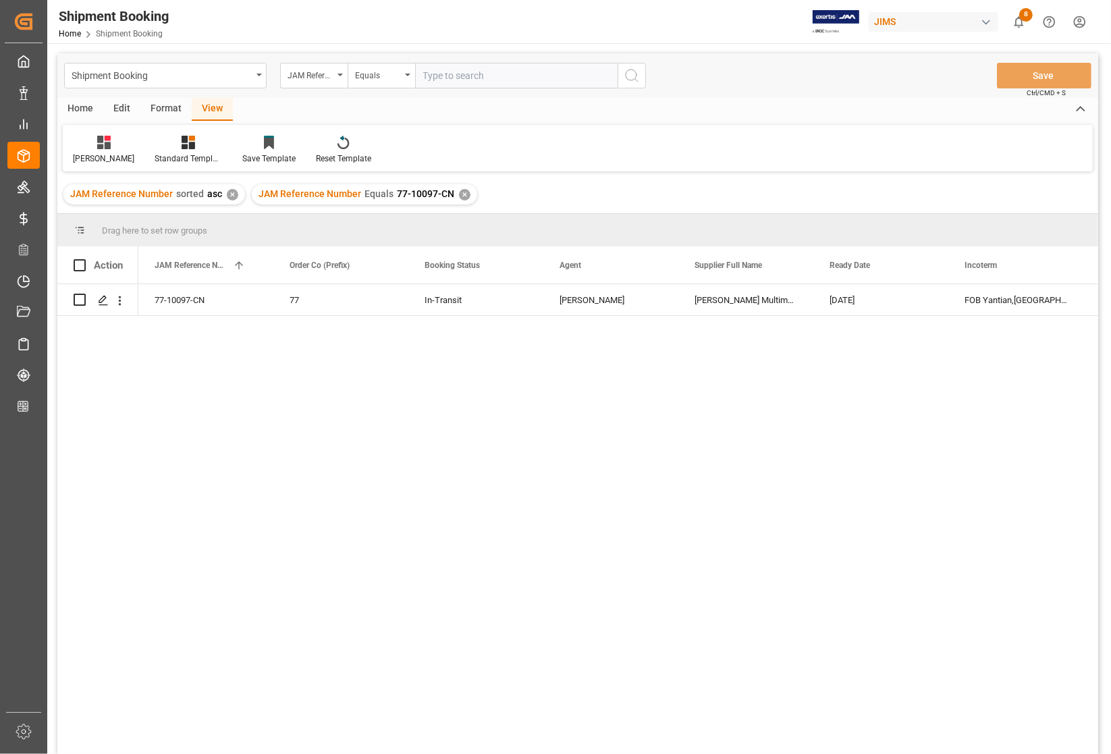
click at [462, 190] on div "✕" at bounding box center [464, 194] width 11 height 11
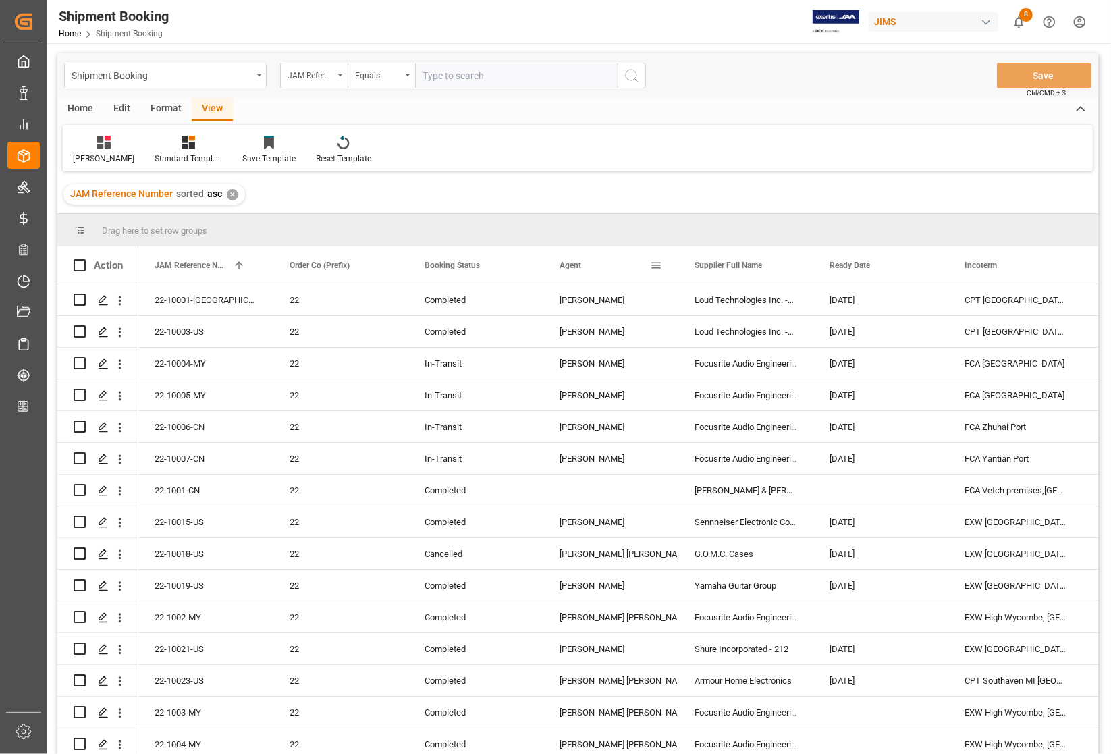
click at [655, 265] on span at bounding box center [656, 265] width 12 height 12
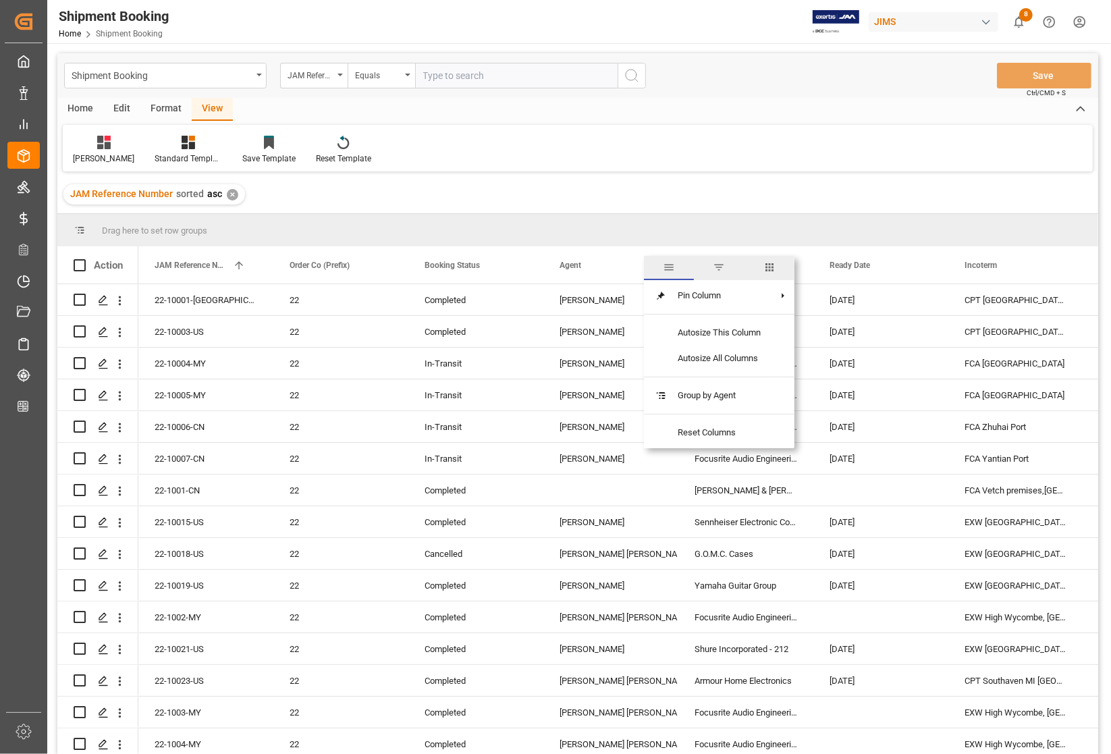
click at [720, 262] on span "filter" at bounding box center [719, 267] width 12 height 12
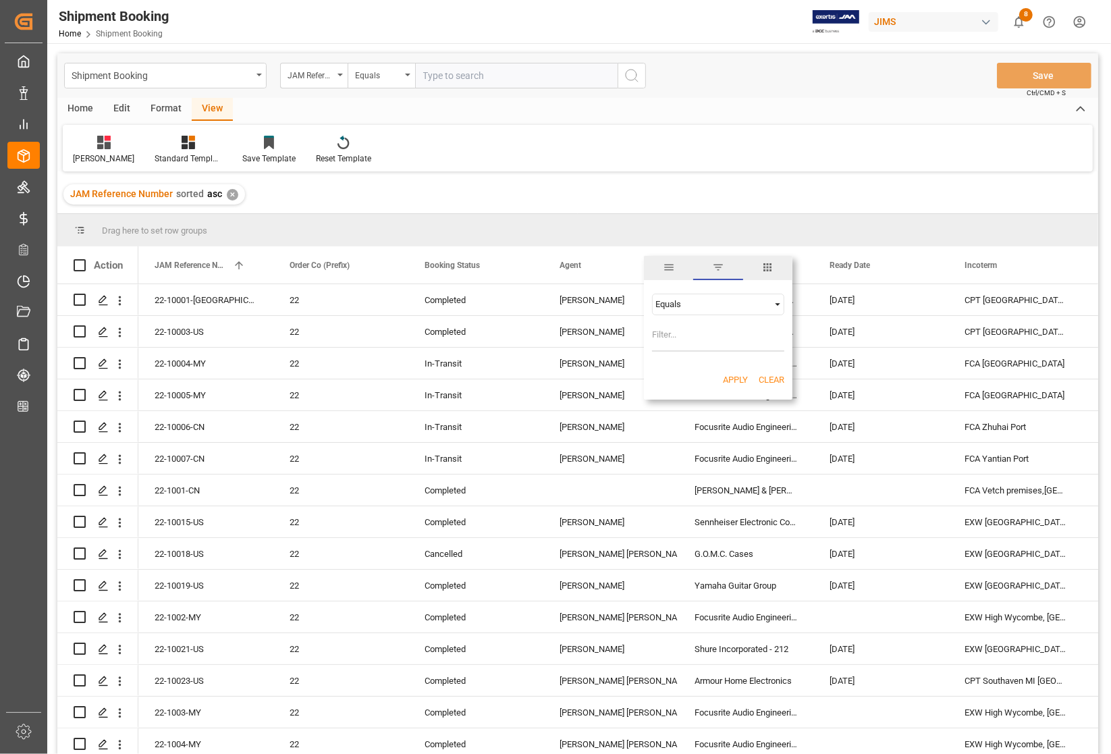
click at [687, 333] on input "Filter Value" at bounding box center [718, 338] width 132 height 27
type input "[PERSON_NAME]"
click at [727, 382] on button "Apply" at bounding box center [735, 379] width 25 height 13
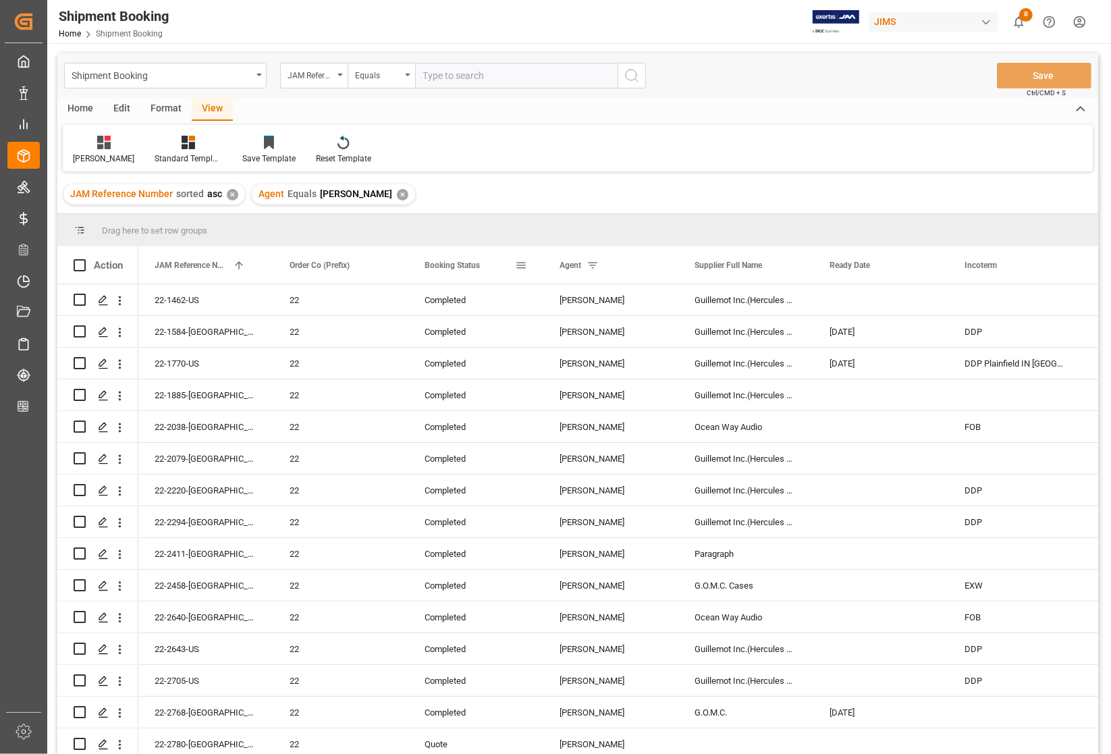
click at [489, 268] on div "Booking Status" at bounding box center [469, 264] width 90 height 37
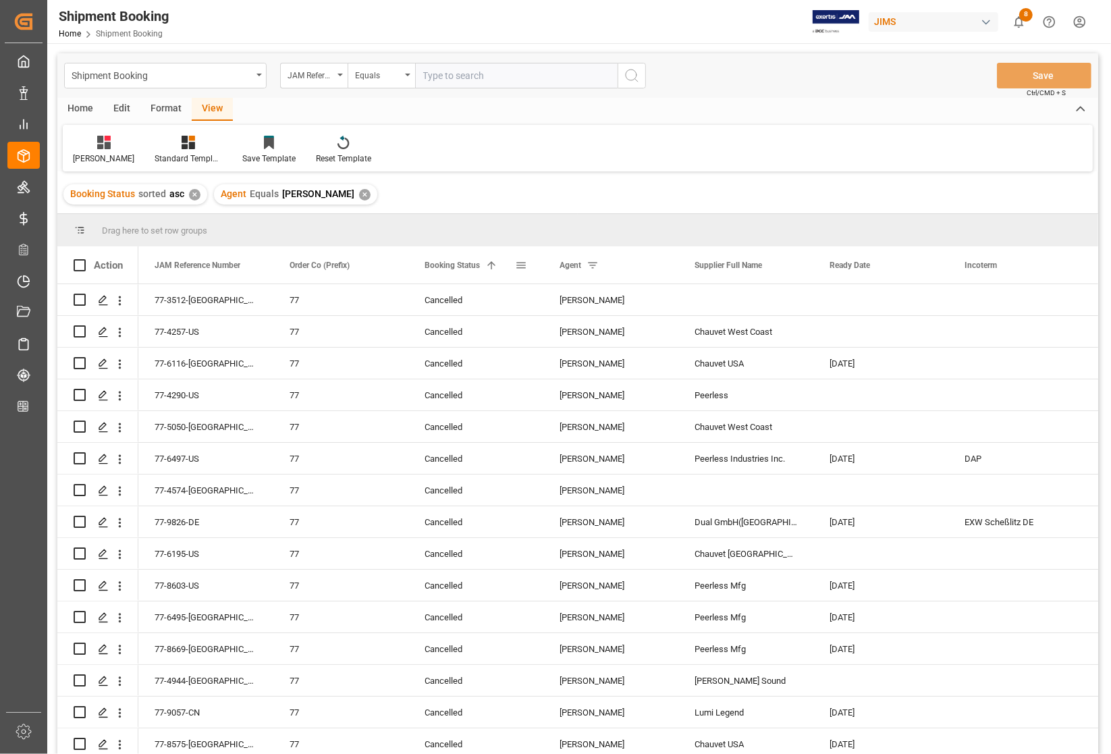
click at [497, 271] on div "Booking Status 1" at bounding box center [469, 264] width 90 height 37
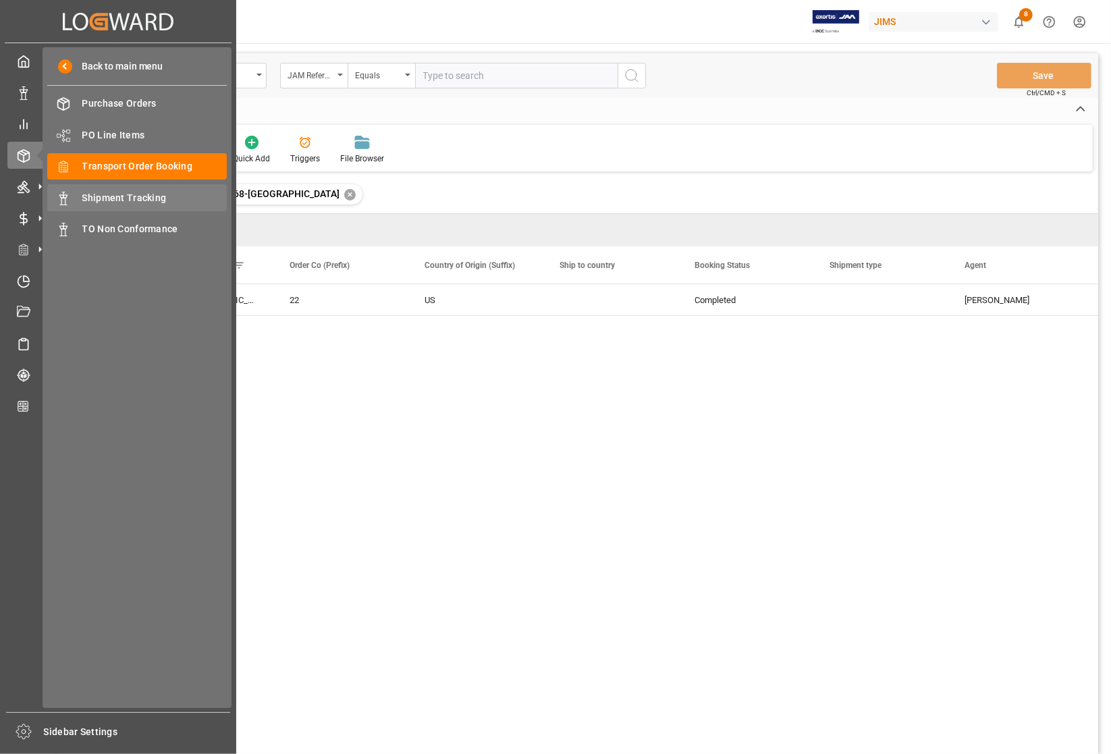
click at [83, 194] on span "Shipment Tracking" at bounding box center [154, 198] width 145 height 14
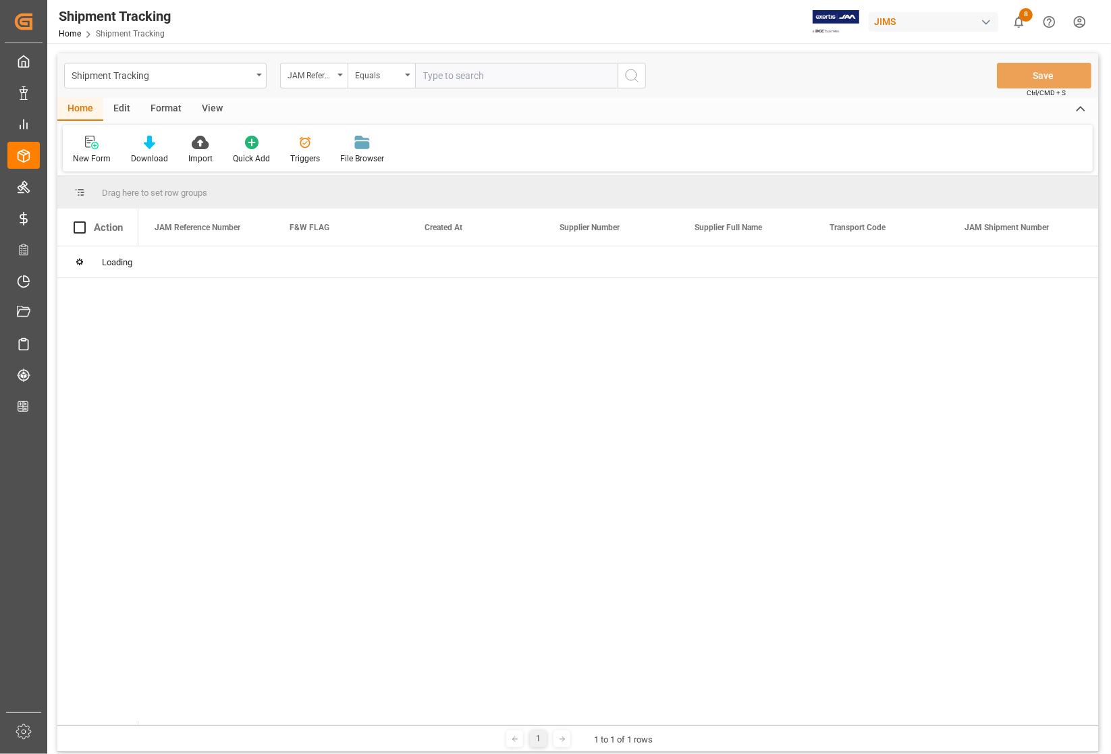
click at [527, 71] on input "text" at bounding box center [516, 76] width 202 height 26
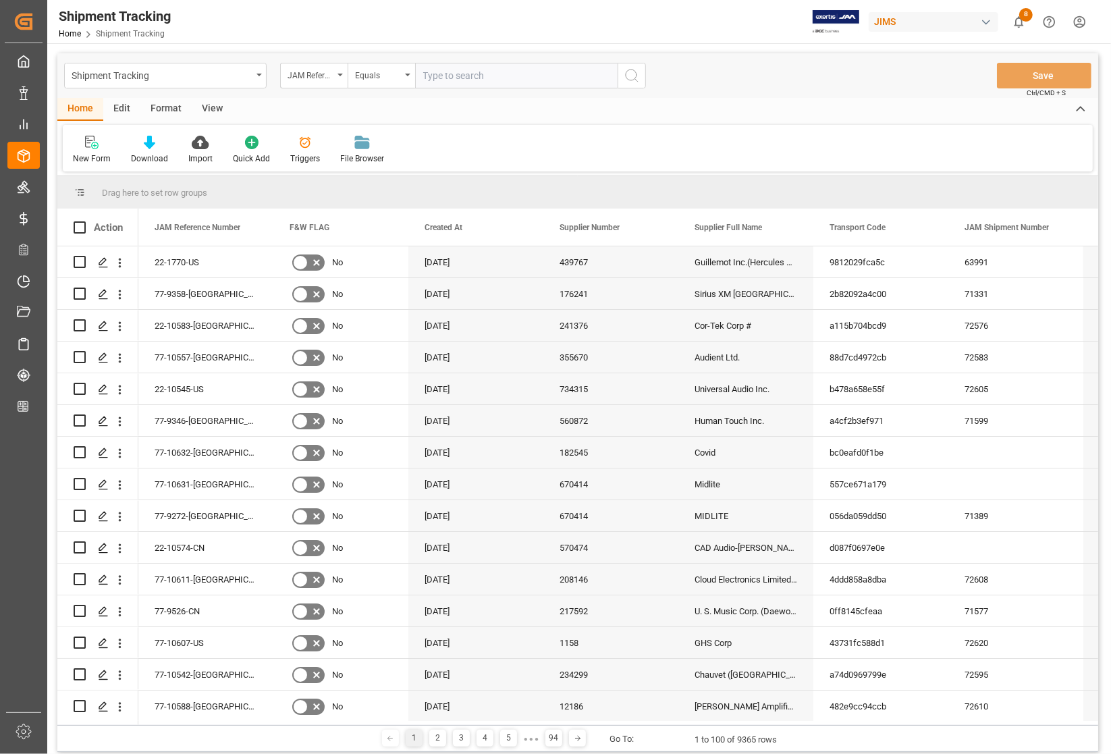
paste input "22-2768-[GEOGRAPHIC_DATA]"
type input "22-2768-[GEOGRAPHIC_DATA]"
click at [633, 72] on icon "search button" at bounding box center [632, 75] width 16 height 16
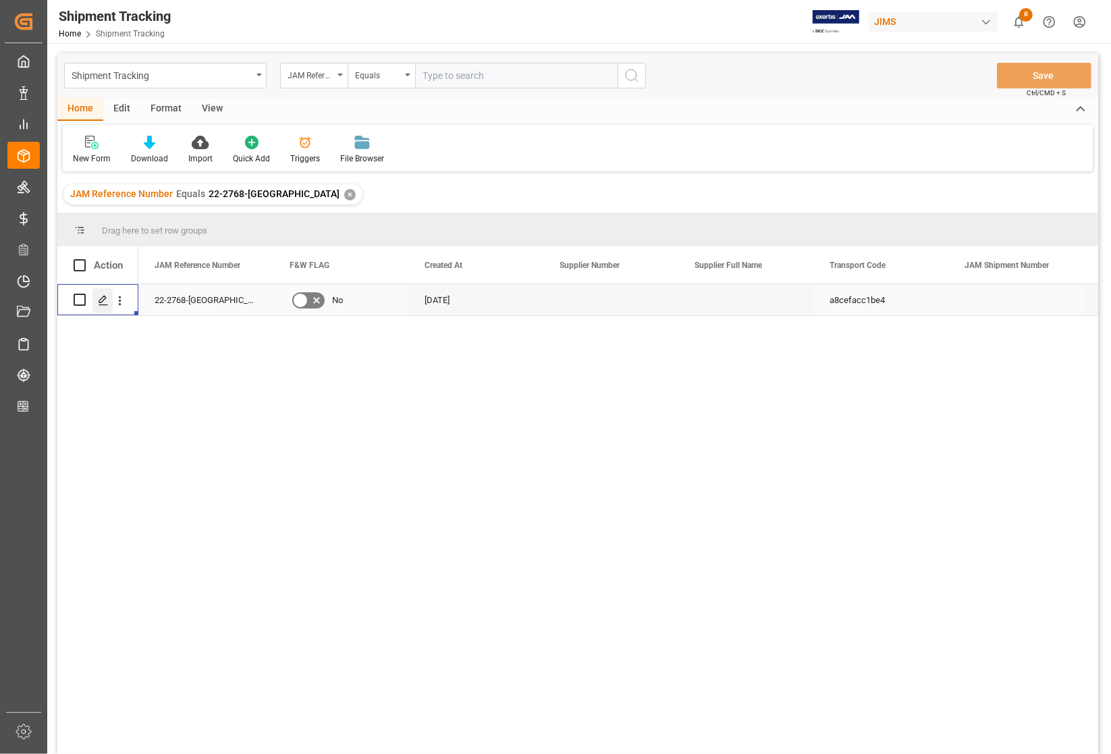
click at [100, 302] on polygon "Press SPACE to select this row." at bounding box center [102, 299] width 7 height 7
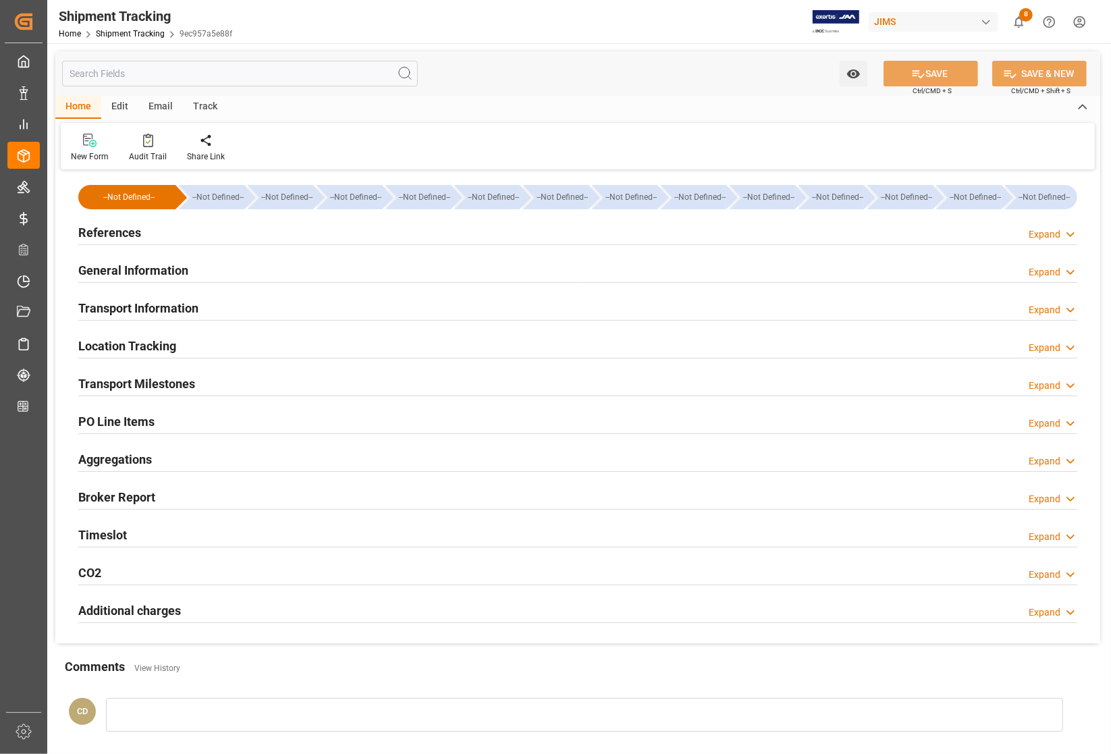
type input "[DATE] 00:00"
click at [130, 379] on h2 "Transport Milestones" at bounding box center [136, 384] width 117 height 18
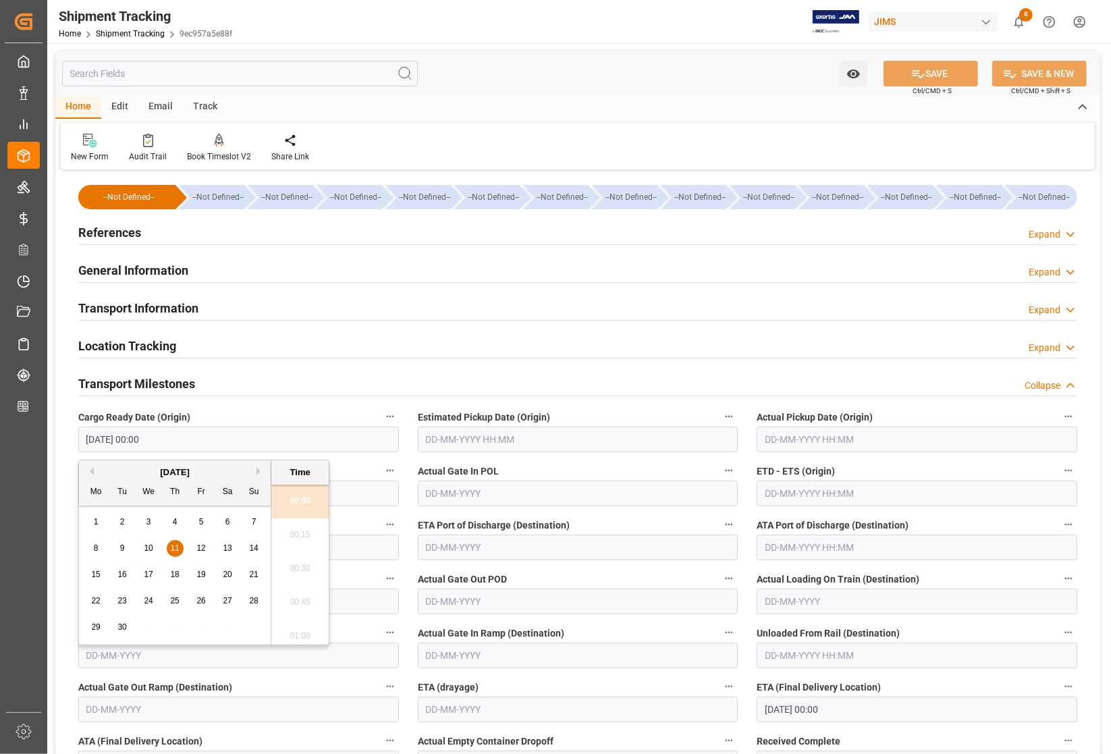
click at [181, 443] on input "[DATE] 00:00" at bounding box center [238, 440] width 321 height 26
click at [181, 441] on input "[DATE] 00:00" at bounding box center [238, 440] width 321 height 26
click at [132, 228] on h2 "References" at bounding box center [109, 232] width 63 height 18
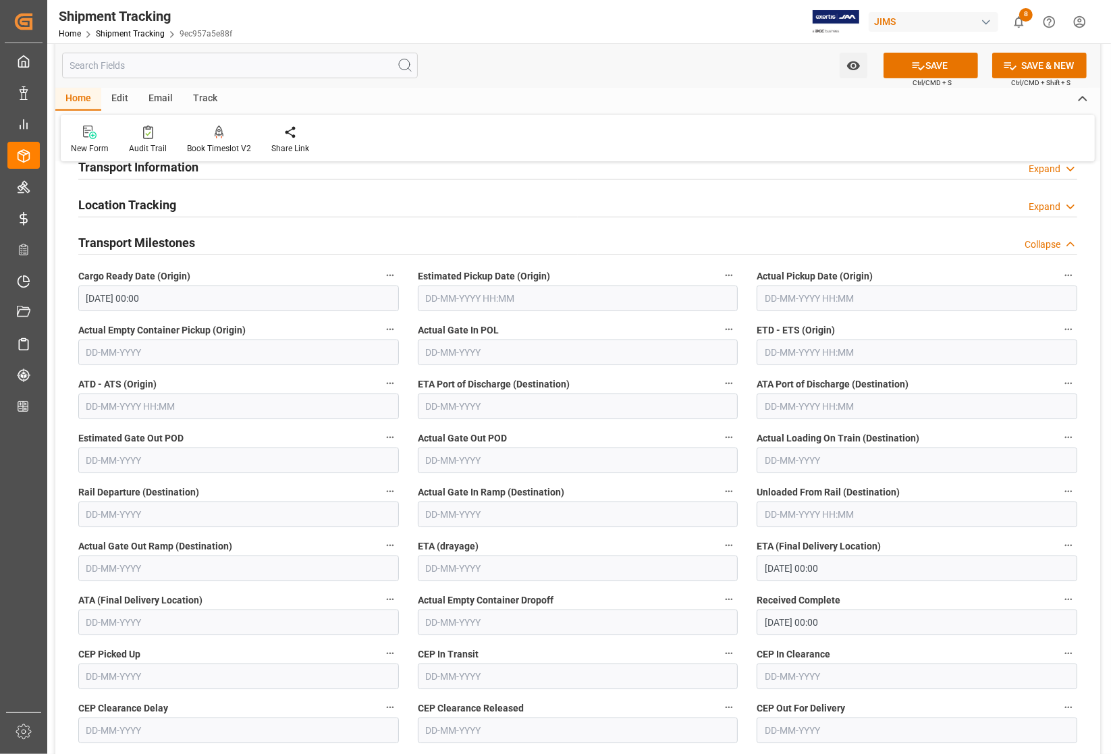
scroll to position [422, 0]
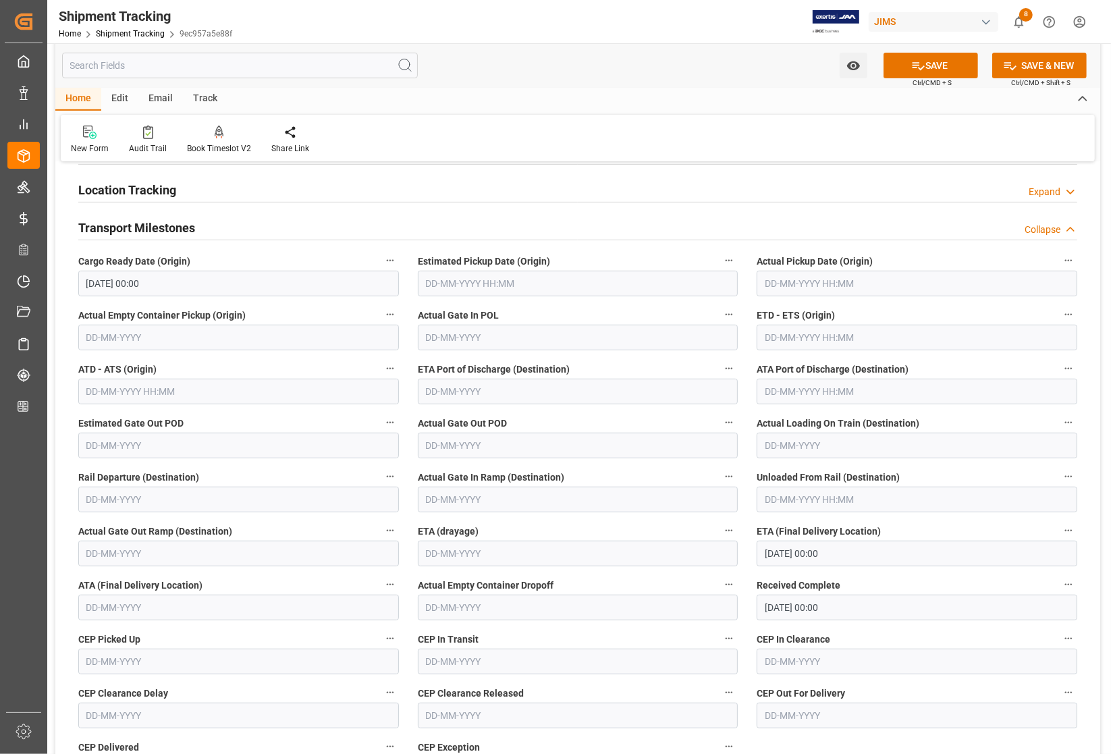
click at [153, 190] on h2 "Location Tracking" at bounding box center [127, 190] width 98 height 18
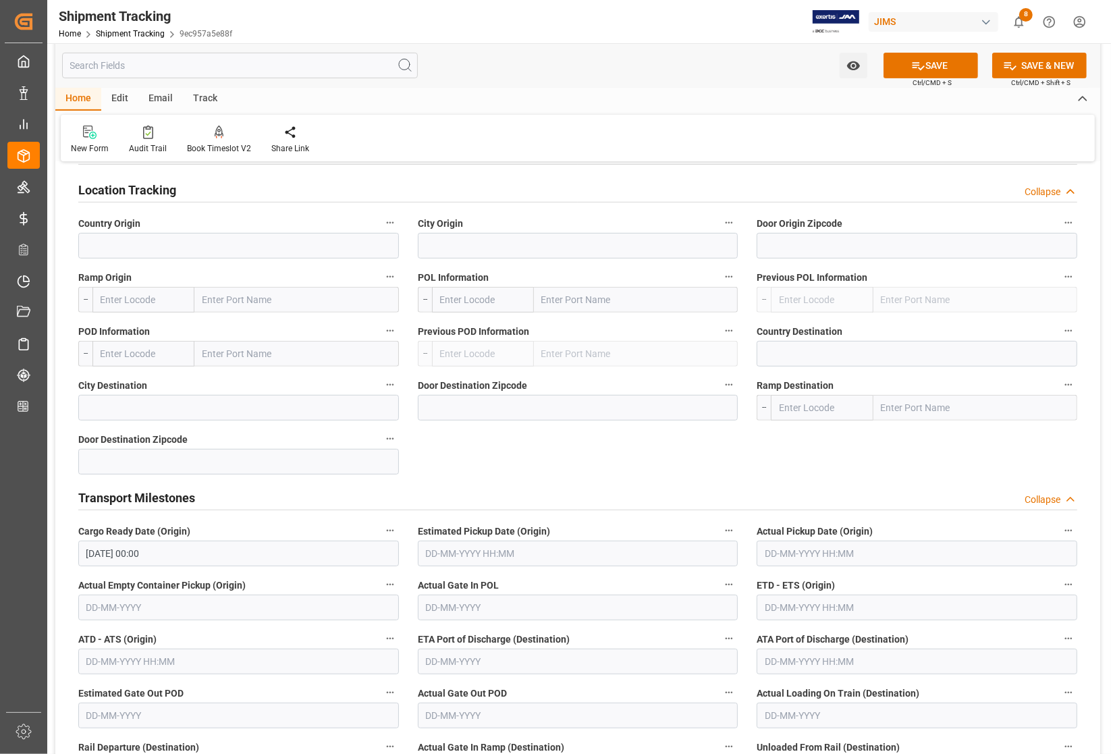
click at [152, 189] on h2 "Location Tracking" at bounding box center [127, 190] width 98 height 18
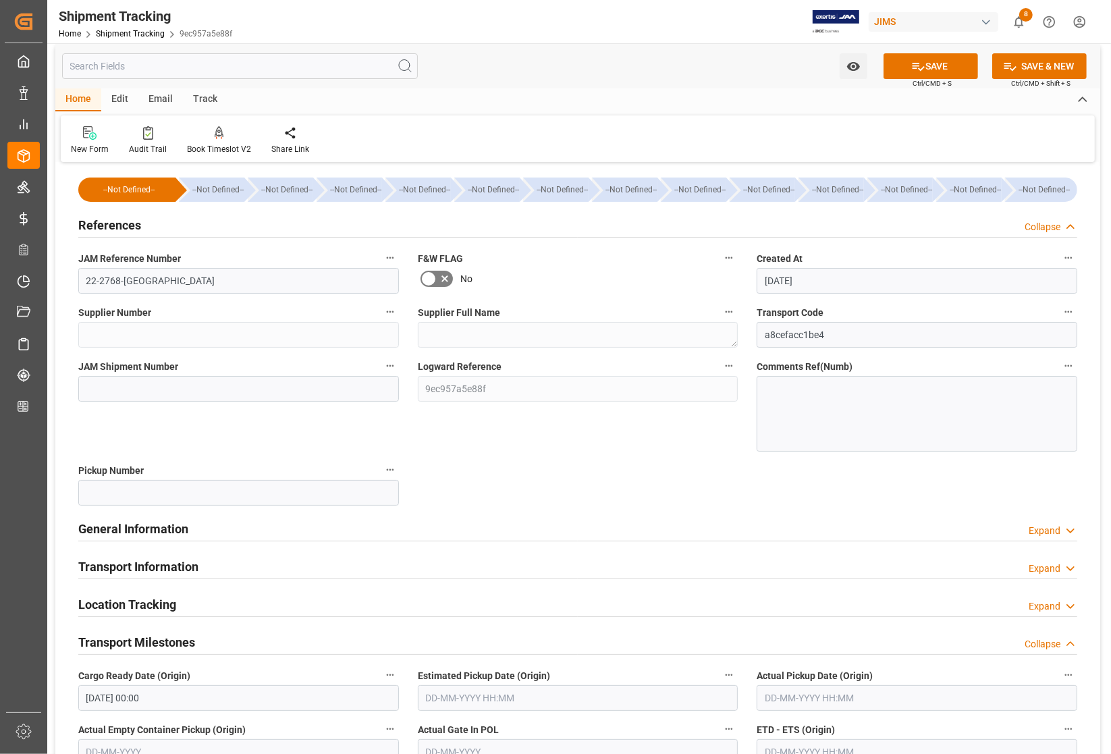
scroll to position [0, 0]
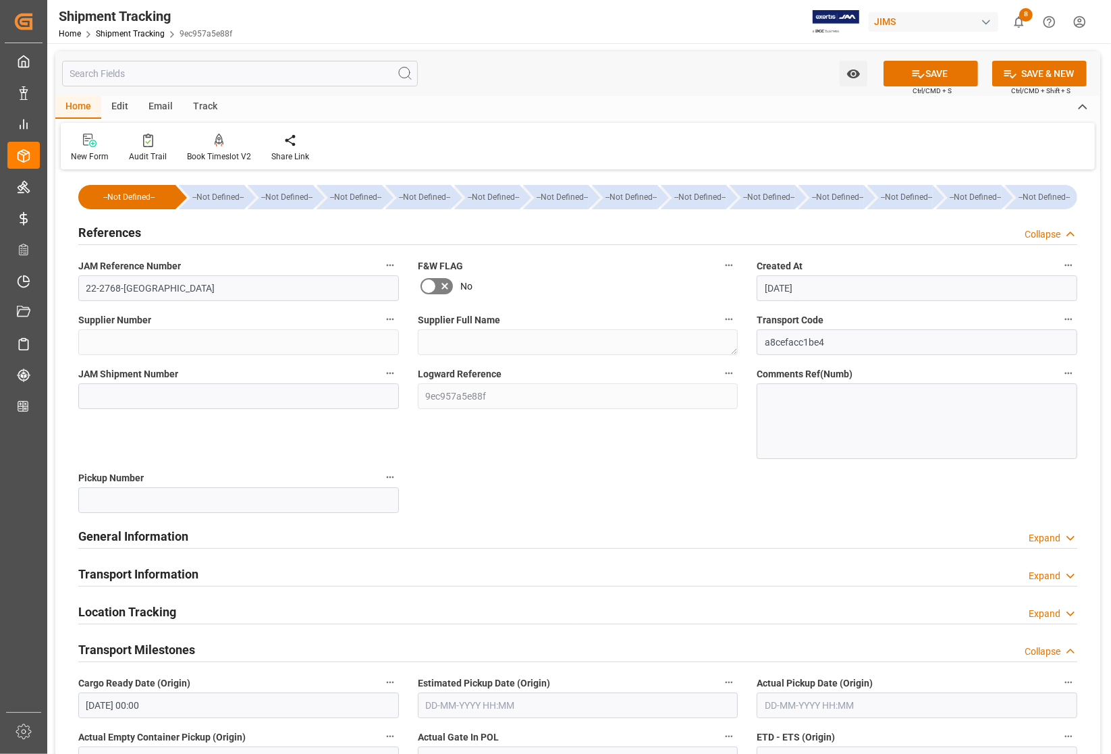
click at [126, 230] on h2 "References" at bounding box center [109, 232] width 63 height 18
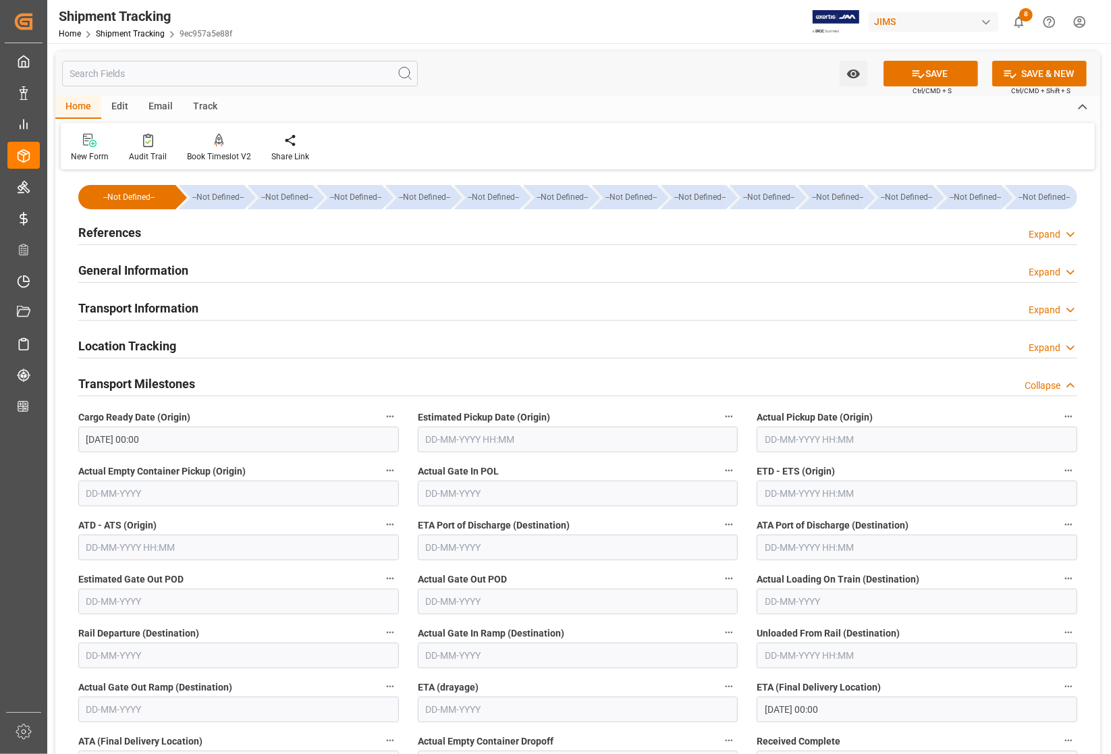
click at [126, 231] on h2 "References" at bounding box center [109, 232] width 63 height 18
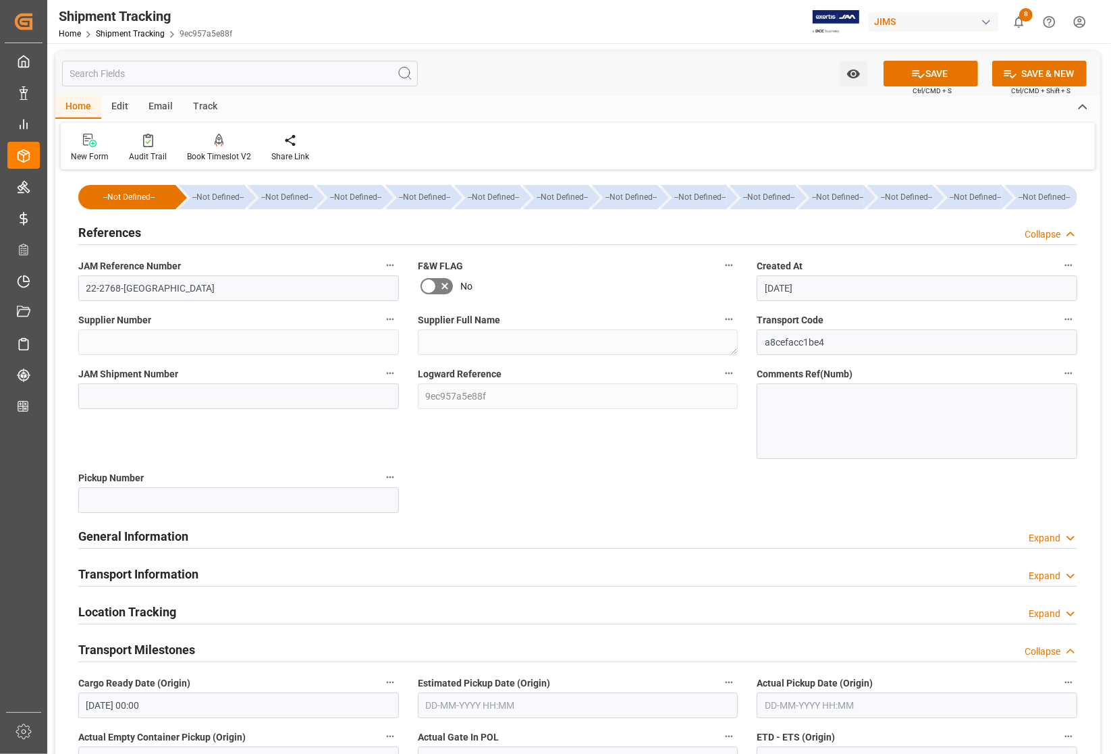
scroll to position [84, 0]
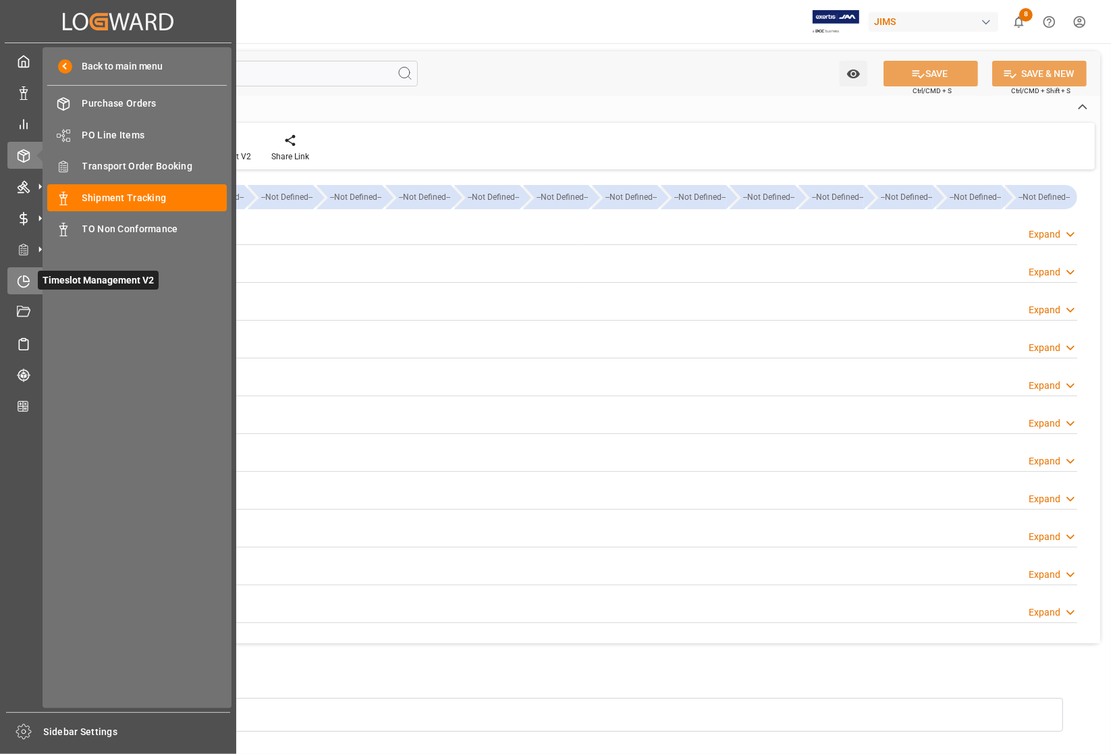
click at [20, 279] on icon at bounding box center [23, 281] width 13 height 13
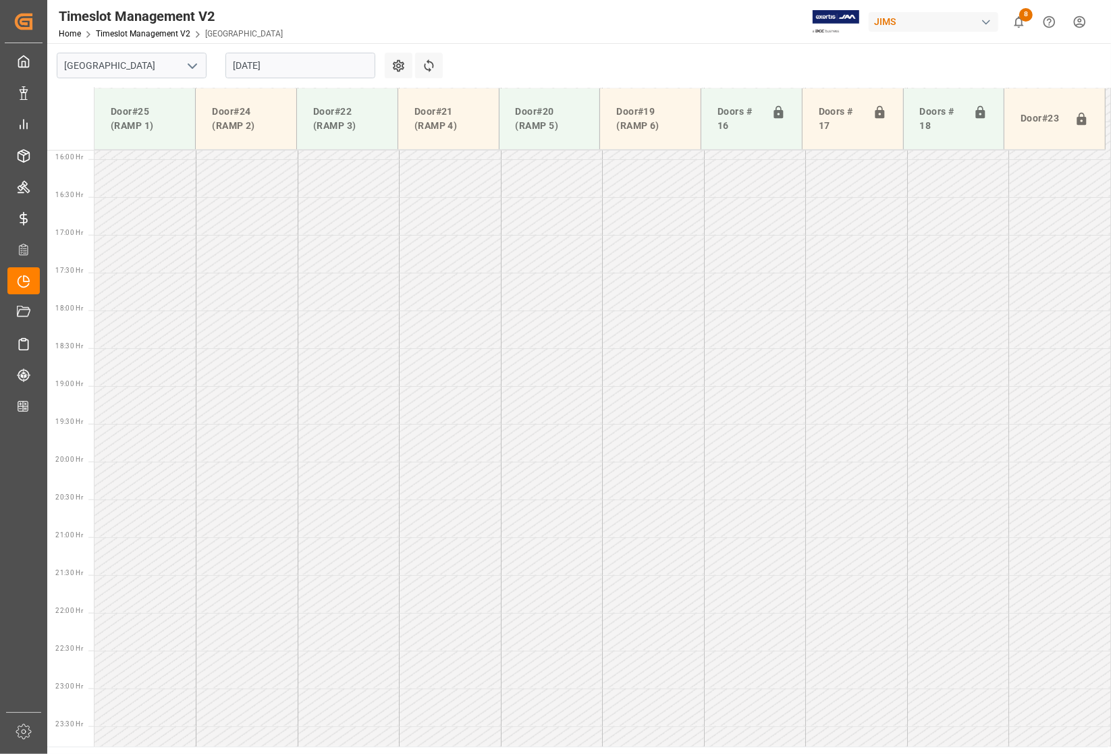
scroll to position [1215, 0]
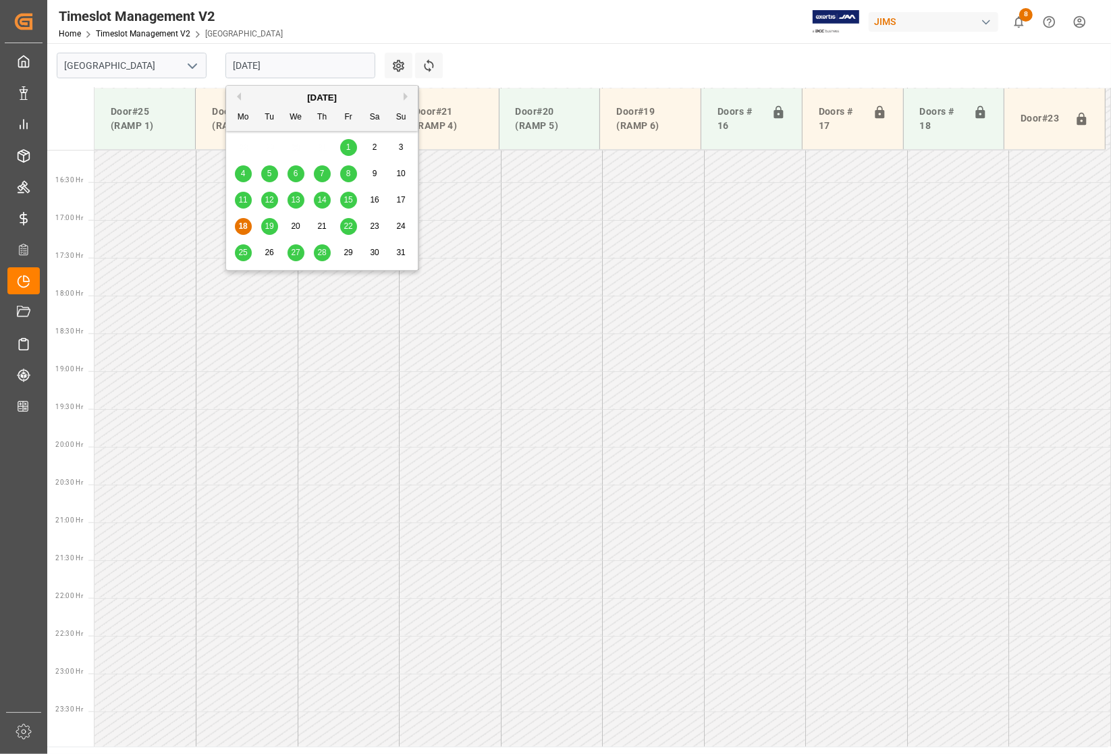
click at [281, 69] on input "[DATE]" at bounding box center [300, 66] width 150 height 26
click at [240, 98] on button "Previous Month" at bounding box center [237, 96] width 8 height 8
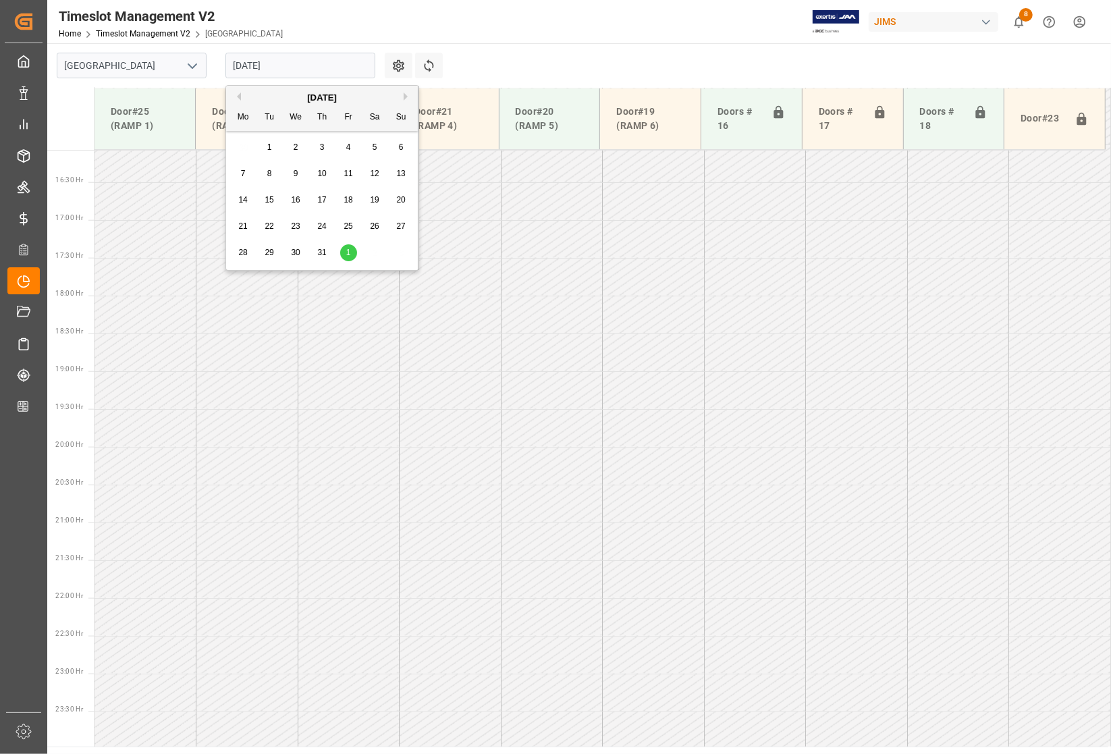
click at [240, 98] on button "Previous Month" at bounding box center [237, 96] width 8 height 8
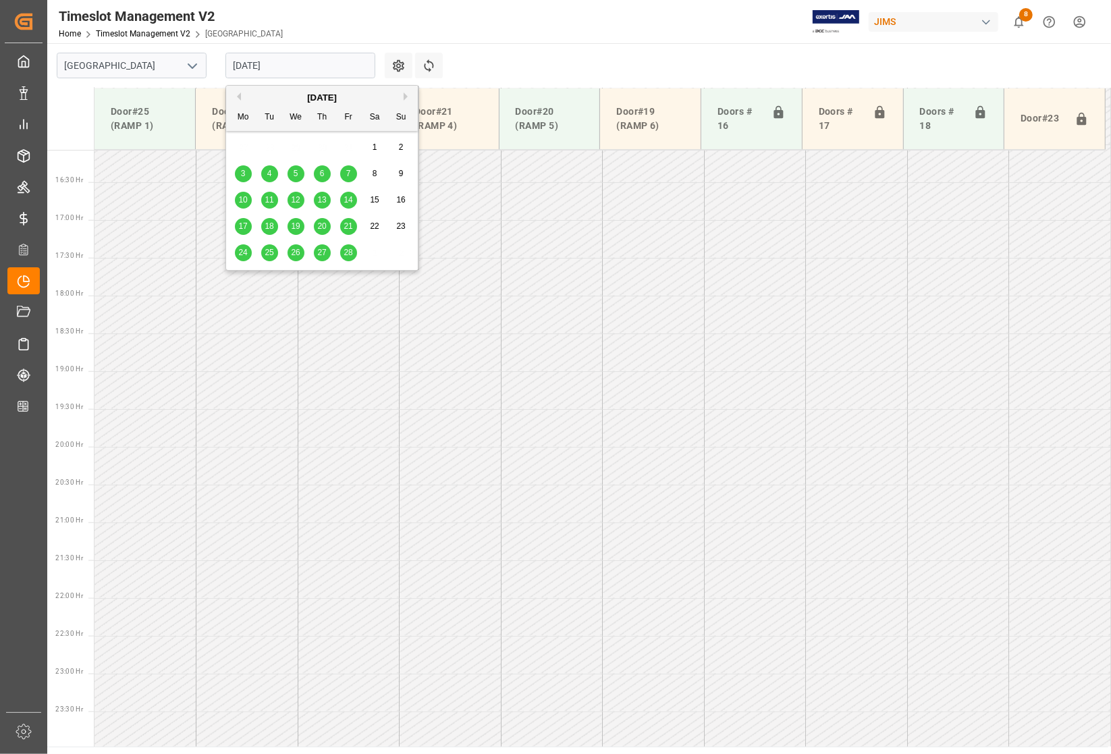
click at [240, 98] on button "Previous Month" at bounding box center [237, 96] width 8 height 8
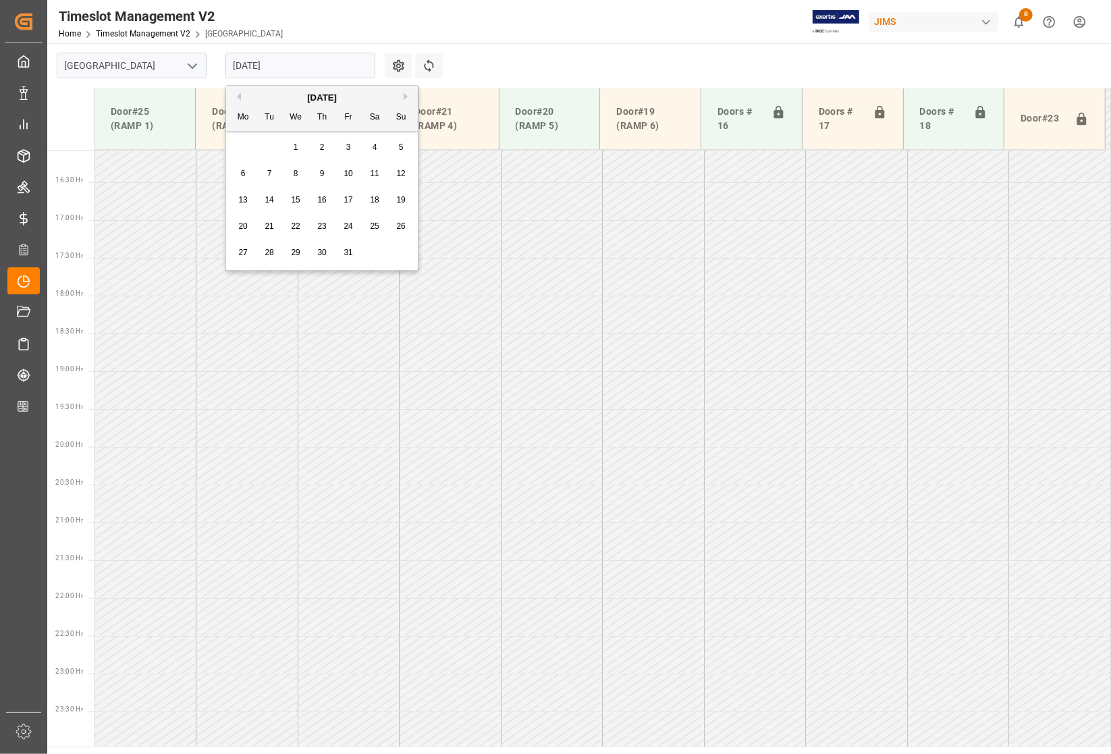
click at [240, 98] on button "Previous Month" at bounding box center [237, 96] width 8 height 8
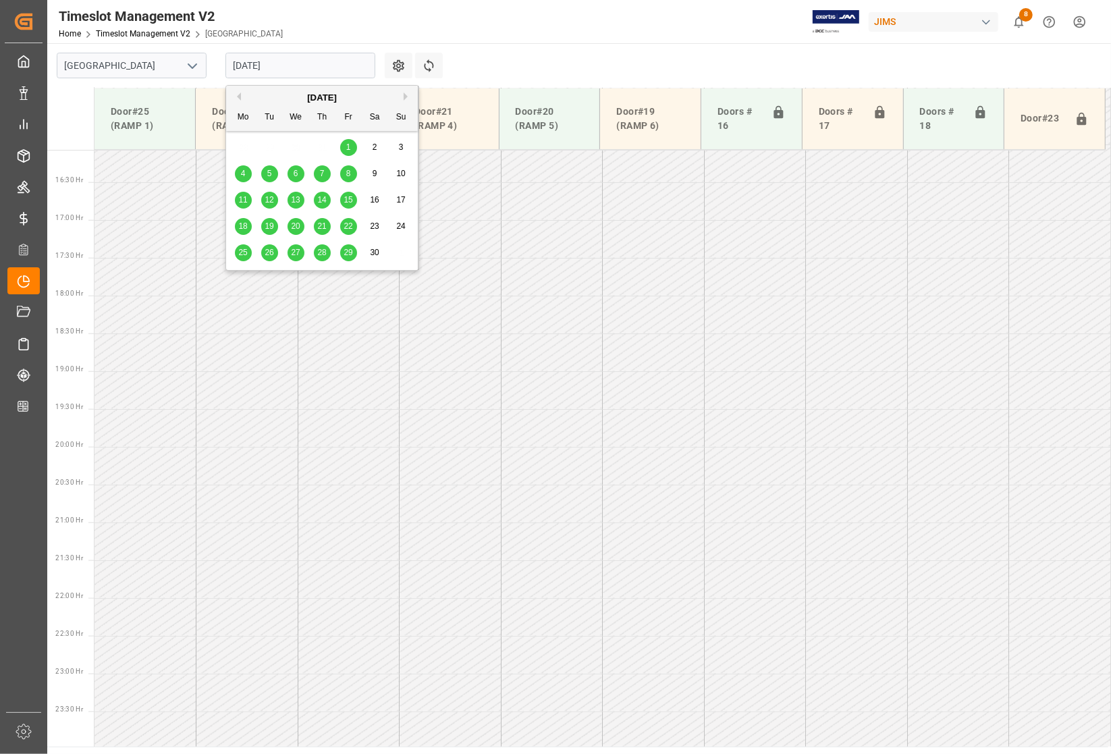
click at [240, 98] on button "Previous Month" at bounding box center [237, 96] width 8 height 8
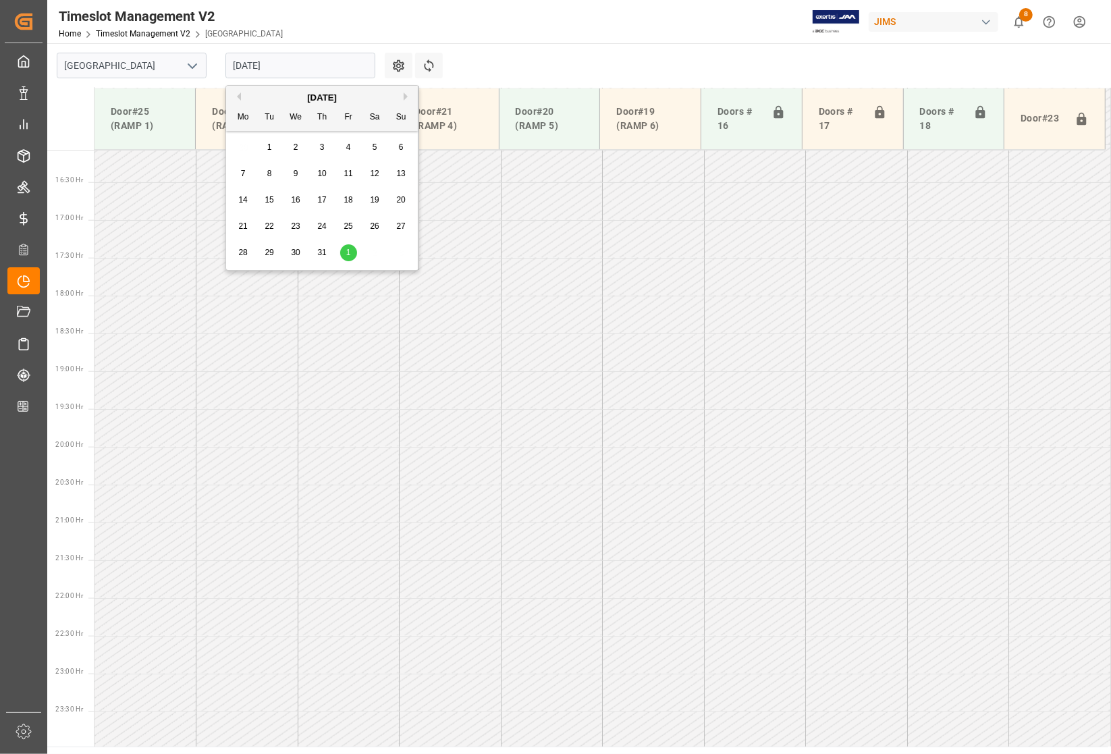
click at [240, 98] on button "Previous Month" at bounding box center [237, 96] width 8 height 8
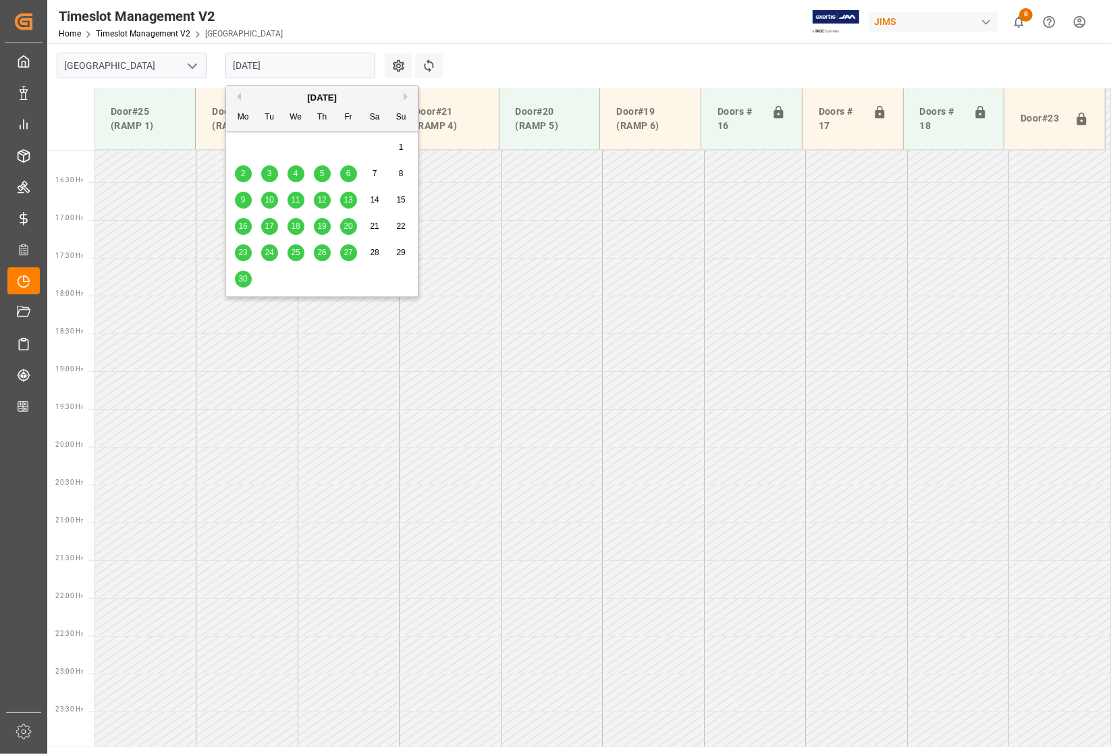
click at [240, 96] on button "Previous Month" at bounding box center [237, 96] width 8 height 8
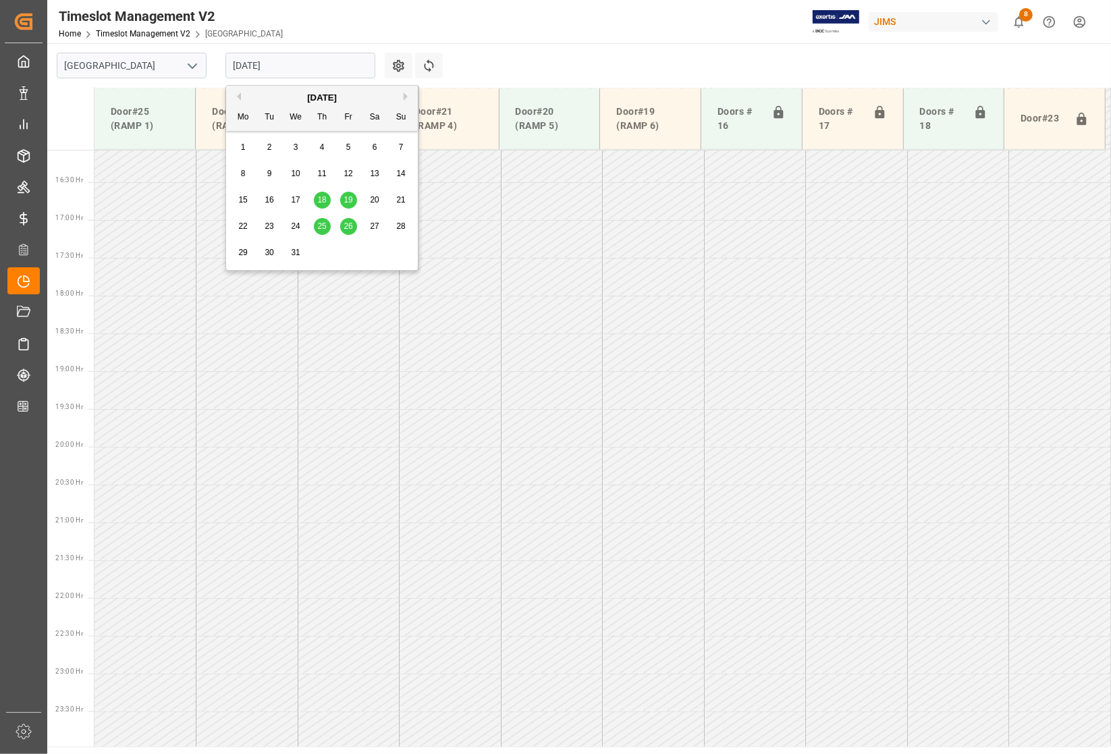
click at [240, 96] on button "Previous Month" at bounding box center [237, 96] width 8 height 8
click at [402, 95] on div "June 2024" at bounding box center [322, 97] width 192 height 13
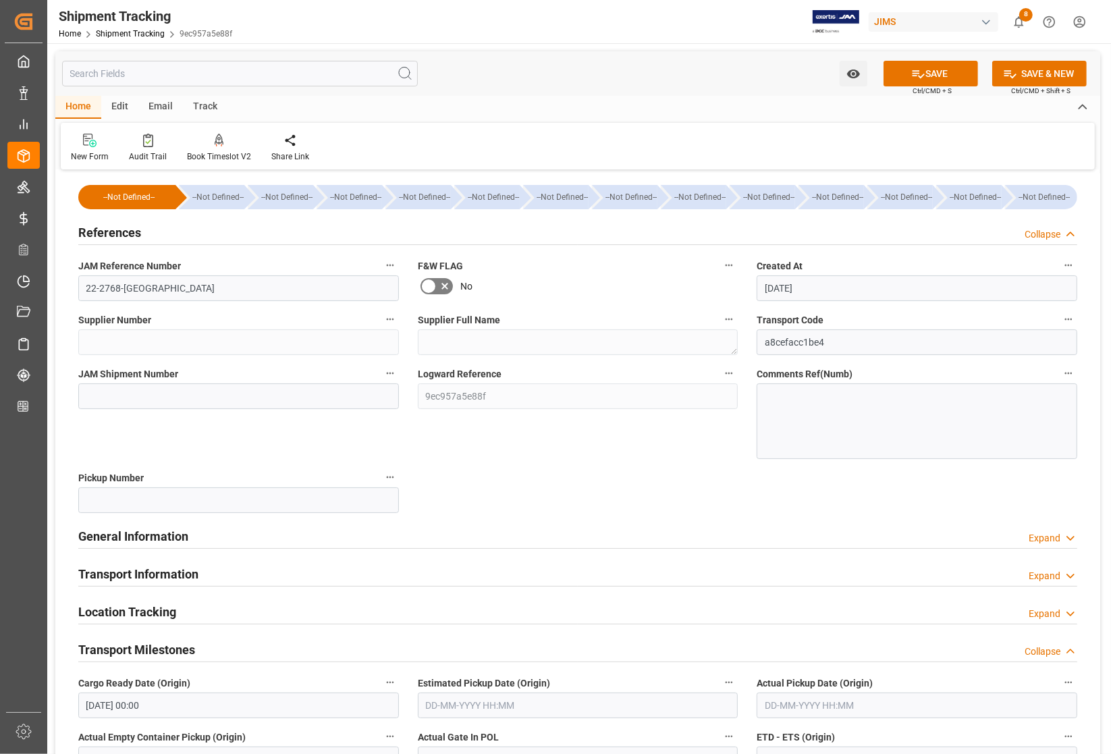
scroll to position [84, 0]
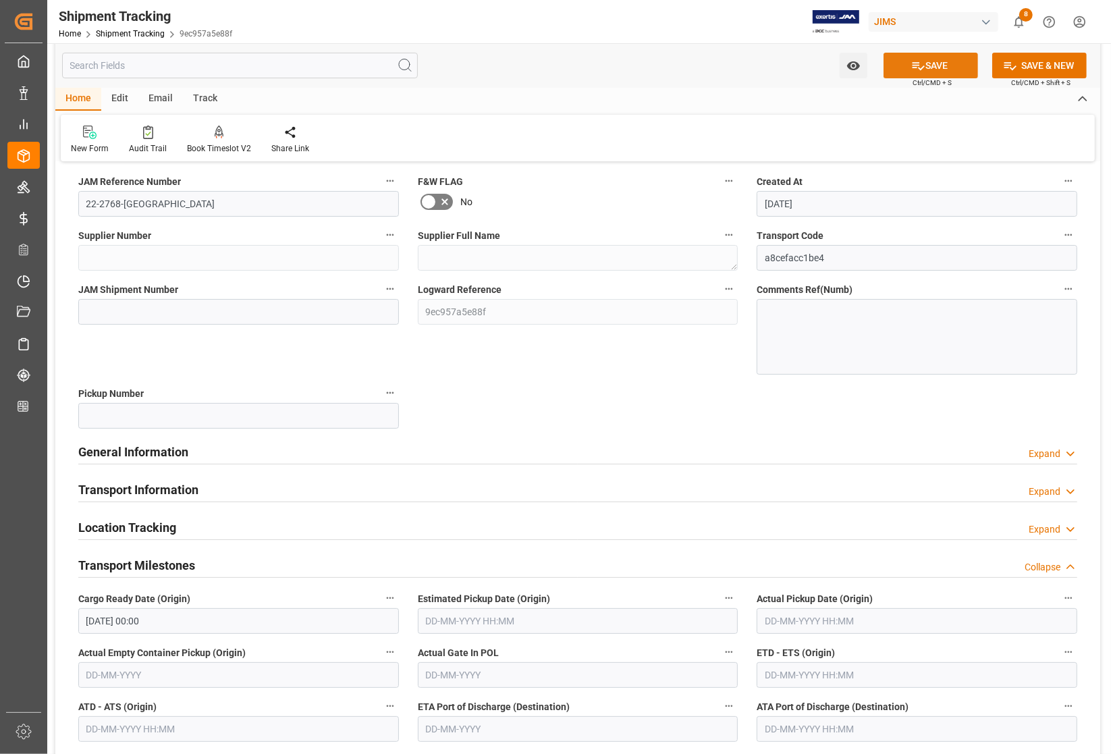
click at [960, 61] on button "SAVE" at bounding box center [930, 66] width 94 height 26
